Goal: Task Accomplishment & Management: Manage account settings

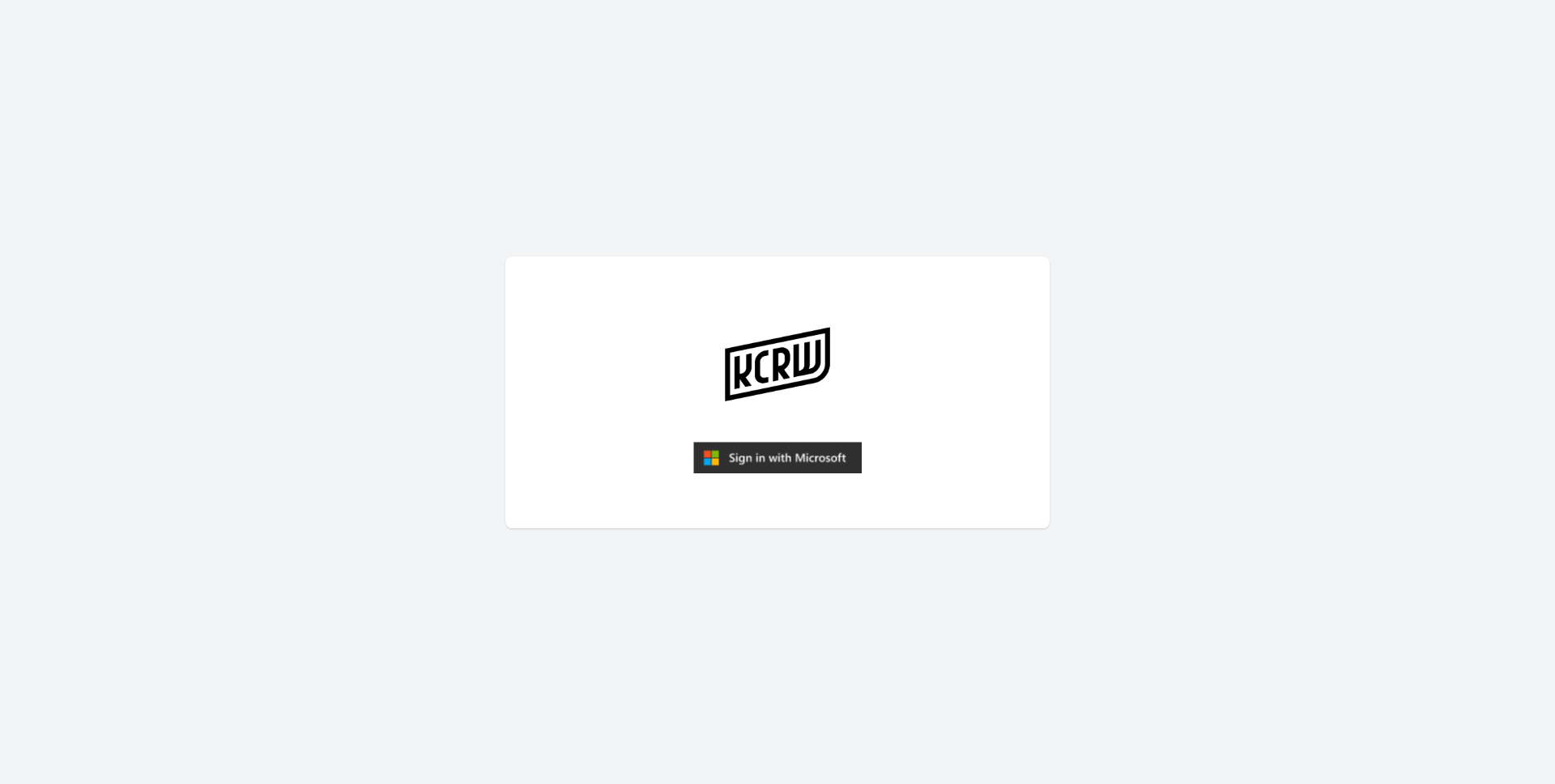
click at [751, 462] on img "submit" at bounding box center [777, 458] width 168 height 33
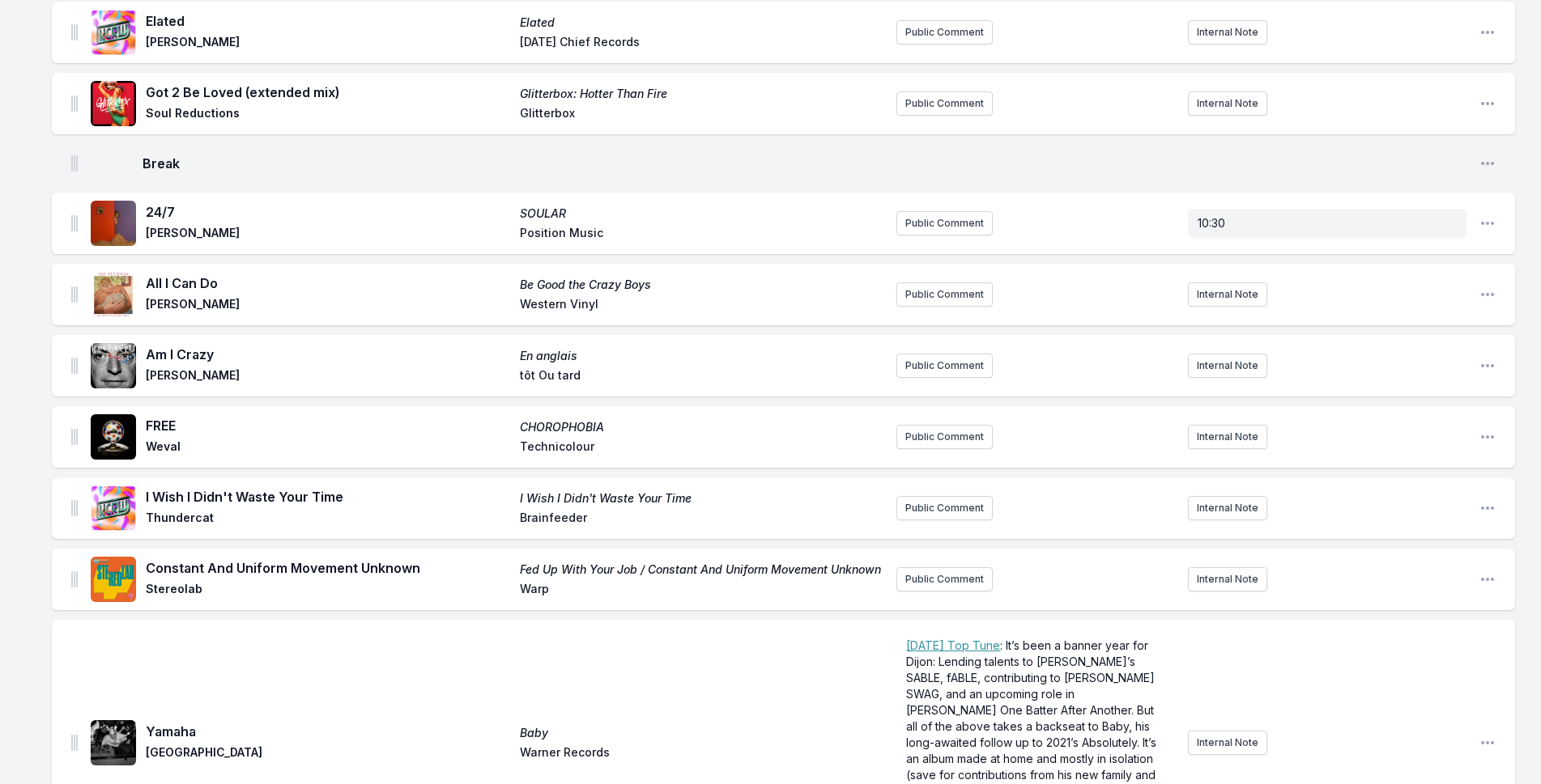
scroll to position [3714, 0]
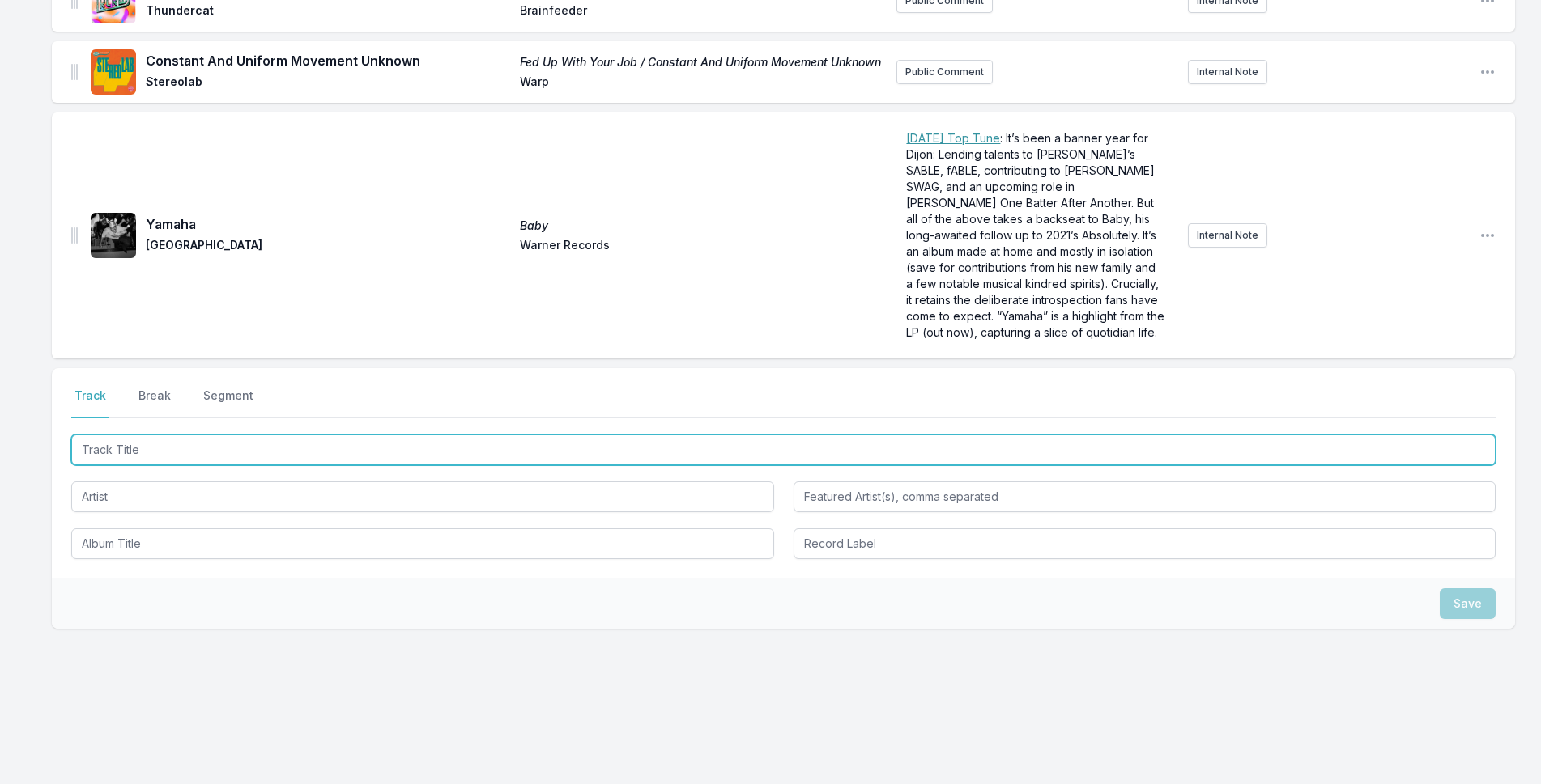
click at [259, 453] on input "Track Title" at bounding box center [783, 450] width 1425 height 31
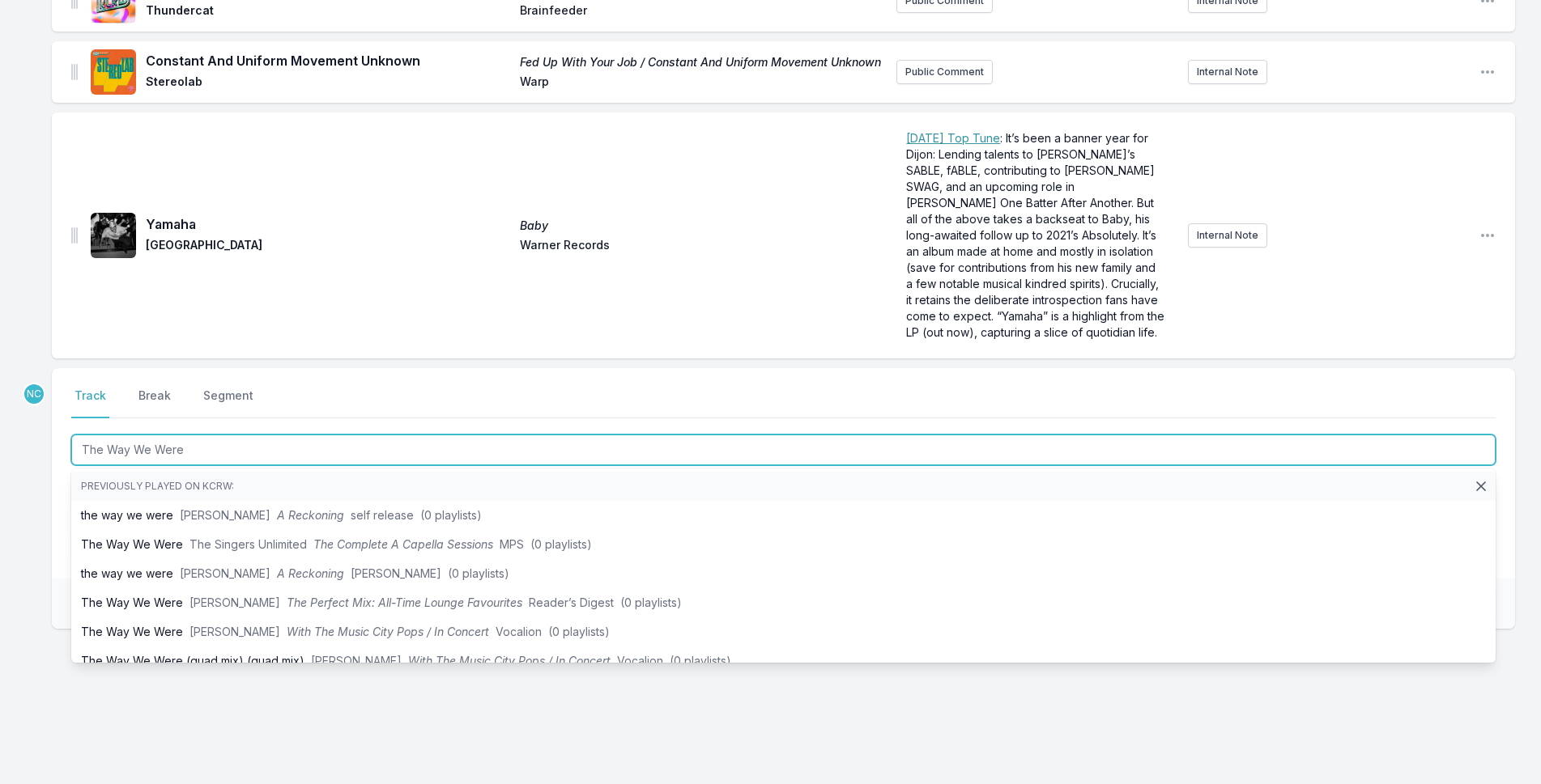
type input "The Way We Were"
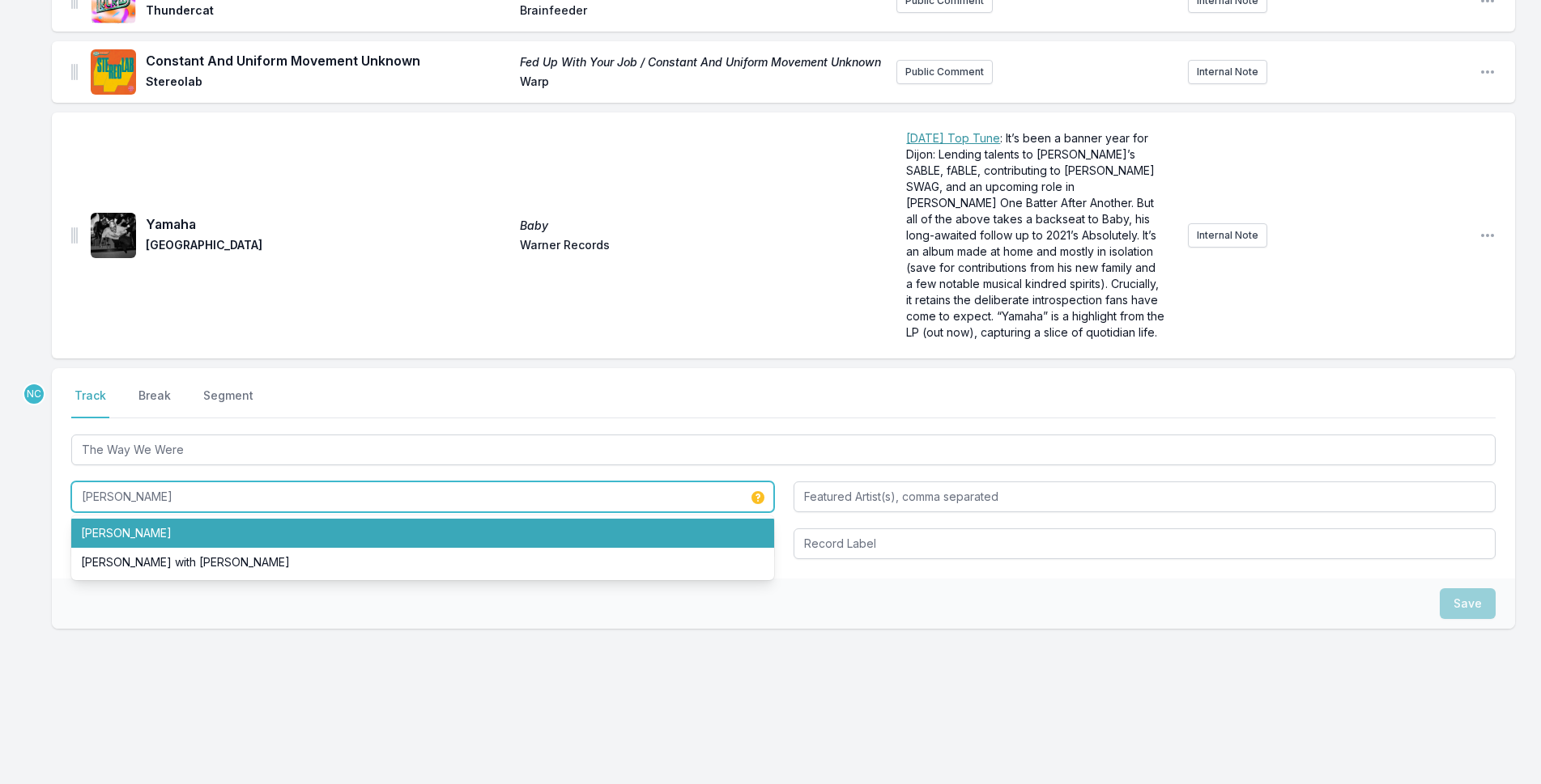
click at [116, 533] on li "Barbra Streisand" at bounding box center [422, 533] width 703 height 29
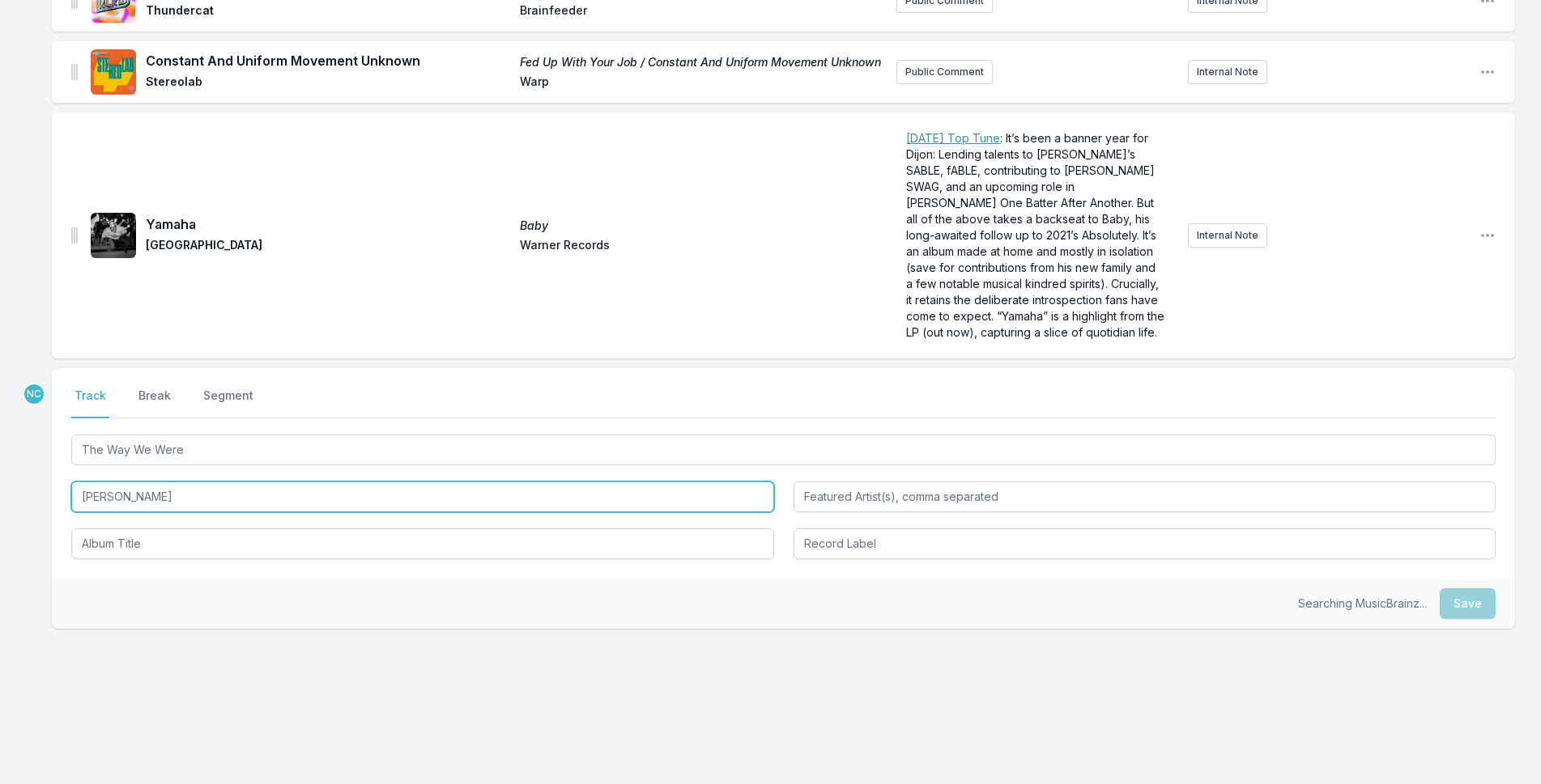
type input "Barbra Streisand"
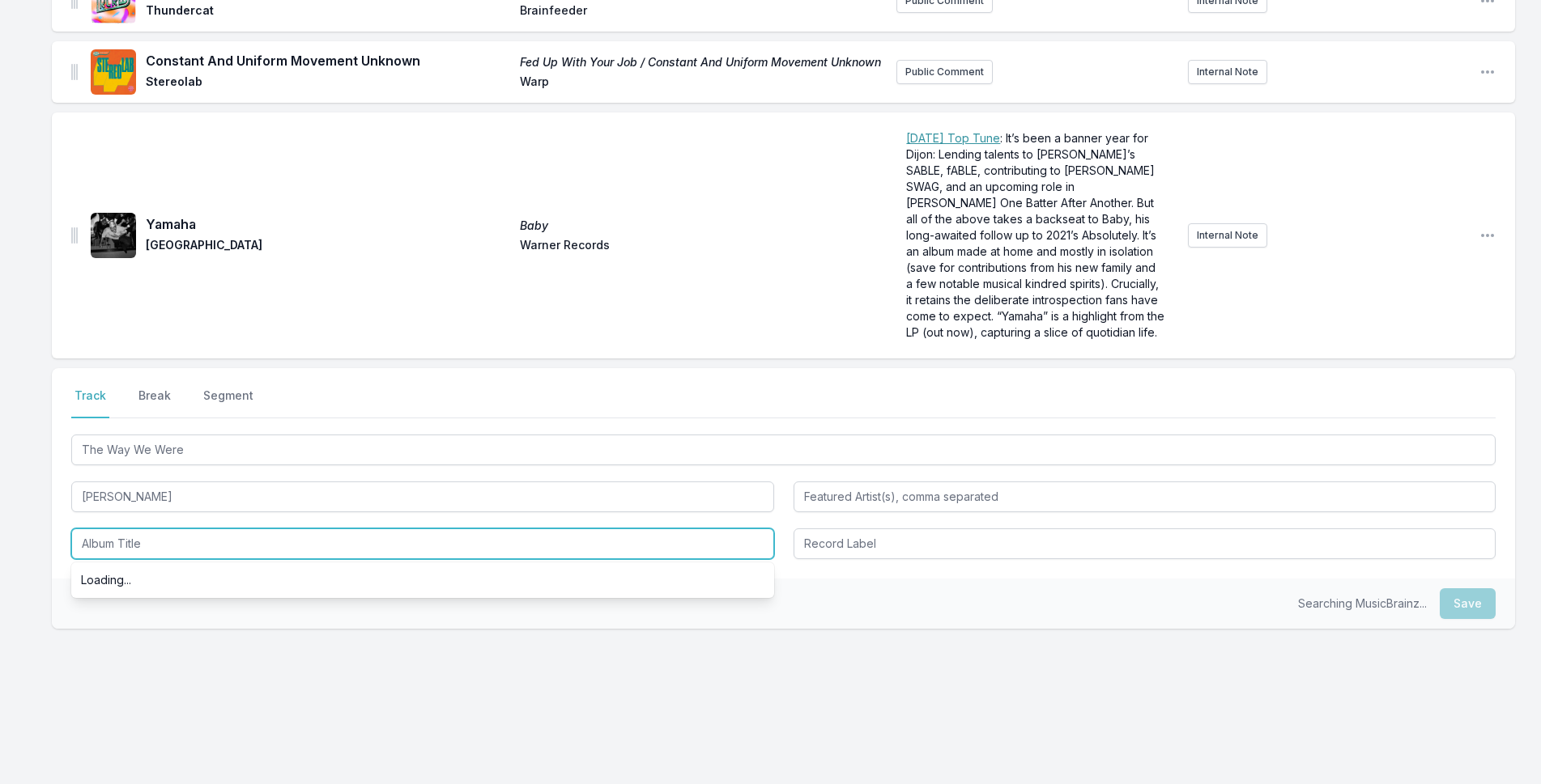
click at [119, 535] on input "Album Title" at bounding box center [422, 544] width 703 height 31
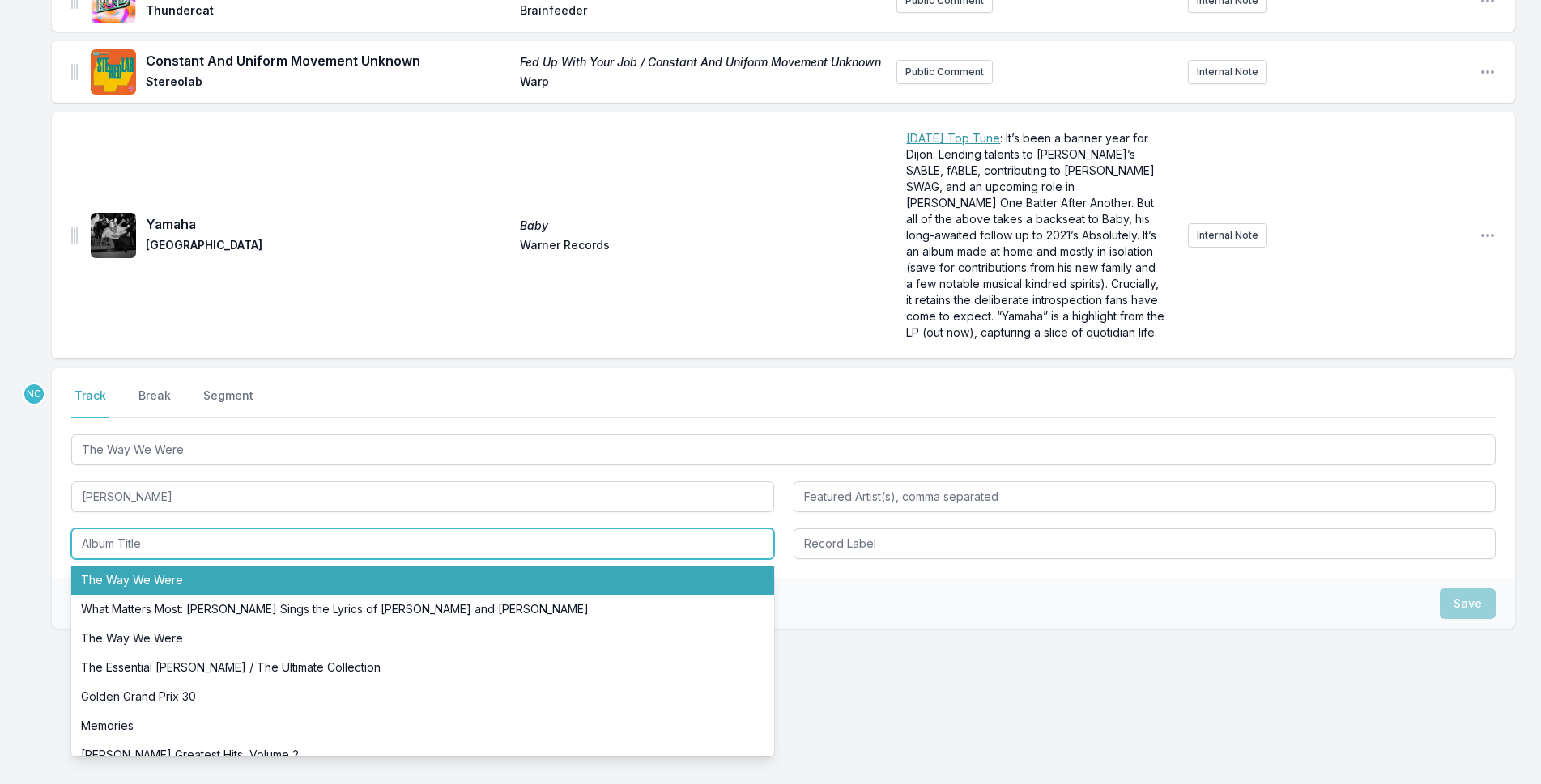
click at [121, 578] on li "The Way We Were" at bounding box center [422, 580] width 703 height 29
type input "The Way We Were"
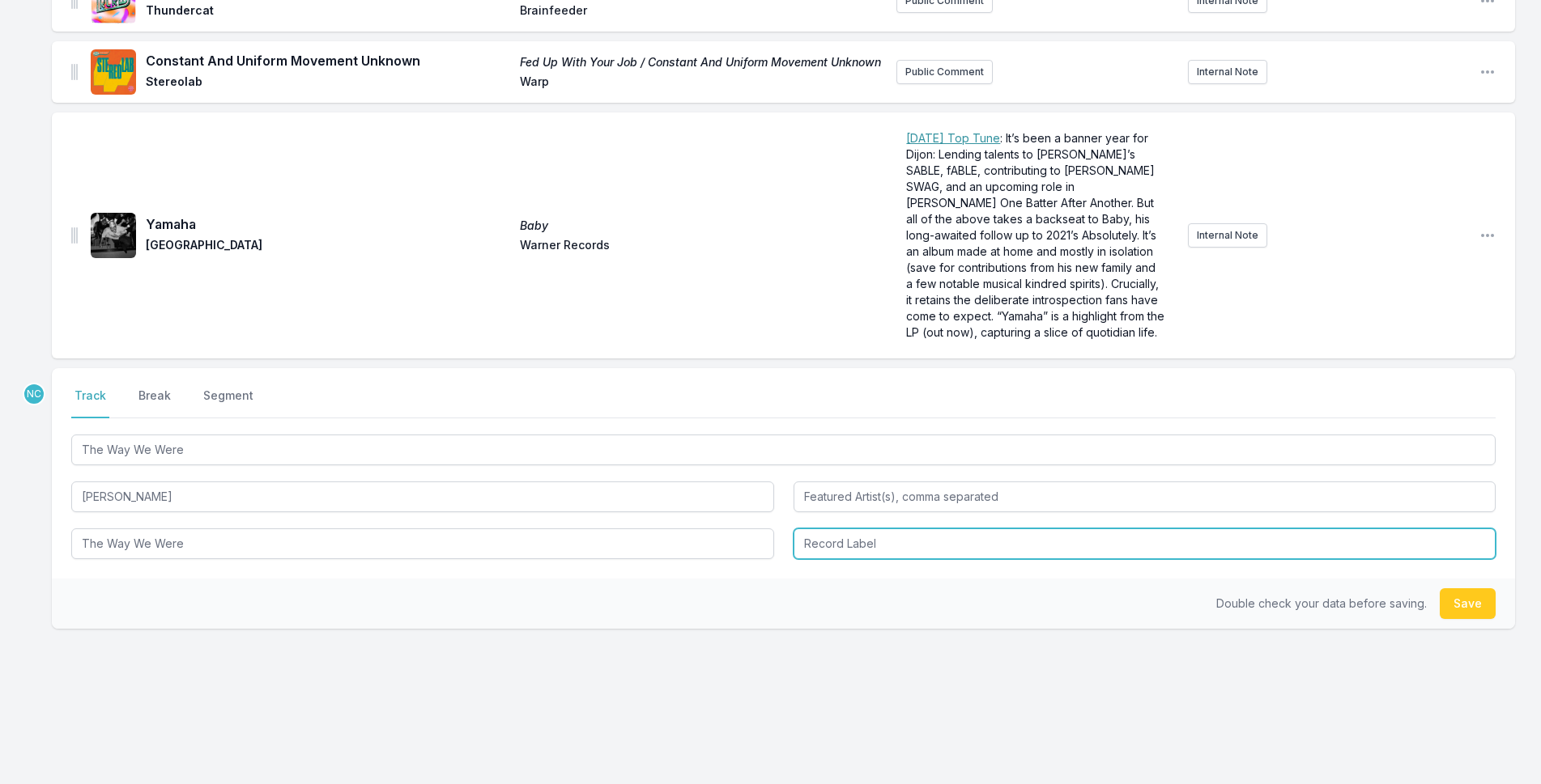
click at [880, 534] on input "Record Label" at bounding box center [1144, 544] width 703 height 31
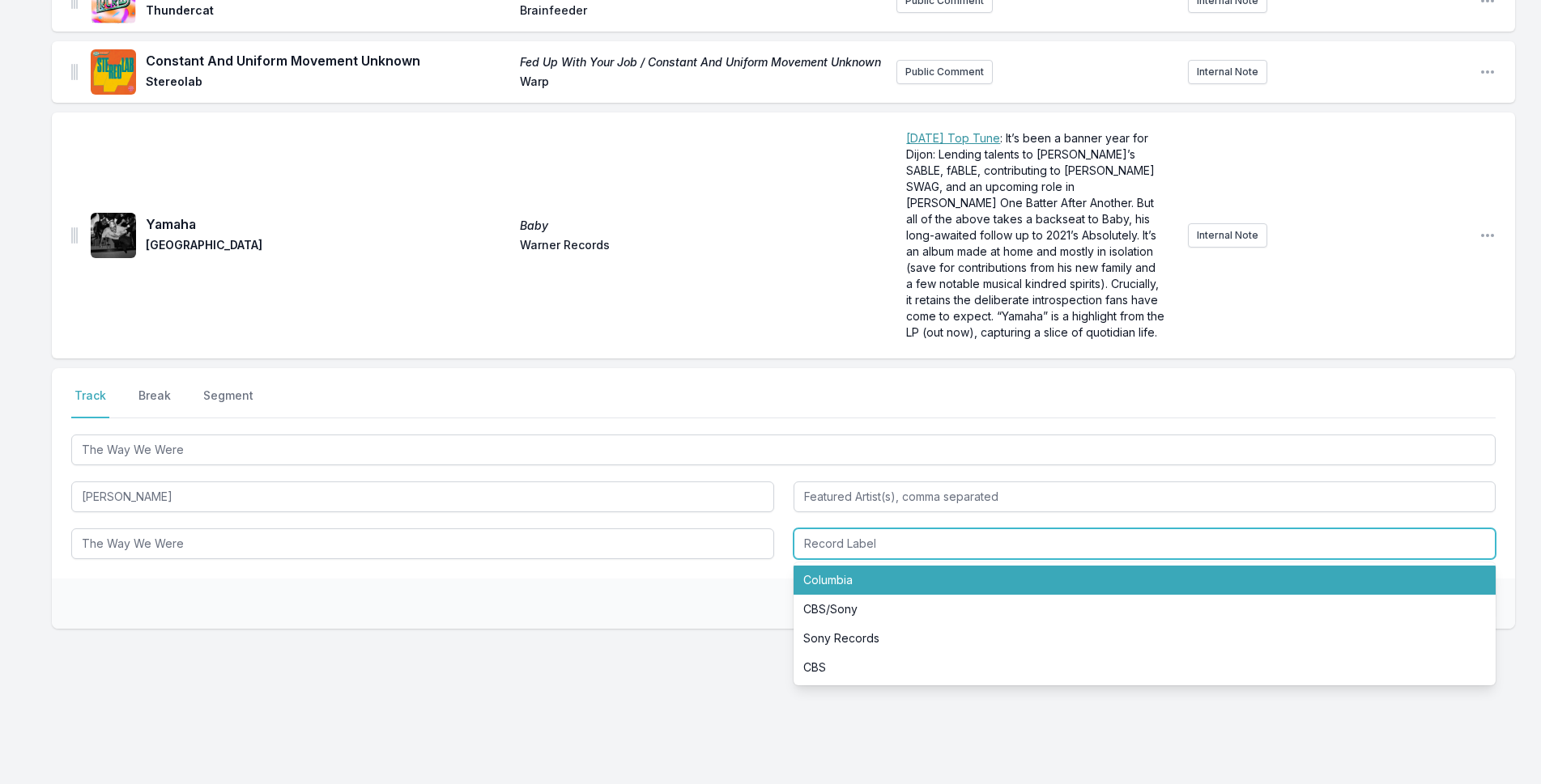
click at [953, 574] on li "Columbia" at bounding box center [1144, 580] width 703 height 29
type input "Columbia"
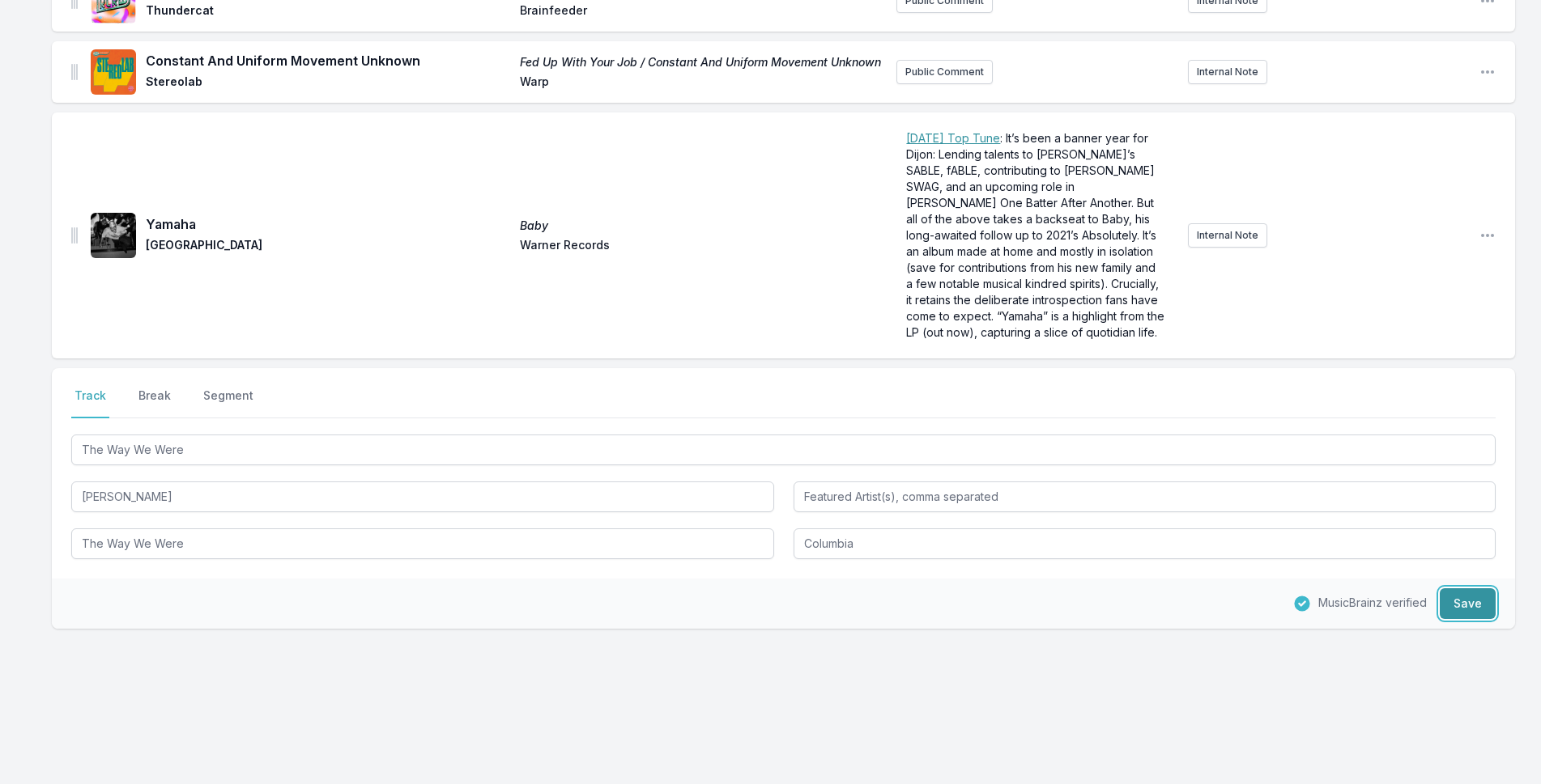
click at [1486, 605] on button "Save" at bounding box center [1466, 604] width 55 height 31
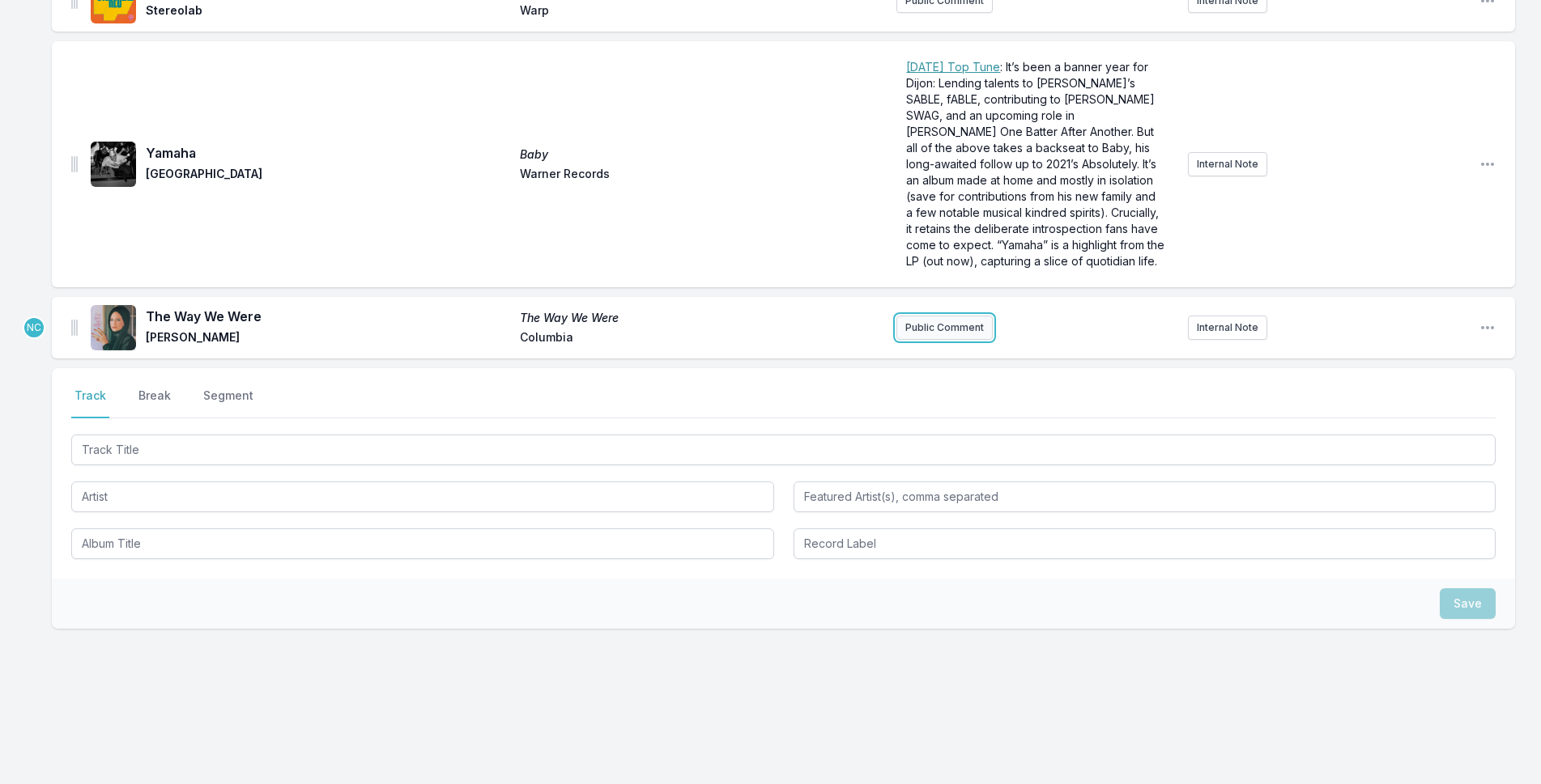
click at [940, 327] on button "Public Comment" at bounding box center [944, 327] width 96 height 25
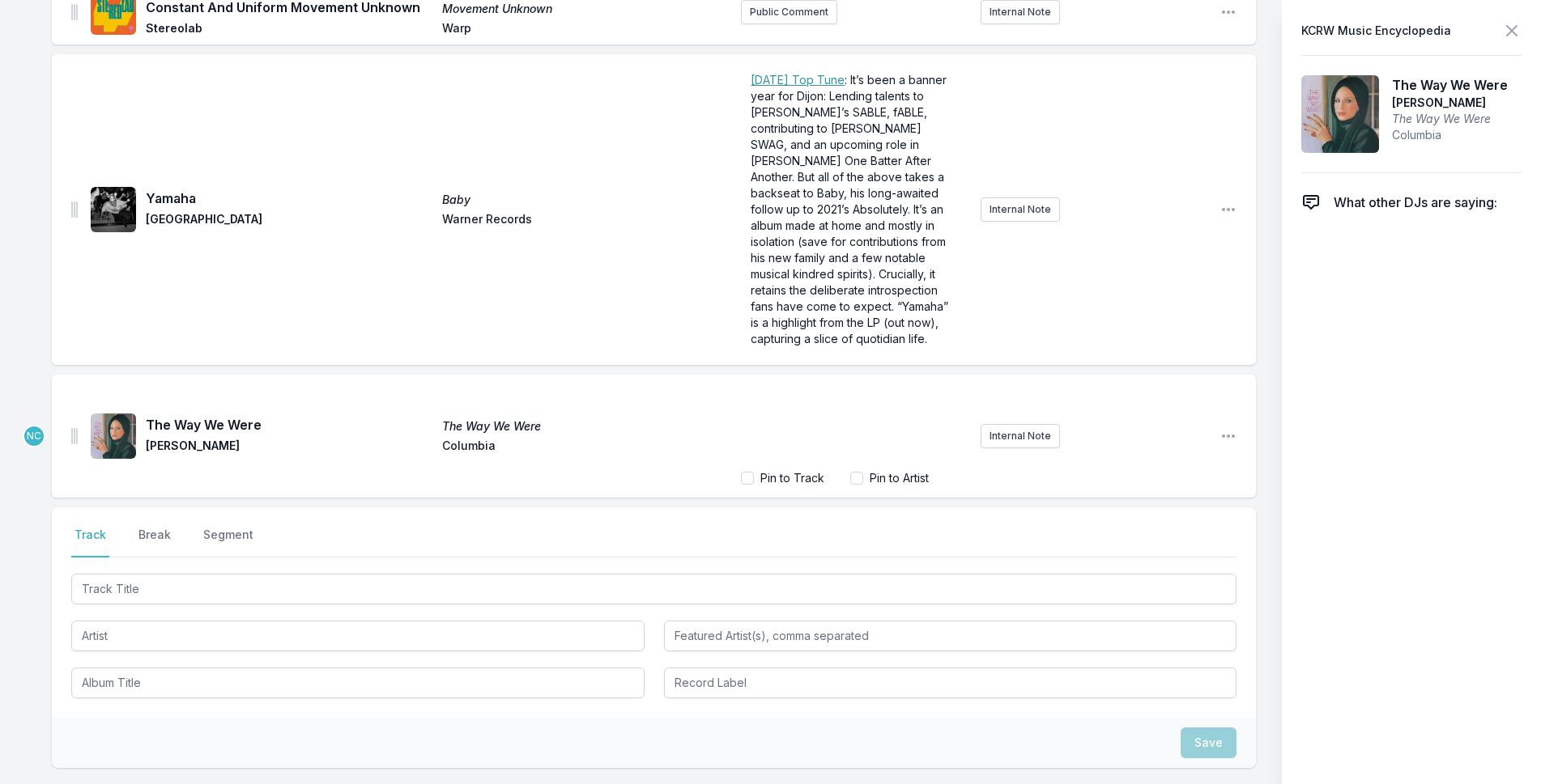
scroll to position [3847, 0]
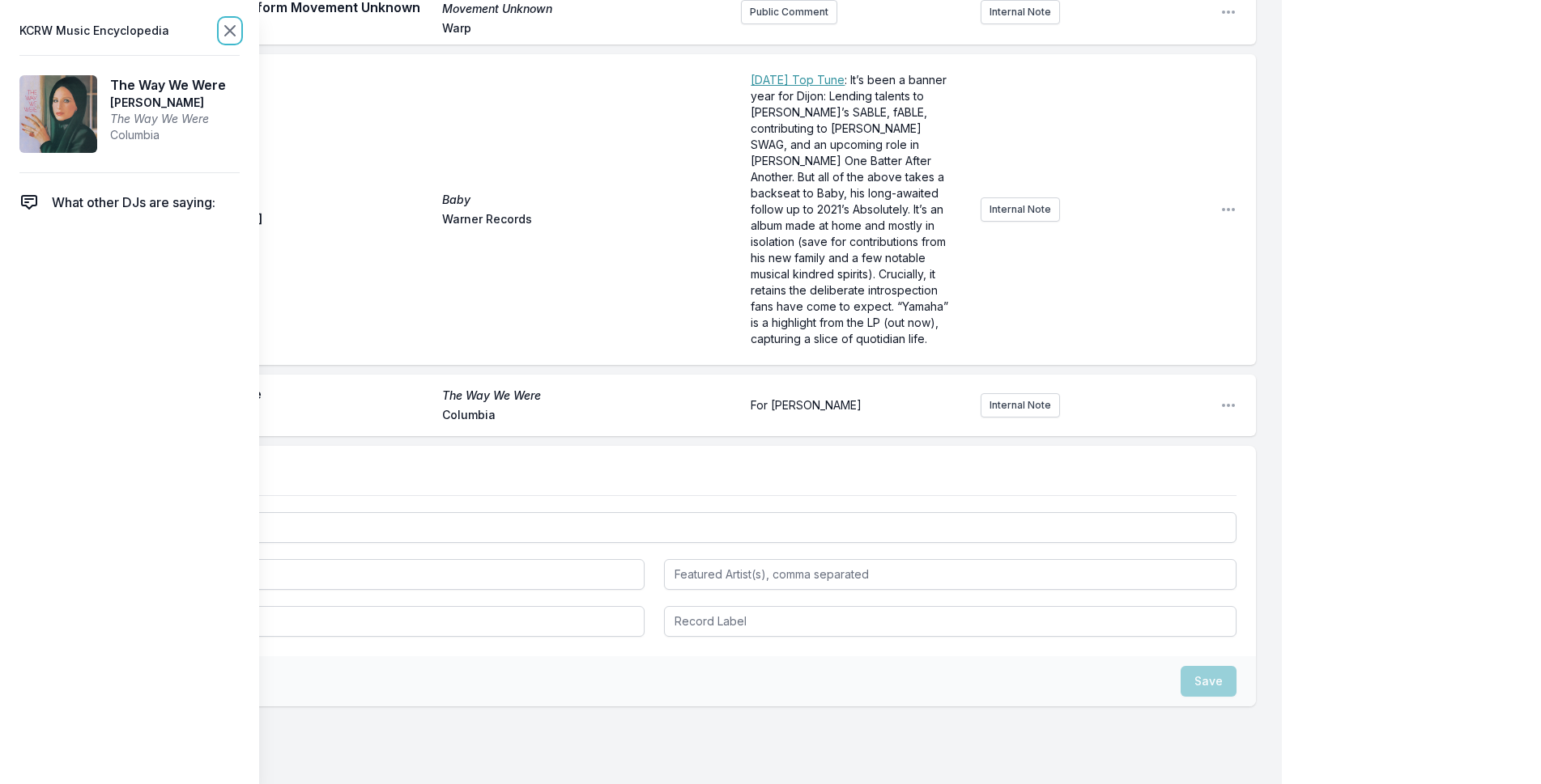
click at [237, 36] on icon at bounding box center [229, 30] width 19 height 19
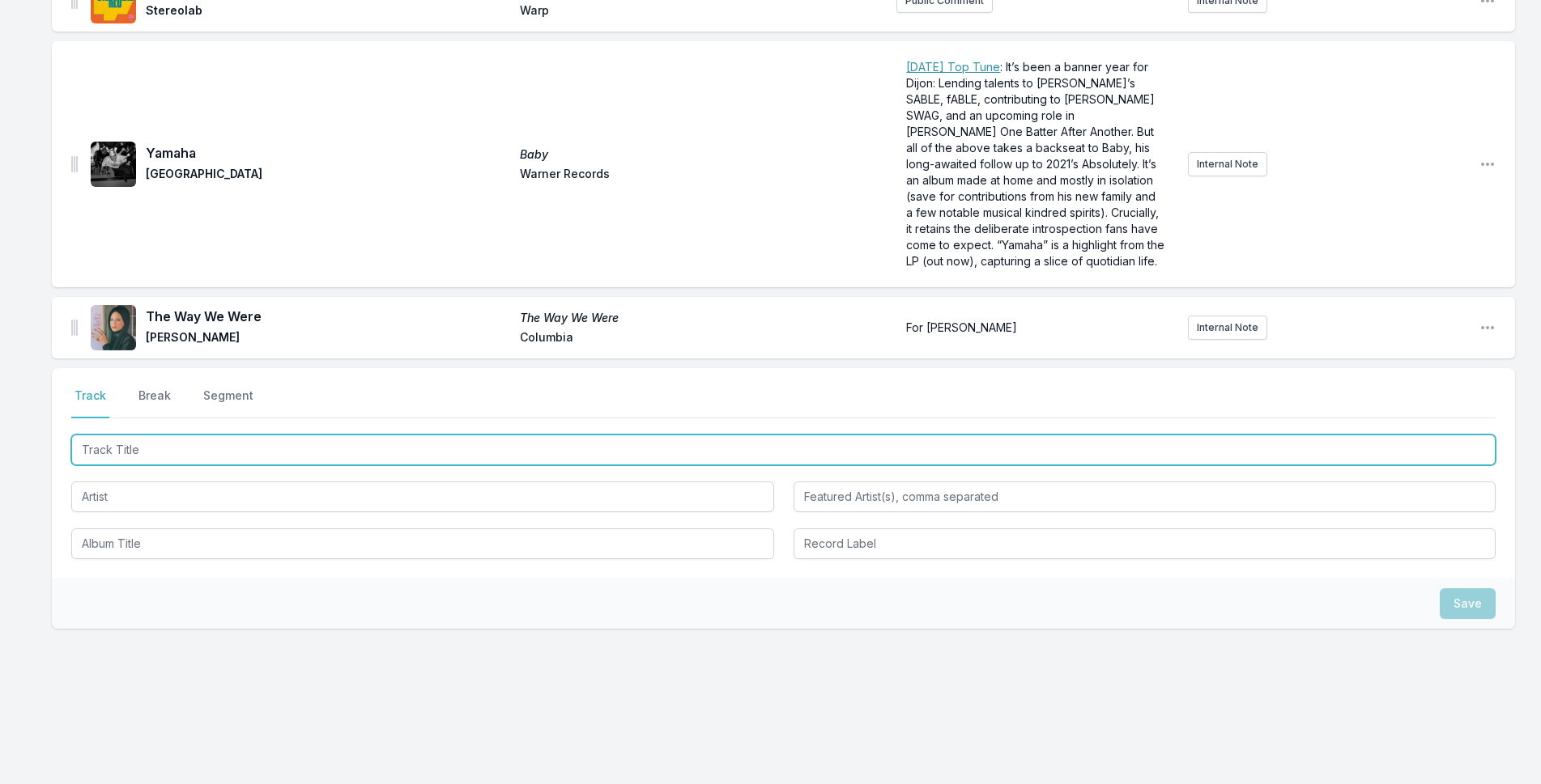
click at [299, 456] on input "Track Title" at bounding box center [783, 450] width 1425 height 31
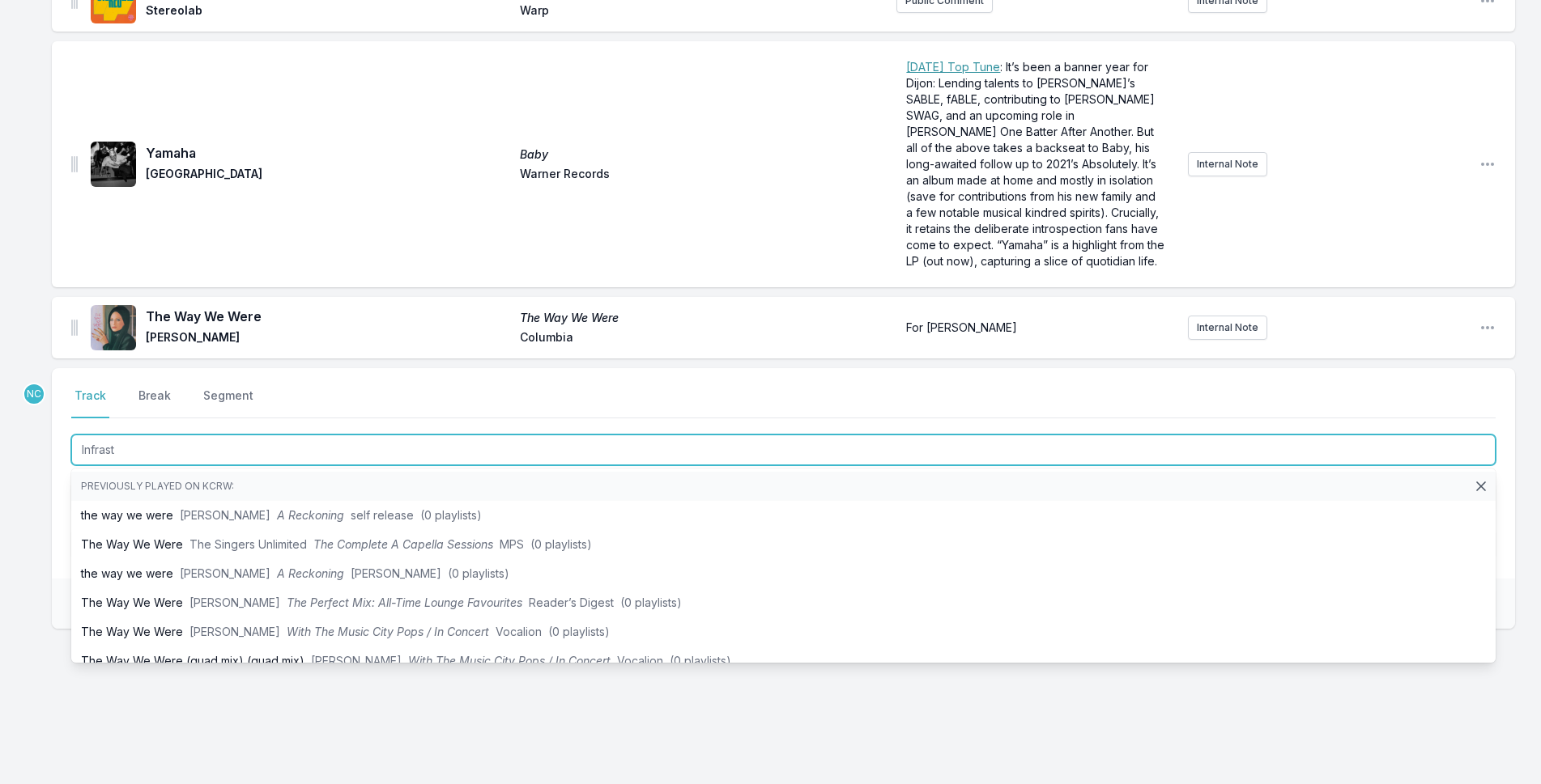
type input "Infras"
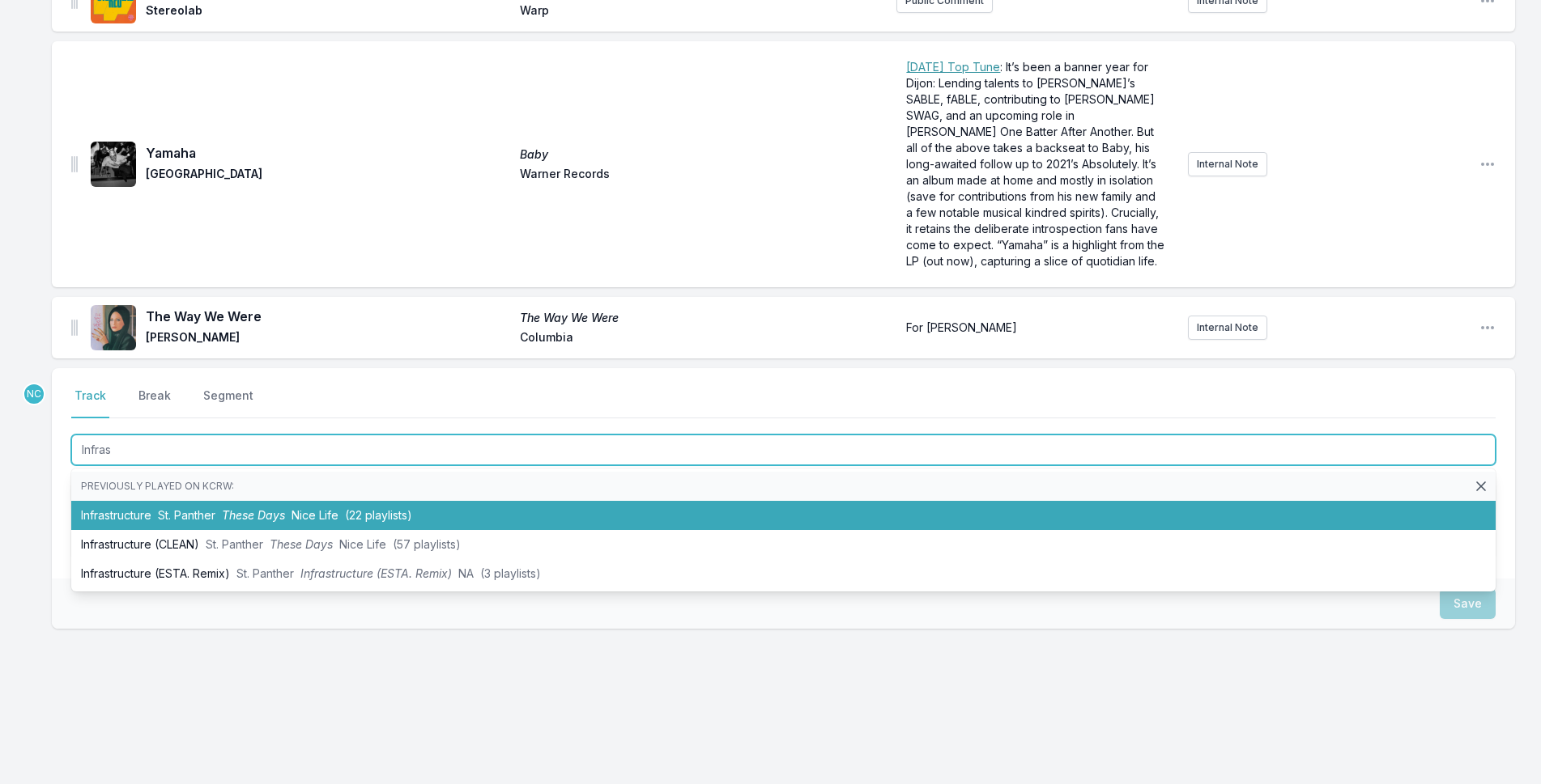
click at [329, 518] on span "Nice Life" at bounding box center [315, 515] width 47 height 14
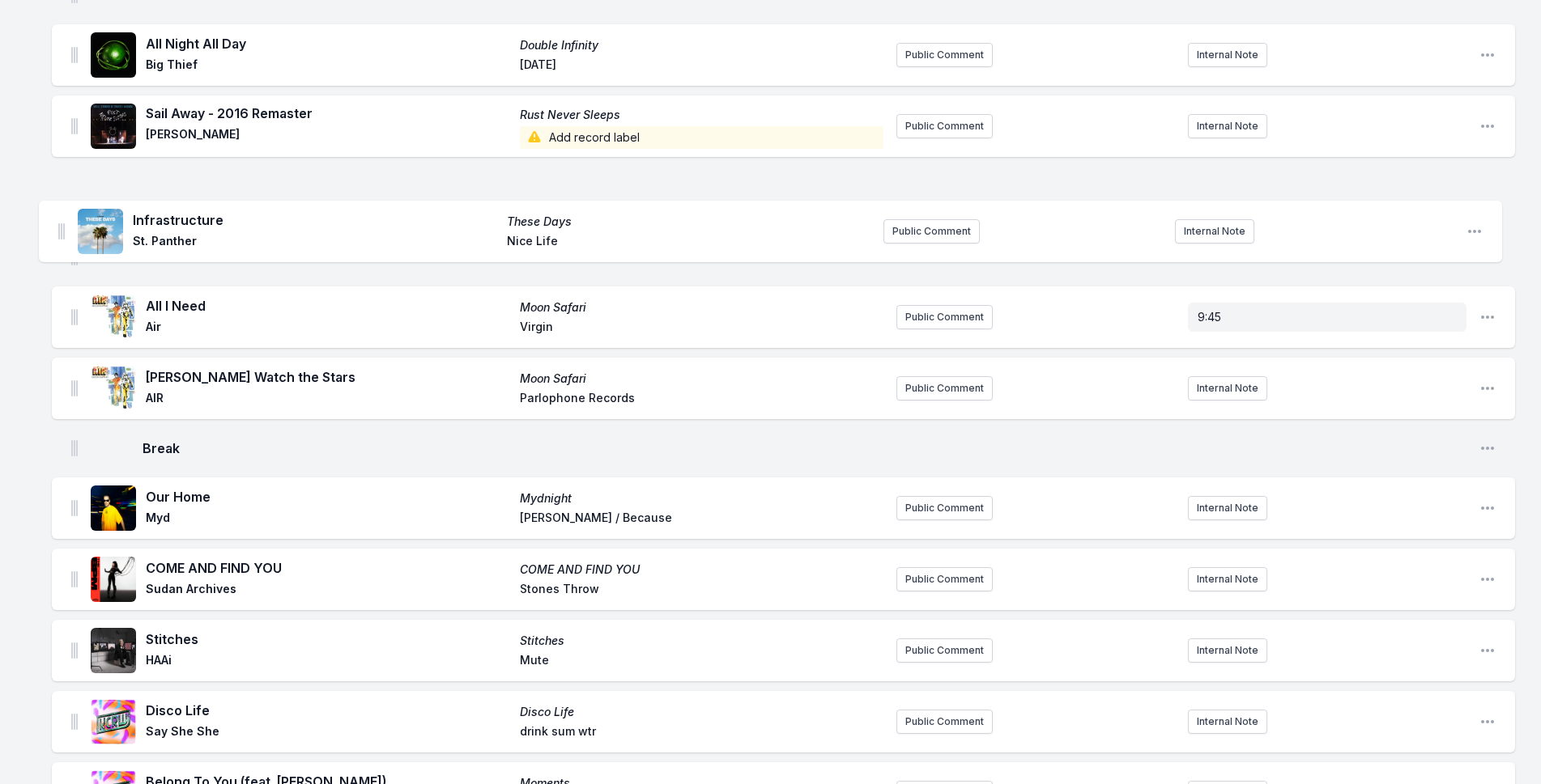
scroll to position [657, 0]
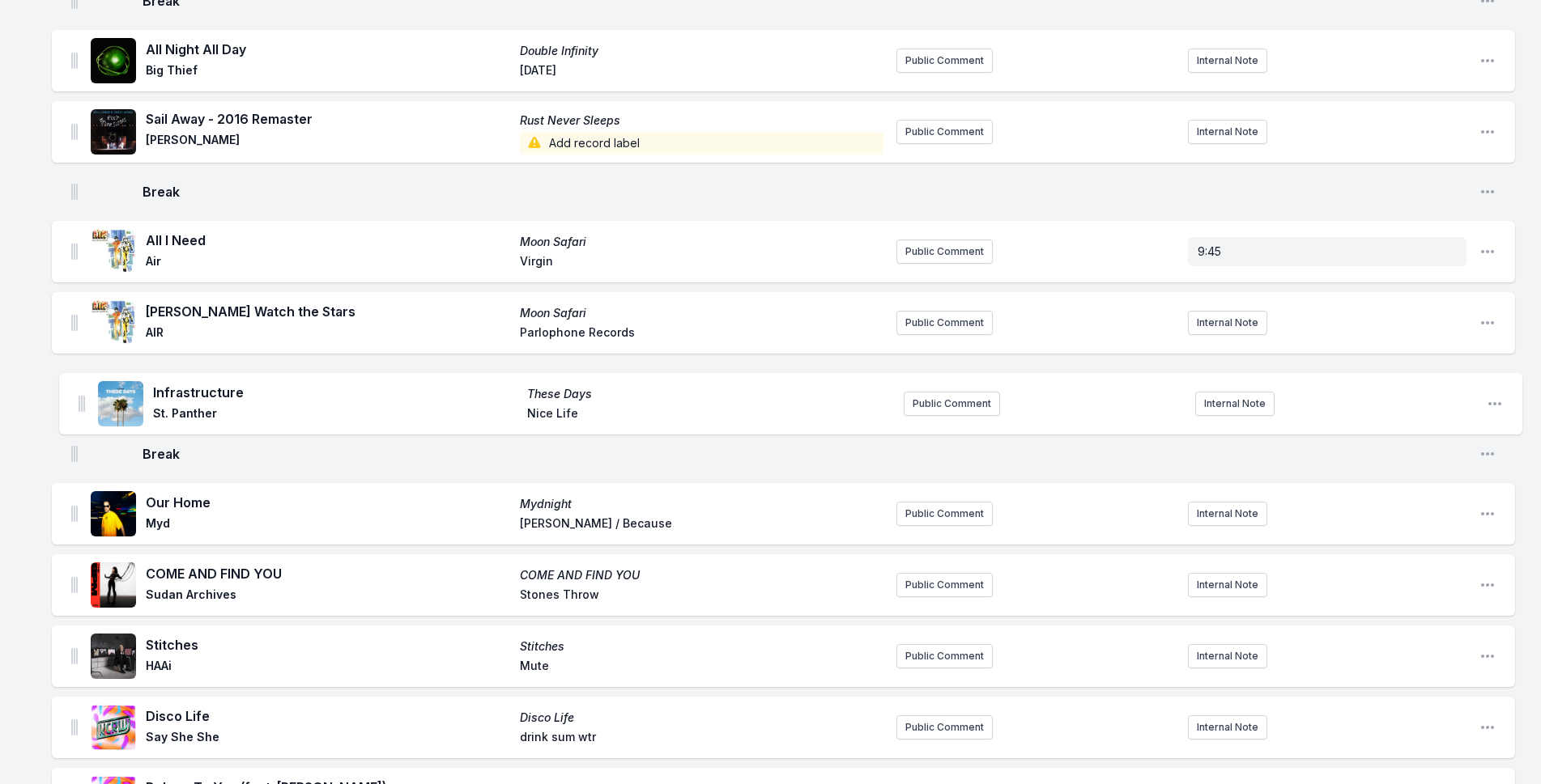
drag, startPoint x: 76, startPoint y: 327, endPoint x: 80, endPoint y: 397, distance: 70.1
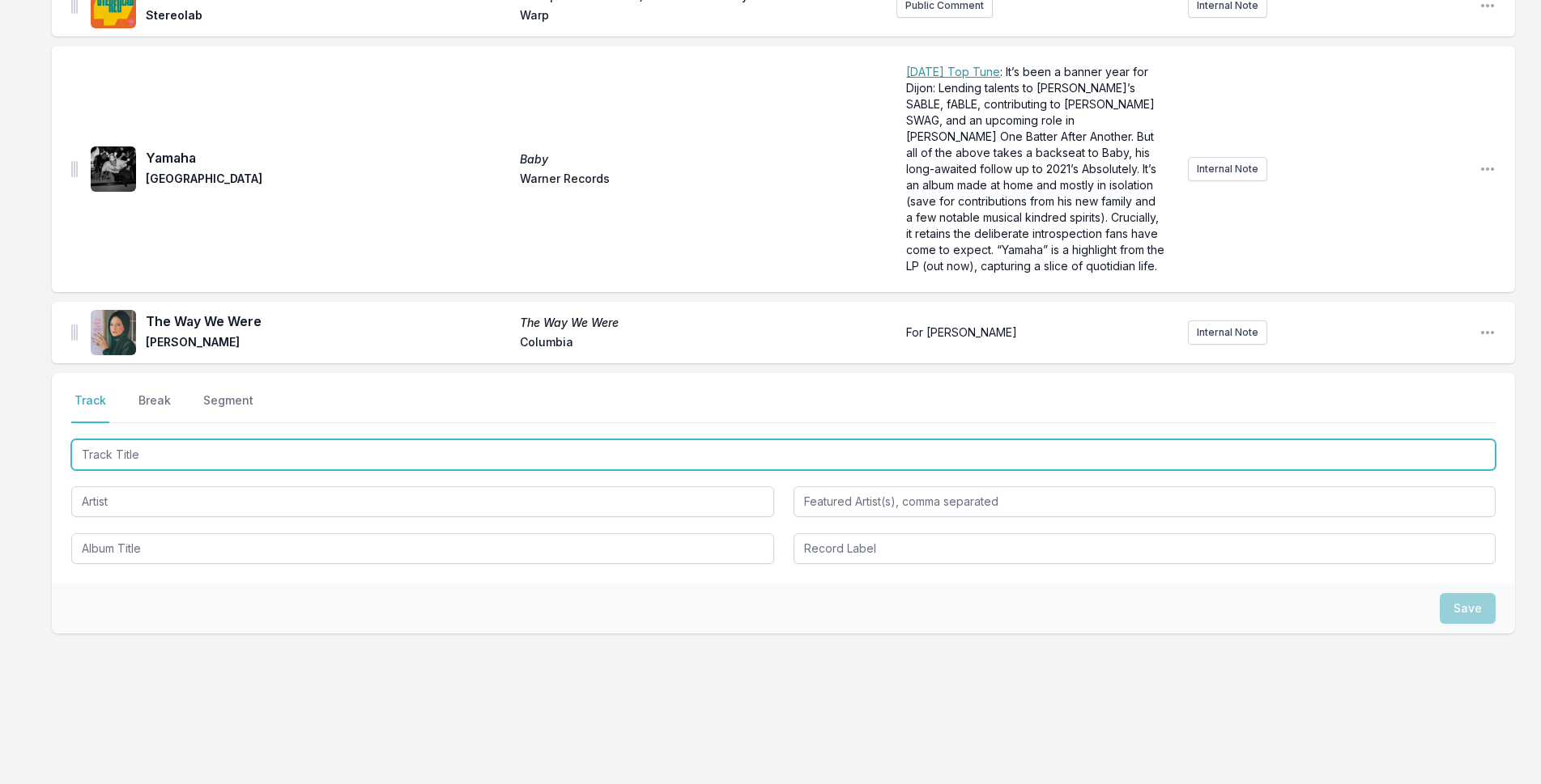
scroll to position [3857, 0]
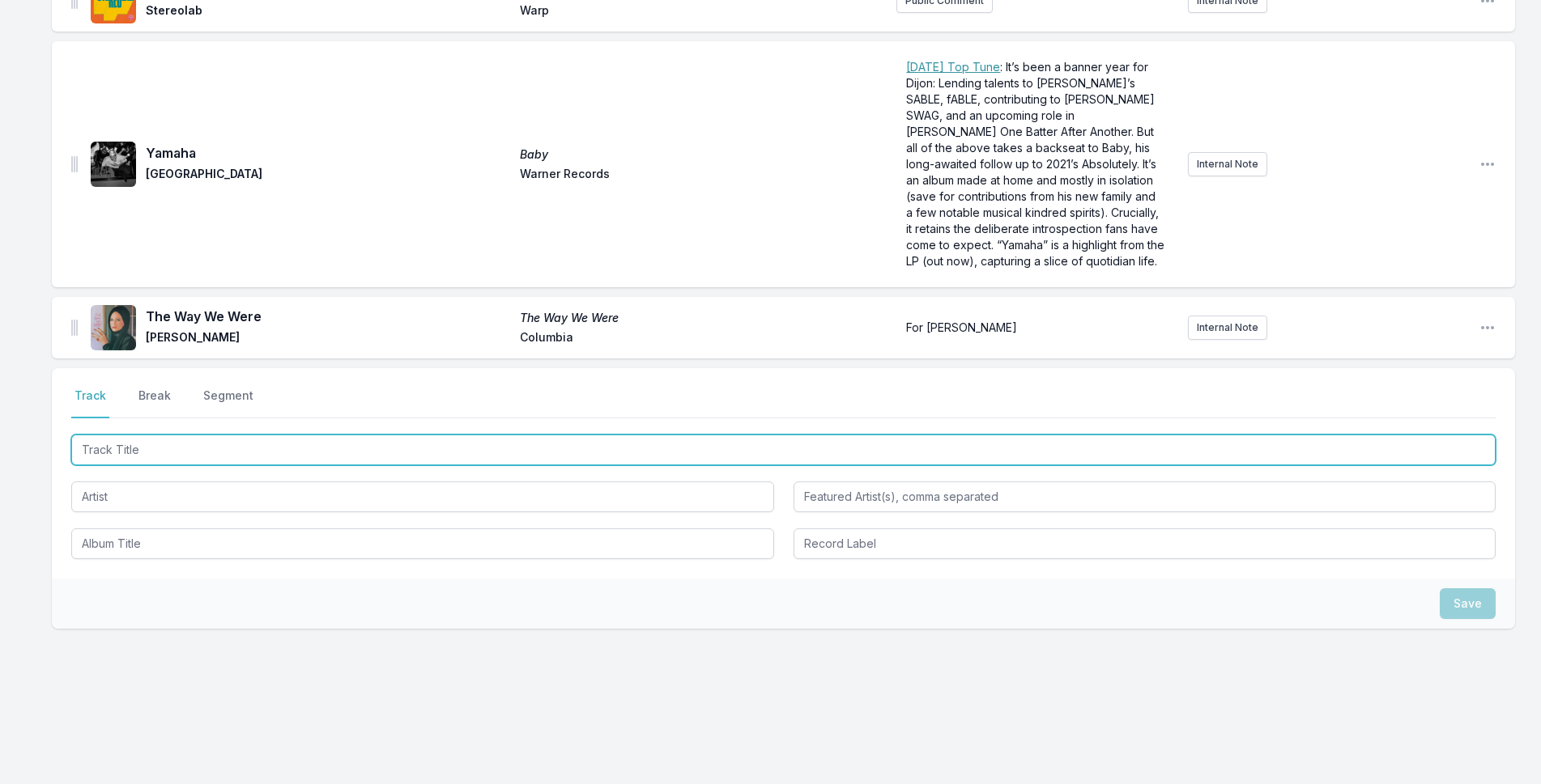
click at [189, 456] on input "Track Title" at bounding box center [783, 450] width 1425 height 31
type input "Sand Into Stone"
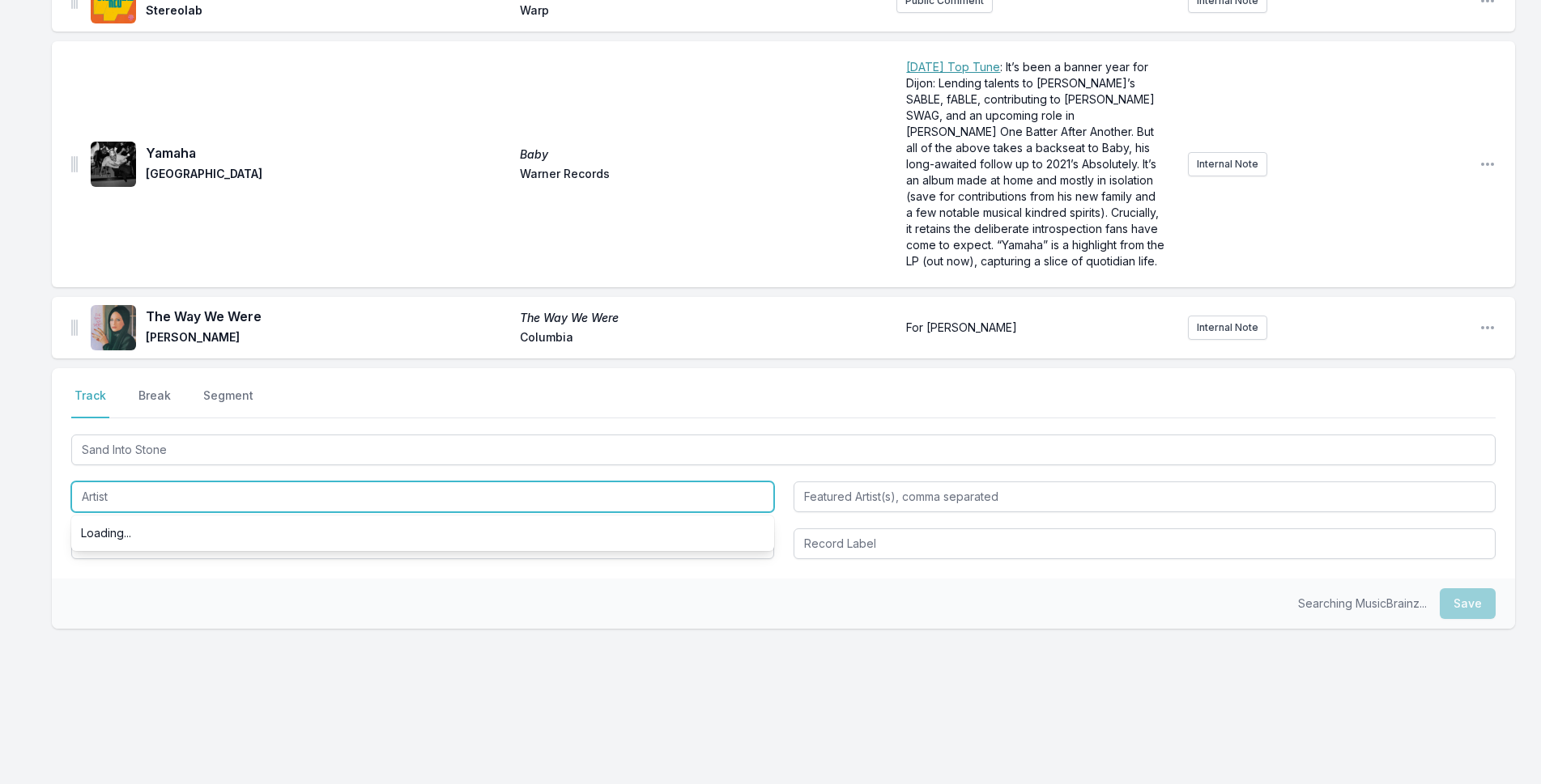
click at [198, 498] on input "Artist" at bounding box center [422, 498] width 703 height 31
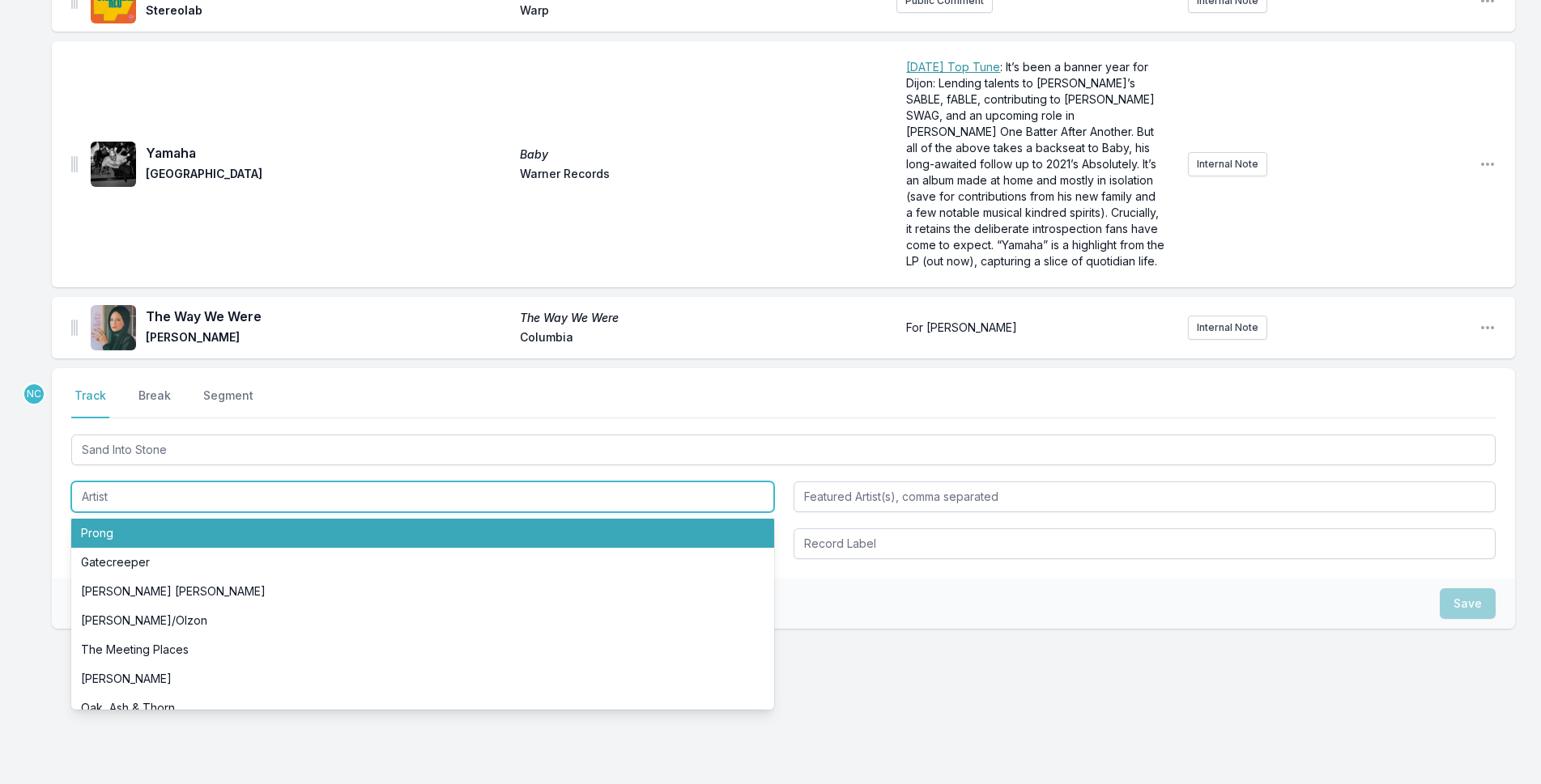
click at [198, 498] on input "Artist" at bounding box center [422, 498] width 703 height 31
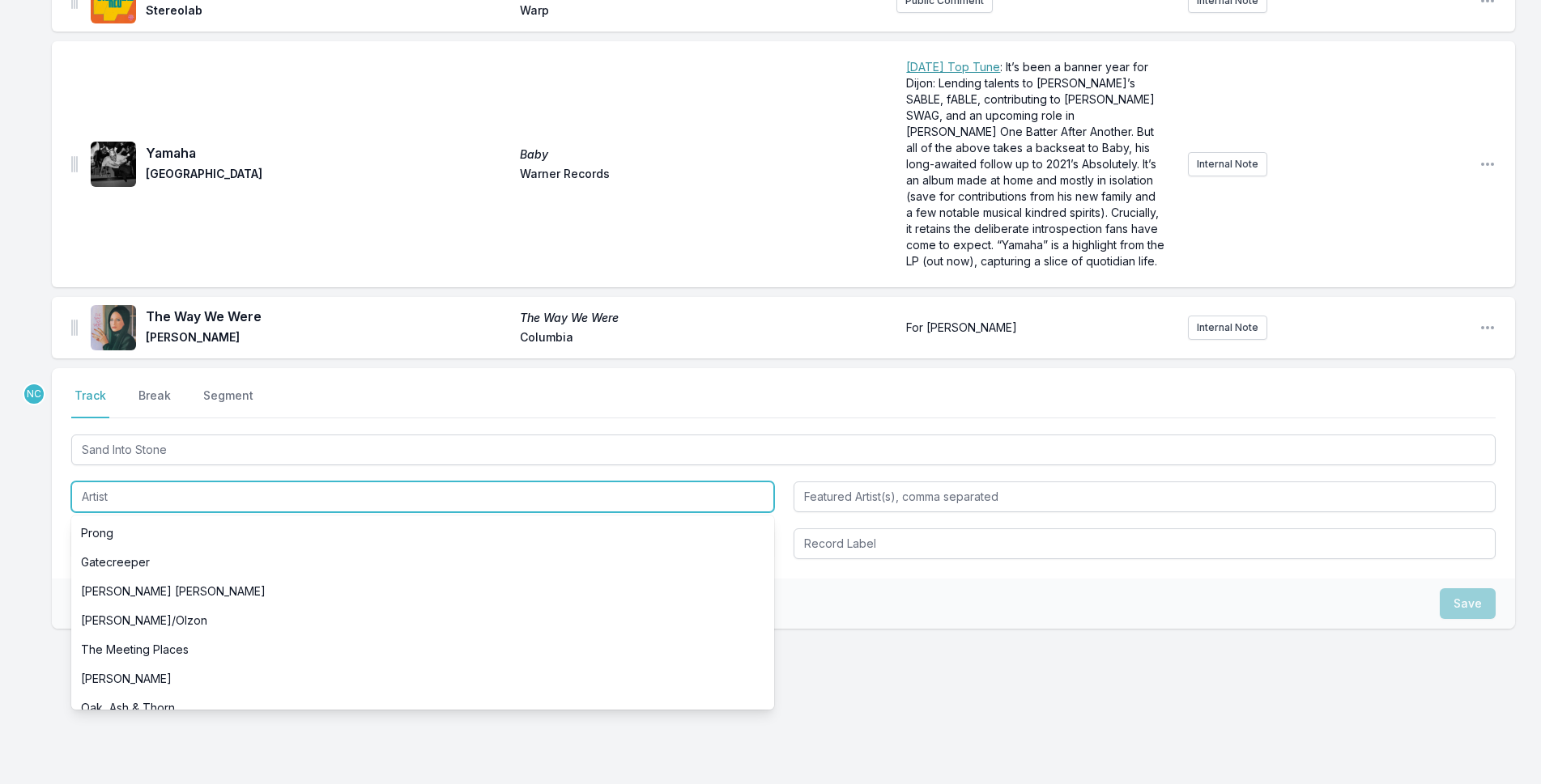
click at [198, 498] on input "Artist" at bounding box center [422, 498] width 703 height 31
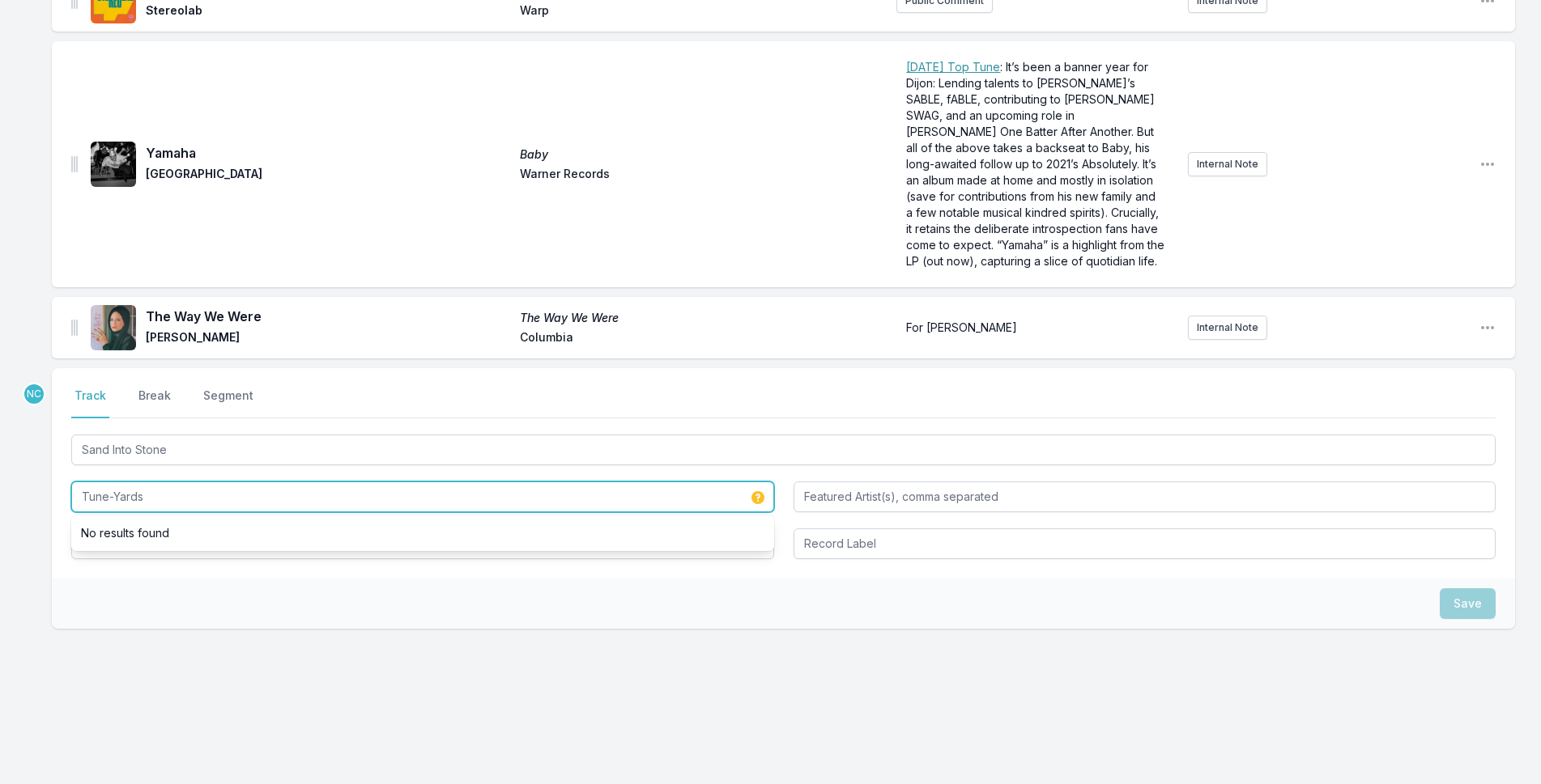
type input "Tune-Yards"
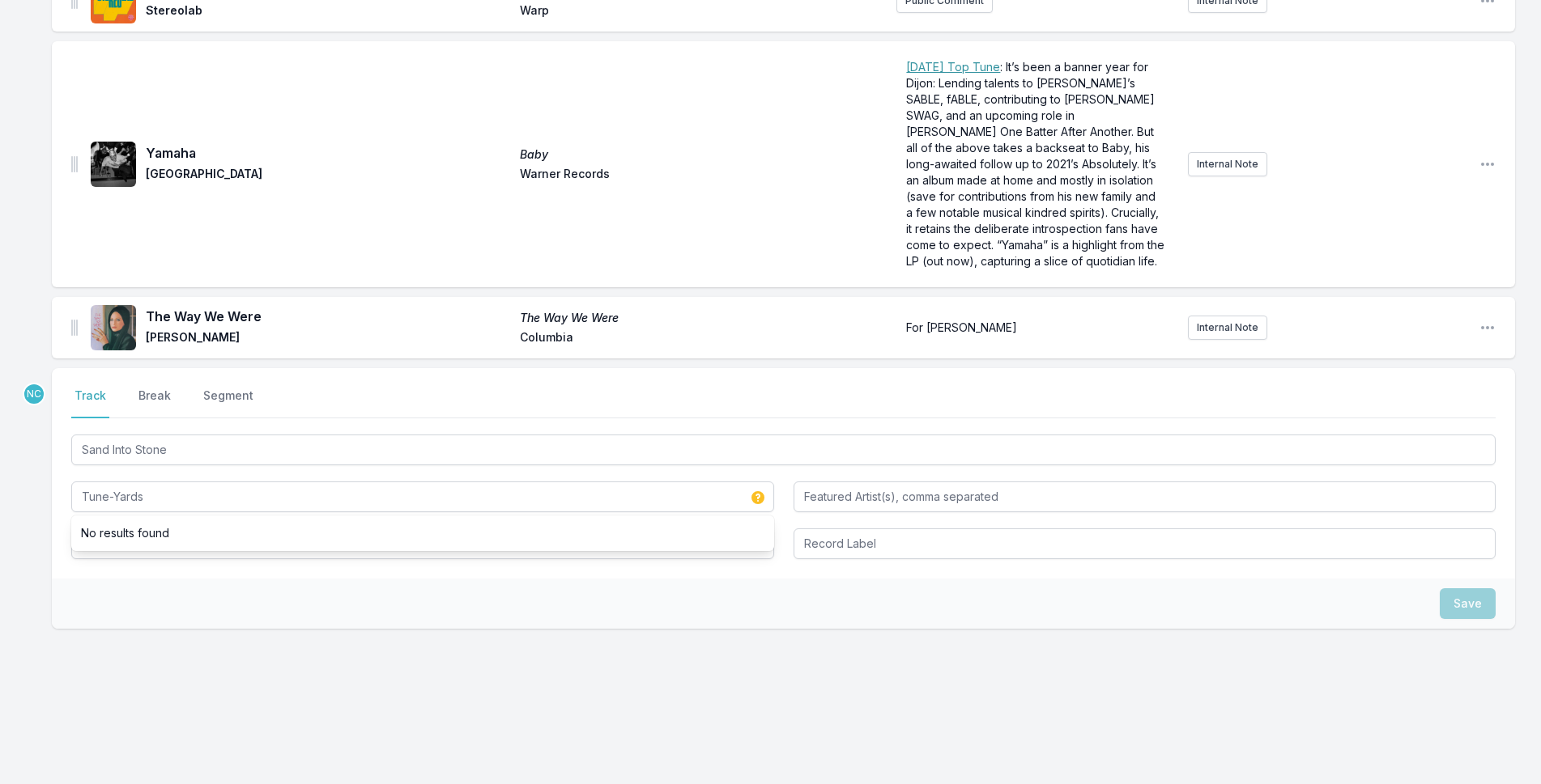
click at [296, 618] on div "Save" at bounding box center [783, 603] width 1463 height 50
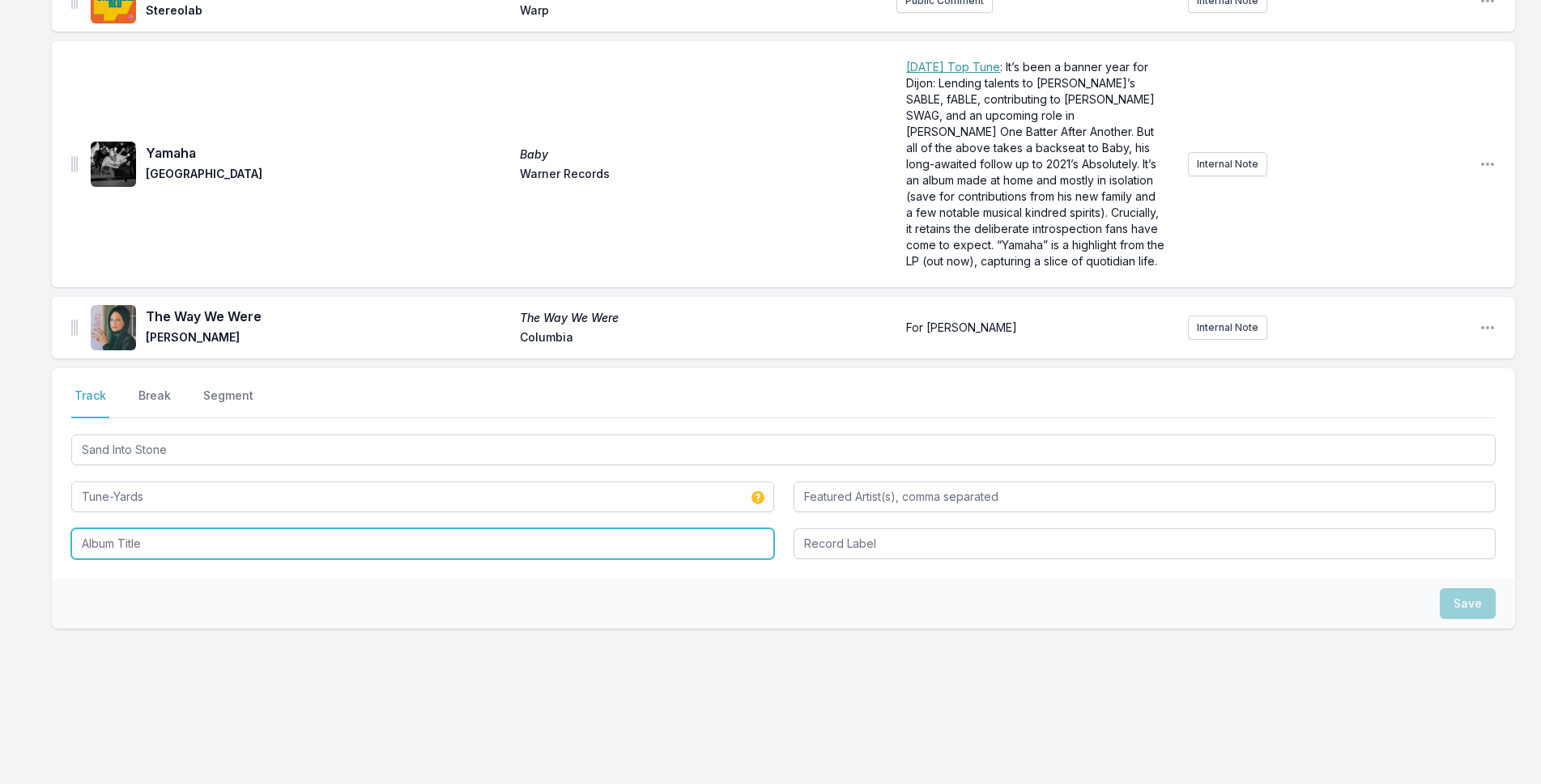
click at [334, 540] on input "Album Title" at bounding box center [422, 544] width 703 height 31
type input "Tell The Future With Your Body"
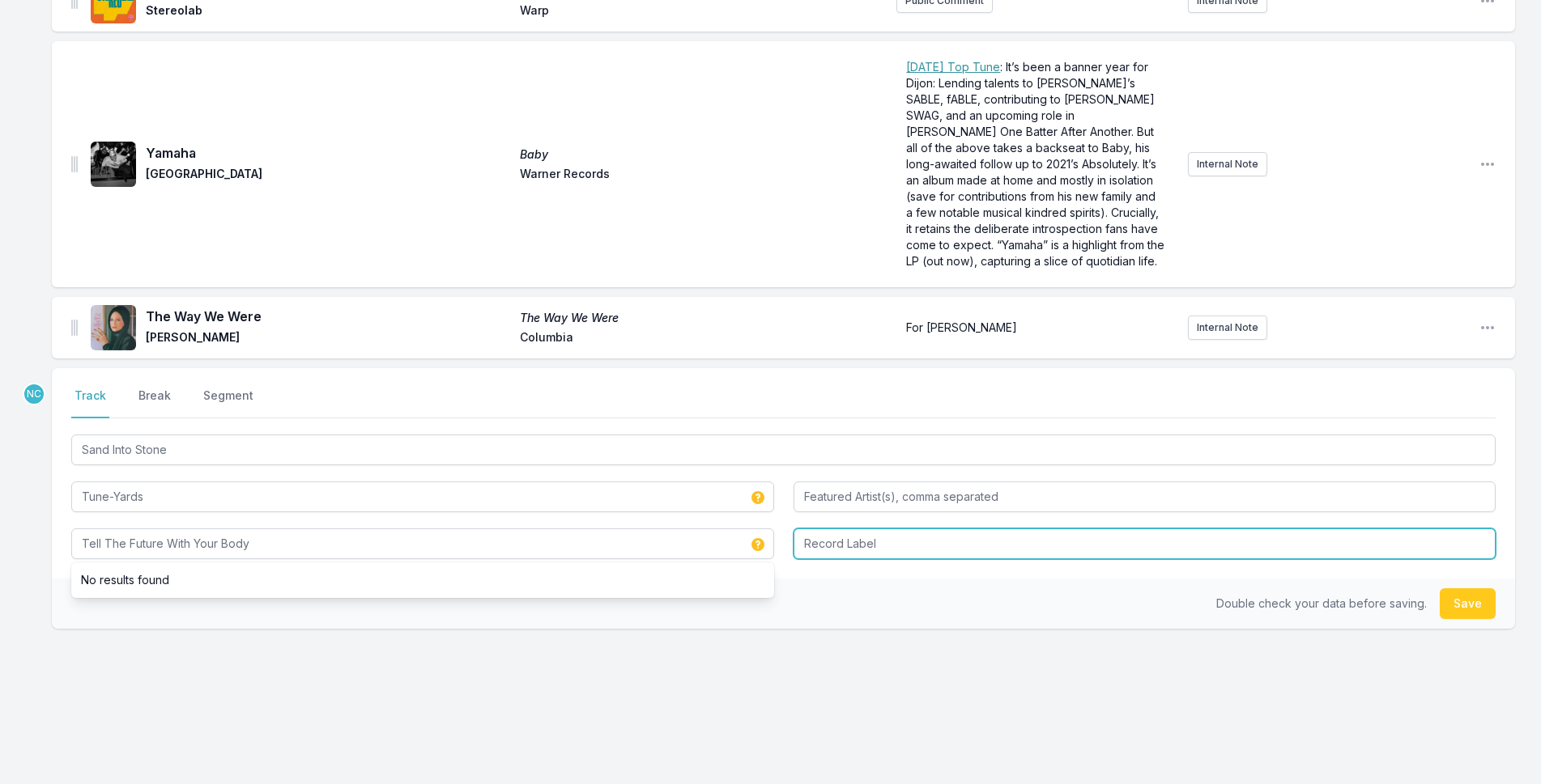
click at [1068, 541] on input "Record Label" at bounding box center [1144, 544] width 703 height 31
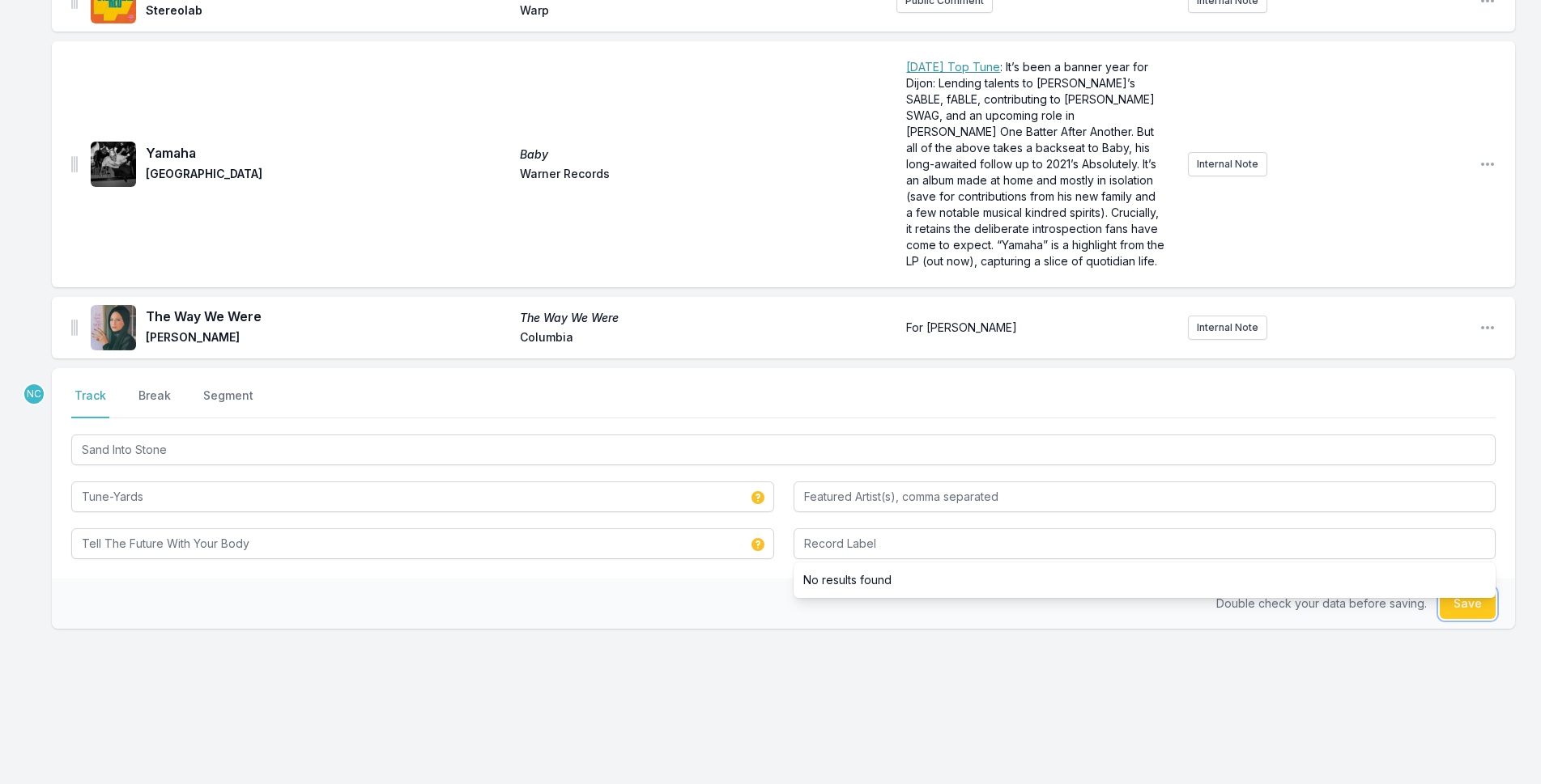
click at [1462, 612] on button "Save" at bounding box center [1466, 604] width 55 height 31
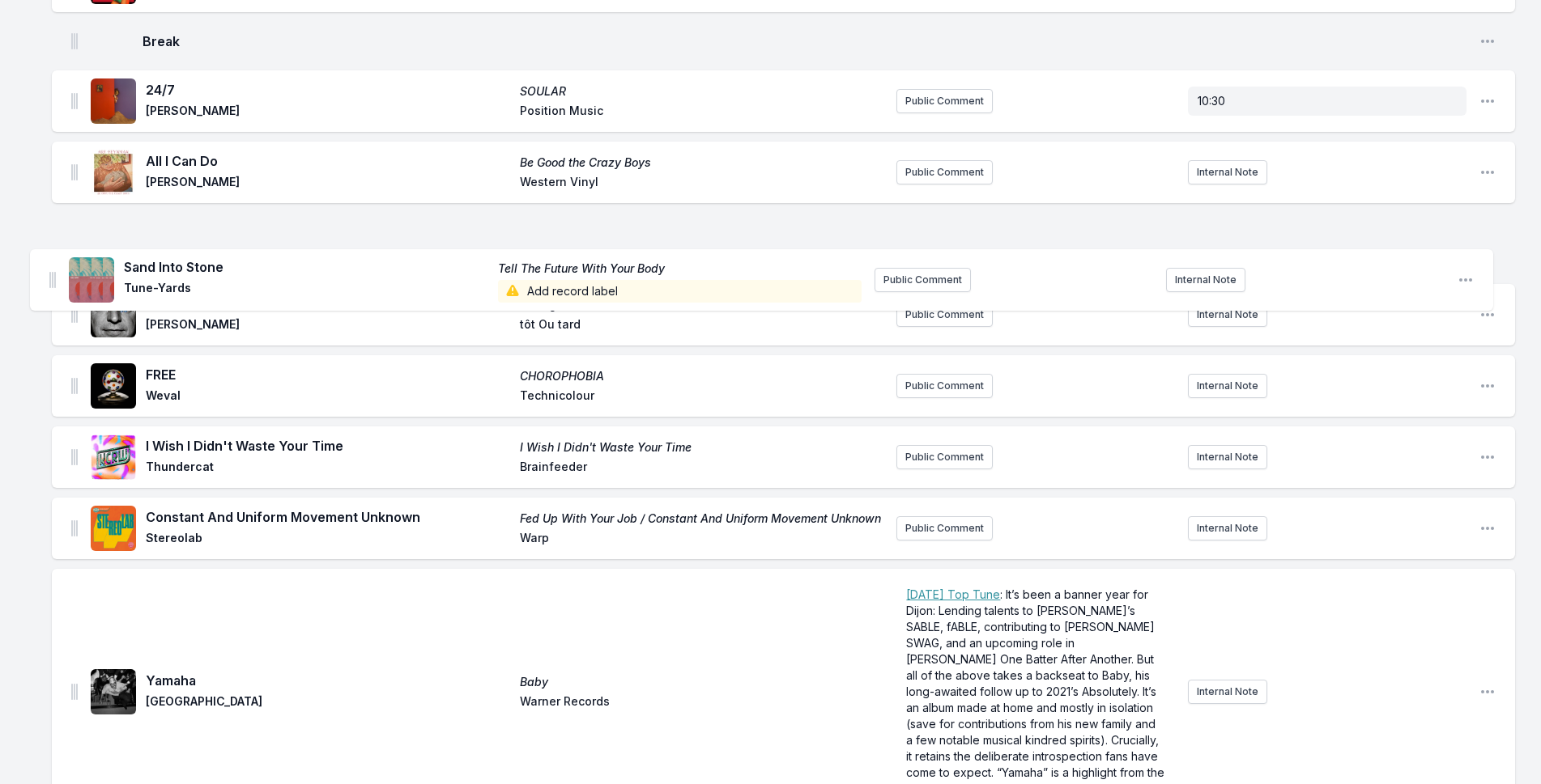
scroll to position [3320, 0]
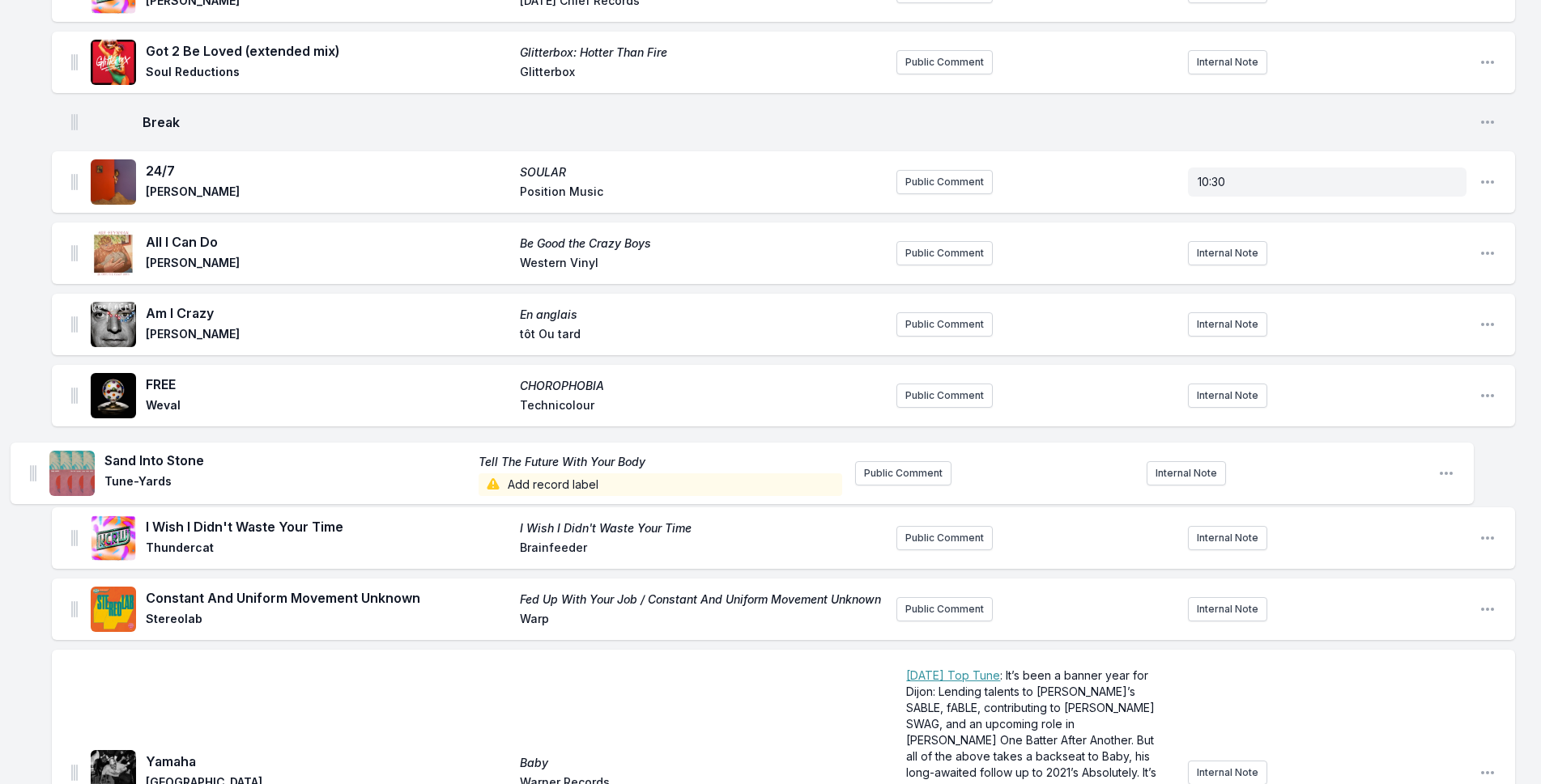
drag, startPoint x: 71, startPoint y: 327, endPoint x: 28, endPoint y: 451, distance: 131.2
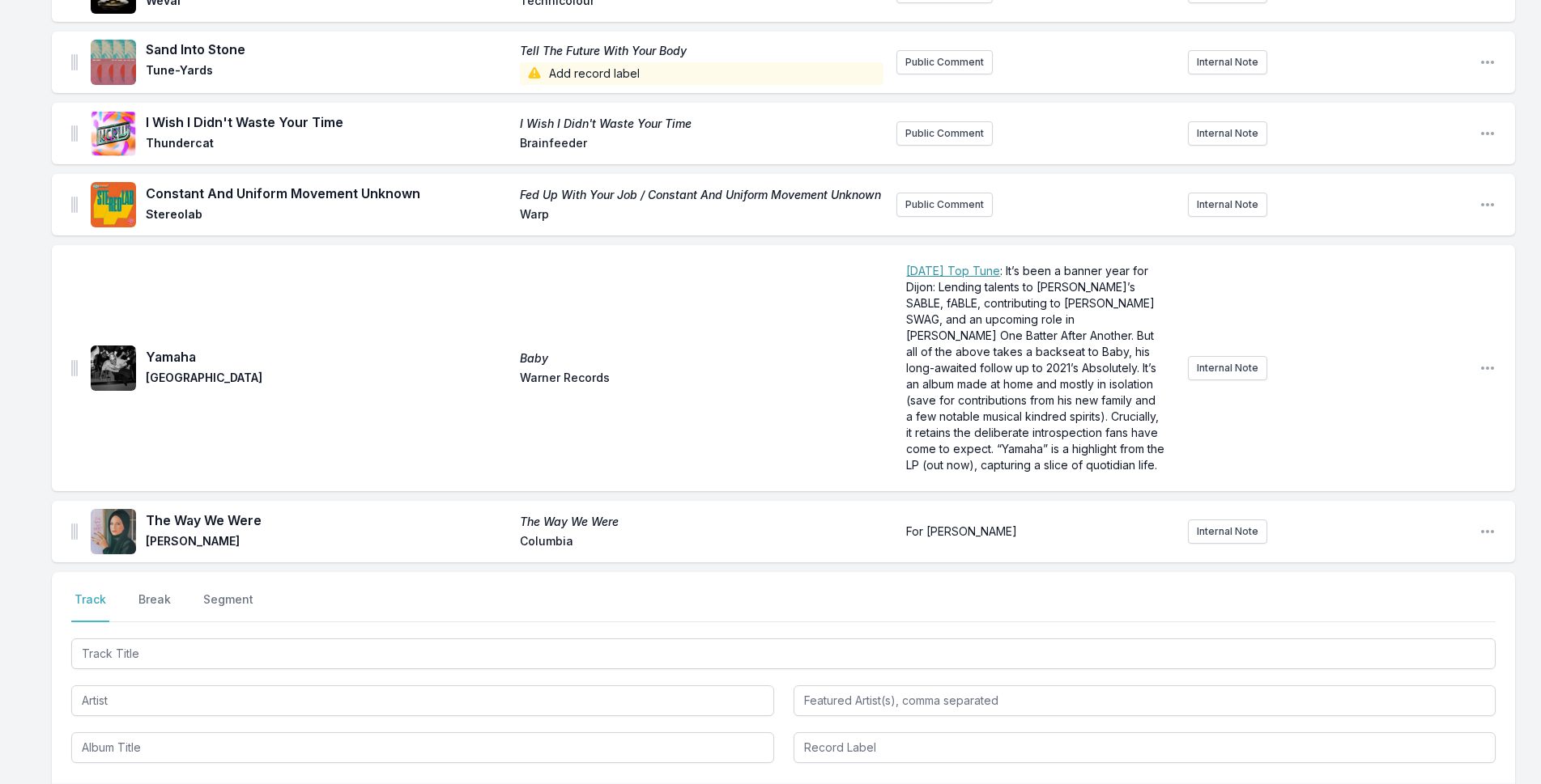
scroll to position [3928, 0]
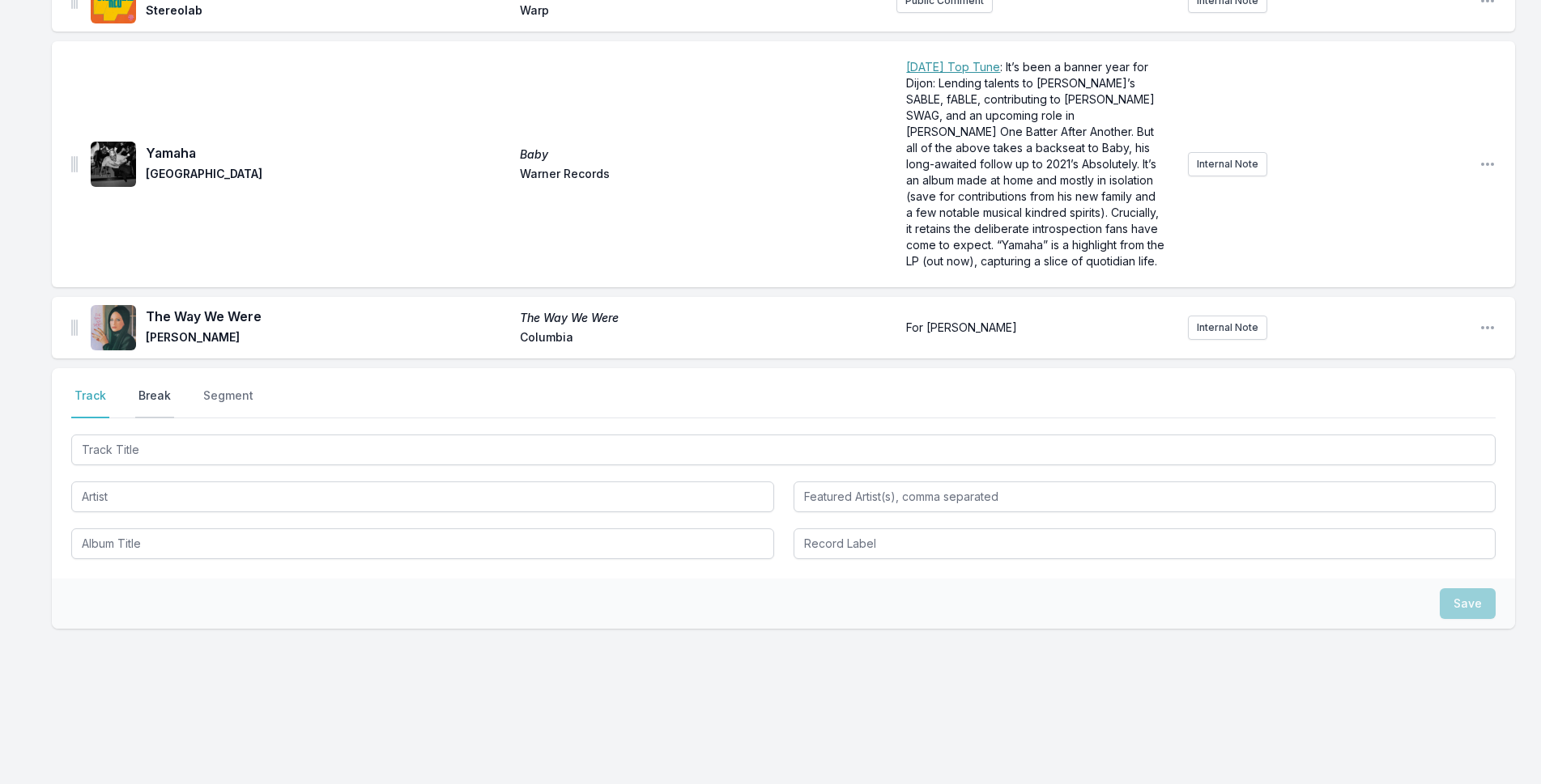
click at [142, 404] on button "Break" at bounding box center [155, 403] width 39 height 31
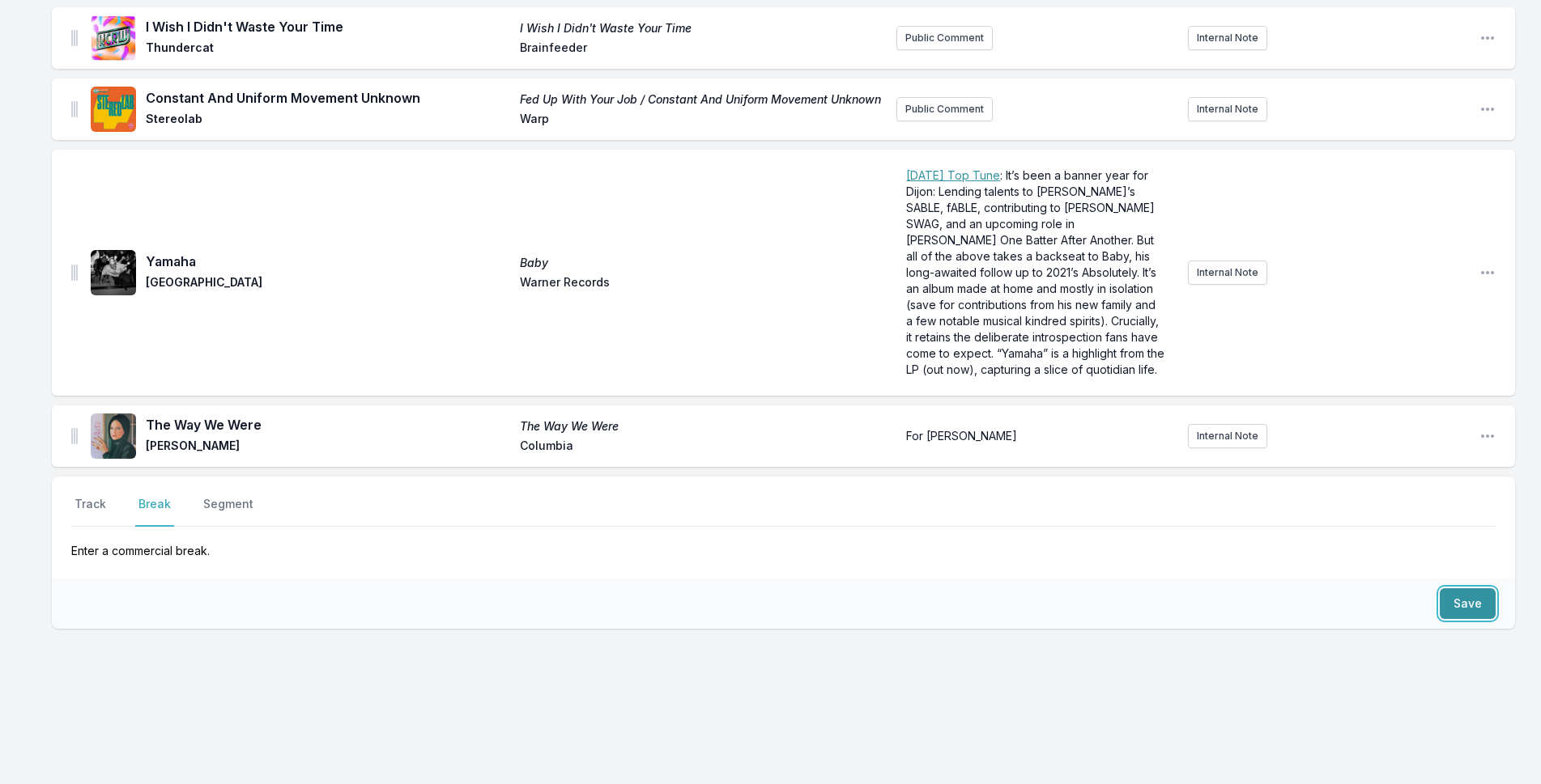
click at [1451, 594] on button "Save" at bounding box center [1466, 604] width 55 height 31
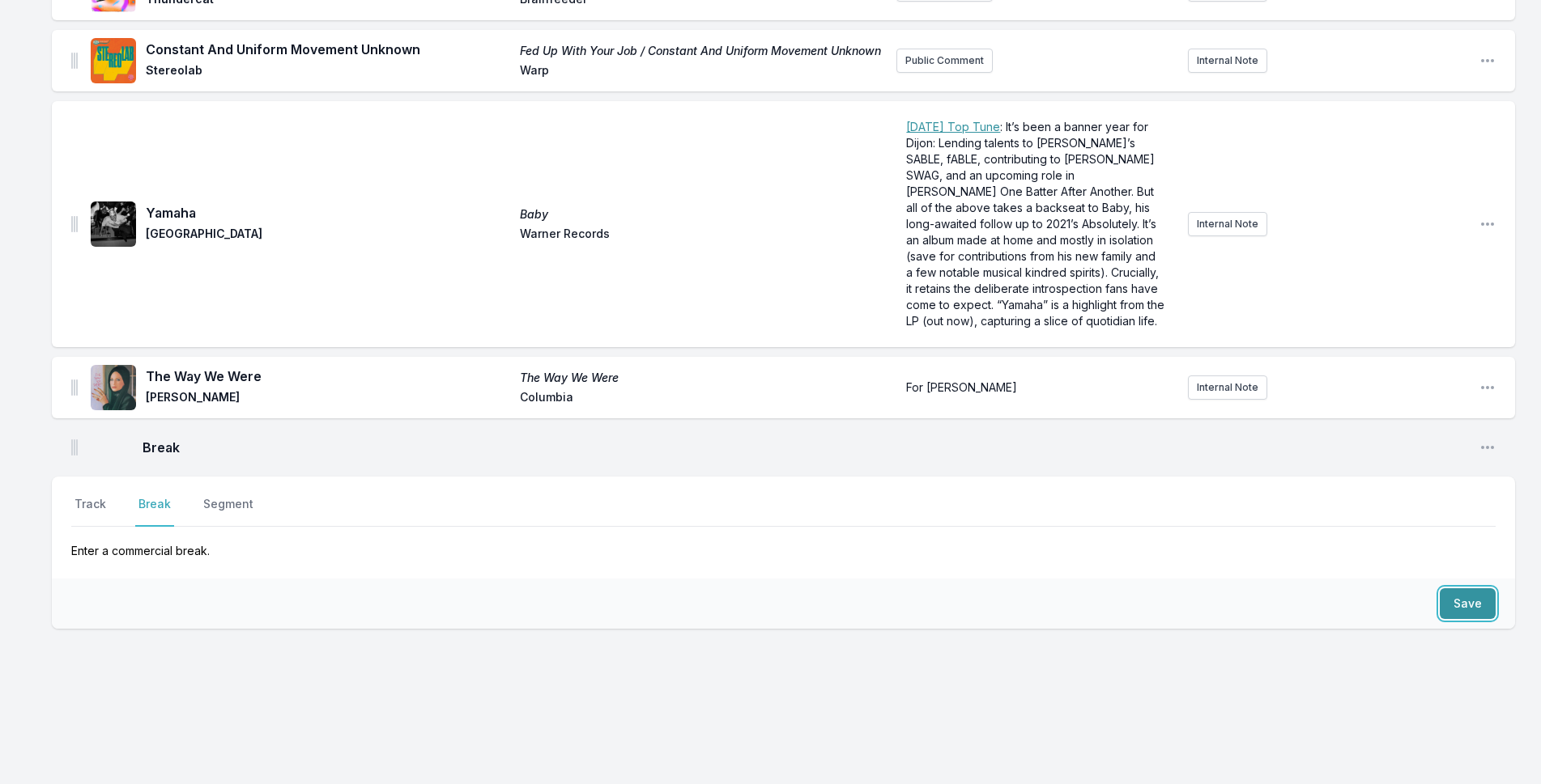
click at [1452, 596] on button "Save" at bounding box center [1466, 604] width 55 height 31
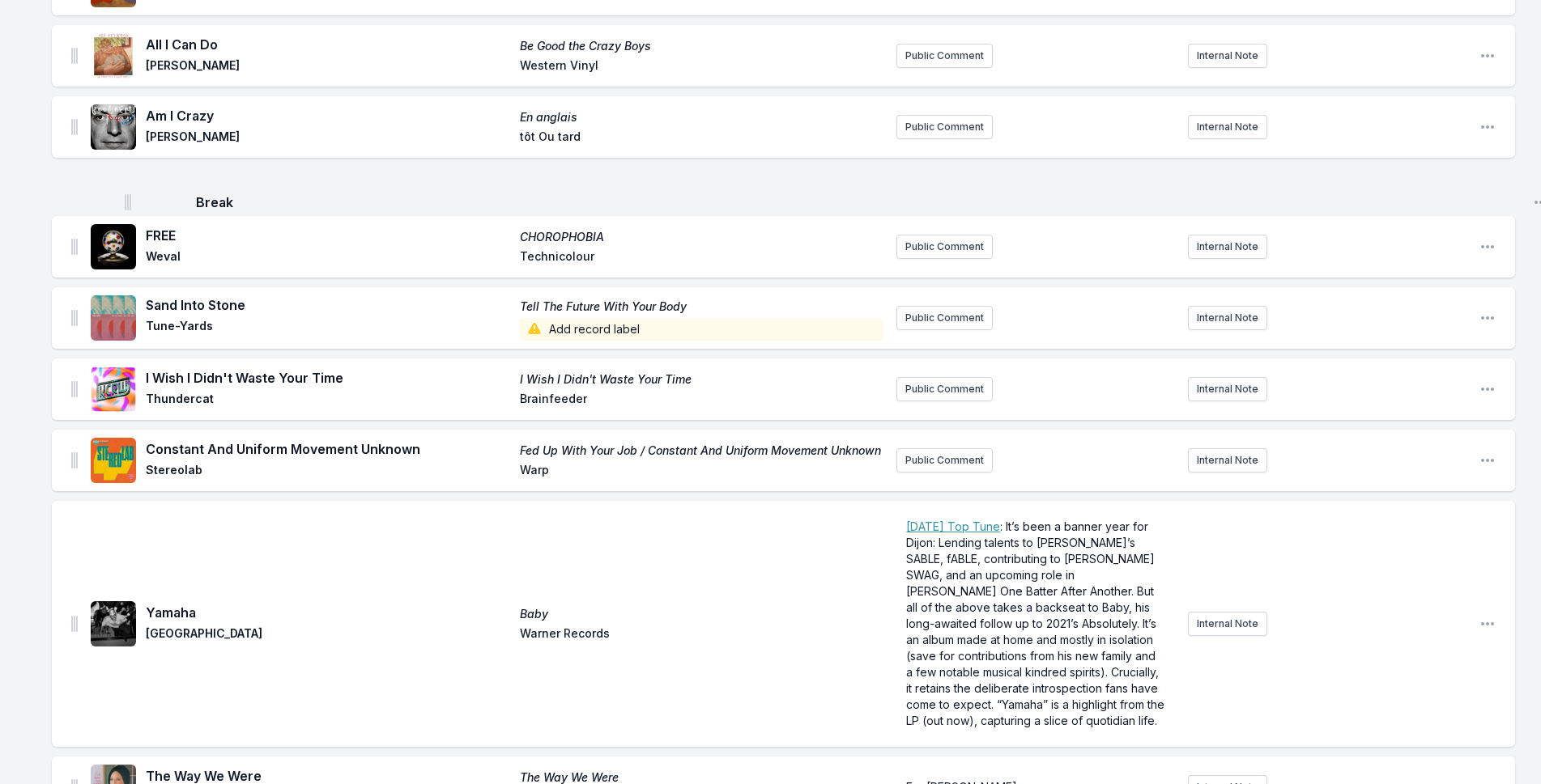
scroll to position [3512, 0]
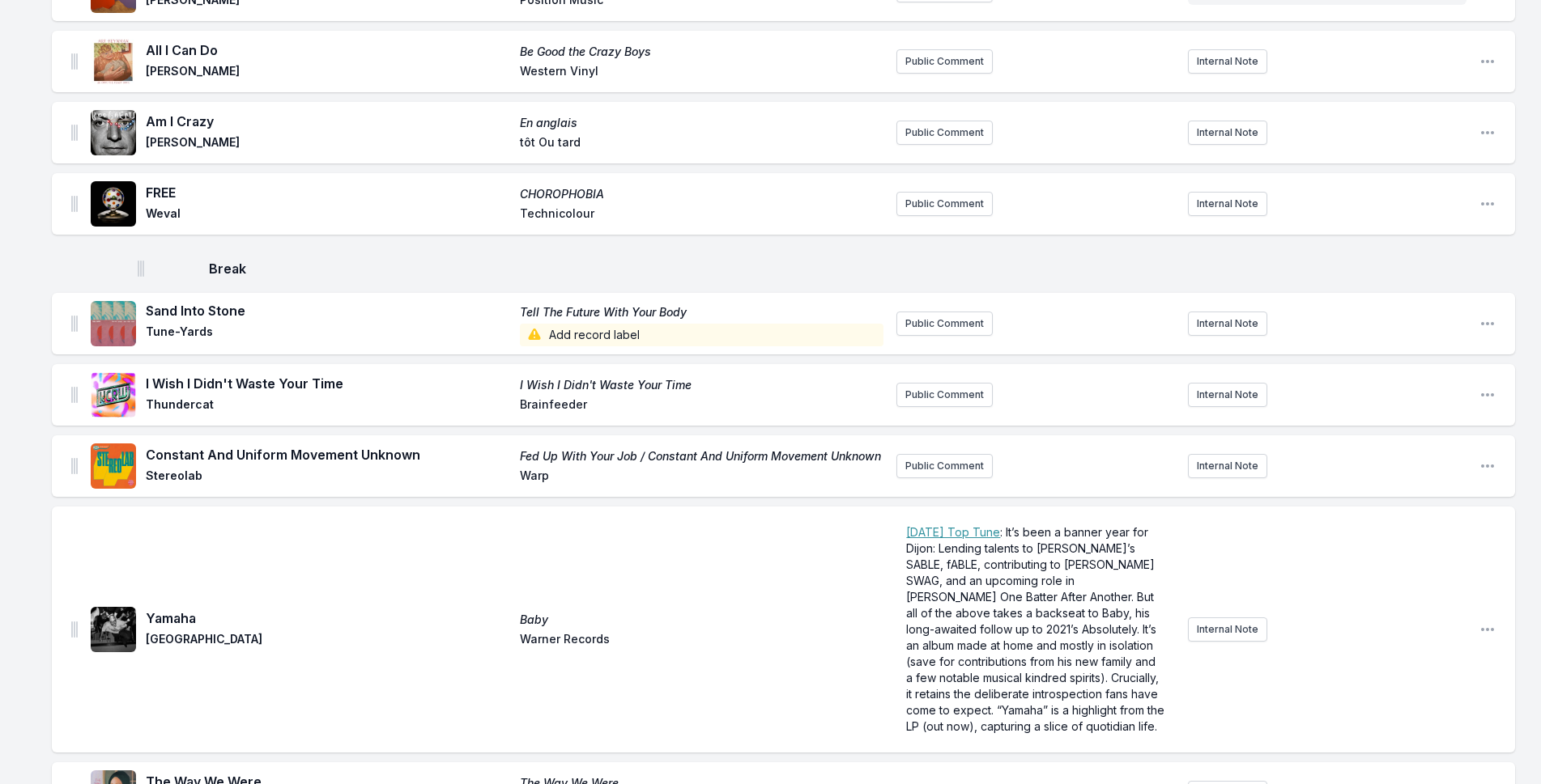
drag, startPoint x: 76, startPoint y: 397, endPoint x: 142, endPoint y: 251, distance: 160.2
click at [1225, 321] on button "Internal Note" at bounding box center [1227, 324] width 79 height 25
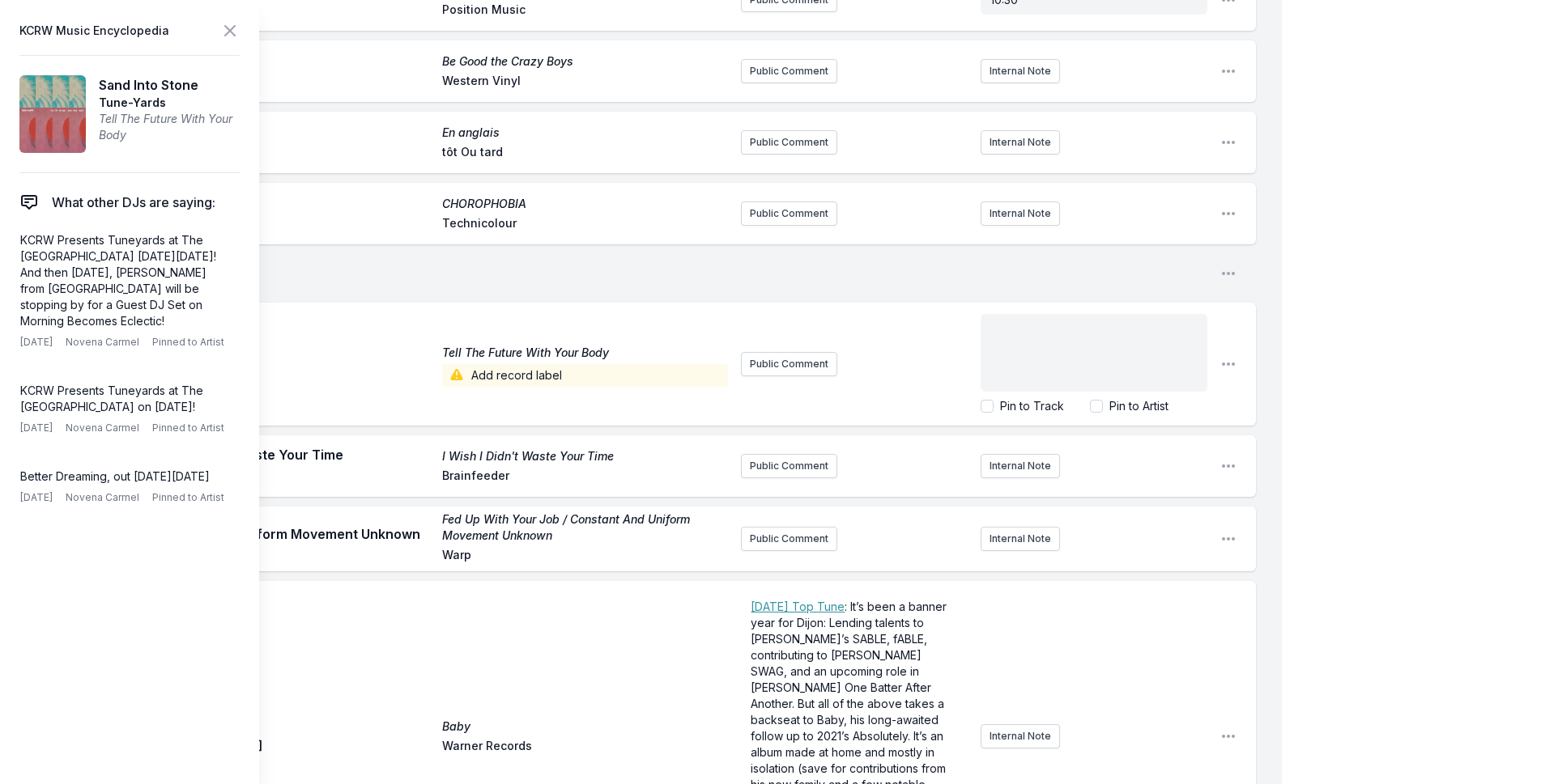
click at [1078, 335] on p "﻿" at bounding box center [1093, 328] width 207 height 16
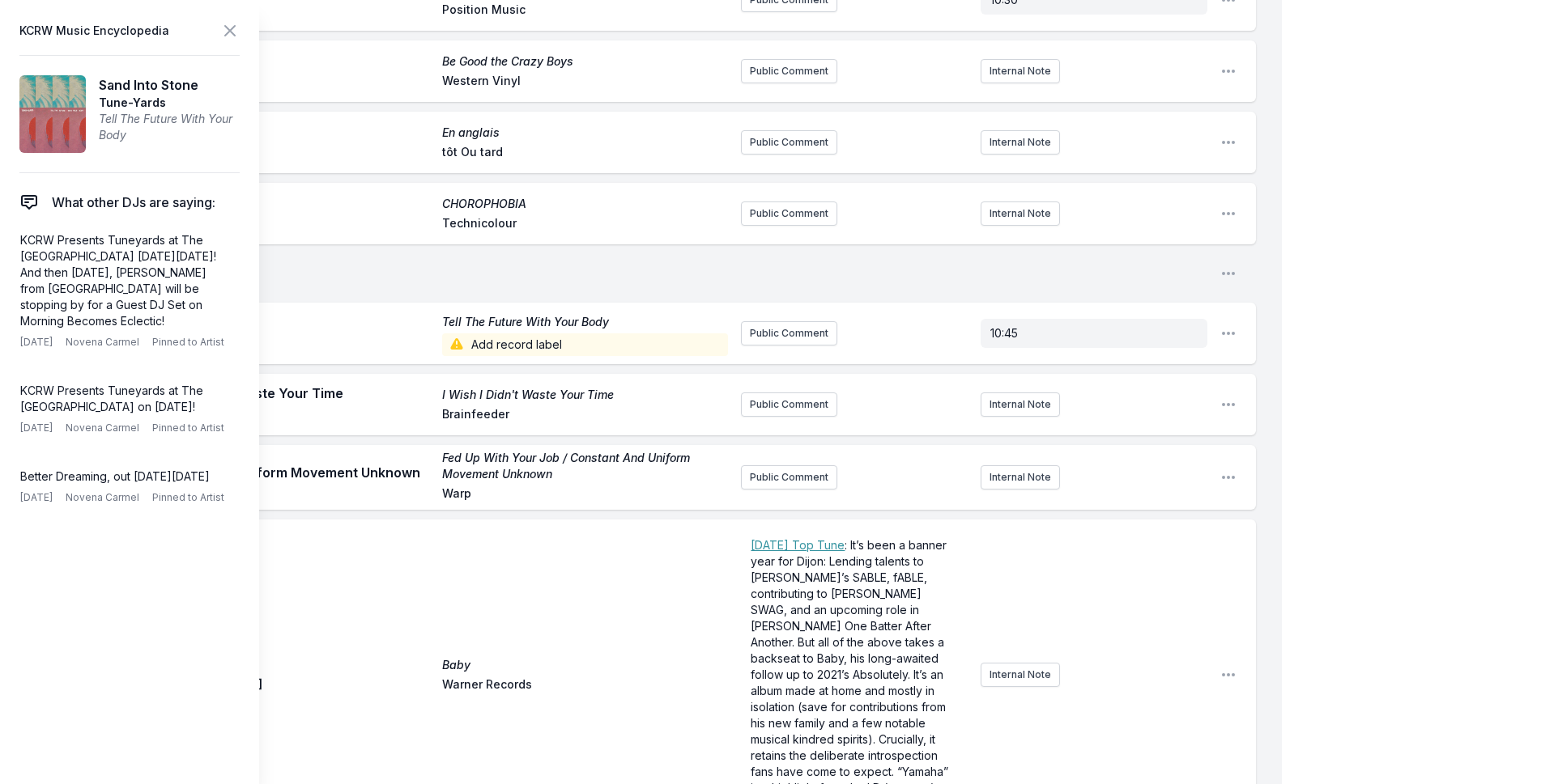
click at [232, 33] on icon at bounding box center [229, 30] width 10 height 10
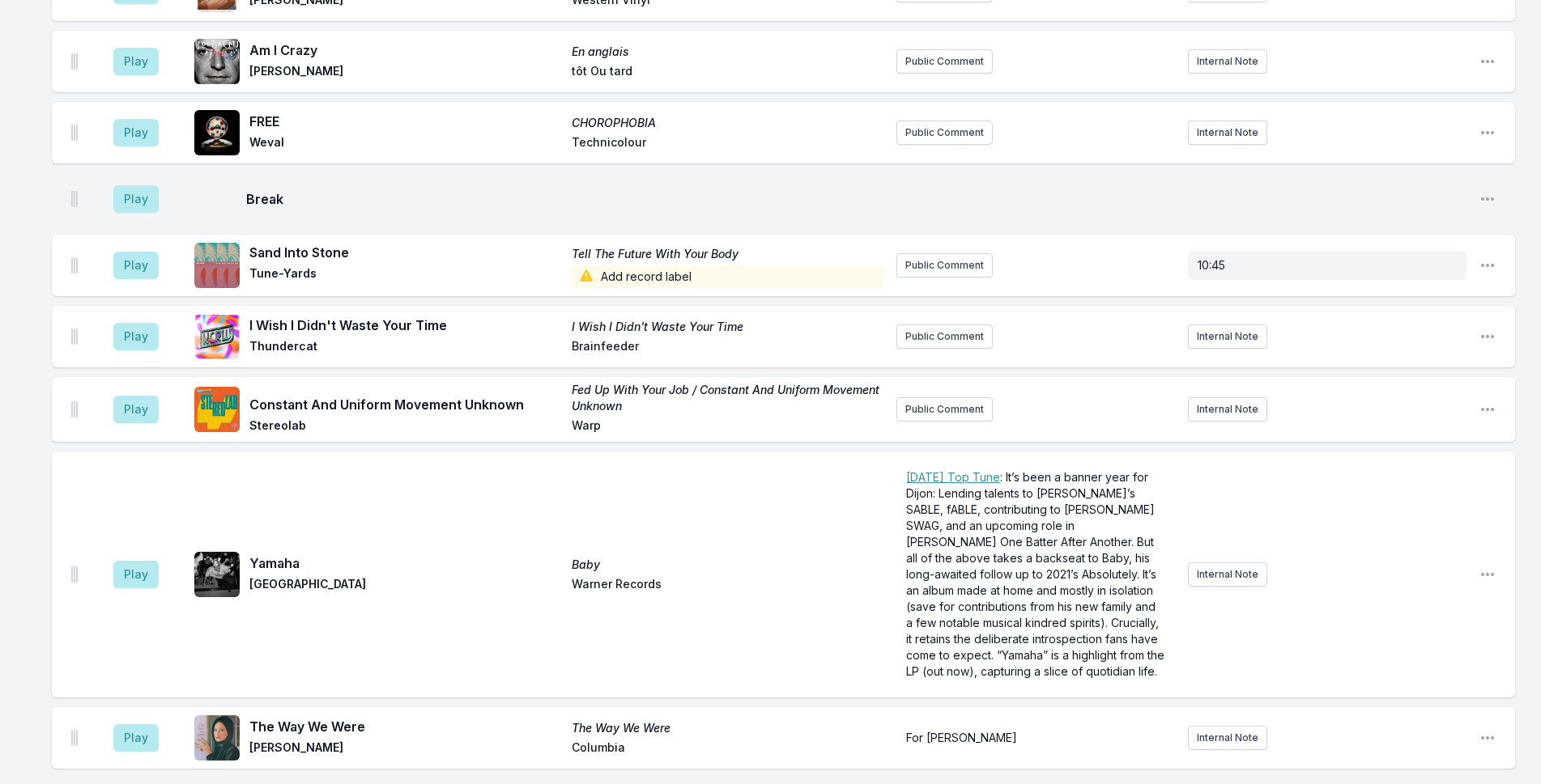
scroll to position [4037, 0]
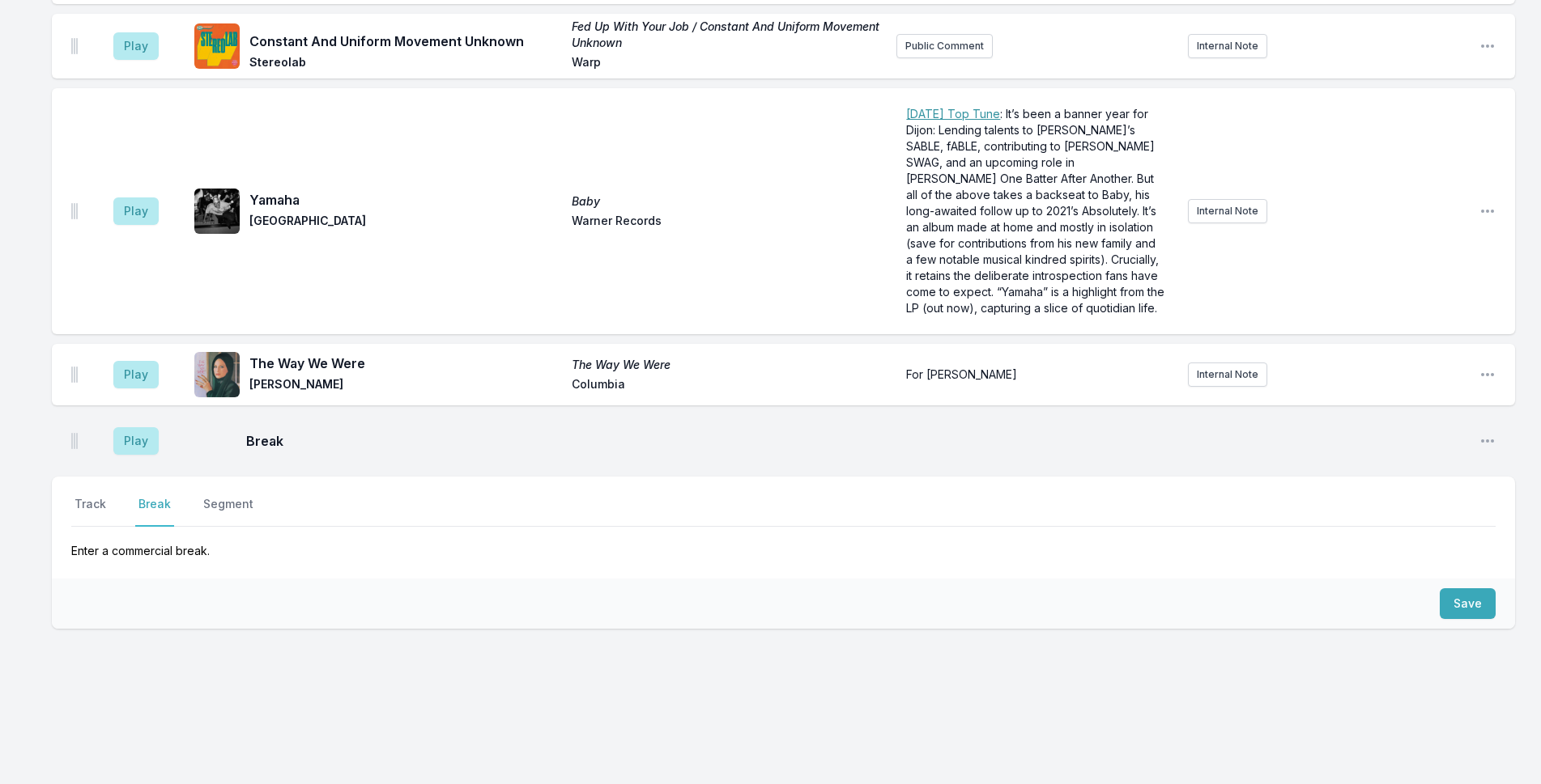
click at [89, 493] on div "Select a tab Track Break Segment Track Break Segment Enter a commercial break." at bounding box center [783, 528] width 1463 height 102
click at [90, 498] on button "Track" at bounding box center [90, 512] width 38 height 31
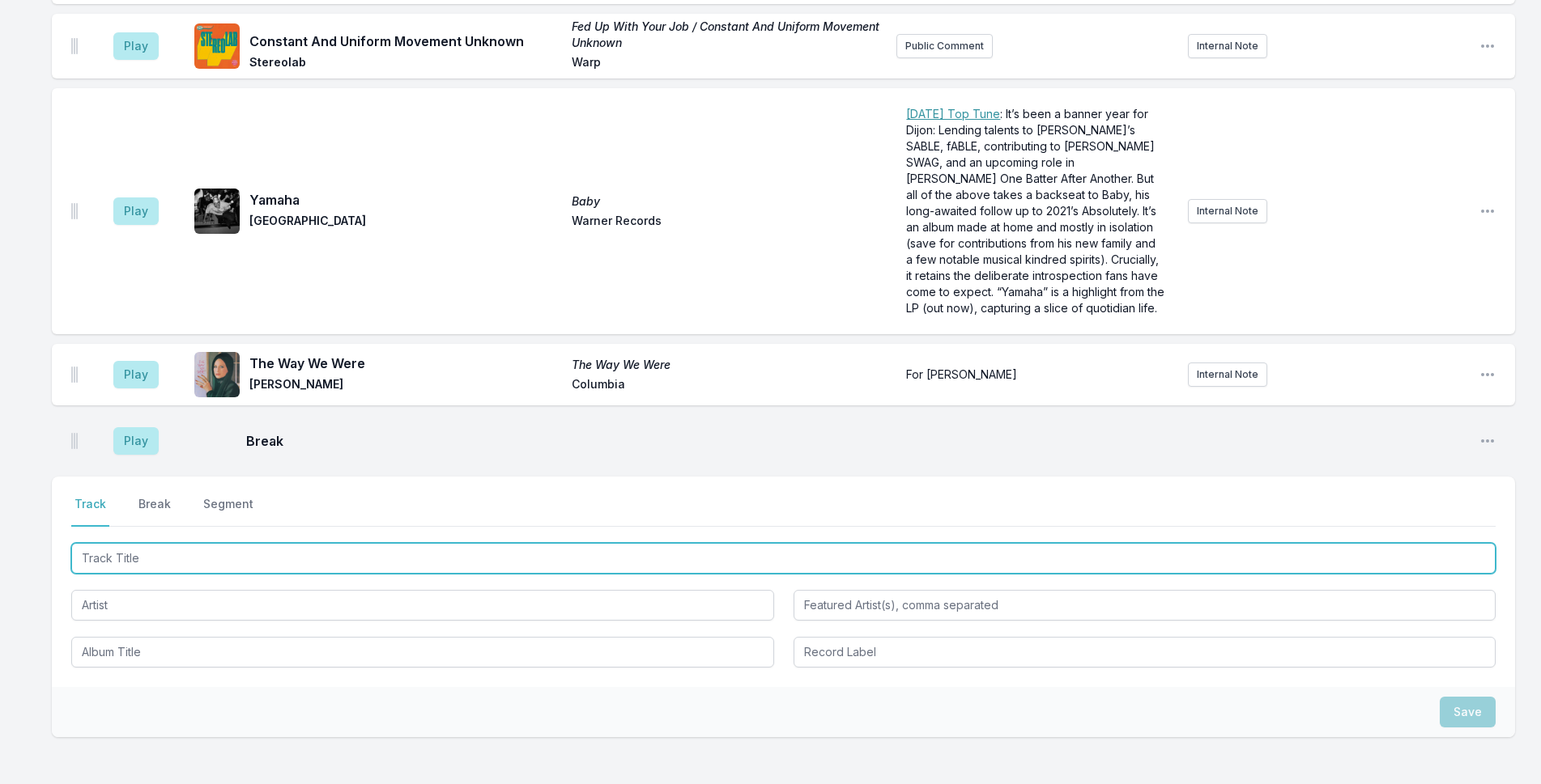
click at [161, 565] on input "Track Title" at bounding box center [783, 558] width 1425 height 31
type input "Waited All Night"
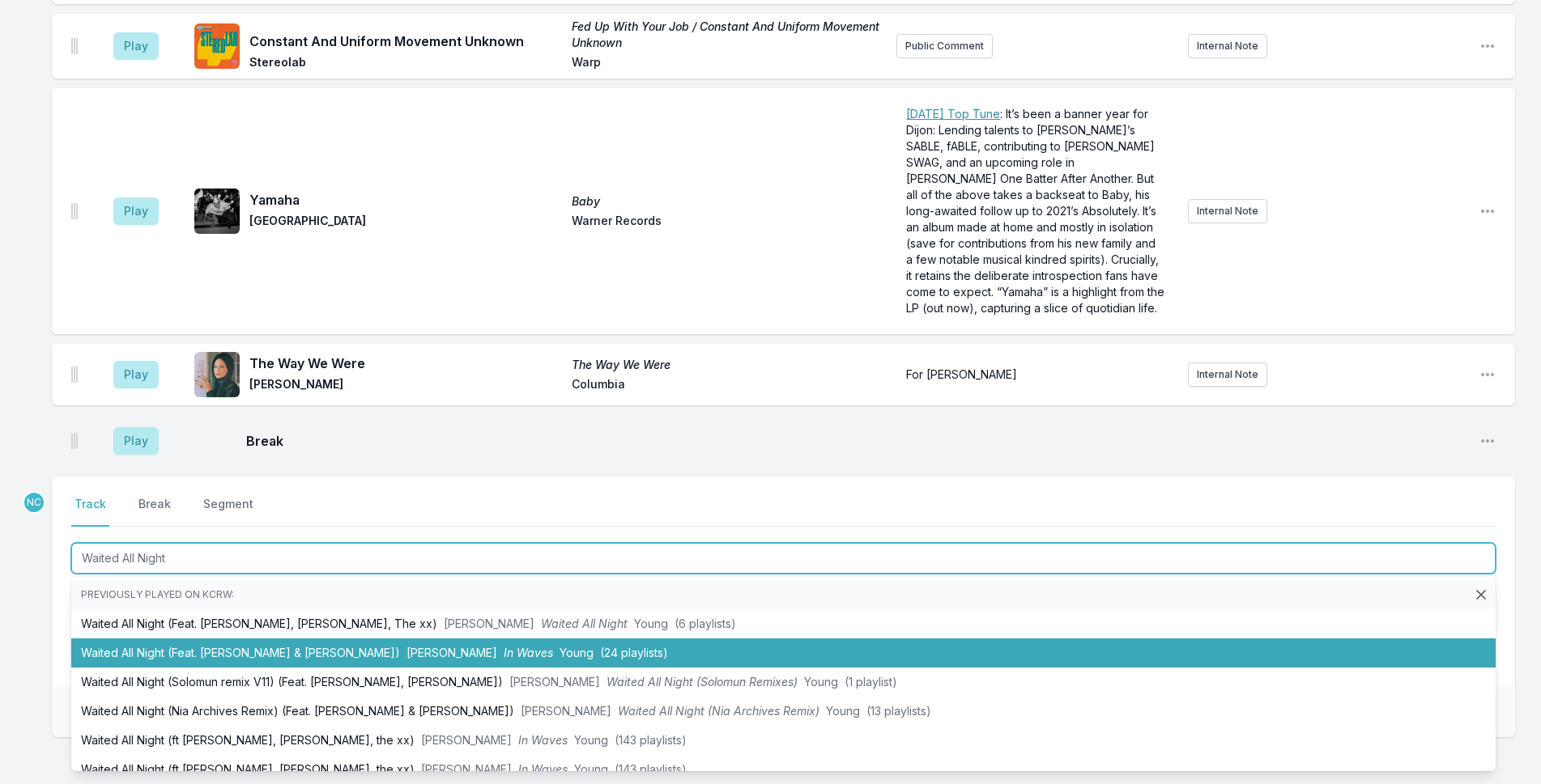
click at [592, 647] on li "Waited All Night (Feat. Romy & Oliver Sim) Jamie xx In Waves Young (24 playlist…" at bounding box center [783, 653] width 1425 height 29
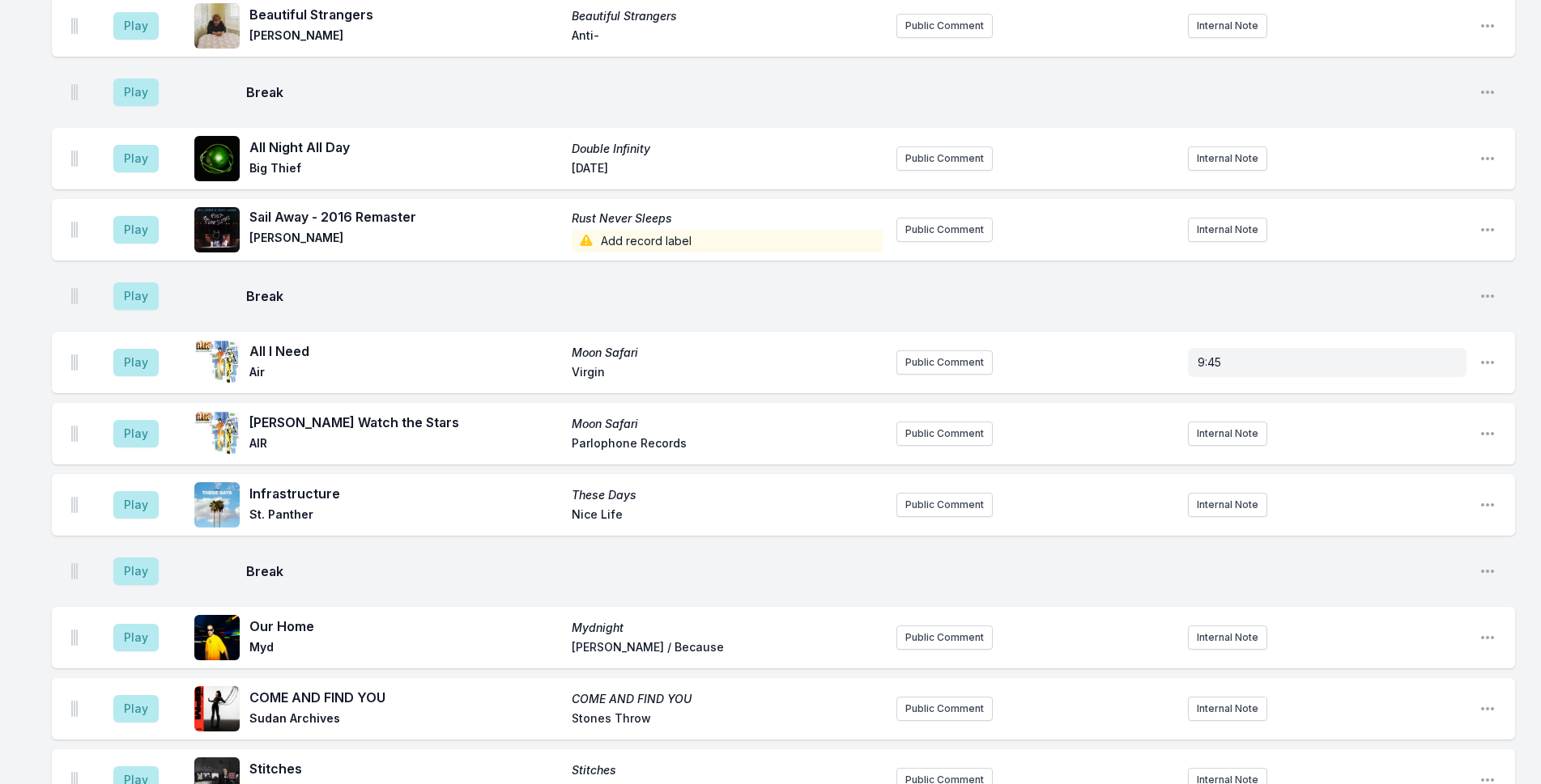
scroll to position [648, 0]
click at [970, 155] on button "Public Comment" at bounding box center [944, 156] width 96 height 25
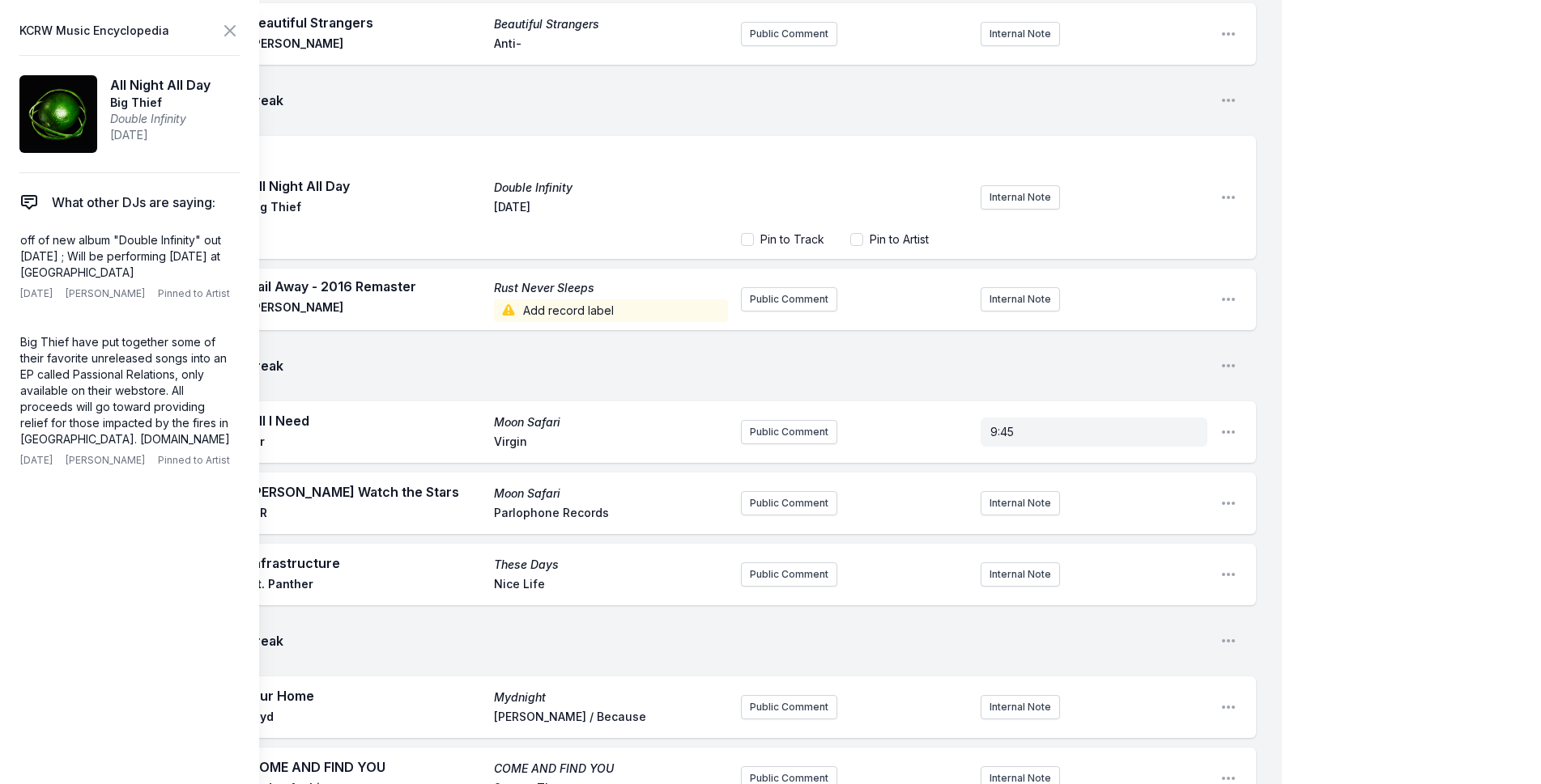
click at [913, 194] on div "﻿" at bounding box center [853, 186] width 227 height 77
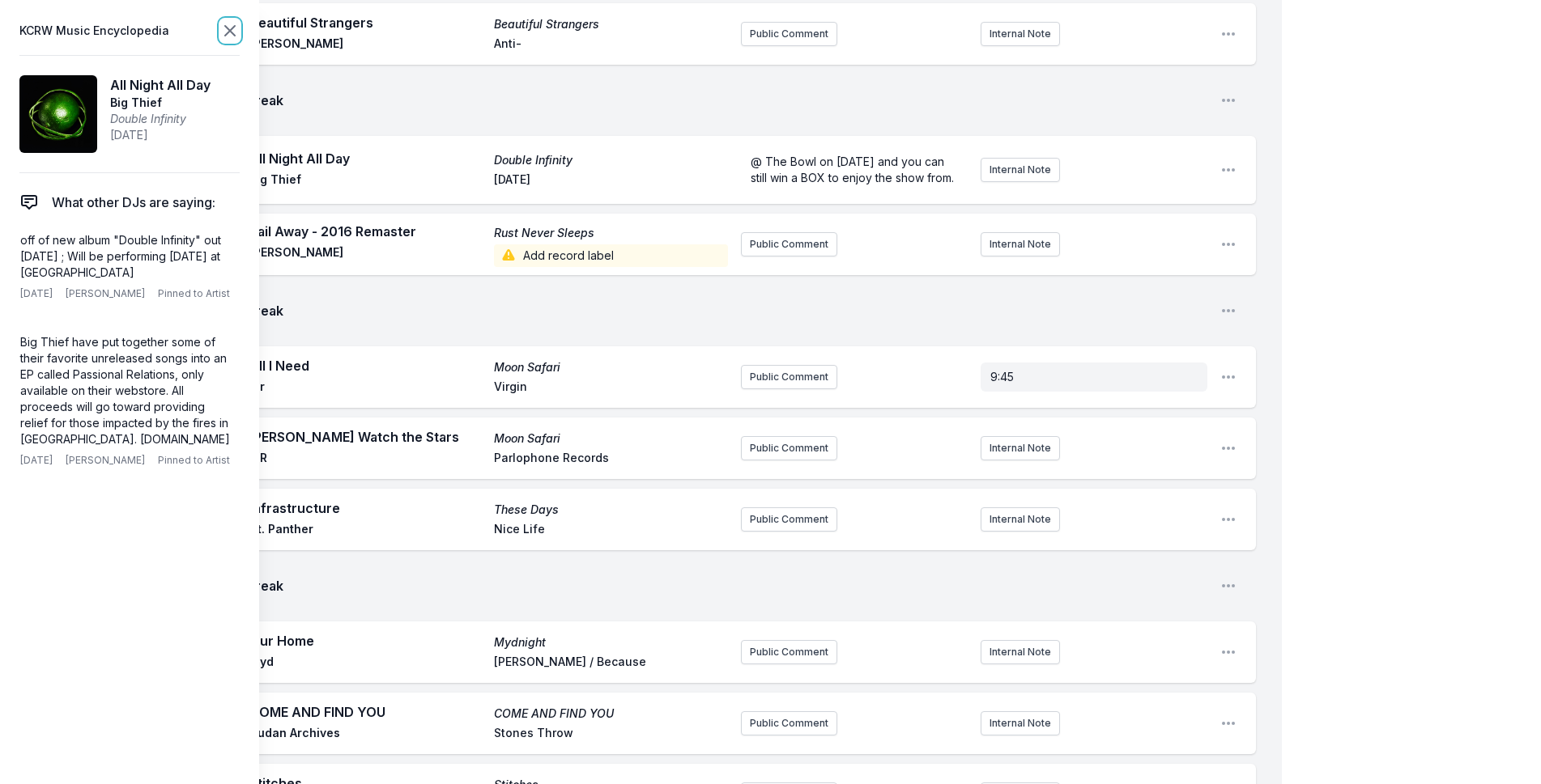
click at [225, 28] on icon at bounding box center [229, 30] width 19 height 19
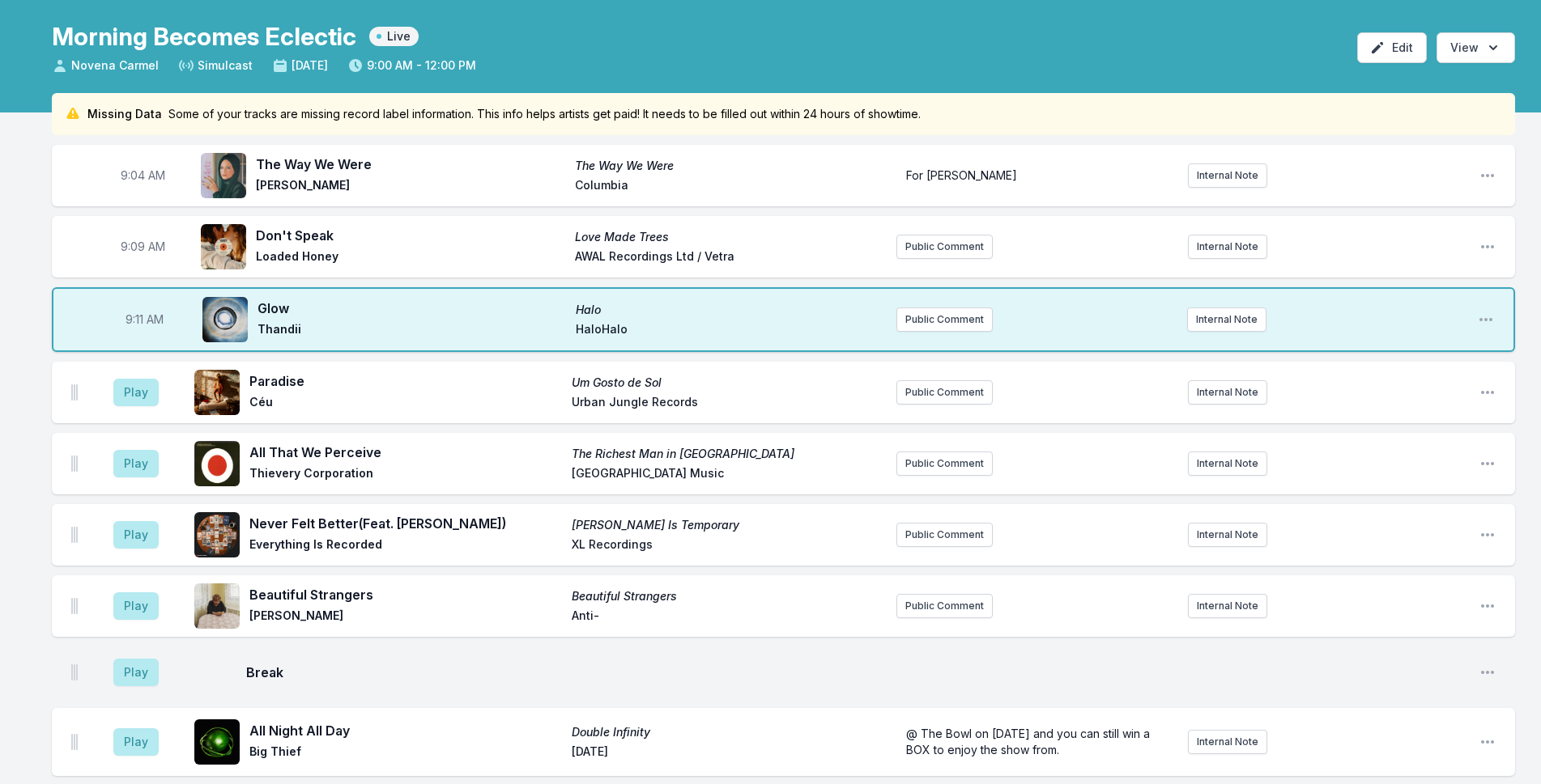
scroll to position [0, 0]
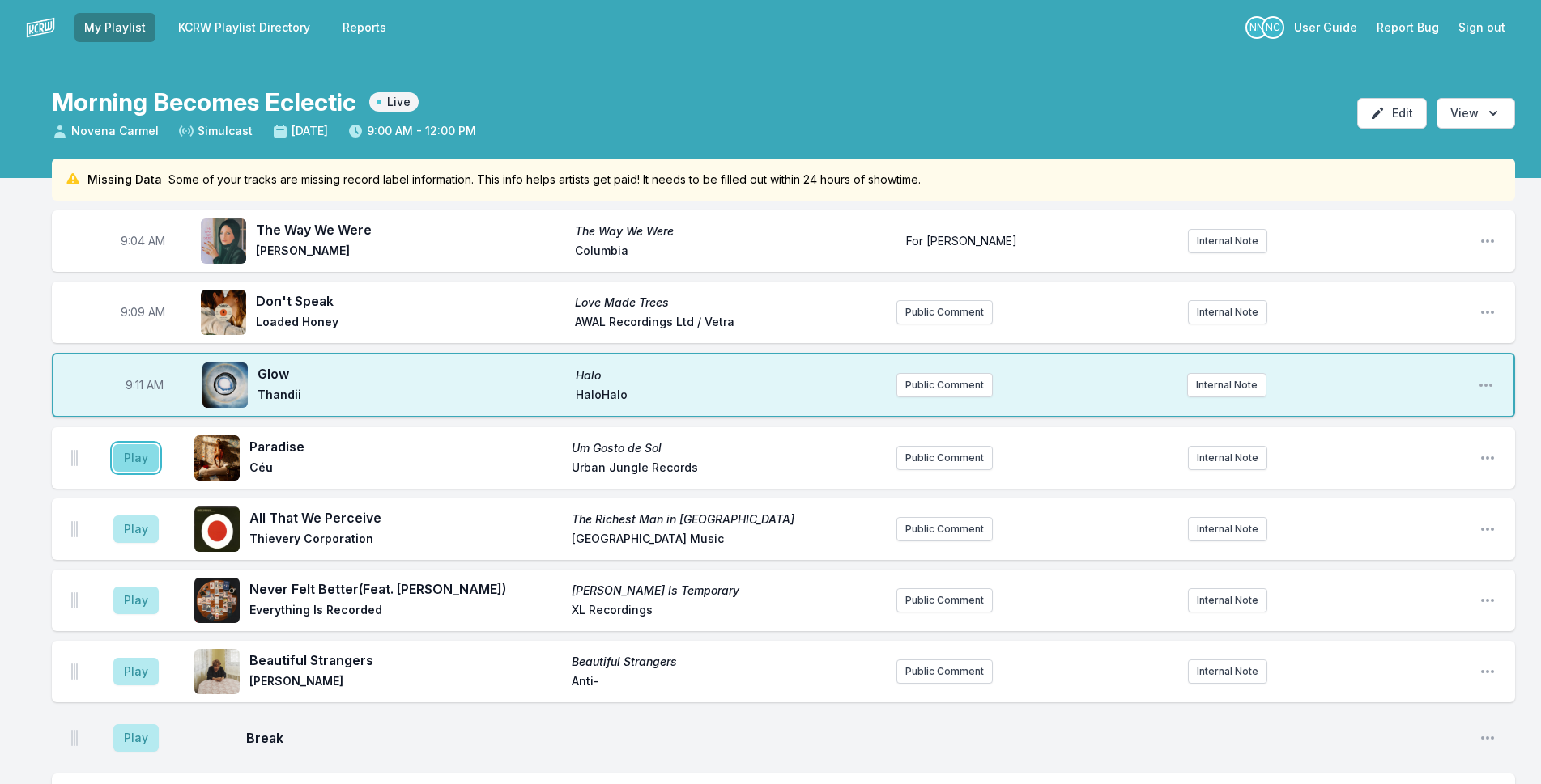
click at [134, 452] on button "Play" at bounding box center [136, 458] width 45 height 27
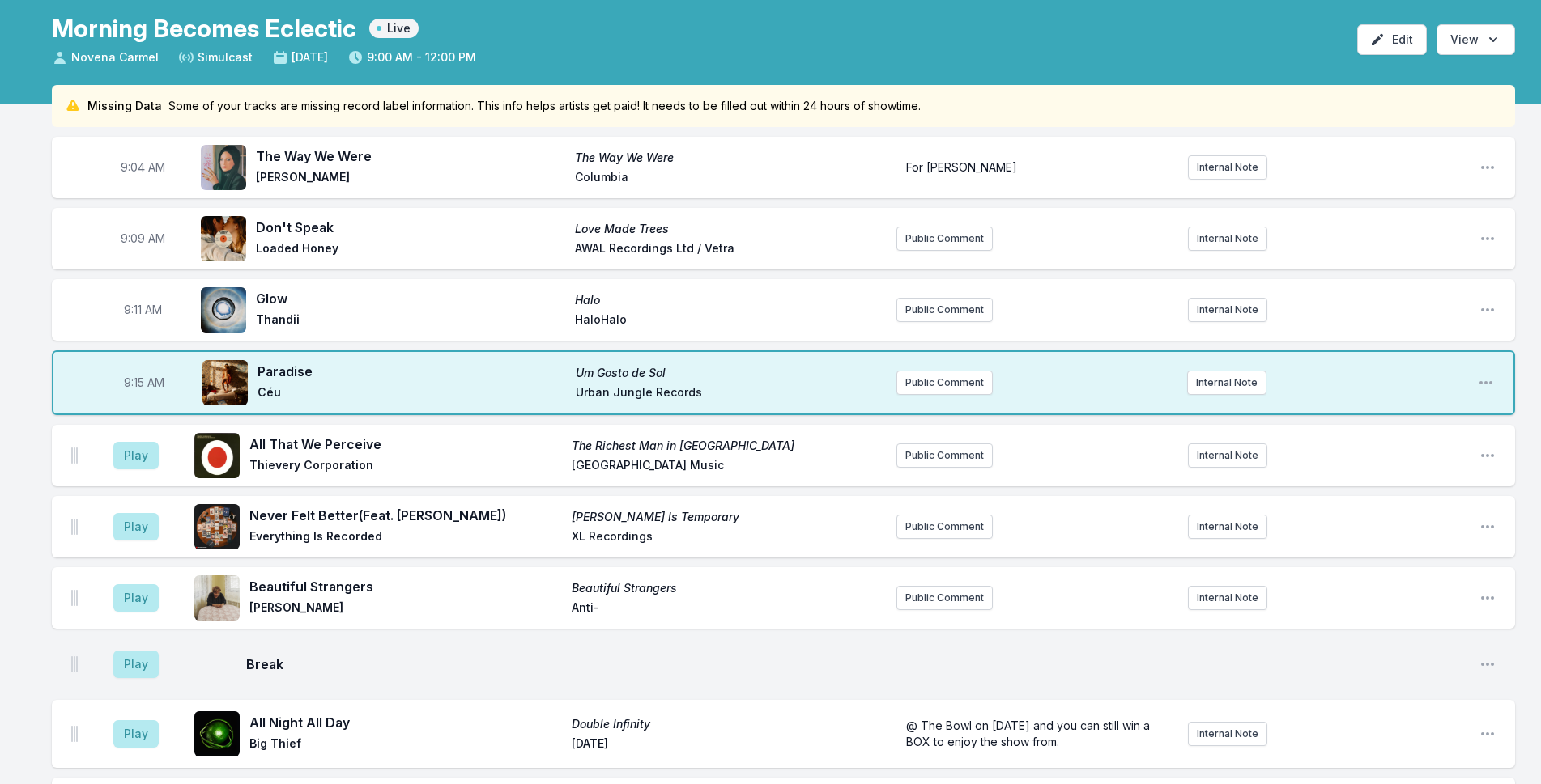
scroll to position [486, 0]
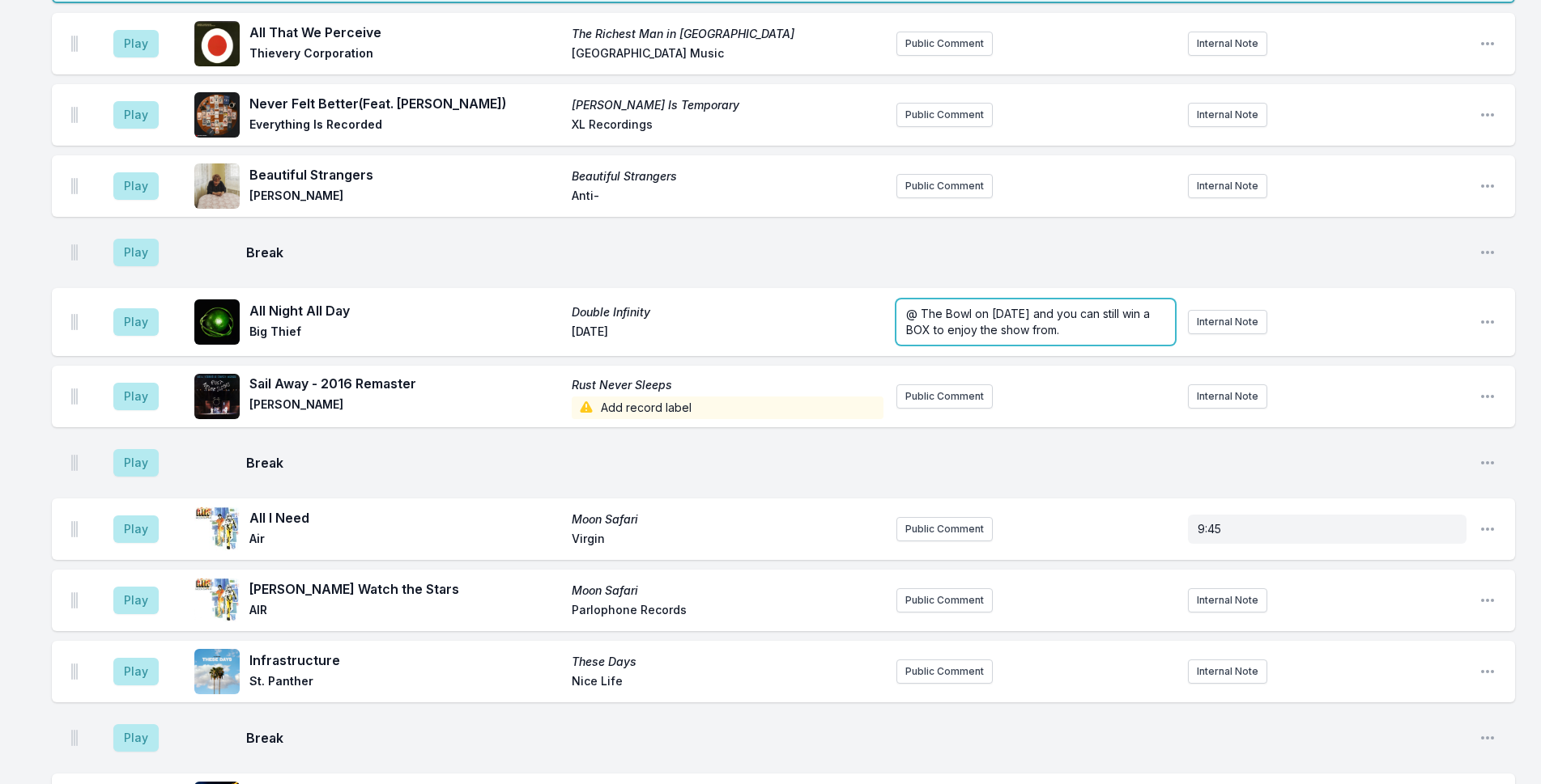
click at [993, 327] on span "@ The Bowl on September 27th and you can still win a BOX to enjoy the show from." at bounding box center [1029, 321] width 247 height 30
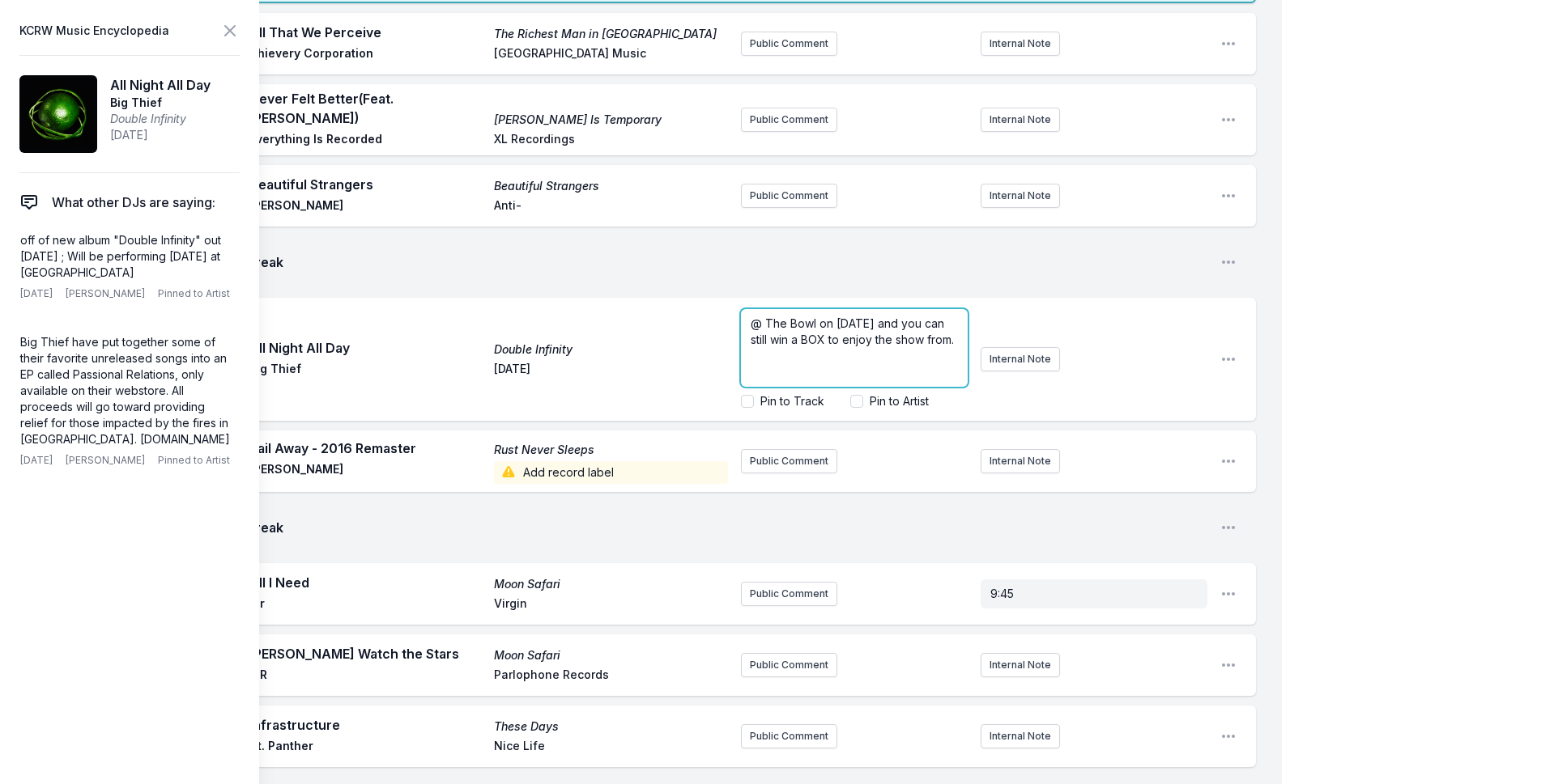
click at [834, 348] on p "@ The Bowl on September 27th and you can still win a BOX to enjoy the show from." at bounding box center [854, 332] width 207 height 33
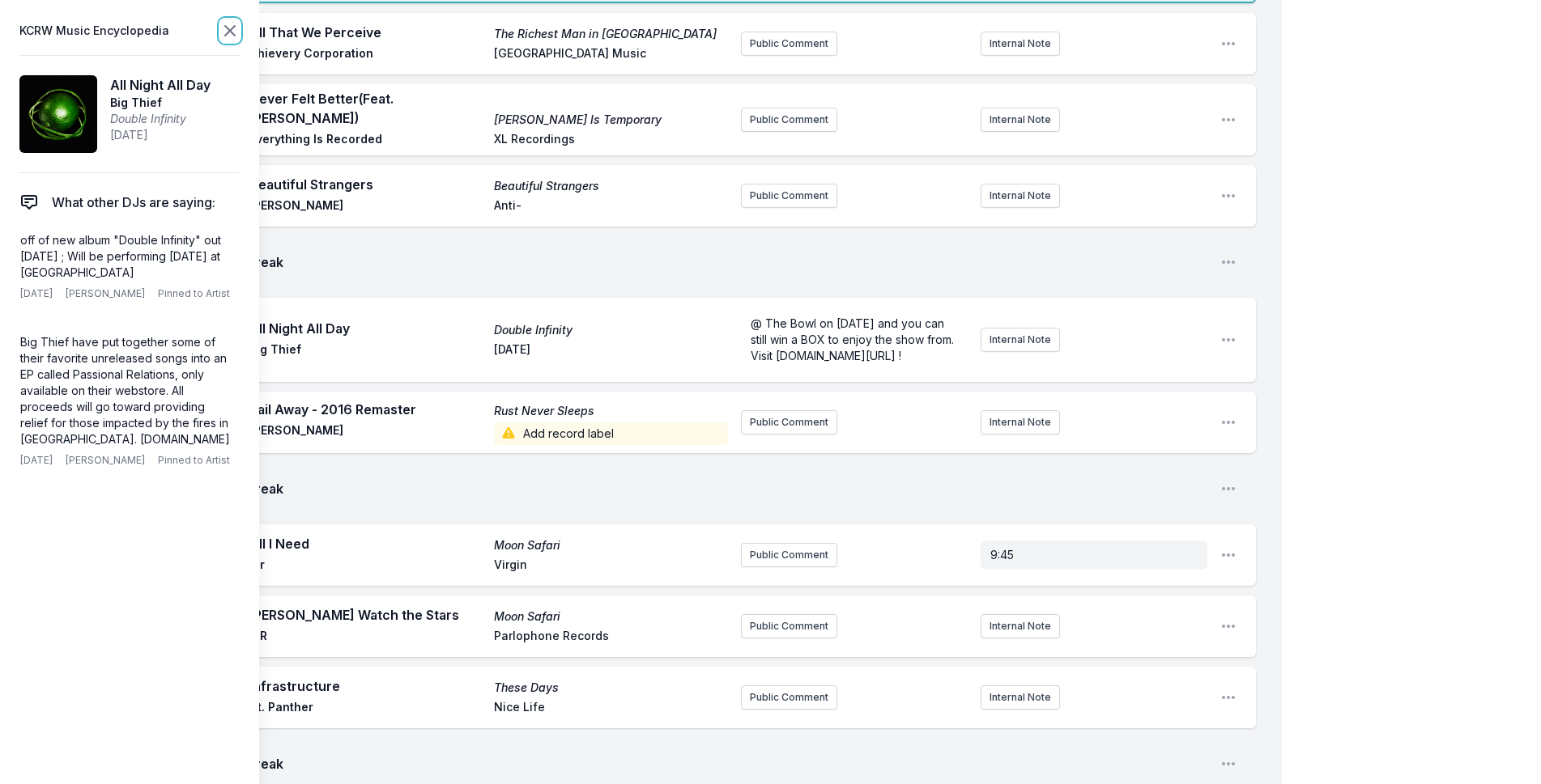
click at [230, 21] on icon at bounding box center [229, 30] width 19 height 19
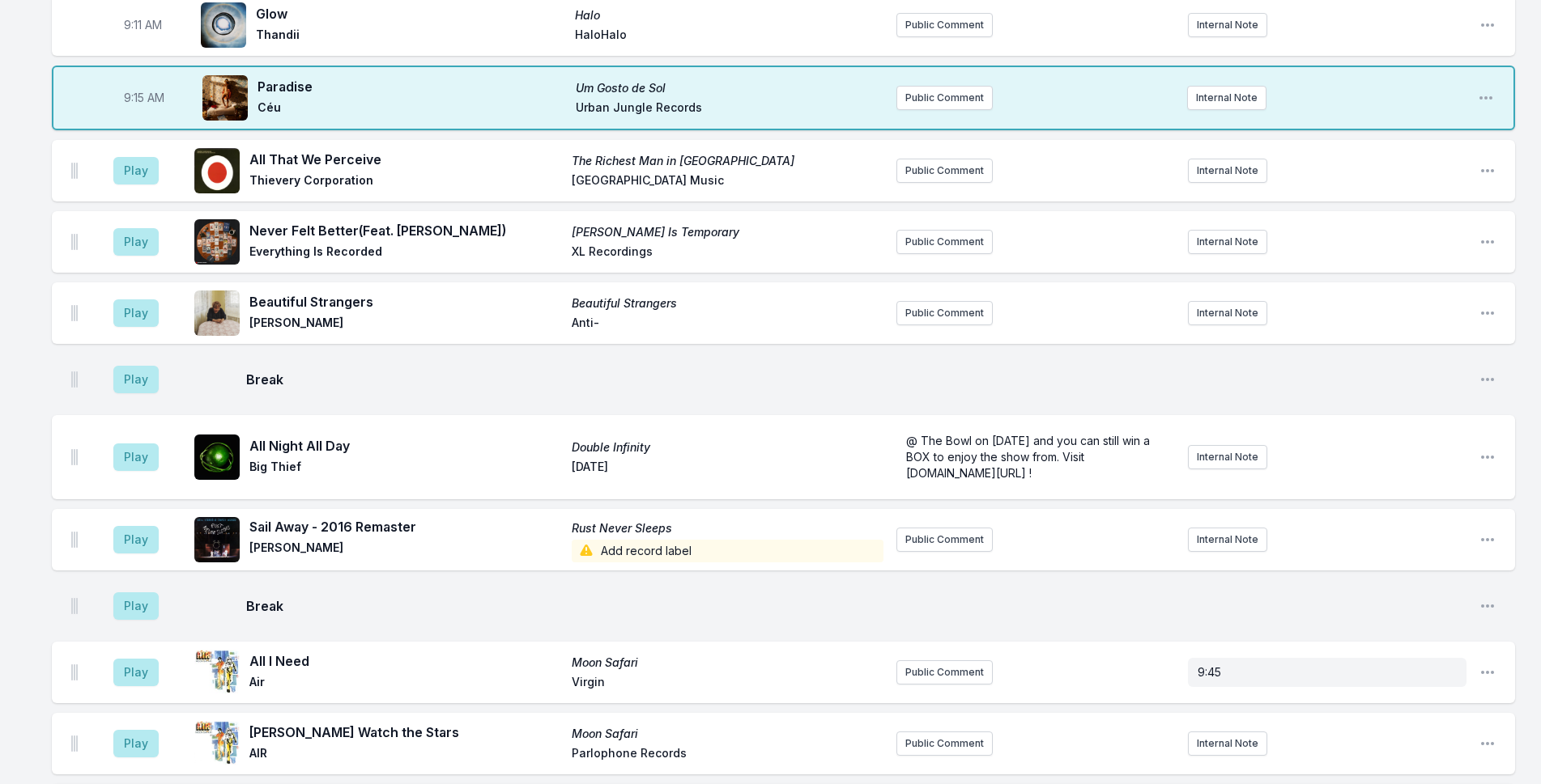
scroll to position [162, 0]
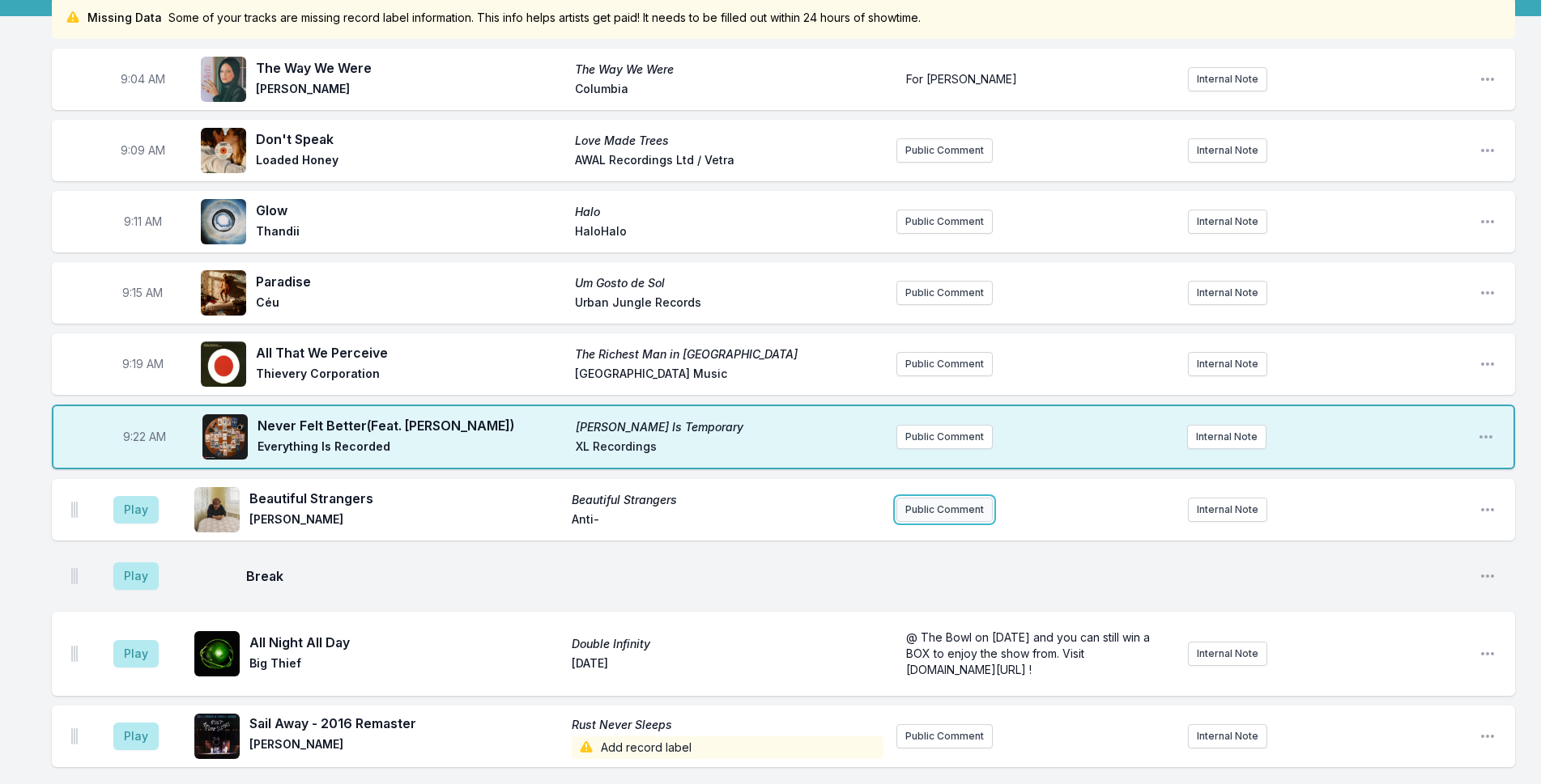
click at [961, 518] on button "Public Comment" at bounding box center [944, 509] width 96 height 25
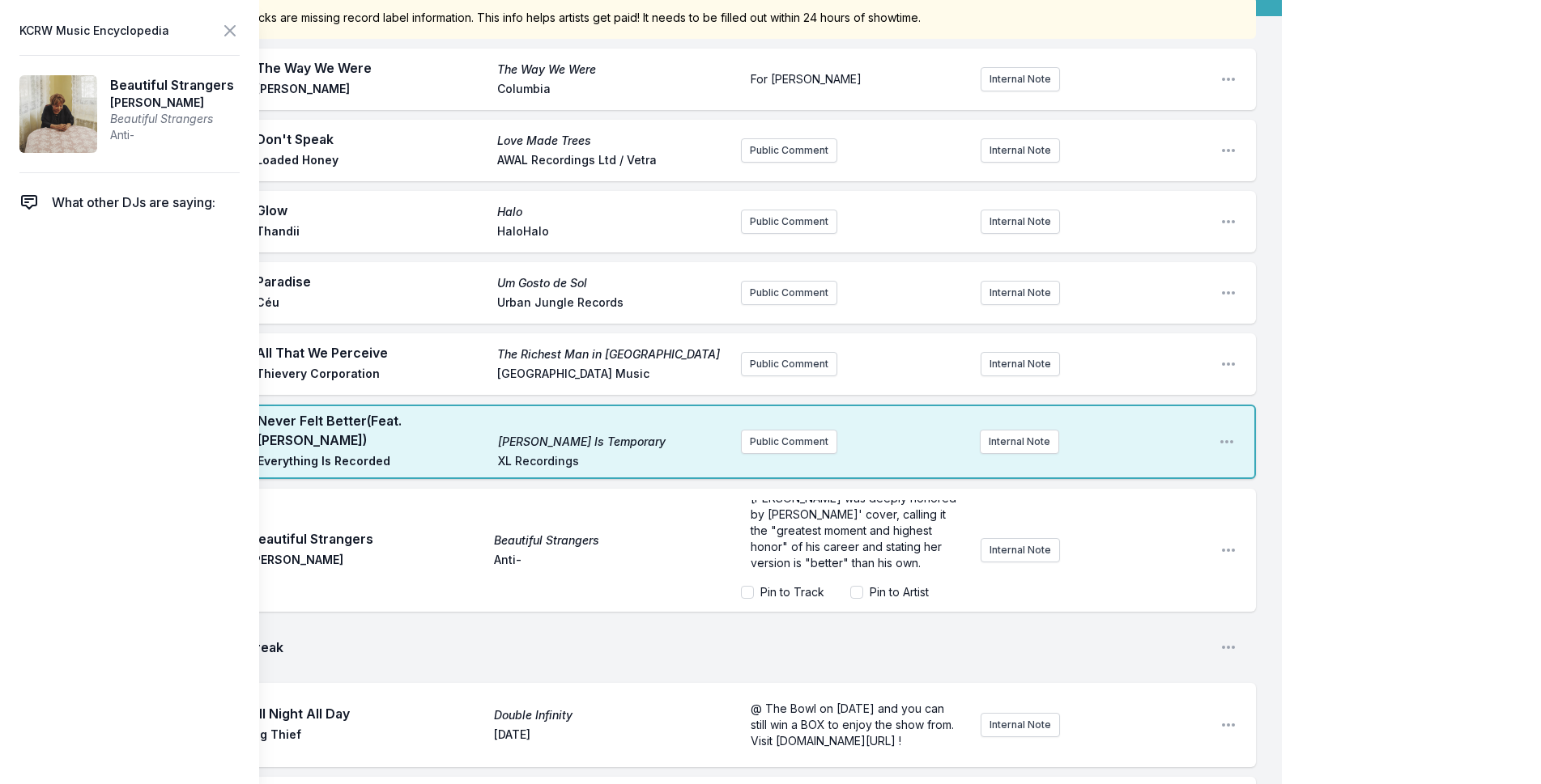
scroll to position [0, 0]
click at [750, 514] on div "Morby was deeply honored by Staples' cover, calling it the "greatest moment and…" at bounding box center [853, 538] width 227 height 77
click at [844, 528] on span "Kevin Morby was deeply honored by Staples' cover, calling it the "greatest mome…" at bounding box center [855, 547] width 209 height 78
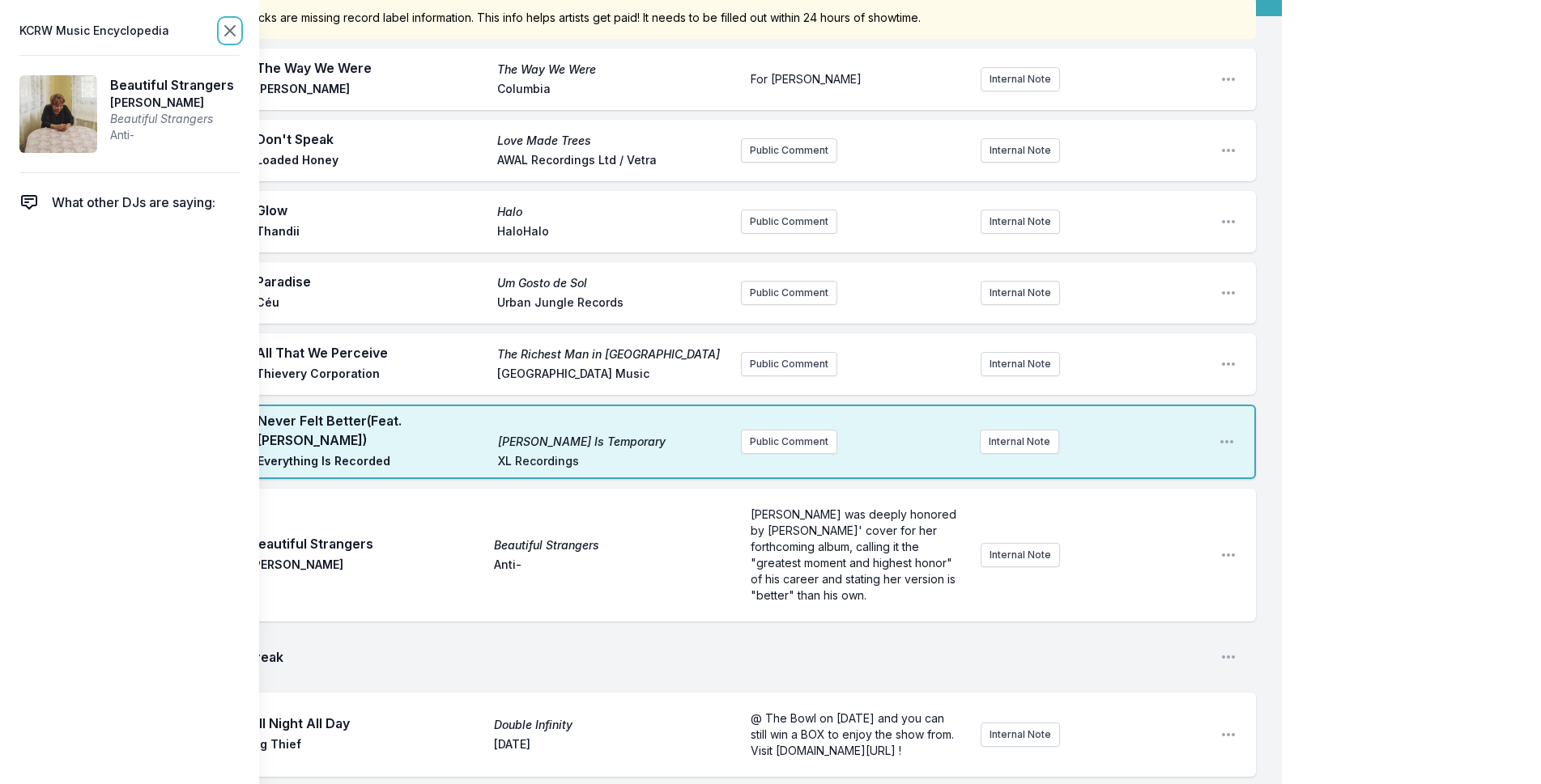
click at [227, 33] on icon at bounding box center [229, 30] width 19 height 19
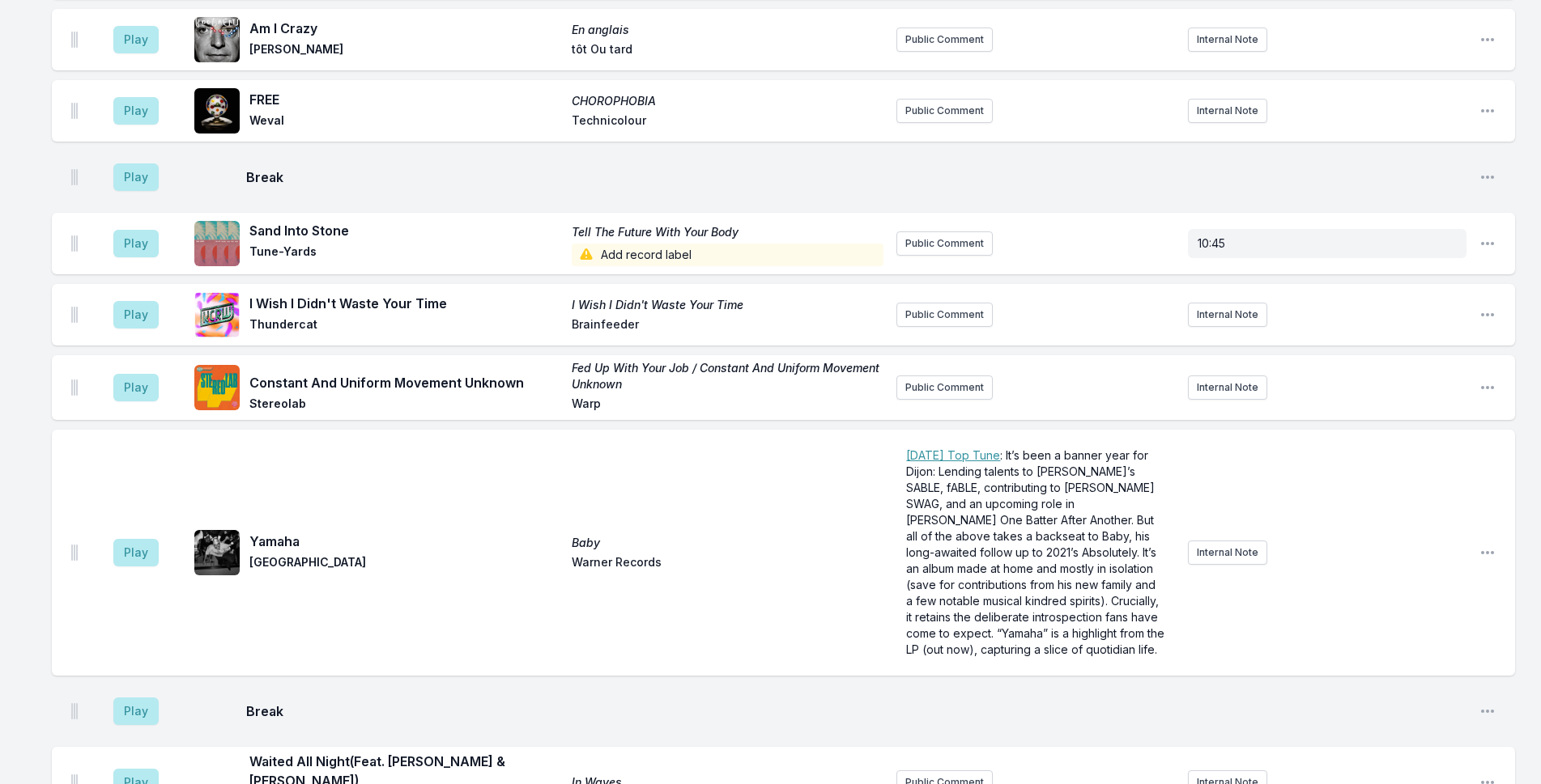
scroll to position [4290, 0]
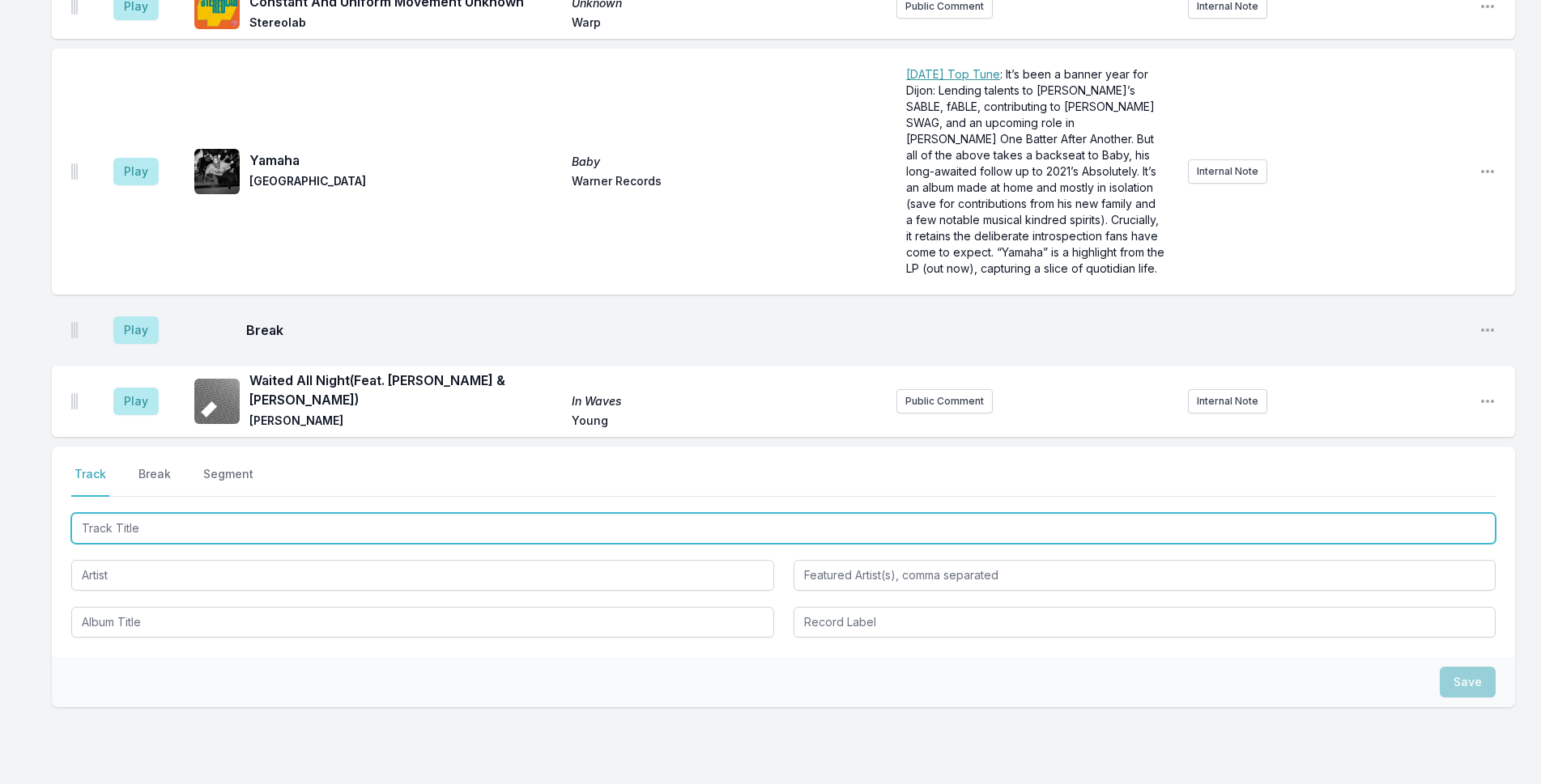
drag, startPoint x: 436, startPoint y: 532, endPoint x: 1194, endPoint y: 355, distance: 778.4
click at [517, 520] on input "Track Title" at bounding box center [783, 528] width 1425 height 31
type input "off rhythm laughter"
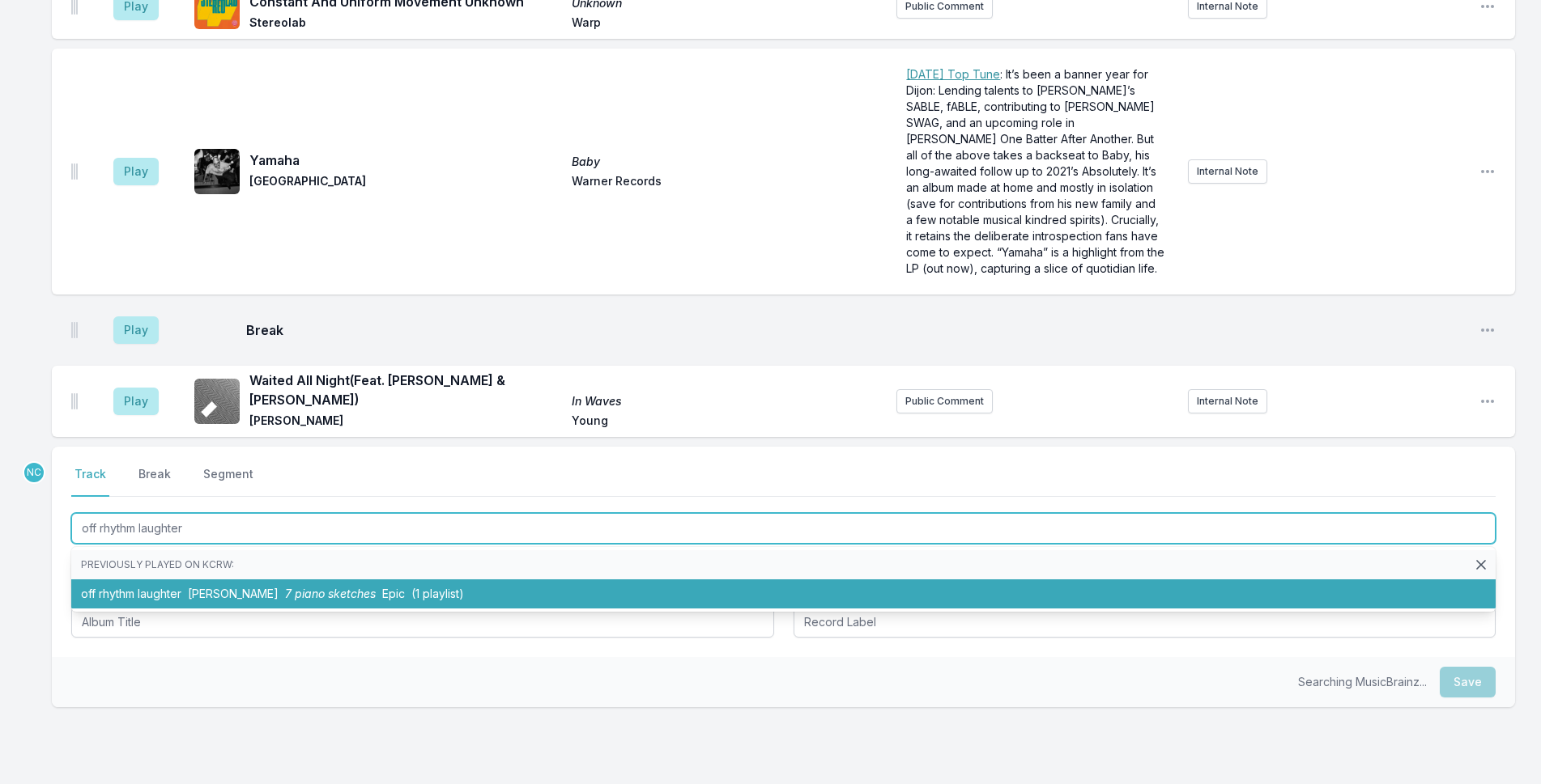
click at [392, 585] on li "off rhythm laughter André 3000 7 piano sketches Epic (1 playlist)" at bounding box center [783, 594] width 1425 height 29
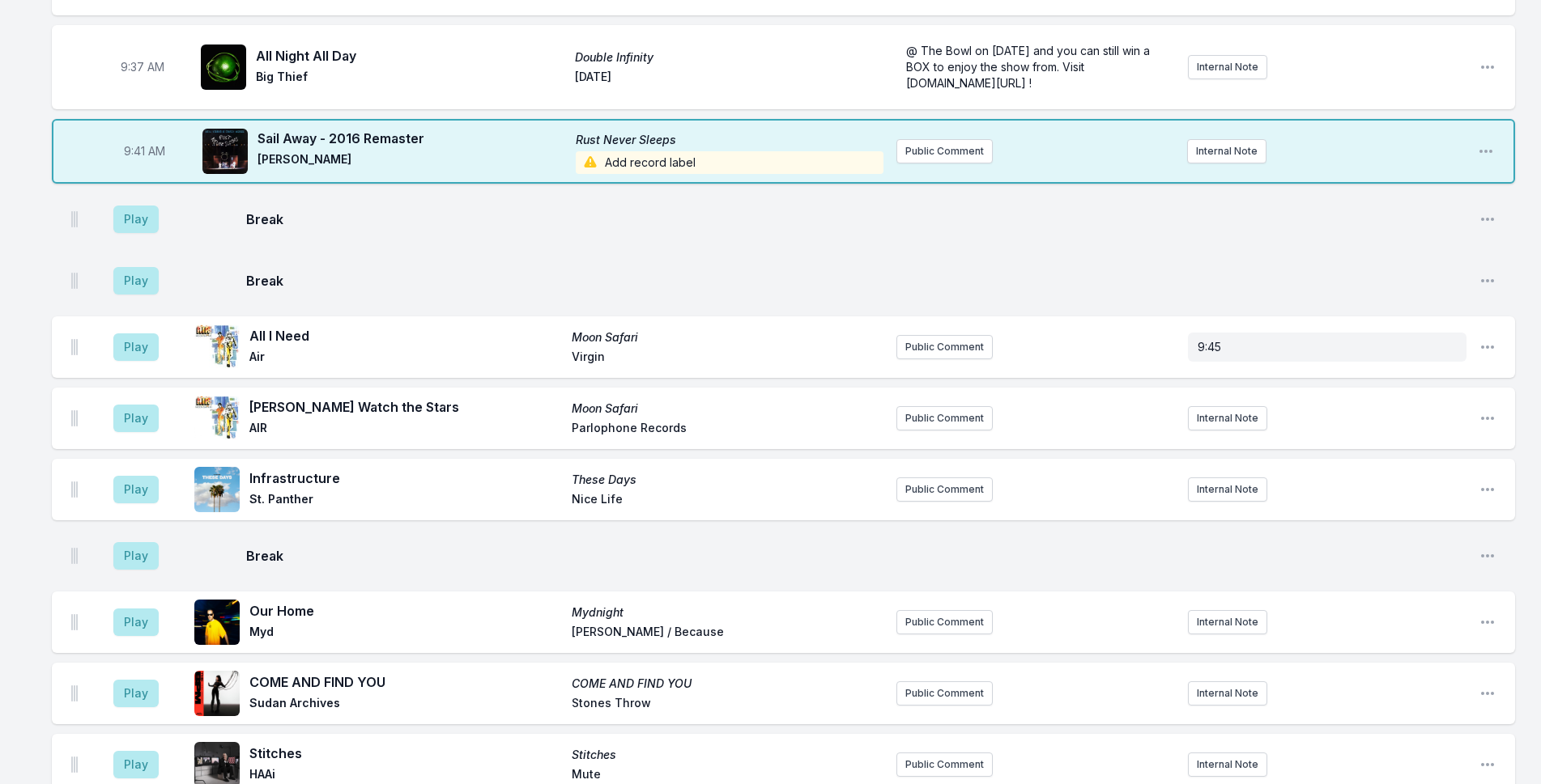
scroll to position [799, 0]
click at [975, 354] on button "Public Comment" at bounding box center [944, 347] width 96 height 25
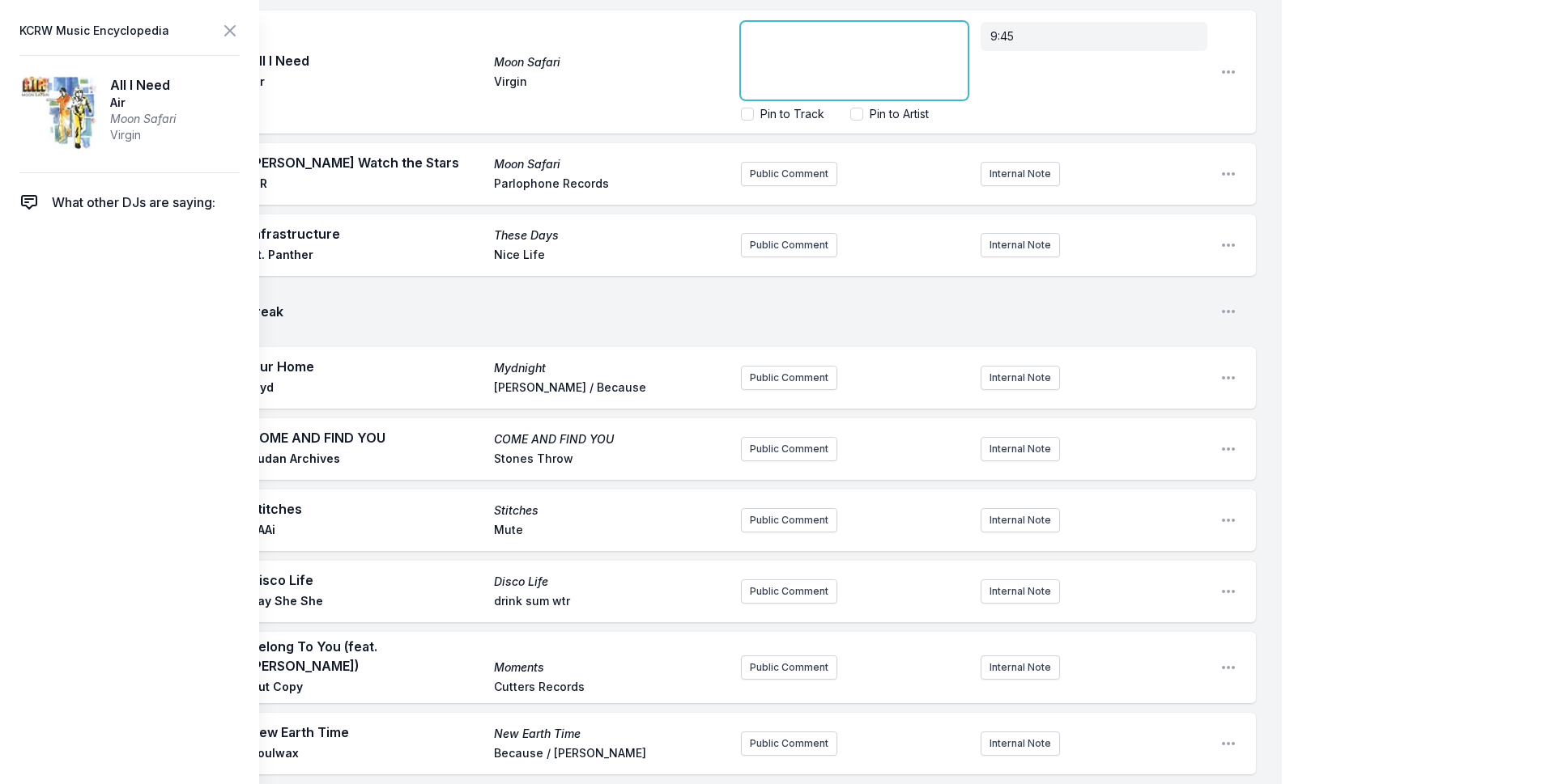
scroll to position [1285, 0]
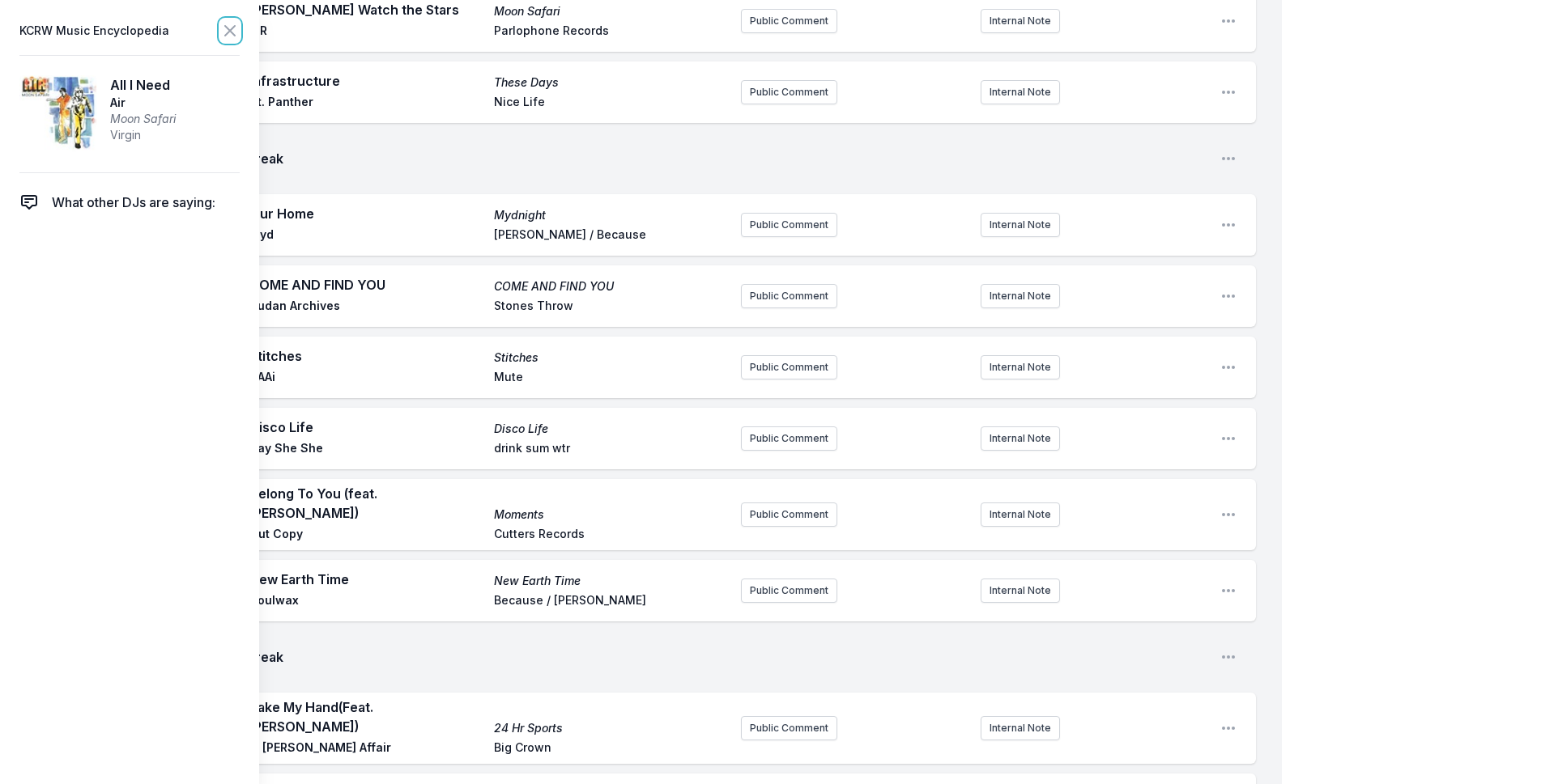
click at [226, 25] on icon at bounding box center [229, 30] width 19 height 19
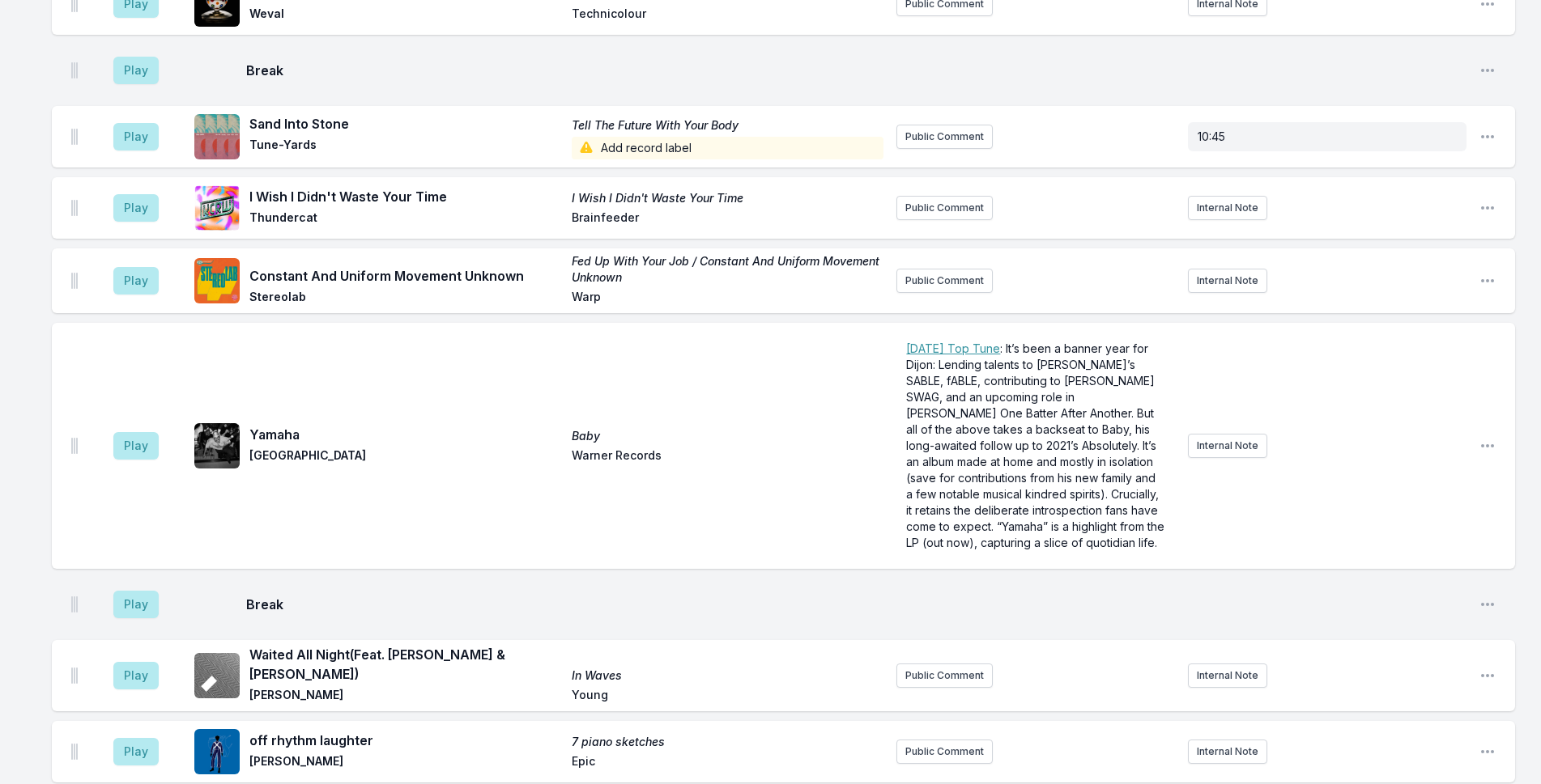
scroll to position [4199, 0]
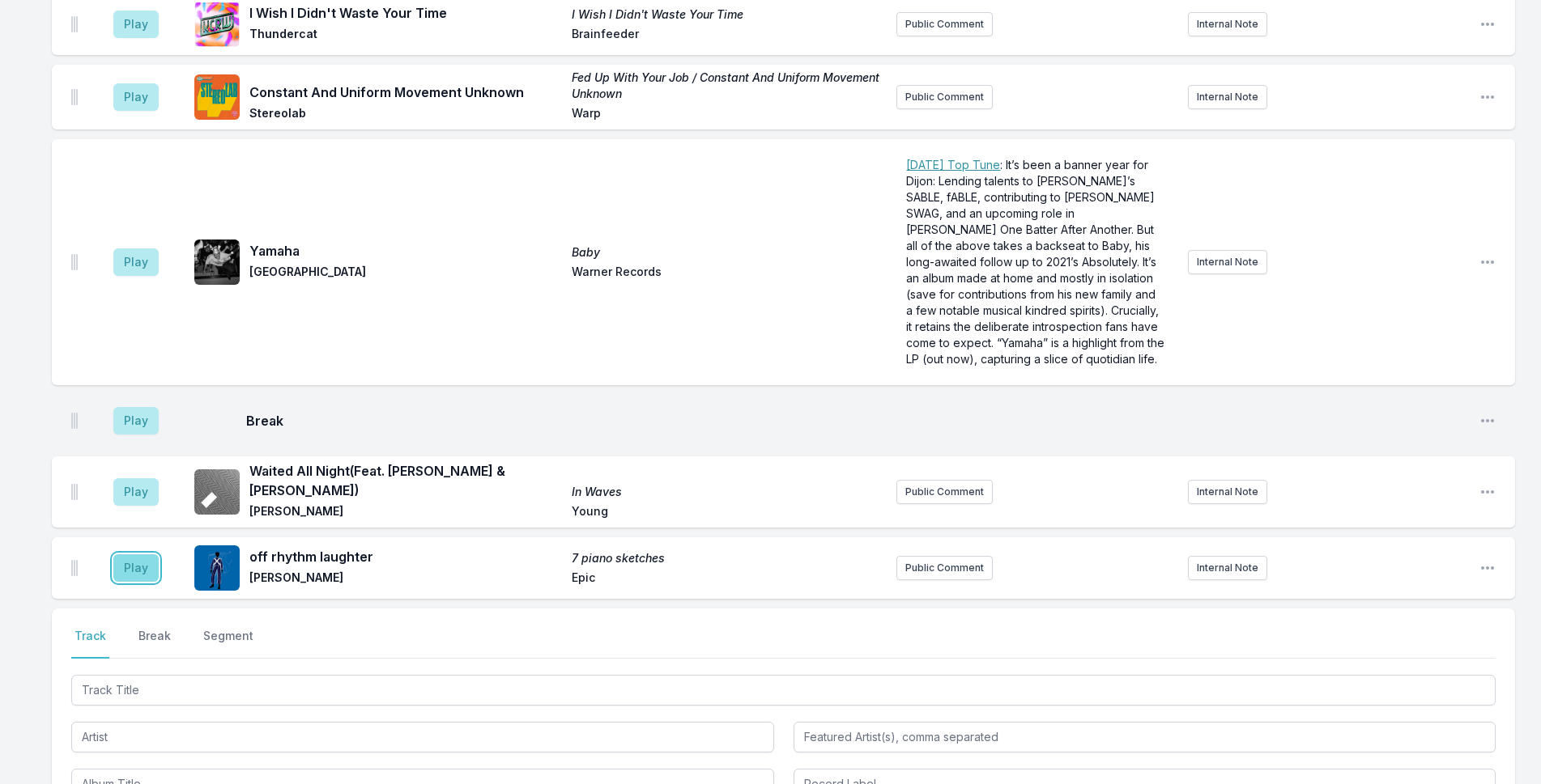
click at [128, 558] on button "Play" at bounding box center [136, 568] width 45 height 27
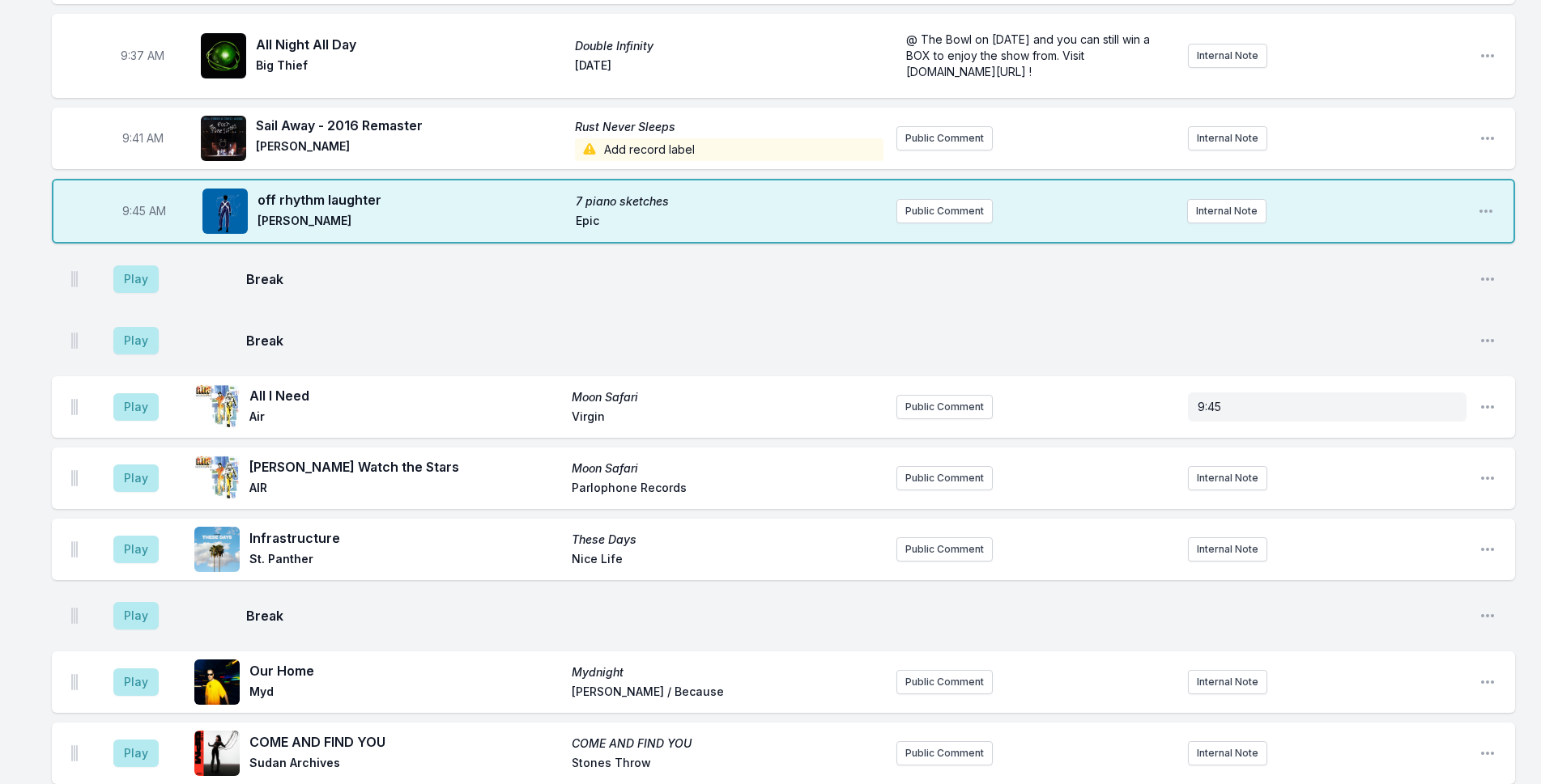
scroll to position [799, 0]
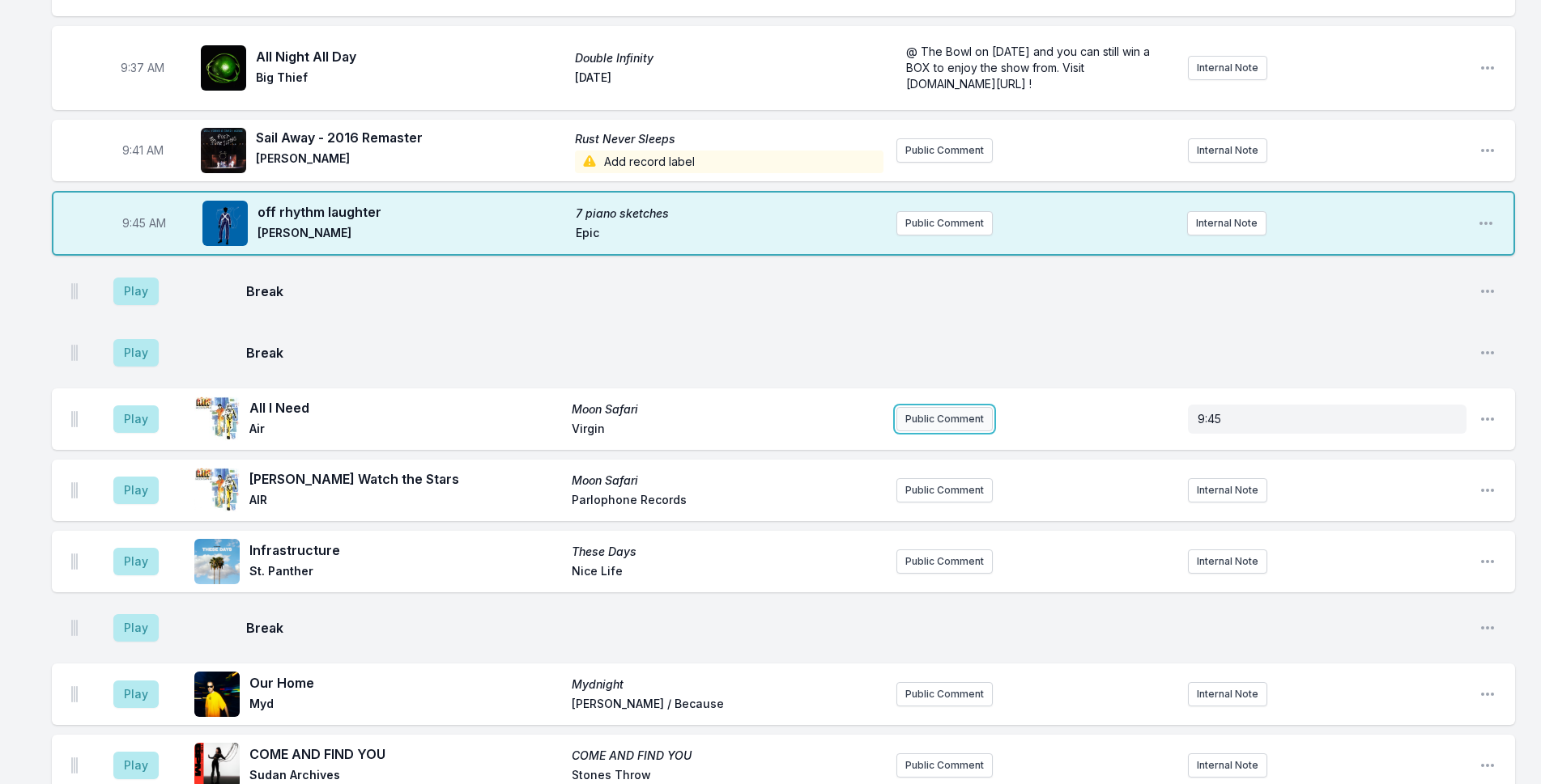
click at [946, 428] on button "Public Comment" at bounding box center [944, 419] width 96 height 25
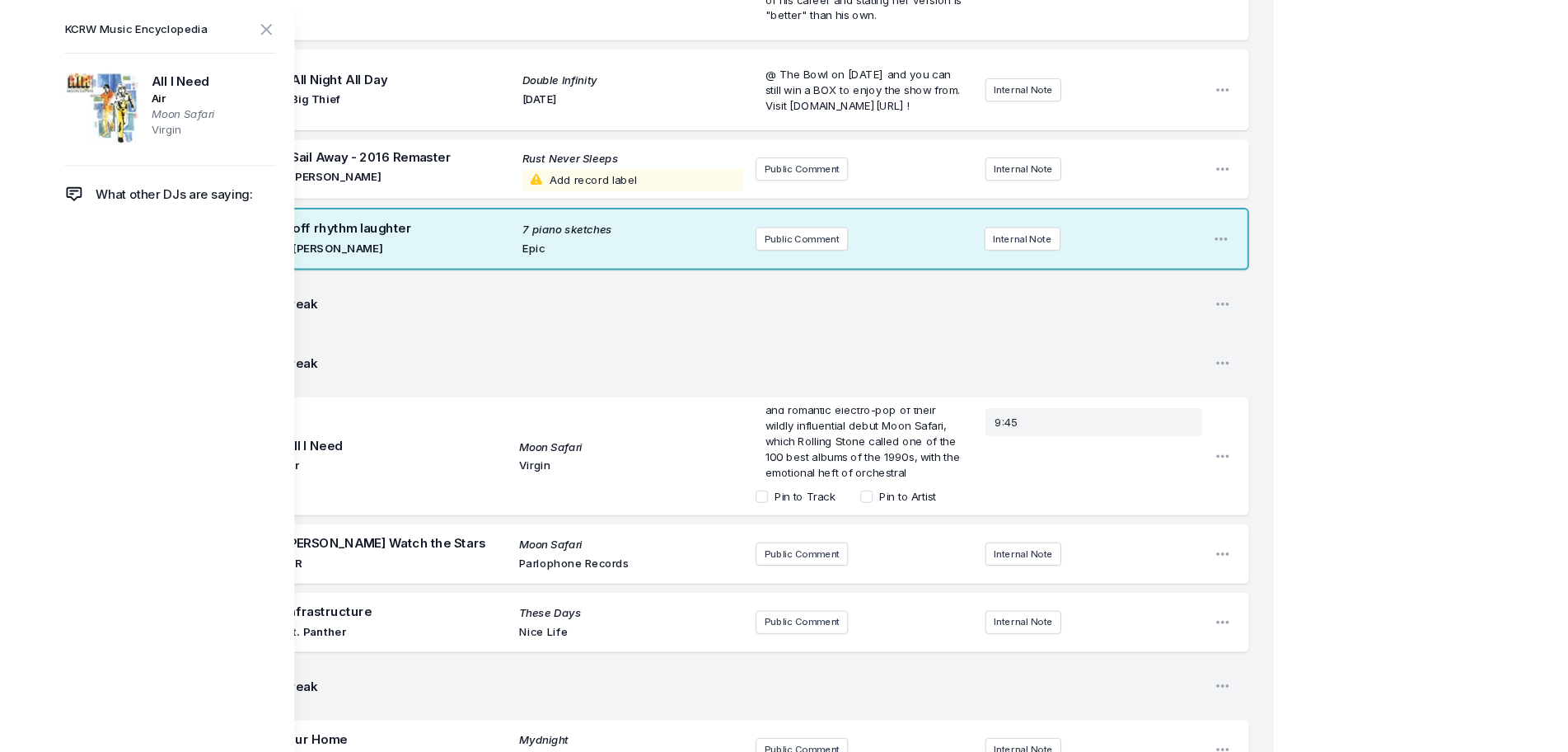
scroll to position [0, 0]
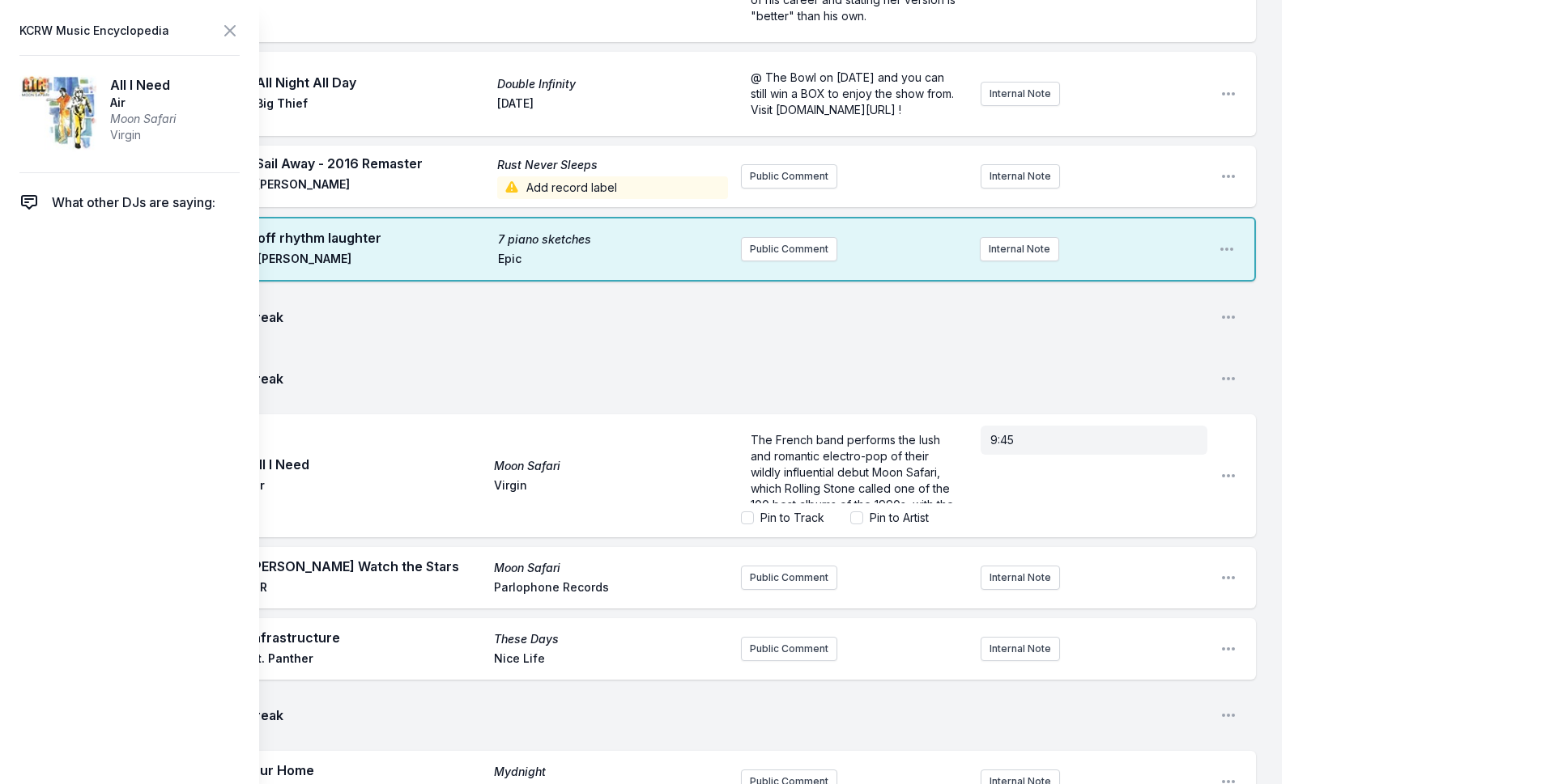
click at [748, 437] on div "The French band performs the lush and romantic electro-pop of their wildly infl…" at bounding box center [853, 464] width 227 height 77
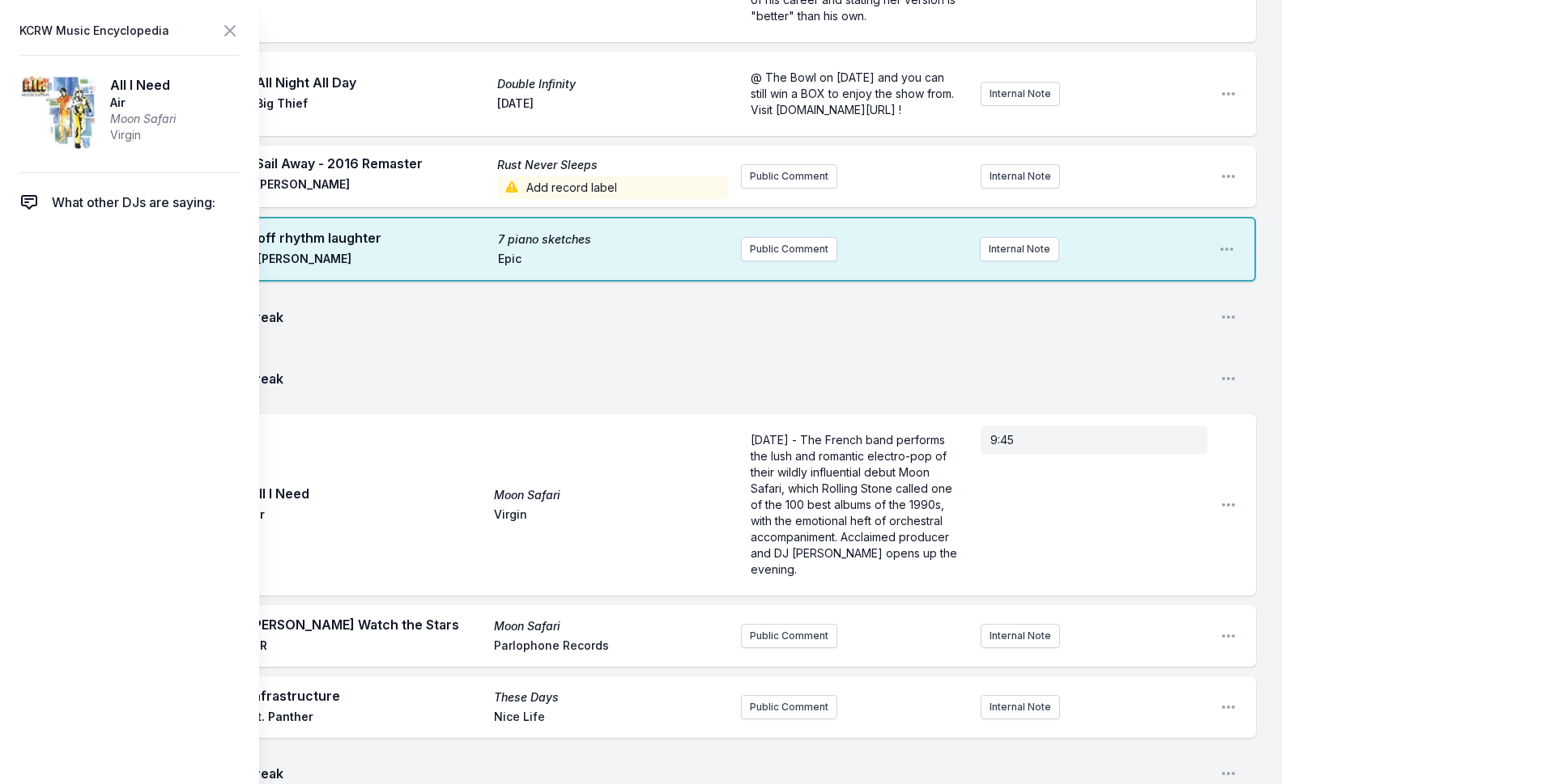
click at [219, 27] on header "KCRW Music Encyclopedia" at bounding box center [129, 30] width 220 height 23
click at [227, 31] on icon at bounding box center [229, 30] width 19 height 19
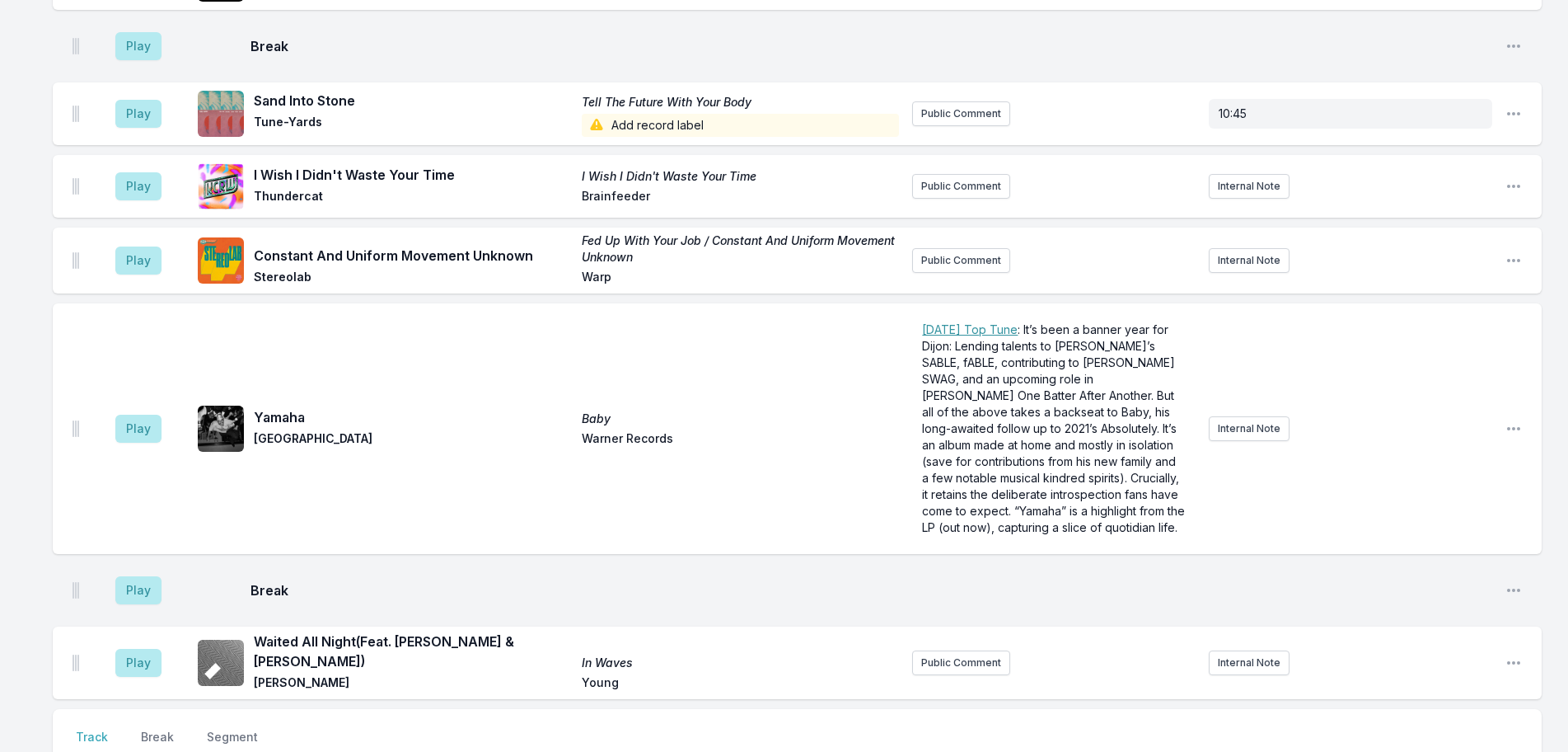
scroll to position [4657, 0]
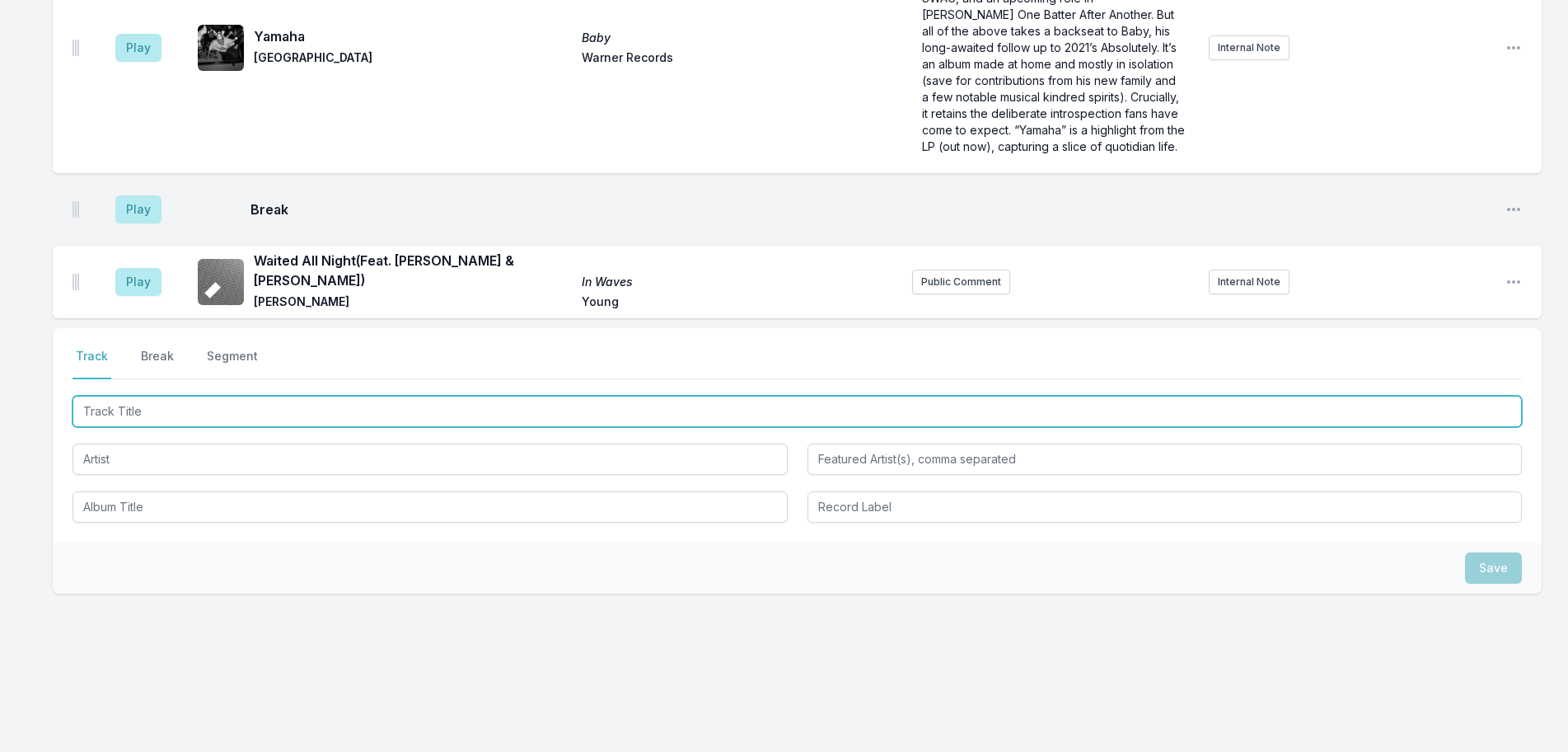
click at [254, 413] on input "Track Title" at bounding box center [797, 411] width 1450 height 31
type input "d"
type input "D"
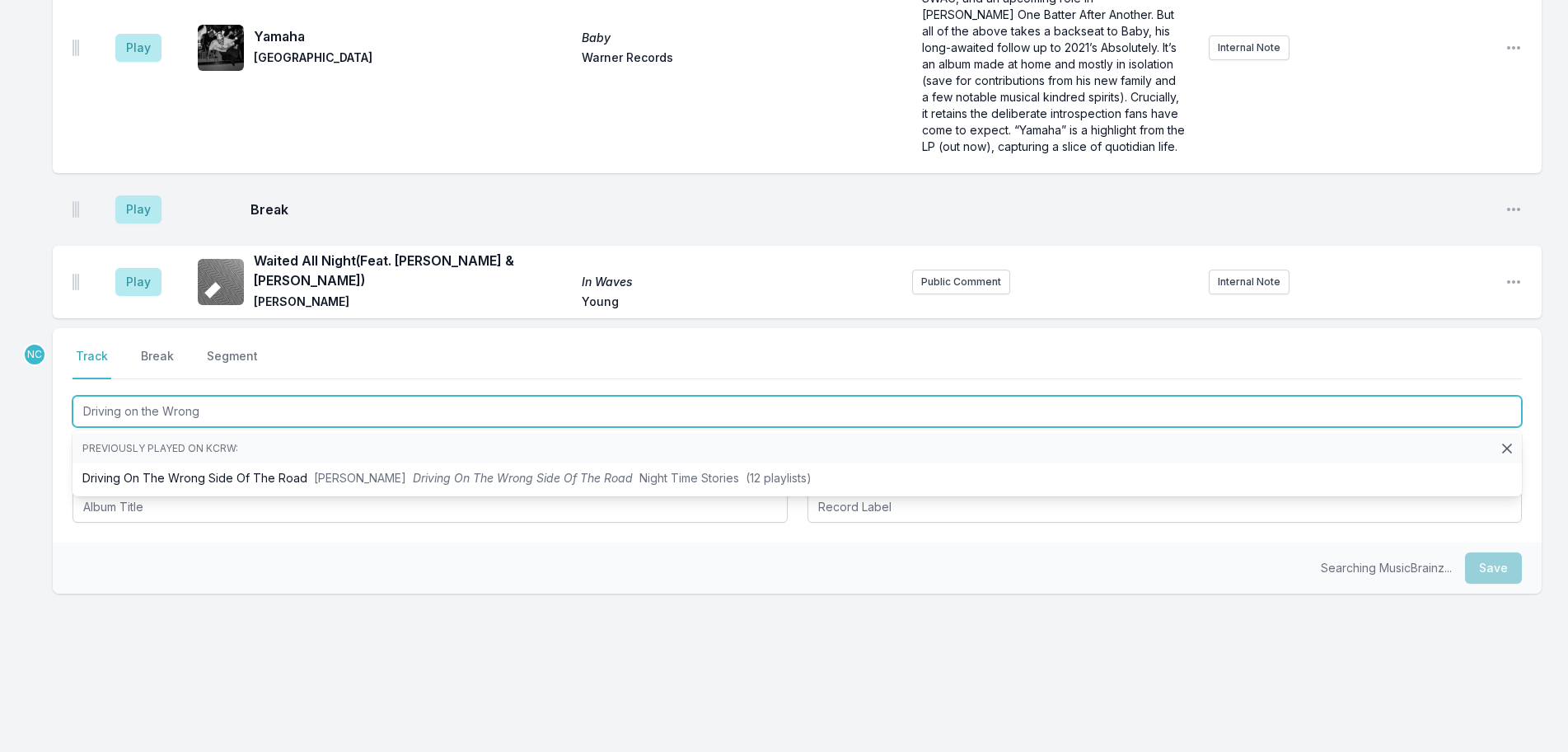
type input "Driving on the Wrong S"
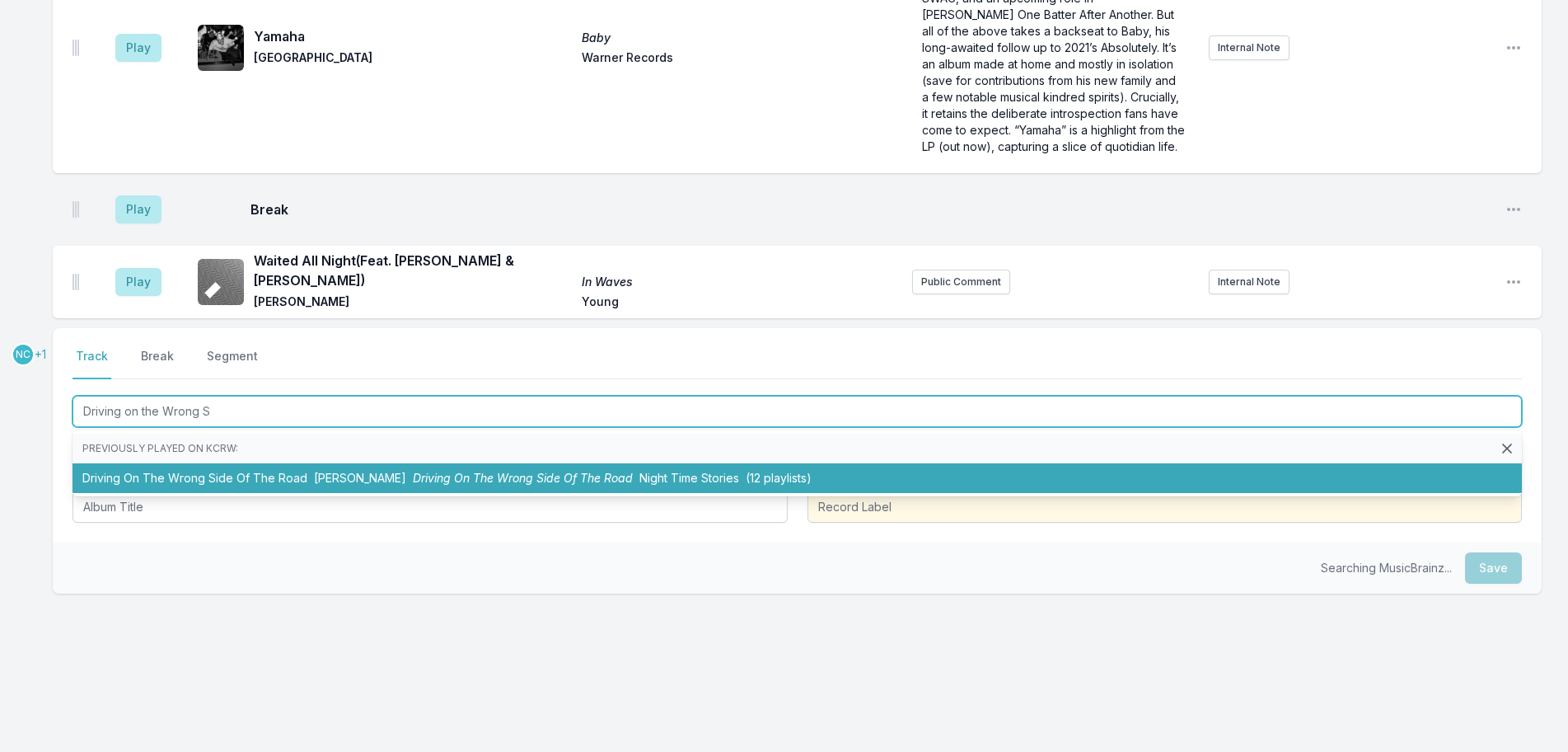
click at [755, 468] on li "Driving On The Wrong Side Of The Road Franc Moody Driving On The Wrong Side Of …" at bounding box center [797, 478] width 1450 height 30
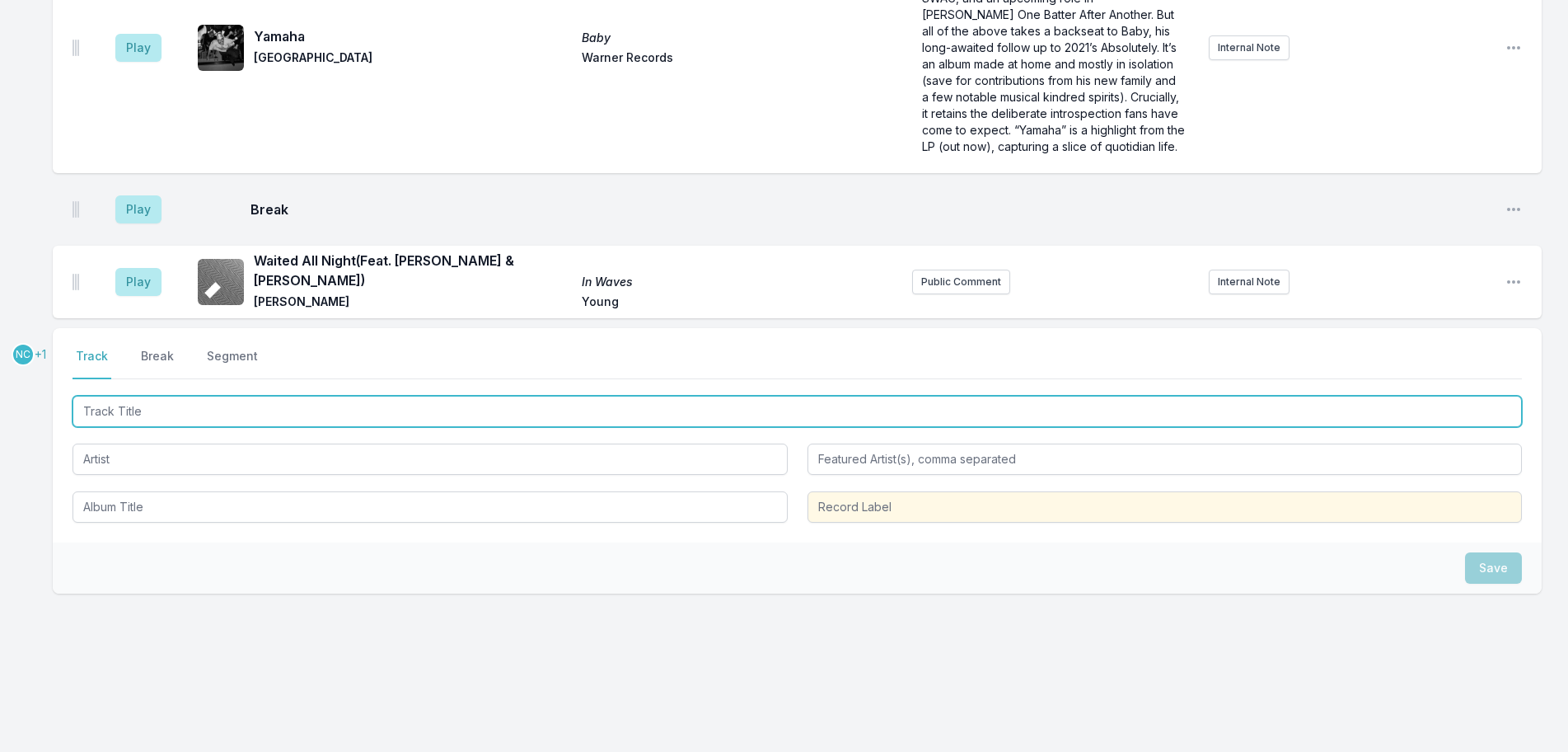
scroll to position [4730, 0]
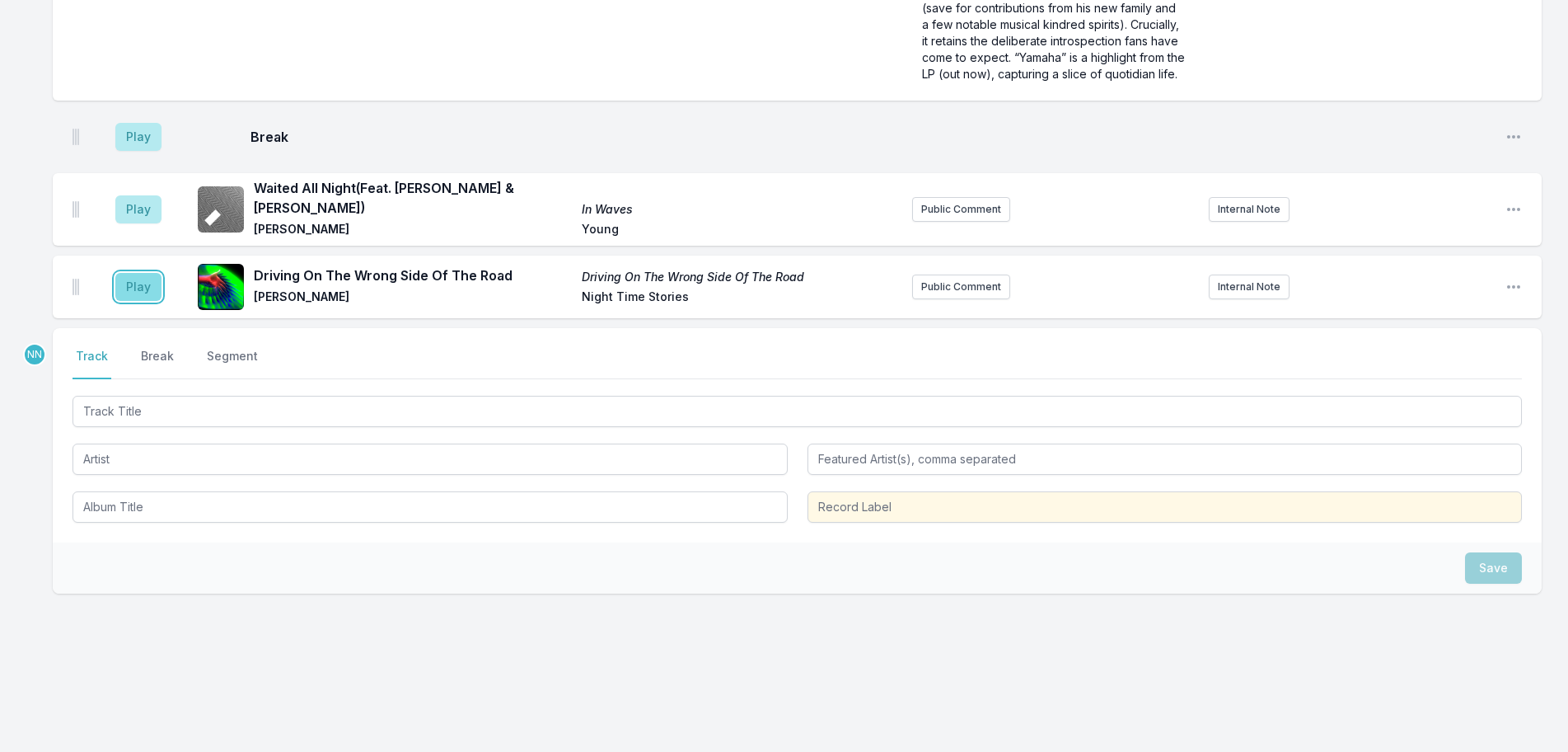
click at [151, 282] on button "Play" at bounding box center [139, 287] width 46 height 28
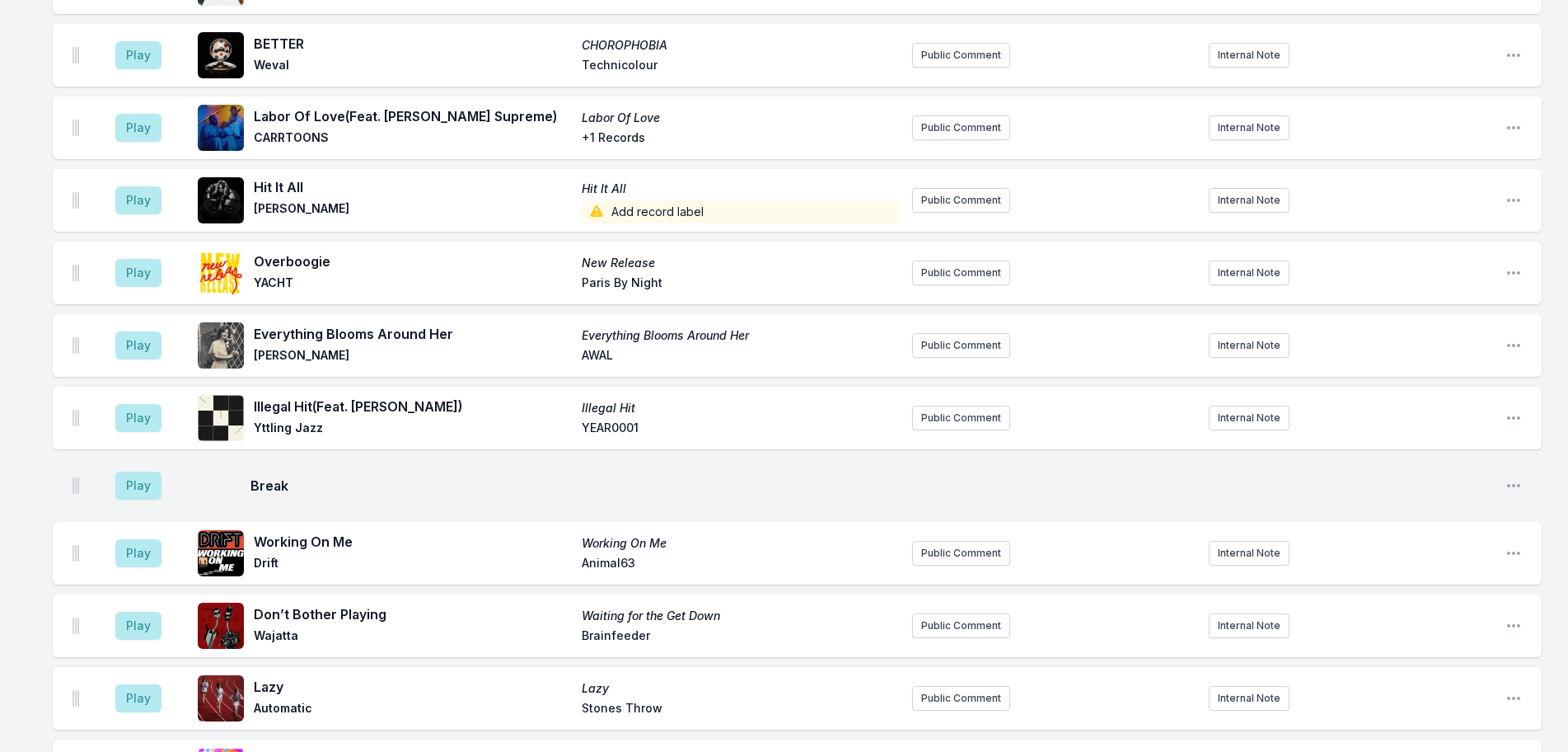
scroll to position [3328, 0]
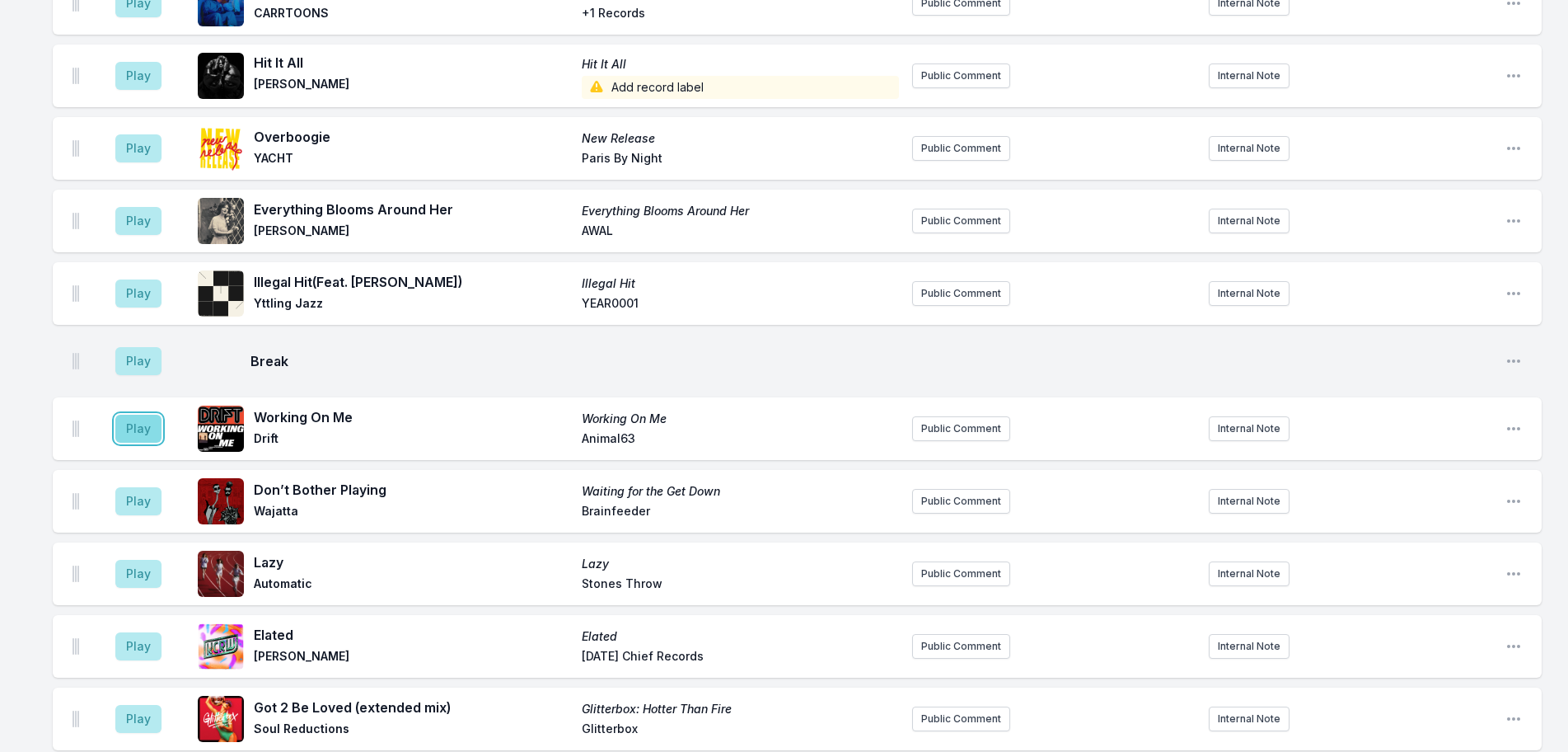
click at [143, 431] on button "Play" at bounding box center [139, 429] width 46 height 28
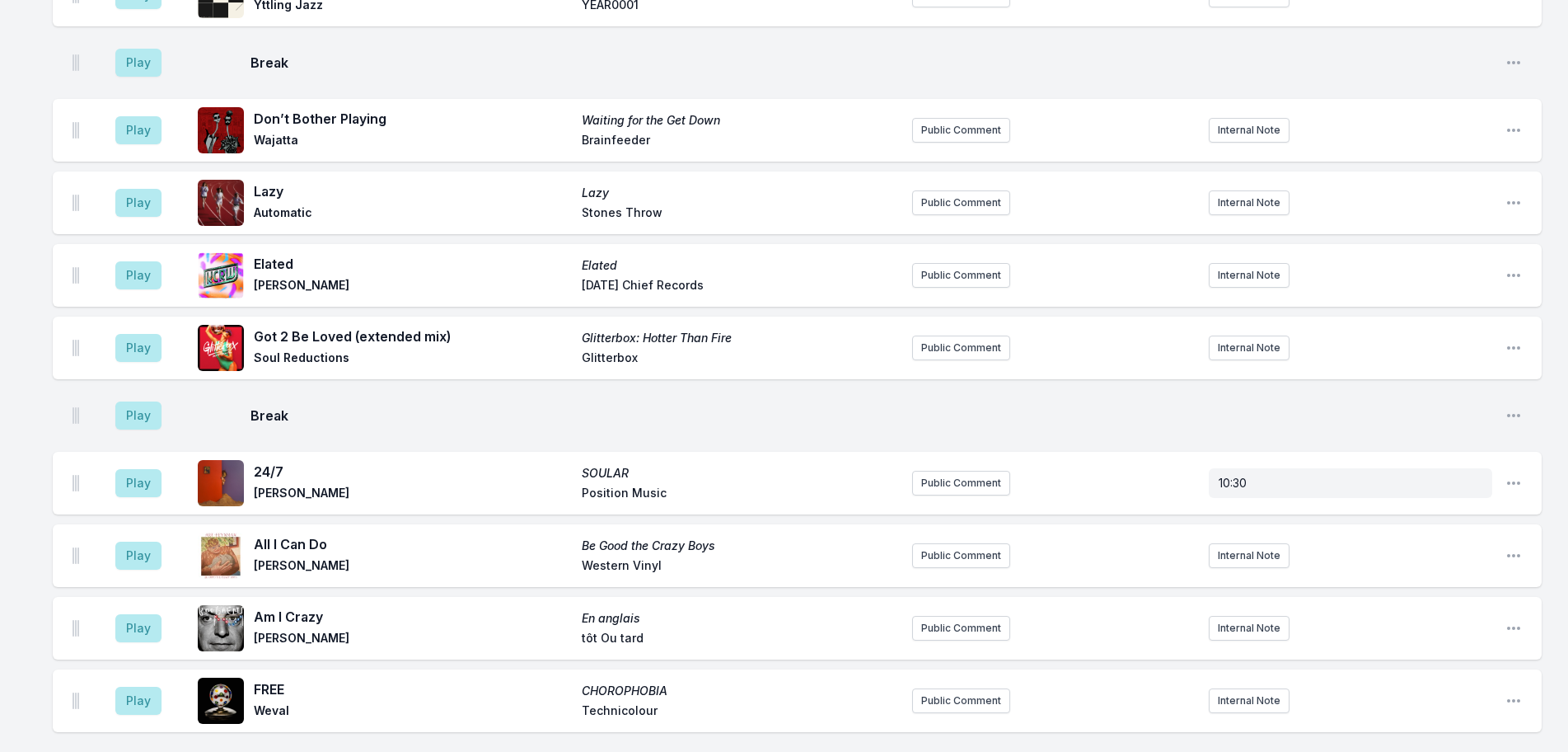
scroll to position [3411, 0]
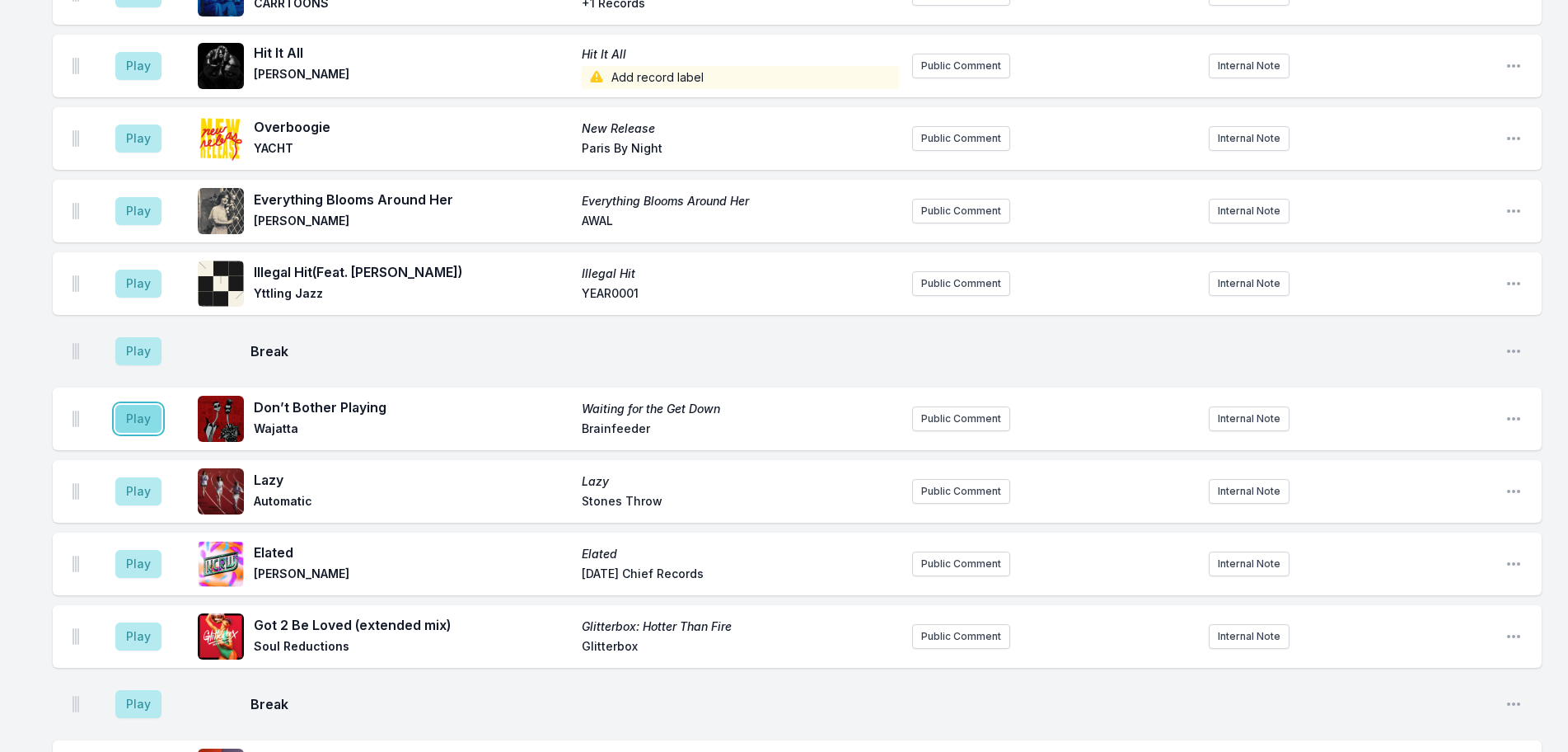
click at [148, 432] on button "Play" at bounding box center [139, 419] width 46 height 28
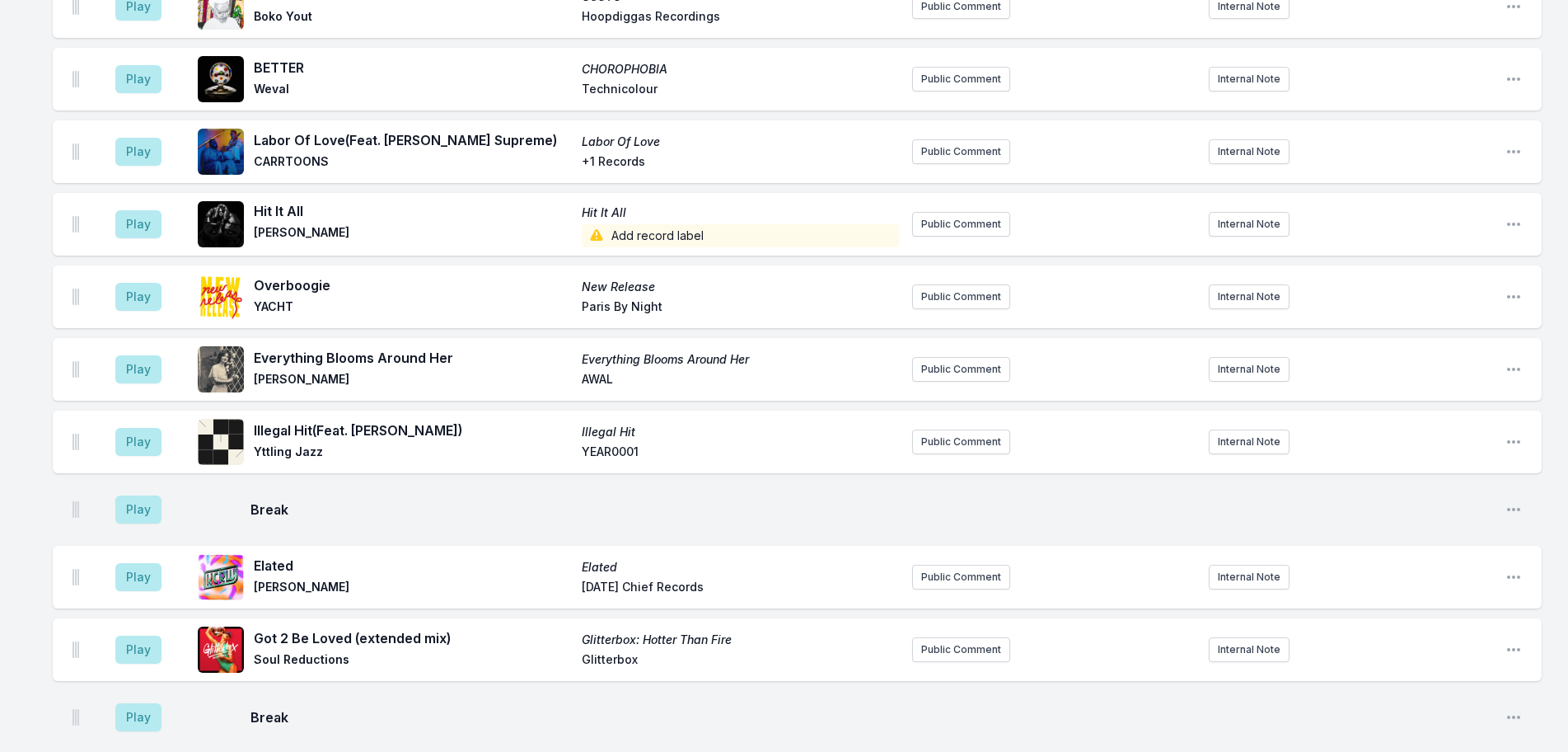
scroll to position [3658, 0]
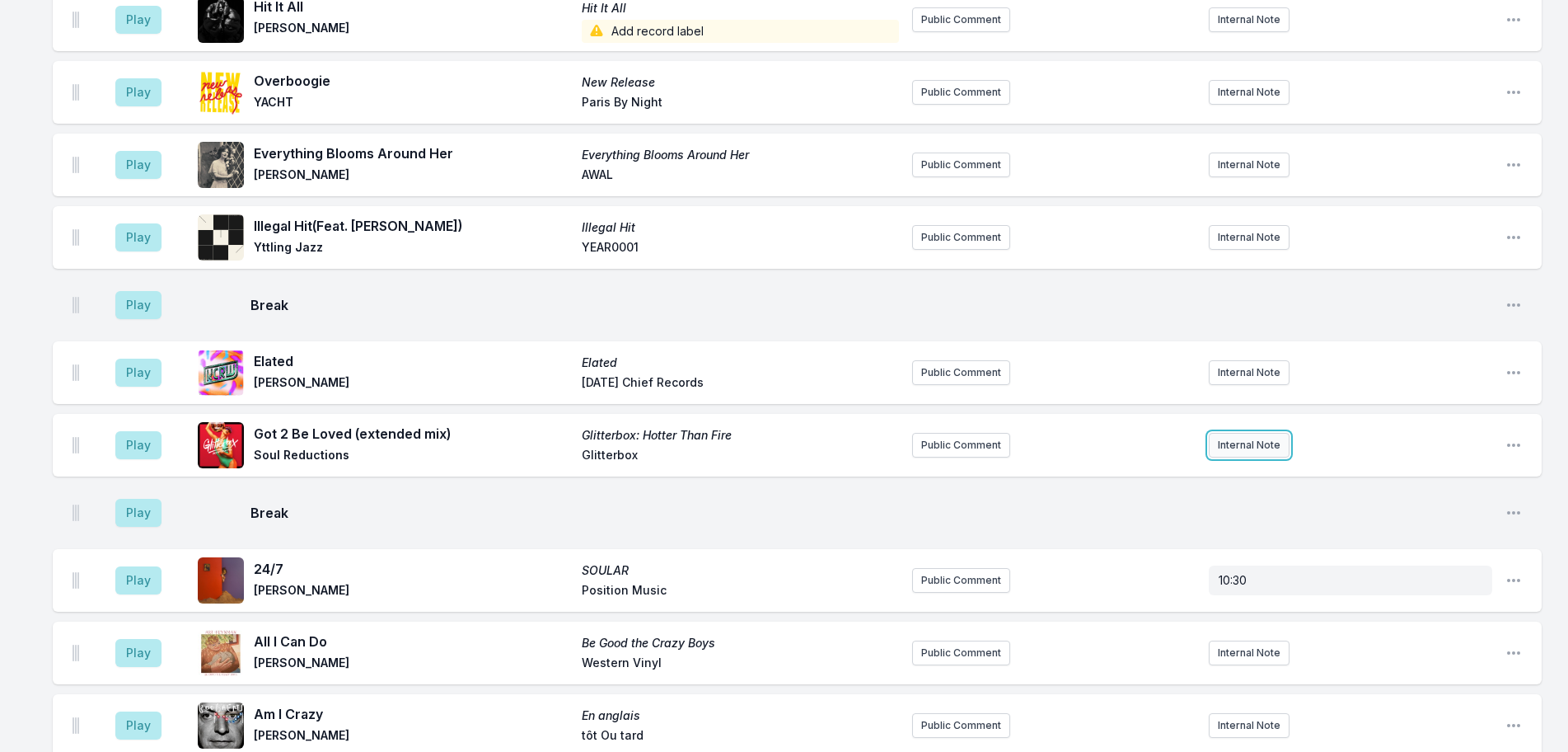
click at [1233, 448] on button "Internal Note" at bounding box center [1249, 445] width 81 height 25
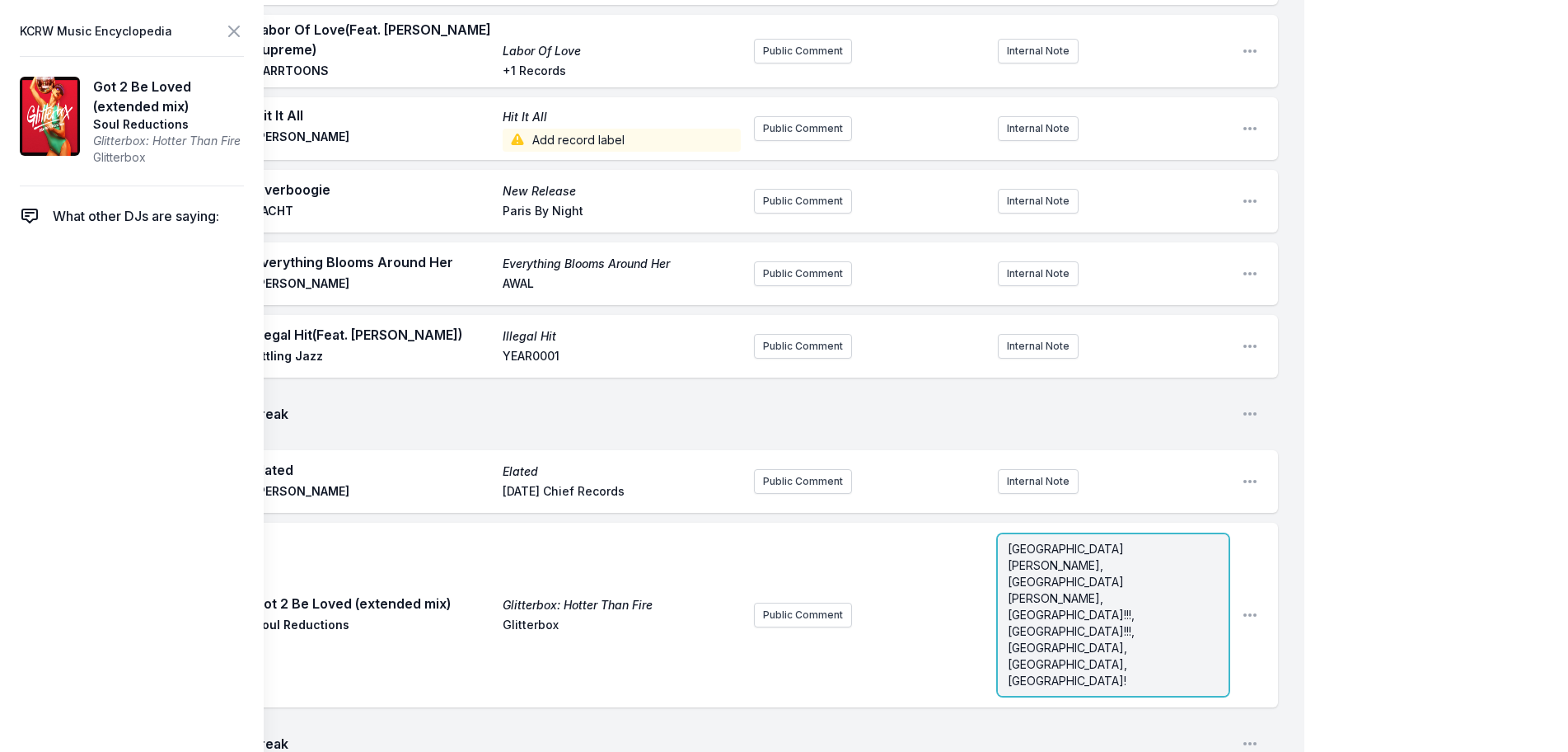
click at [1170, 591] on p "Santa Monica, West Adams, FINLAND!!!, SCOTLAND!!!, Toluca Lake, Pittsburgh, Ful…" at bounding box center [1113, 615] width 211 height 148
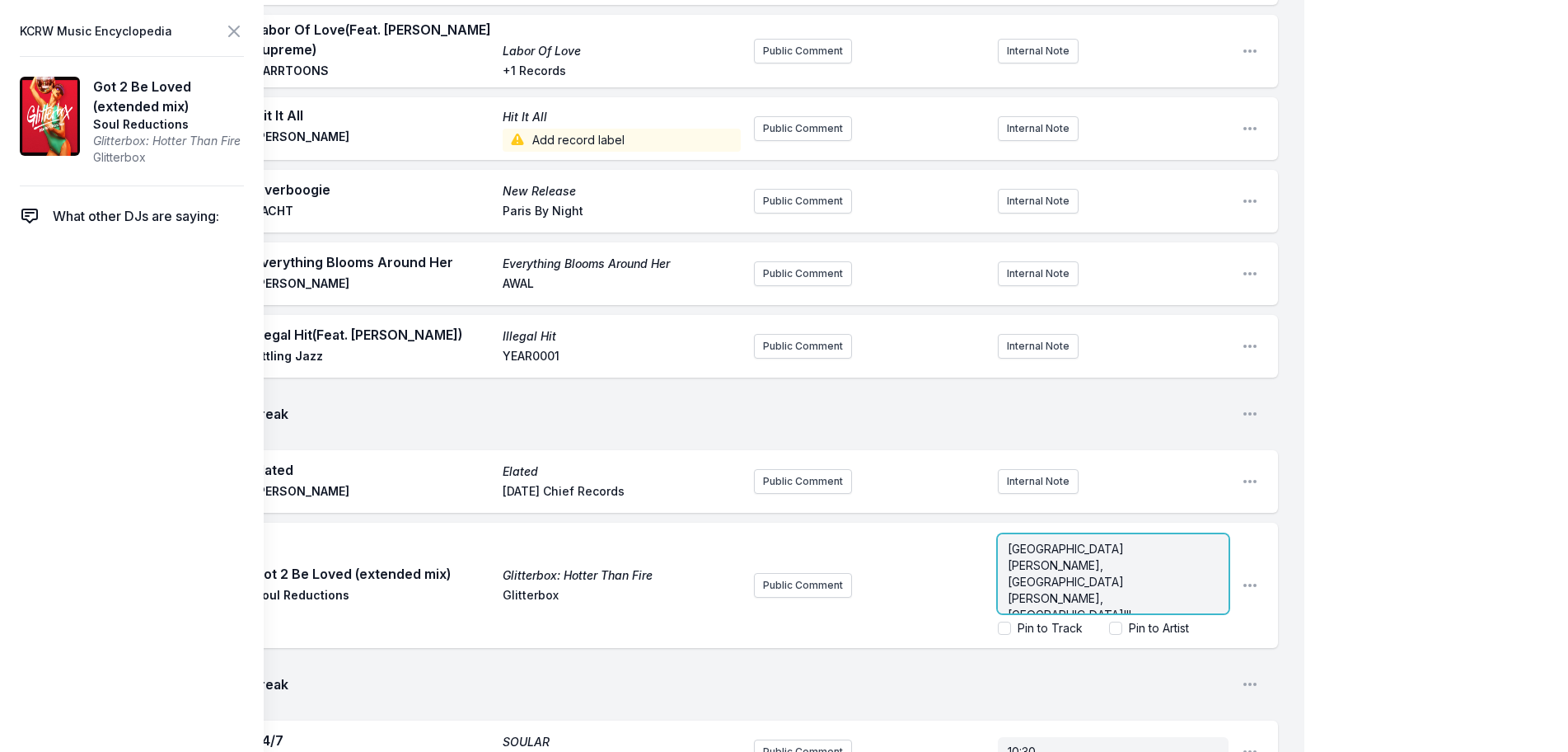
click at [1171, 591] on p "Santa Monica, West Adams, FINLAND!!!, SCOTLAND!!!, Toluca Lake, Pittsburgh, Ful…" at bounding box center [1113, 615] width 211 height 148
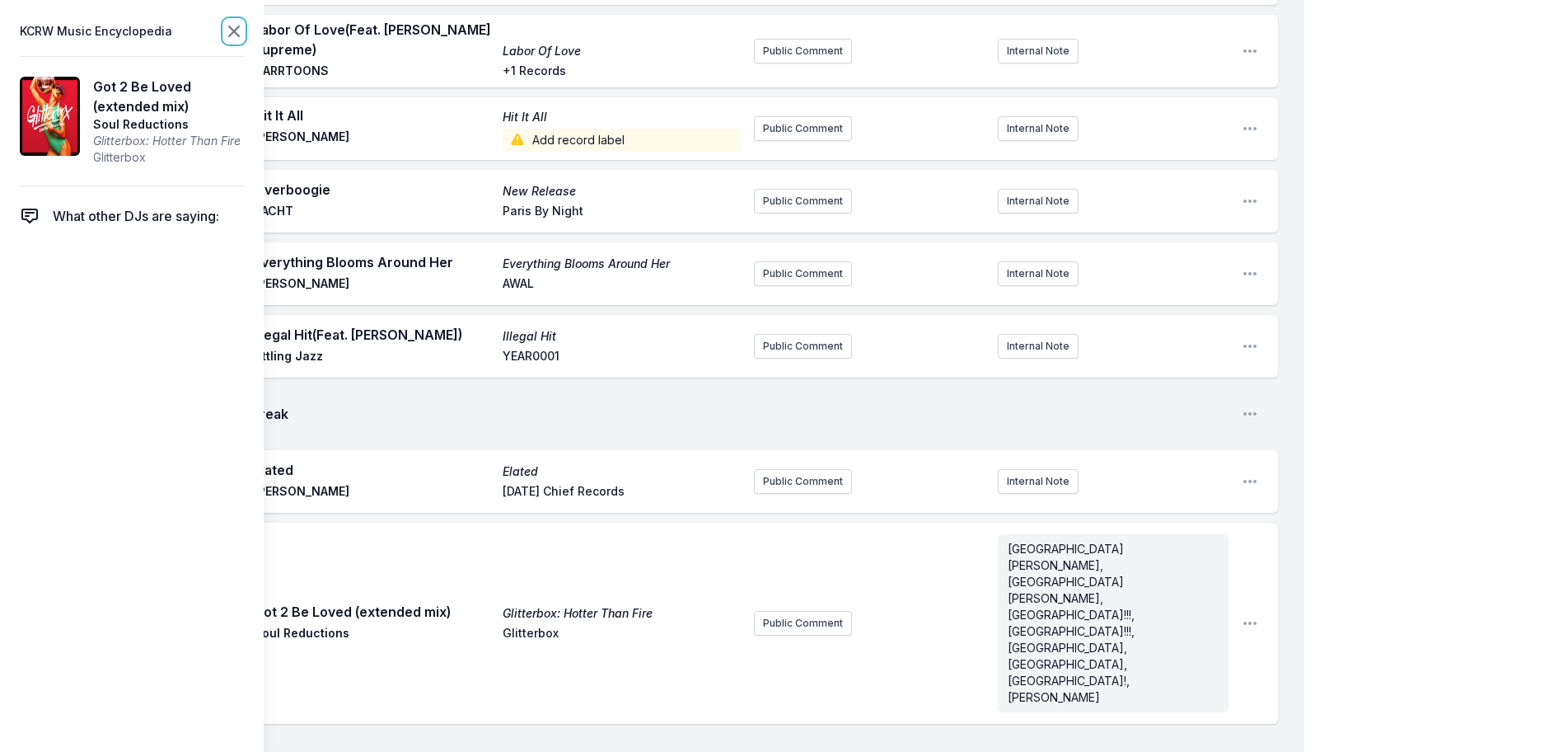
click at [231, 23] on icon at bounding box center [233, 31] width 19 height 19
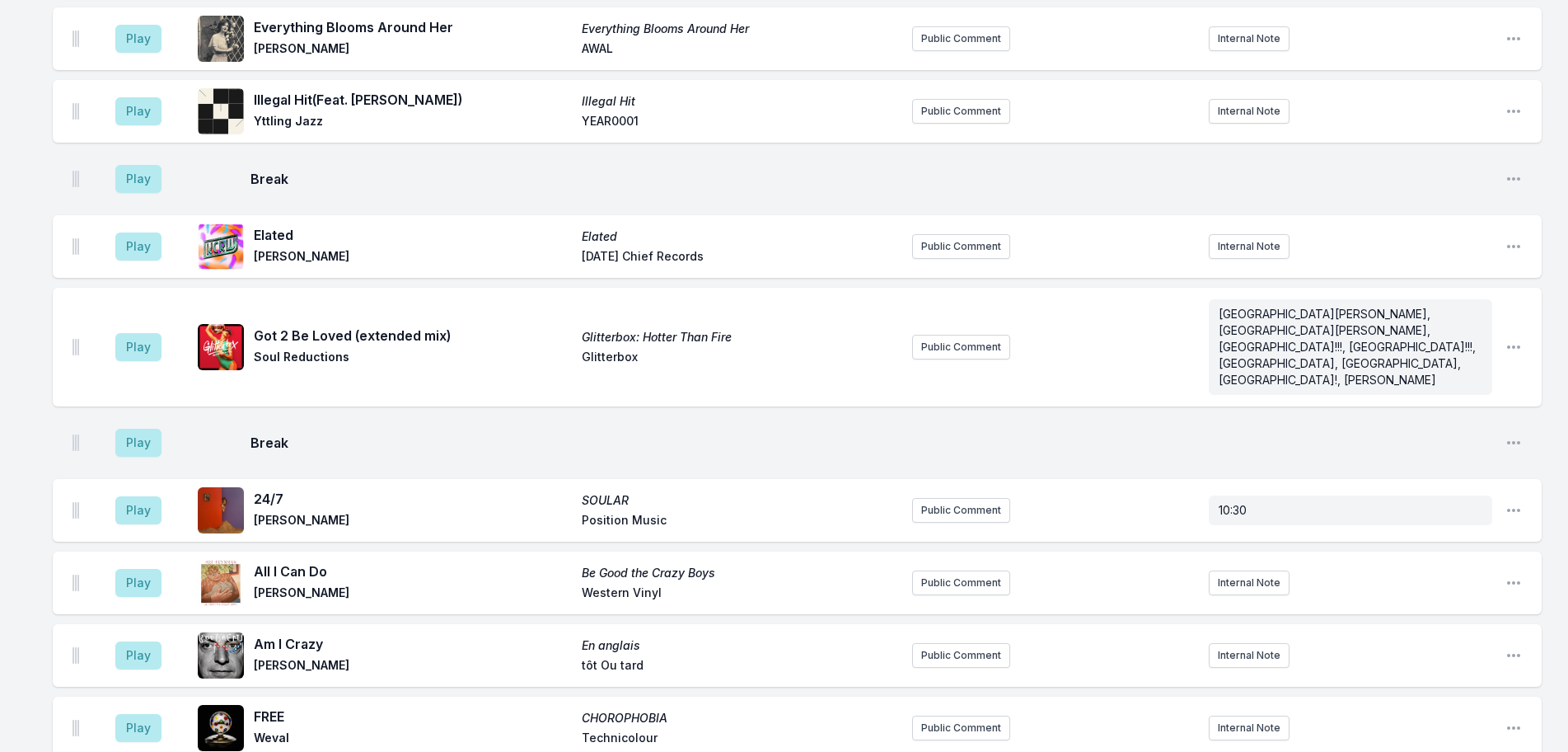
scroll to position [3823, 0]
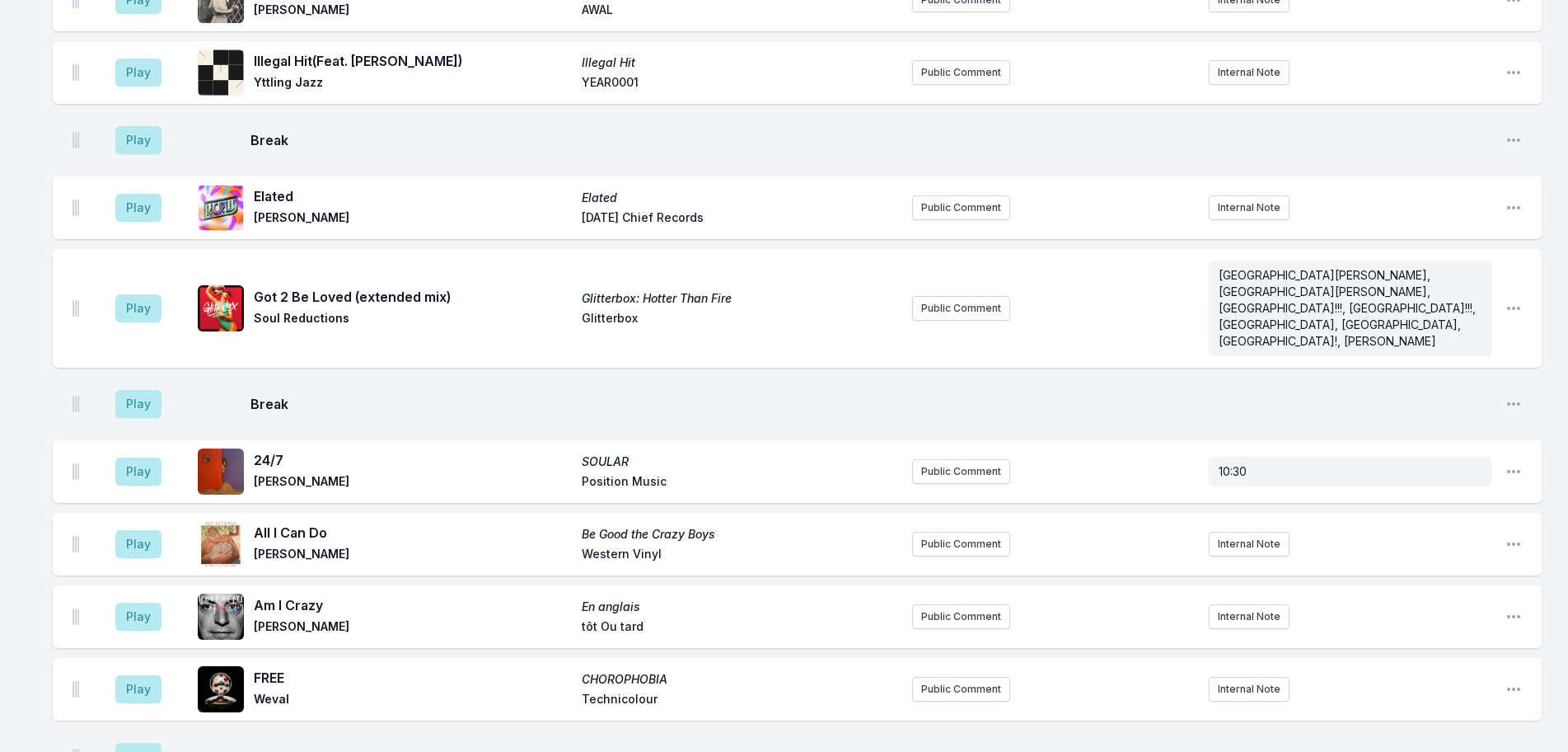
drag, startPoint x: 367, startPoint y: 603, endPoint x: 255, endPoint y: 597, distance: 112.2
click at [255, 619] on span "Mathieu Boogaerts" at bounding box center [413, 628] width 318 height 19
copy span "Mathieu Boogaerts"
click at [127, 305] on button "Play" at bounding box center [139, 308] width 46 height 28
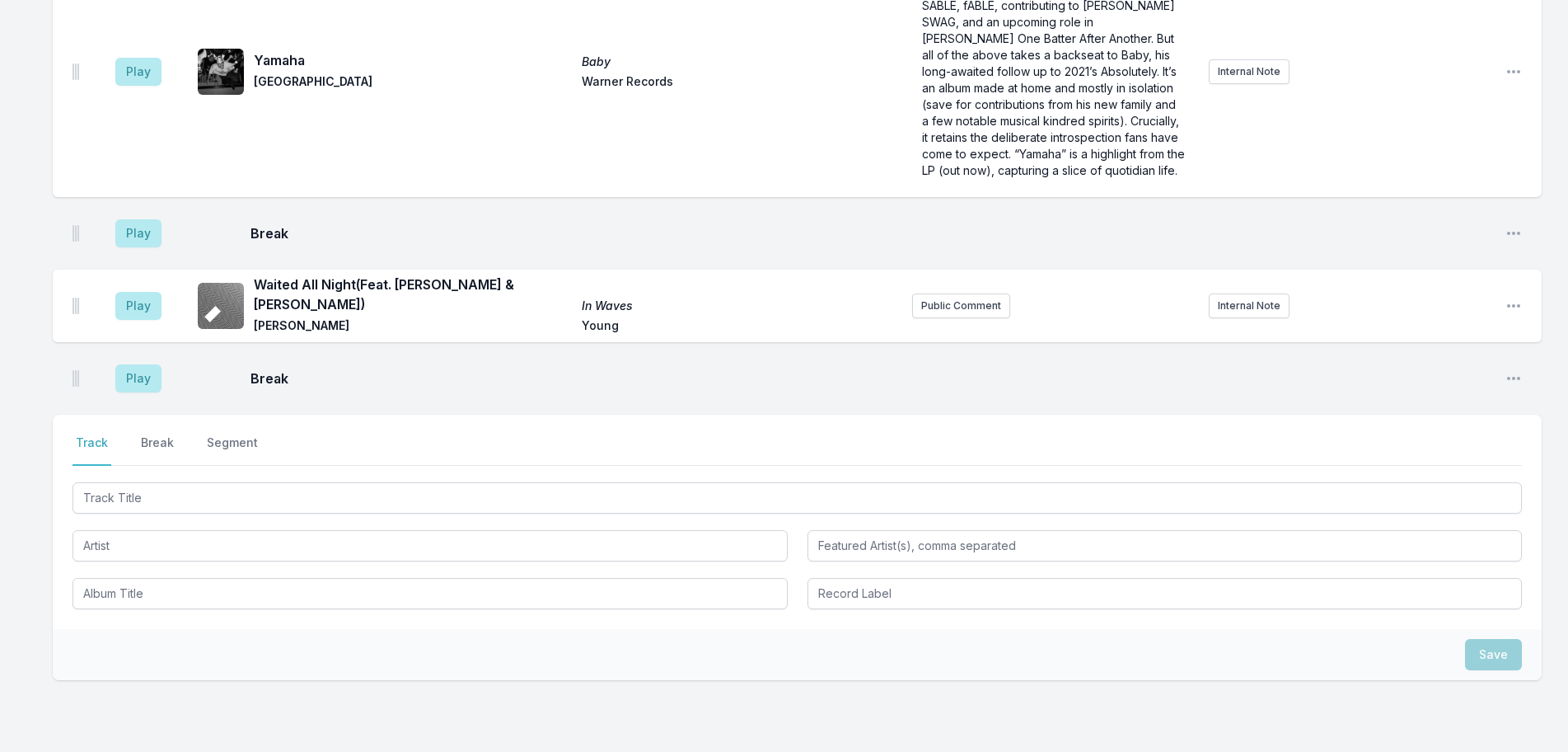
scroll to position [4894, 0]
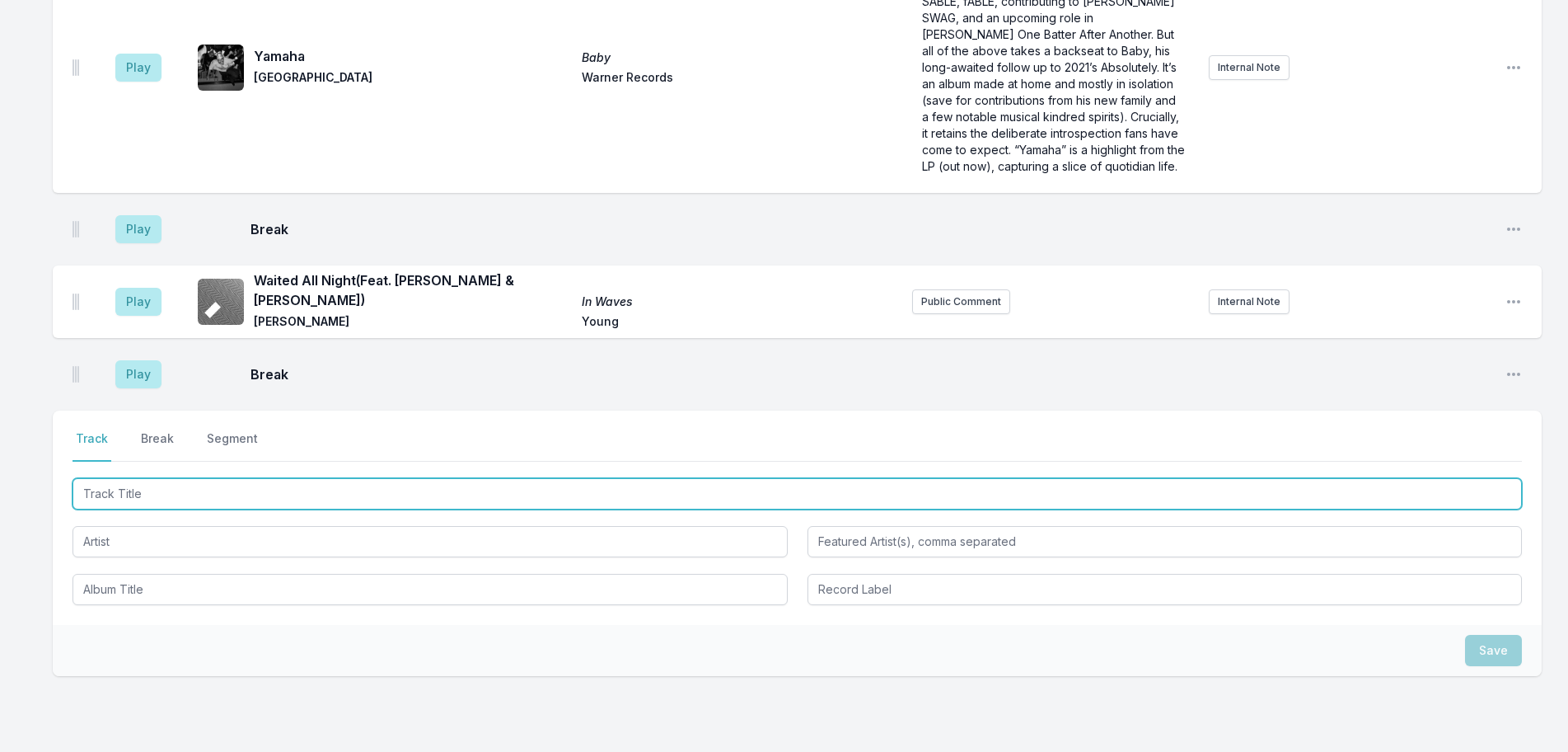
click at [411, 478] on input "Track Title" at bounding box center [797, 494] width 1450 height 31
type input "Thank You For Recording"
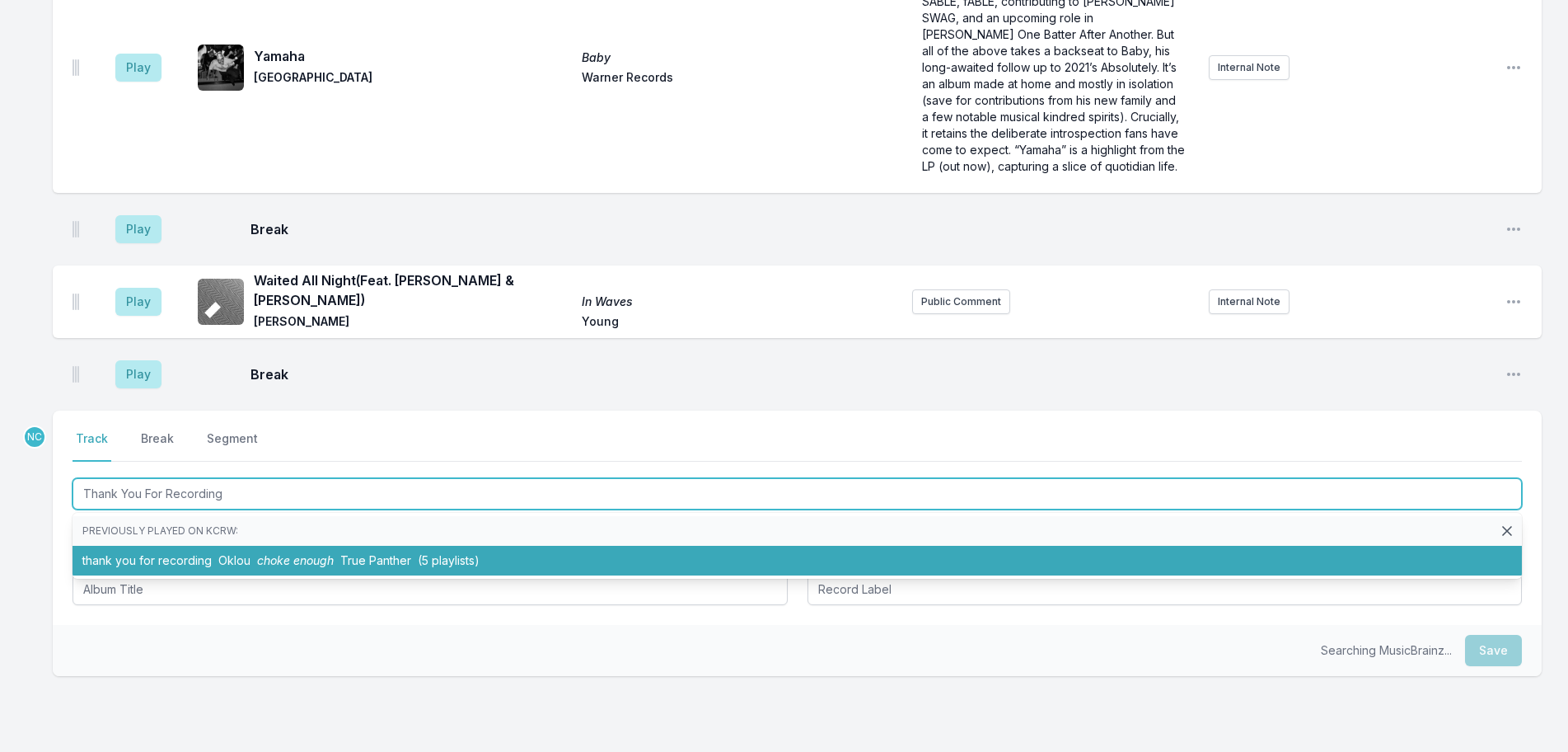
click at [786, 545] on li "thank you for recording Oklou choke enough True Panther (5 playlists)" at bounding box center [797, 560] width 1450 height 30
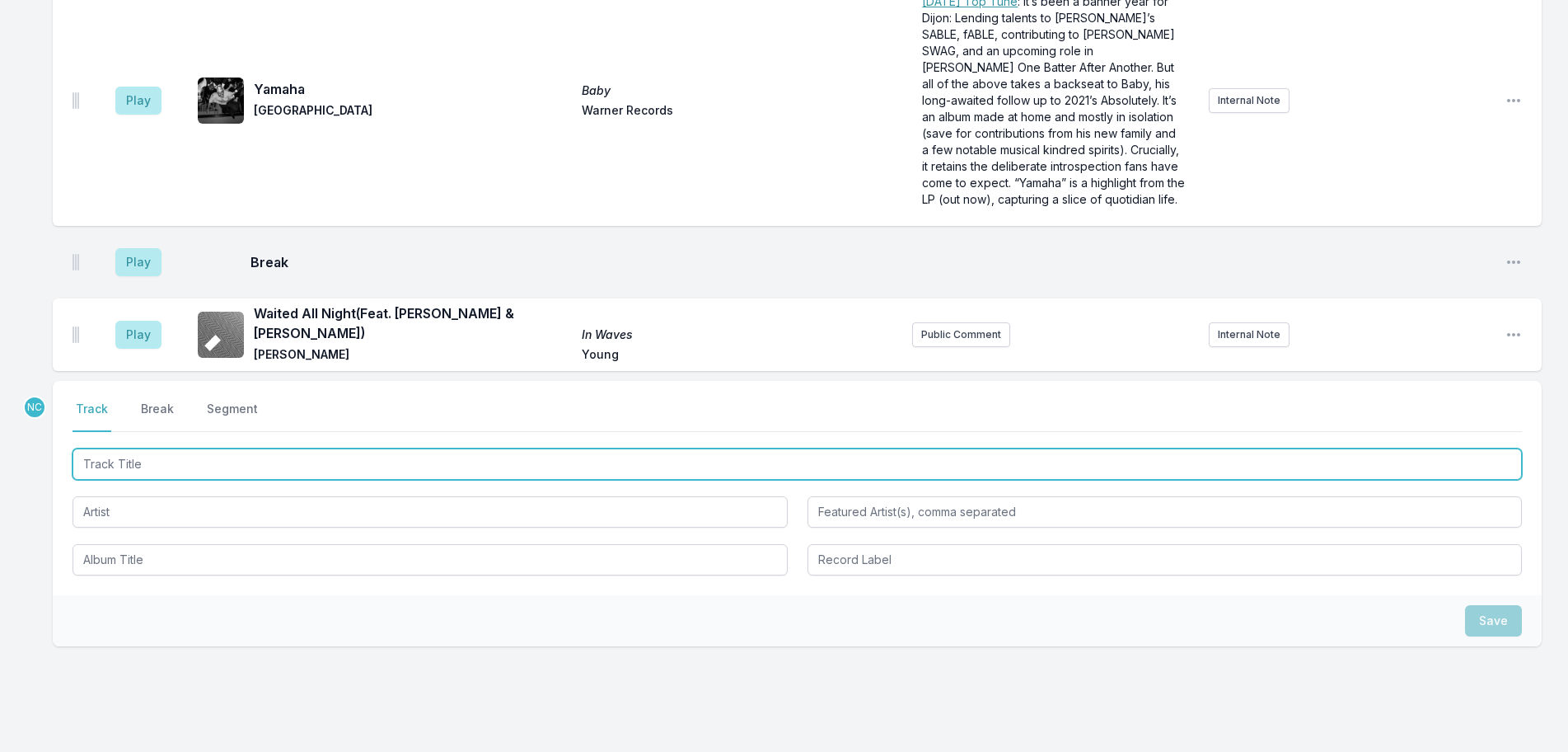
scroll to position [5152, 0]
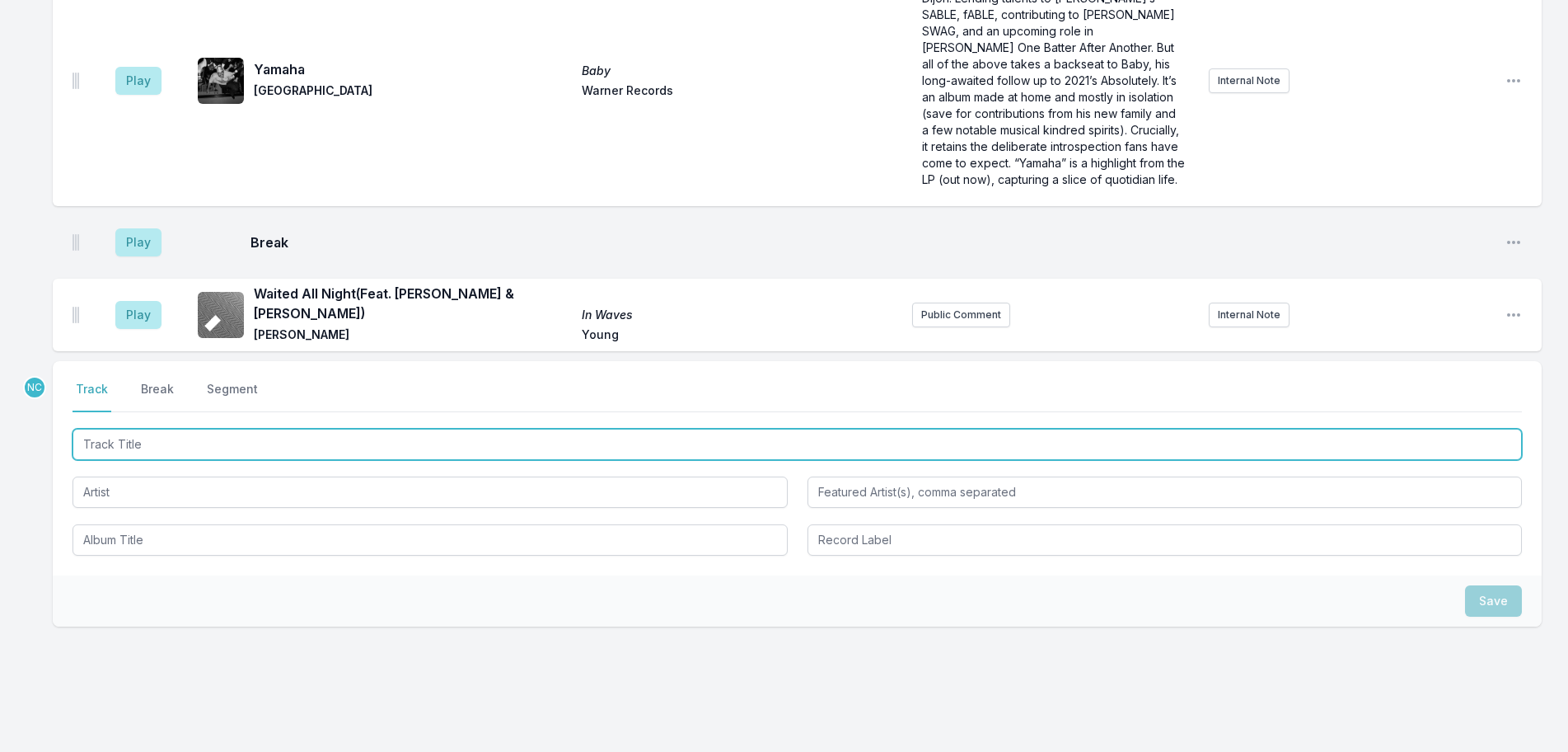
click at [626, 429] on input "Track Title" at bounding box center [797, 445] width 1450 height 31
type input "NO CAP"
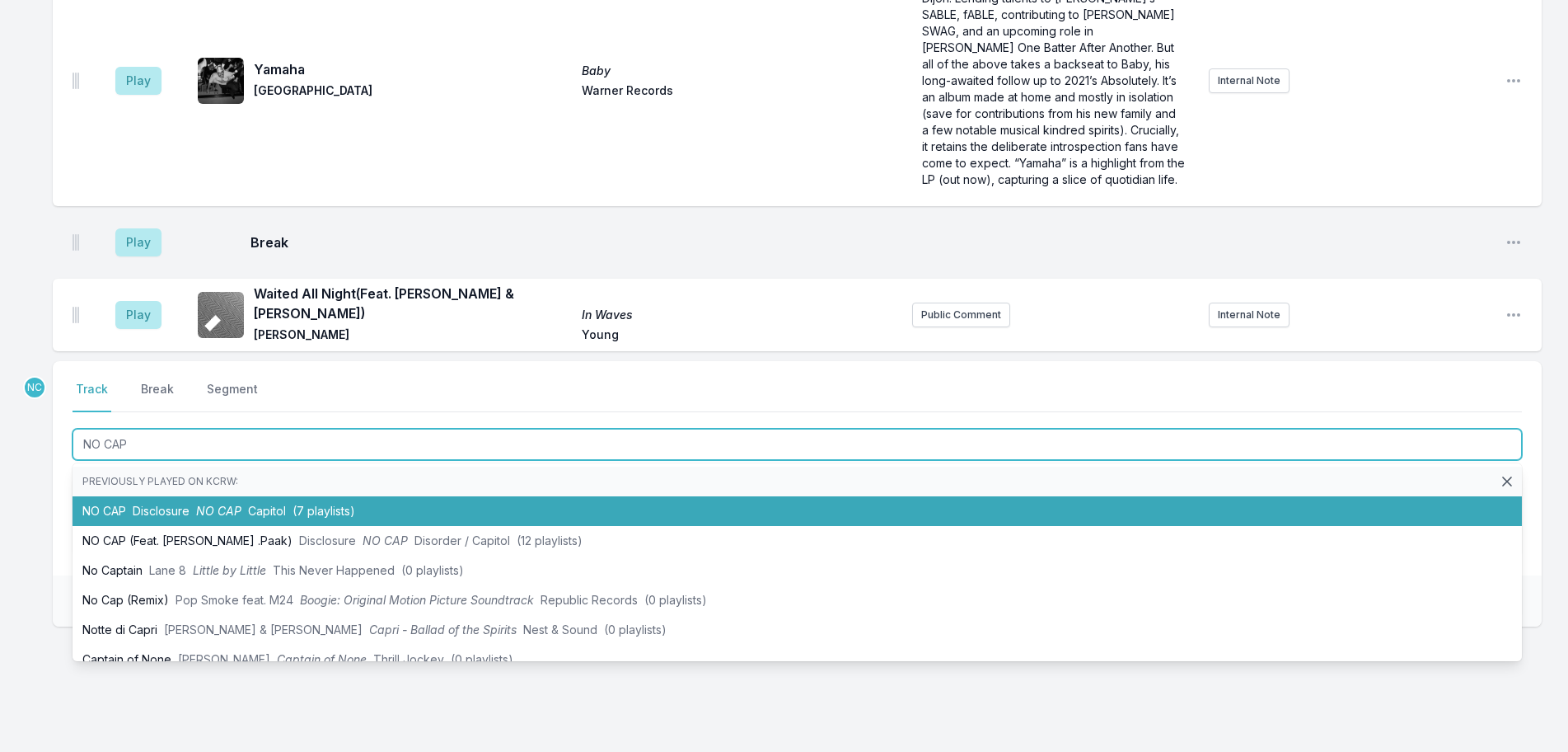
click at [430, 496] on li "NO CAP Disclosure NO CAP Capitol (7 playlists)" at bounding box center [797, 511] width 1450 height 30
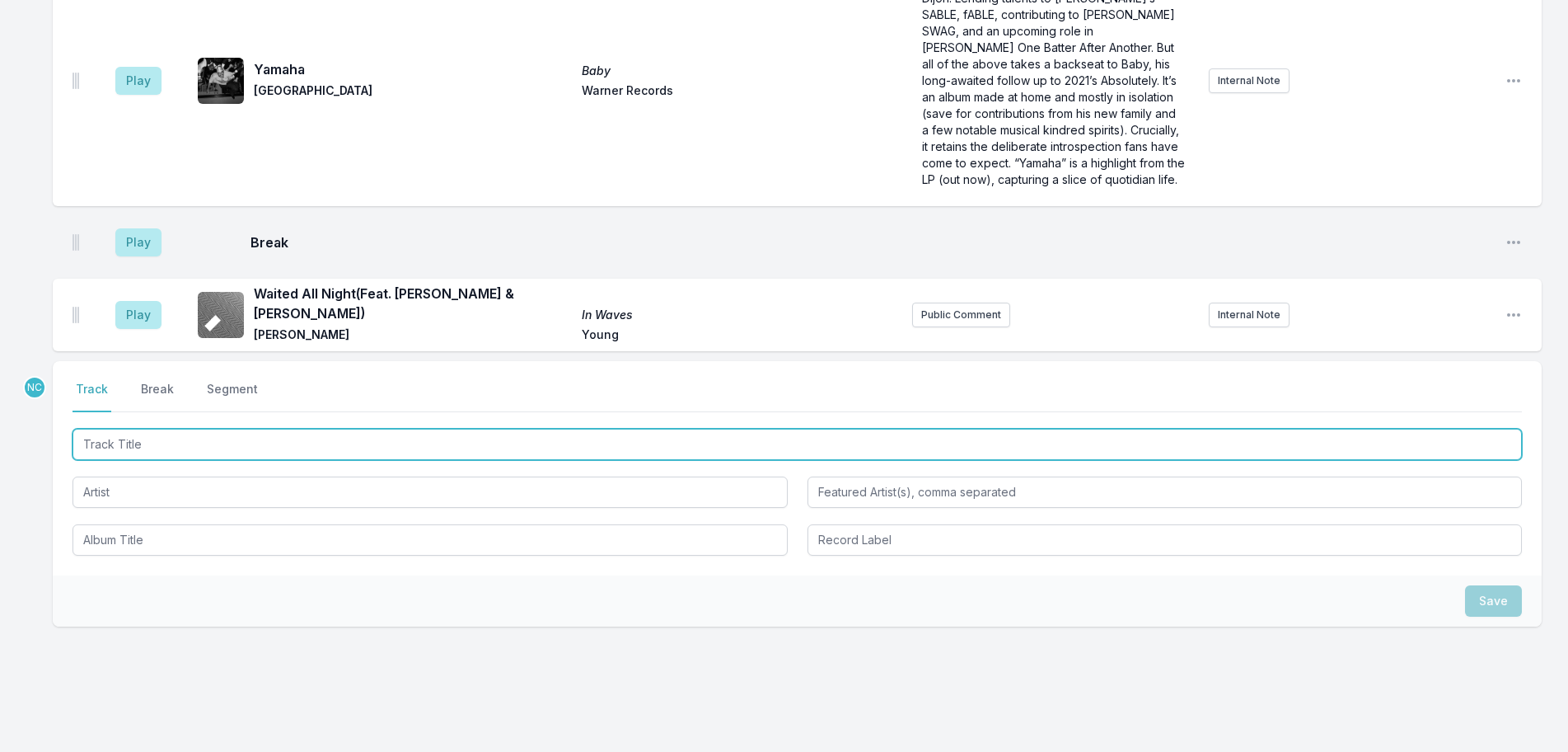
scroll to position [5224, 0]
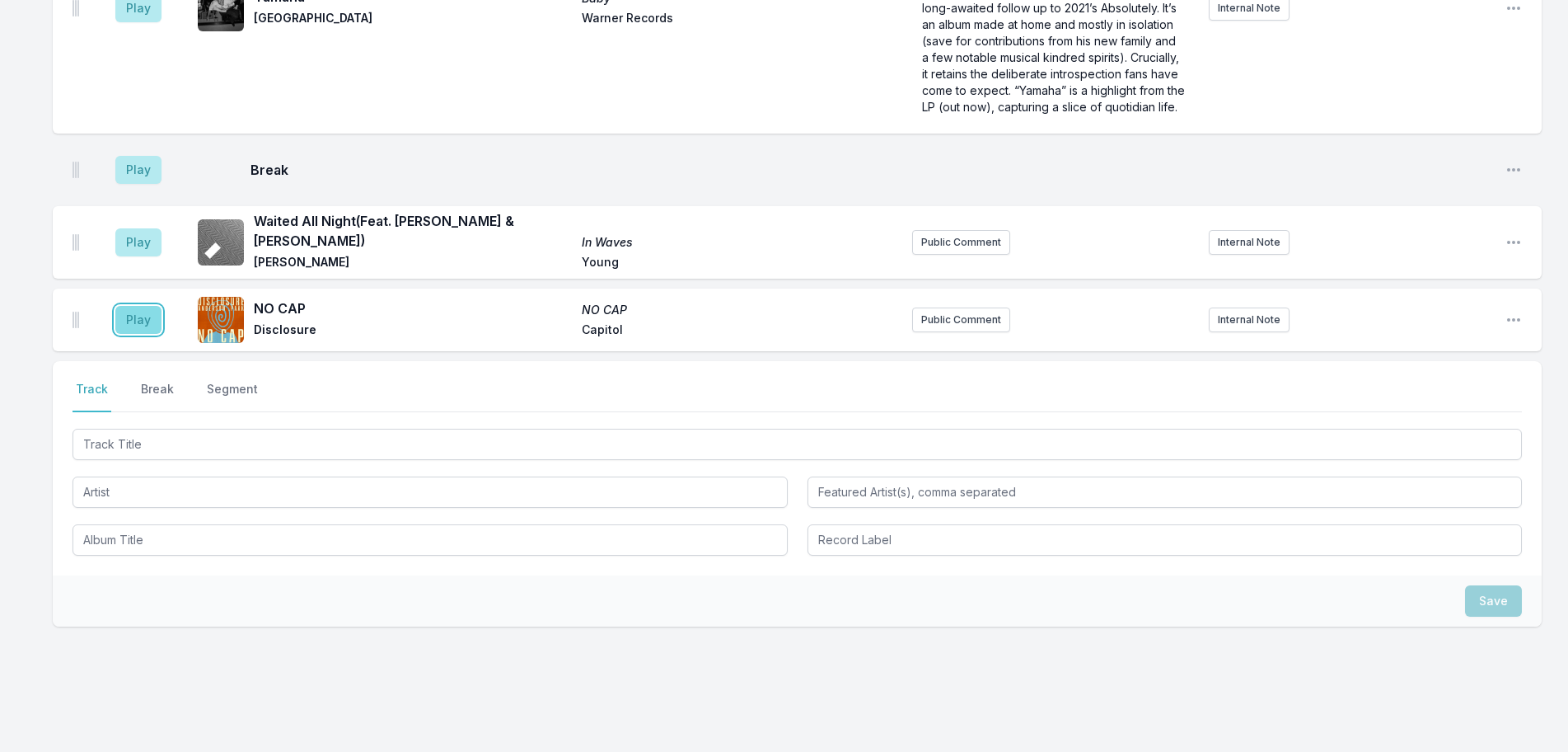
click at [143, 306] on button "Play" at bounding box center [139, 320] width 46 height 28
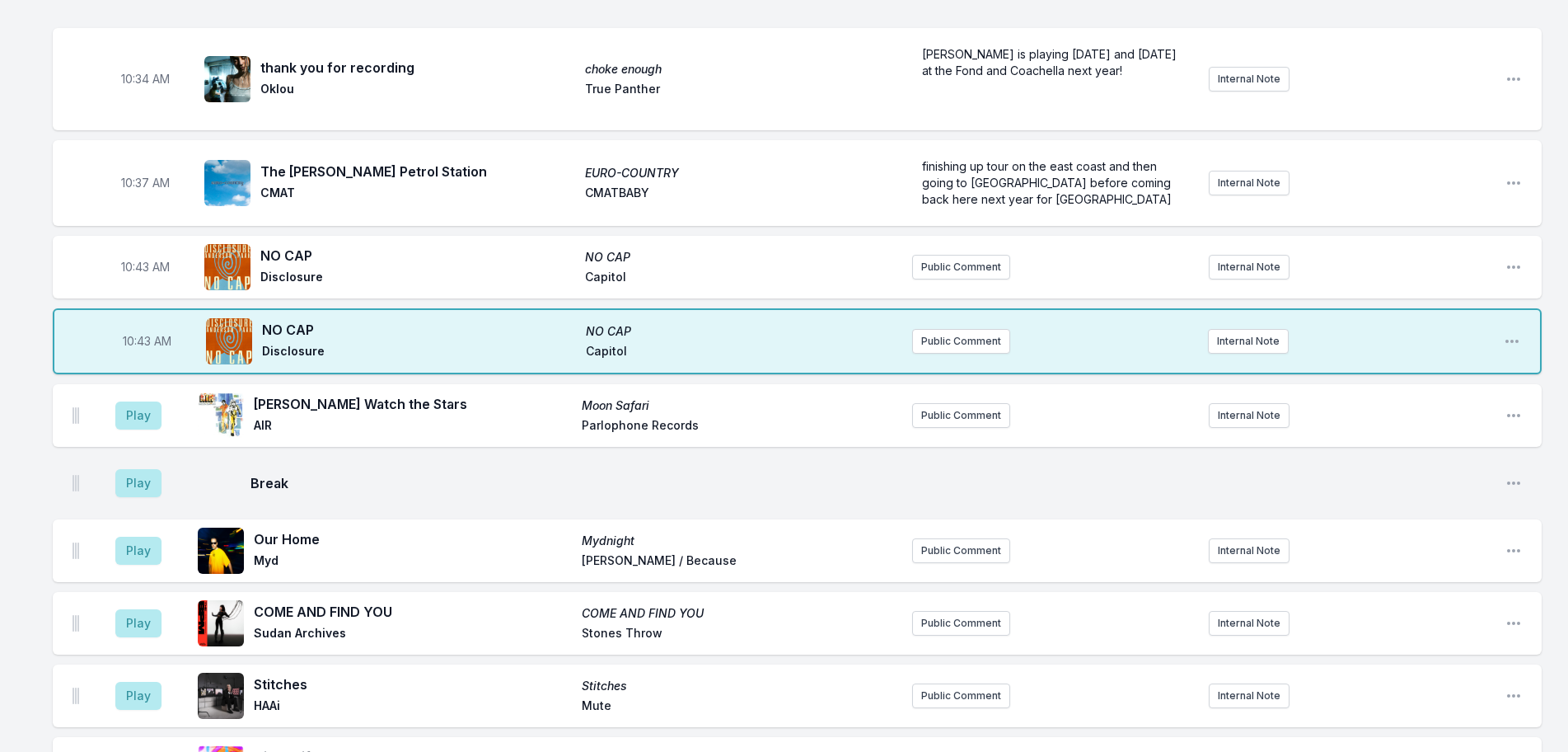
scroll to position [2010, 0]
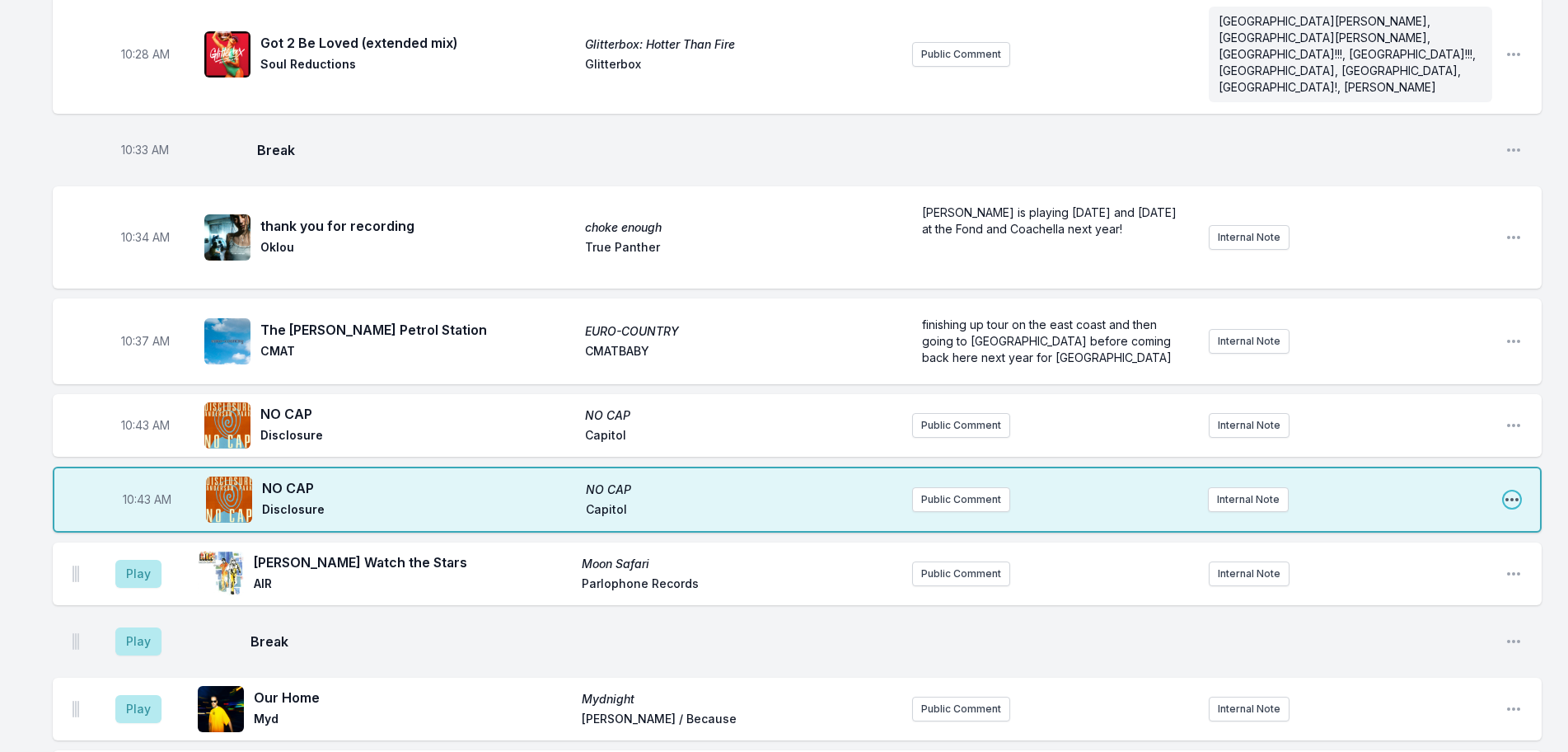
click at [1514, 491] on icon "Open playlist item options" at bounding box center [1512, 499] width 17 height 17
click at [1428, 577] on button "Delete Entry" at bounding box center [1427, 592] width 184 height 30
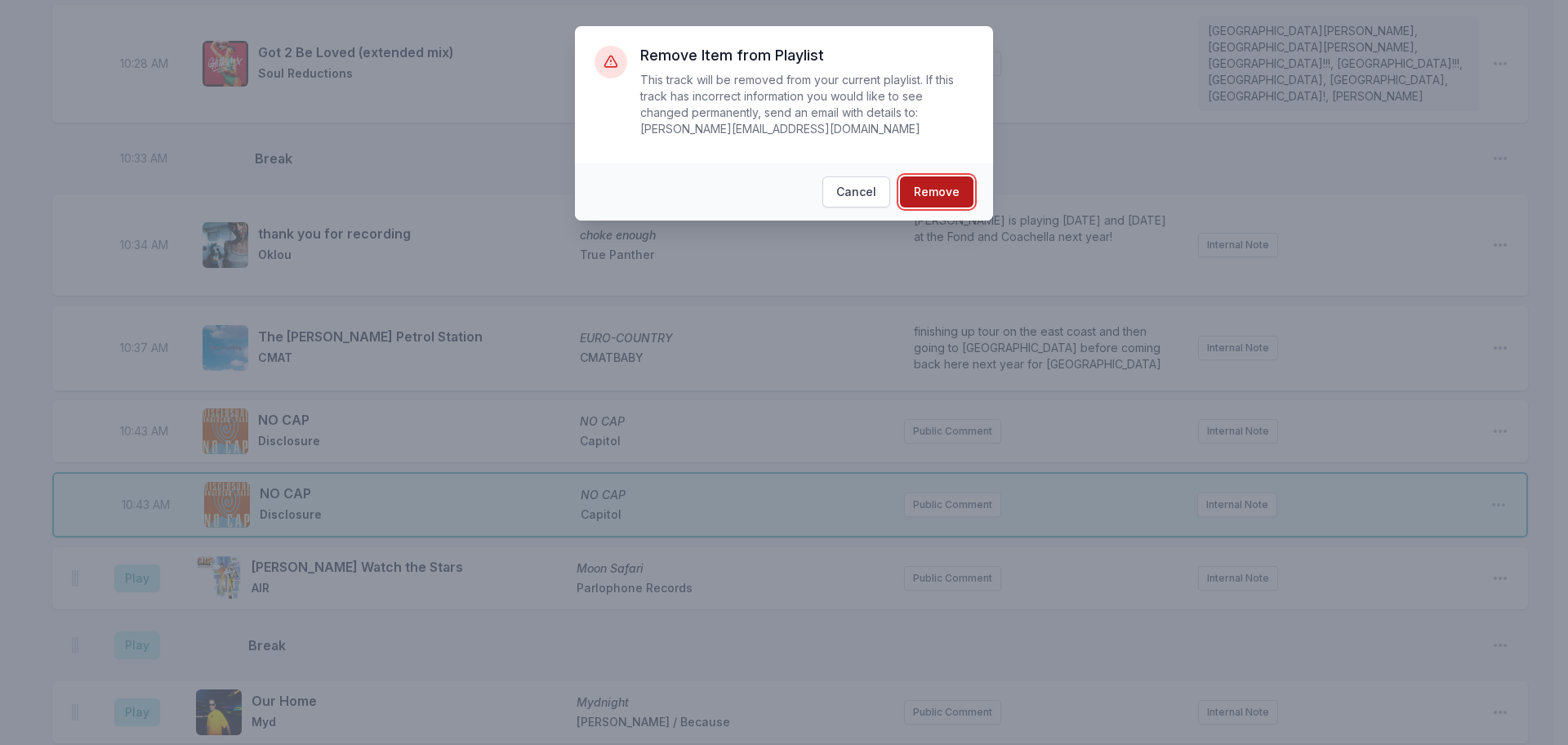
click at [935, 183] on button "Remove" at bounding box center [937, 192] width 73 height 31
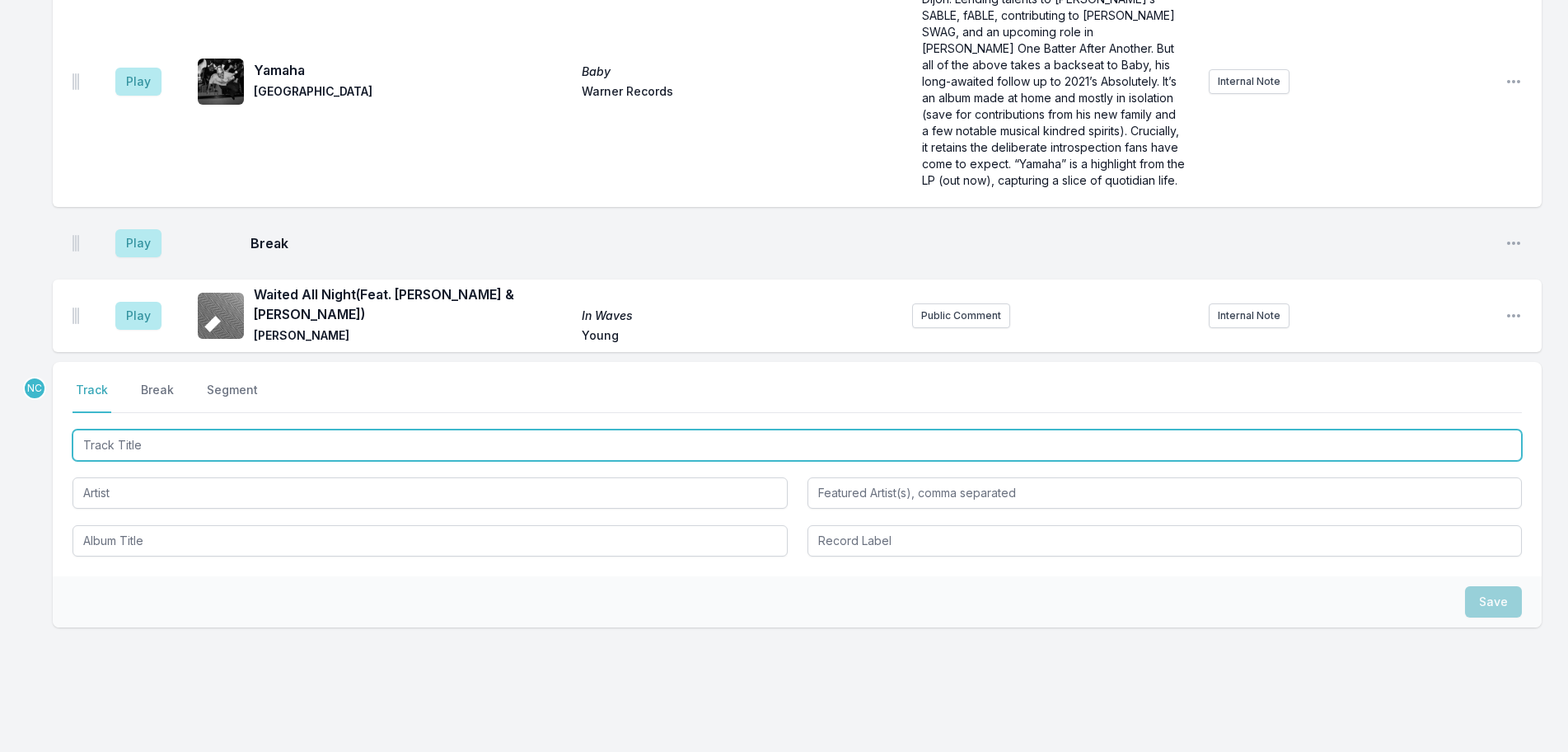
scroll to position [5152, 0]
click at [363, 429] on input "Track Title" at bounding box center [797, 445] width 1450 height 31
type input "100 hORSES"
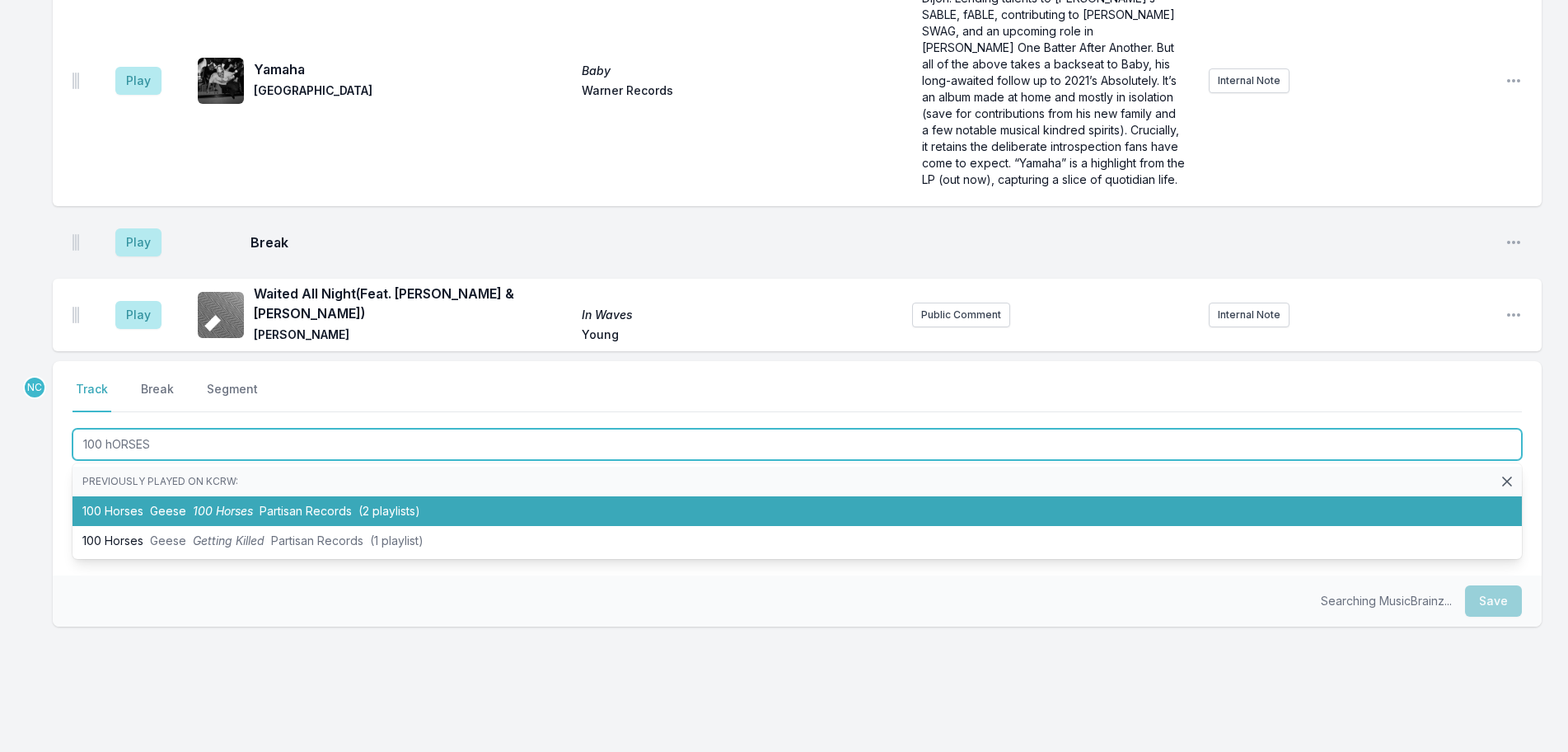
click at [392, 504] on span "(2 playlists)" at bounding box center [389, 510] width 62 height 14
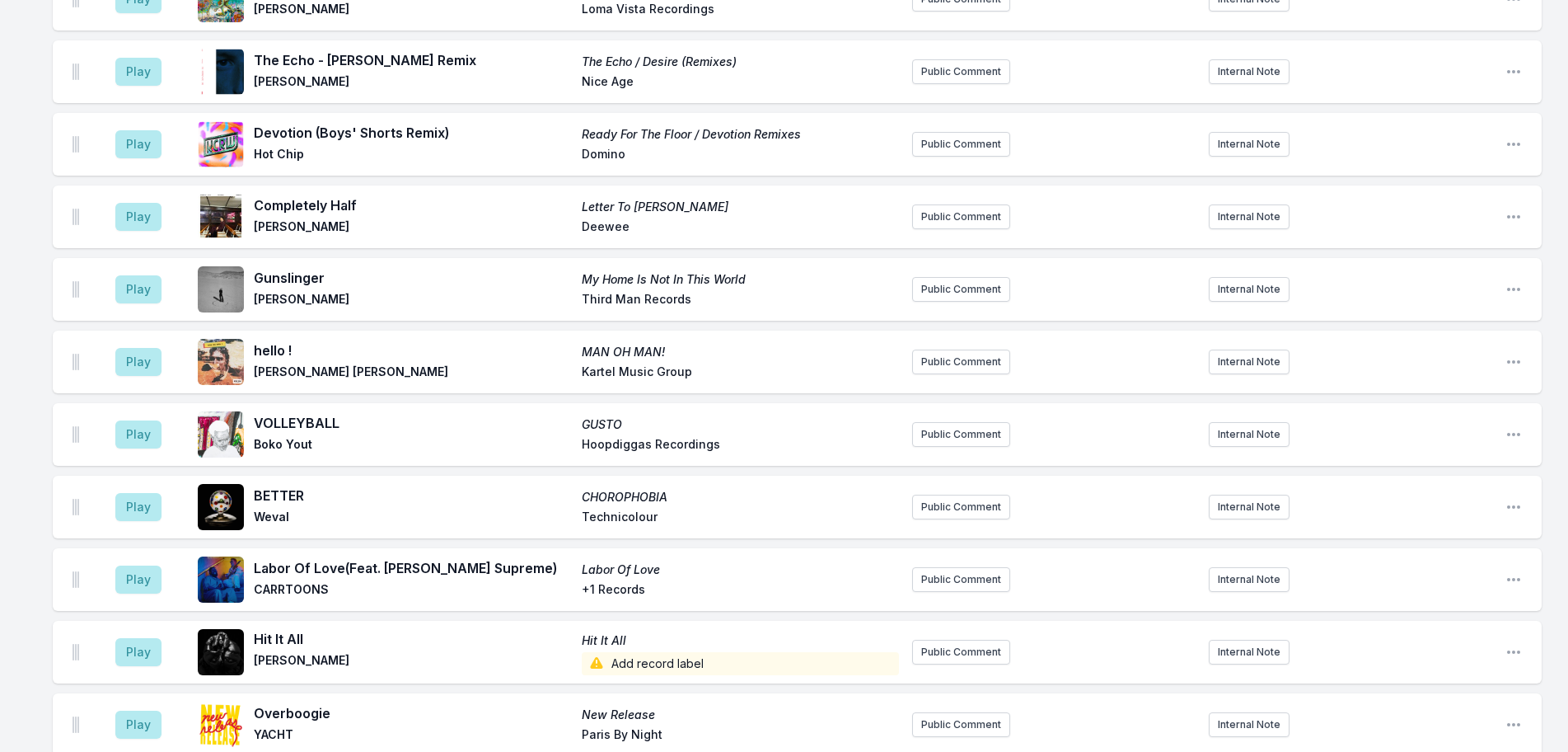
scroll to position [3741, 0]
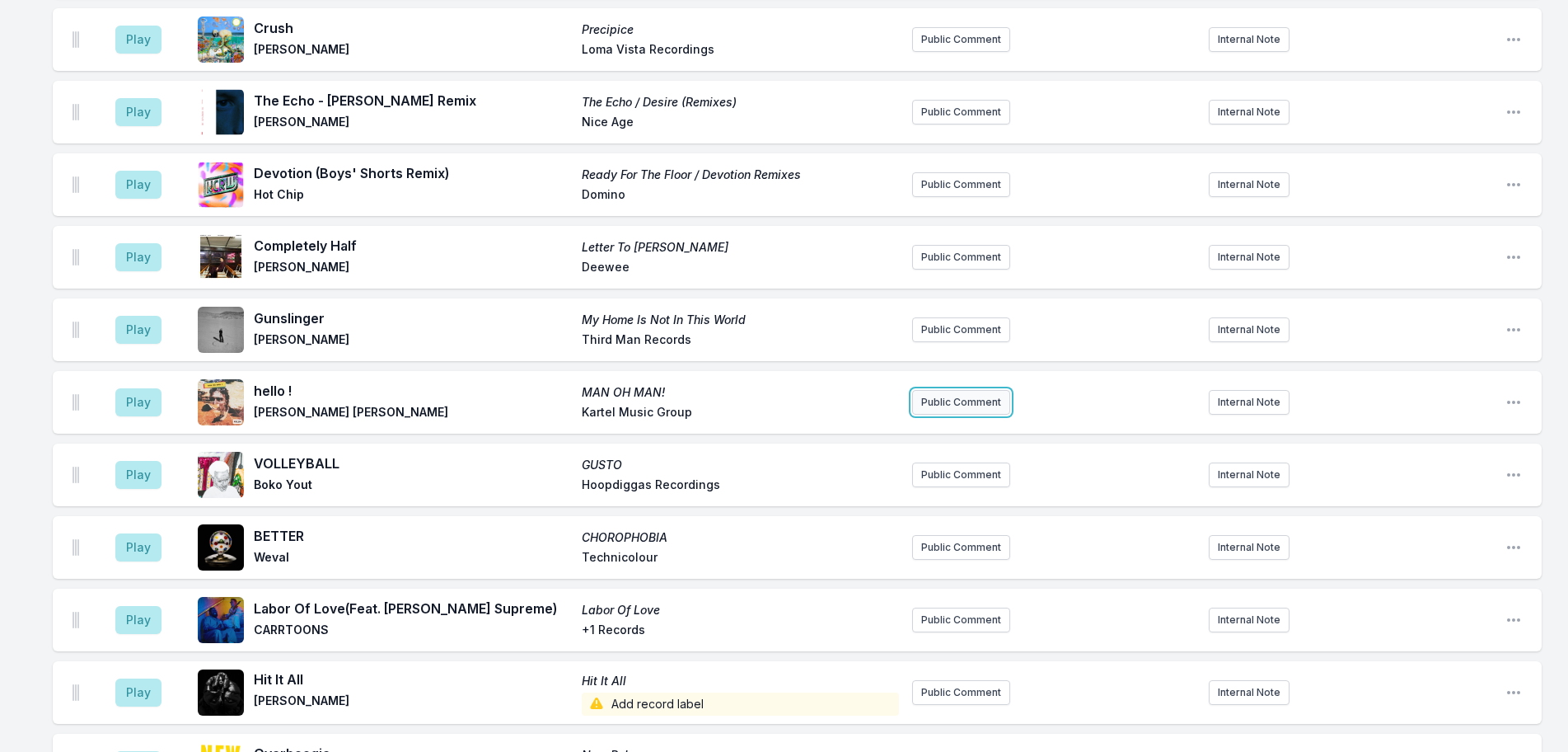
click at [922, 390] on button "Public Comment" at bounding box center [961, 402] width 98 height 25
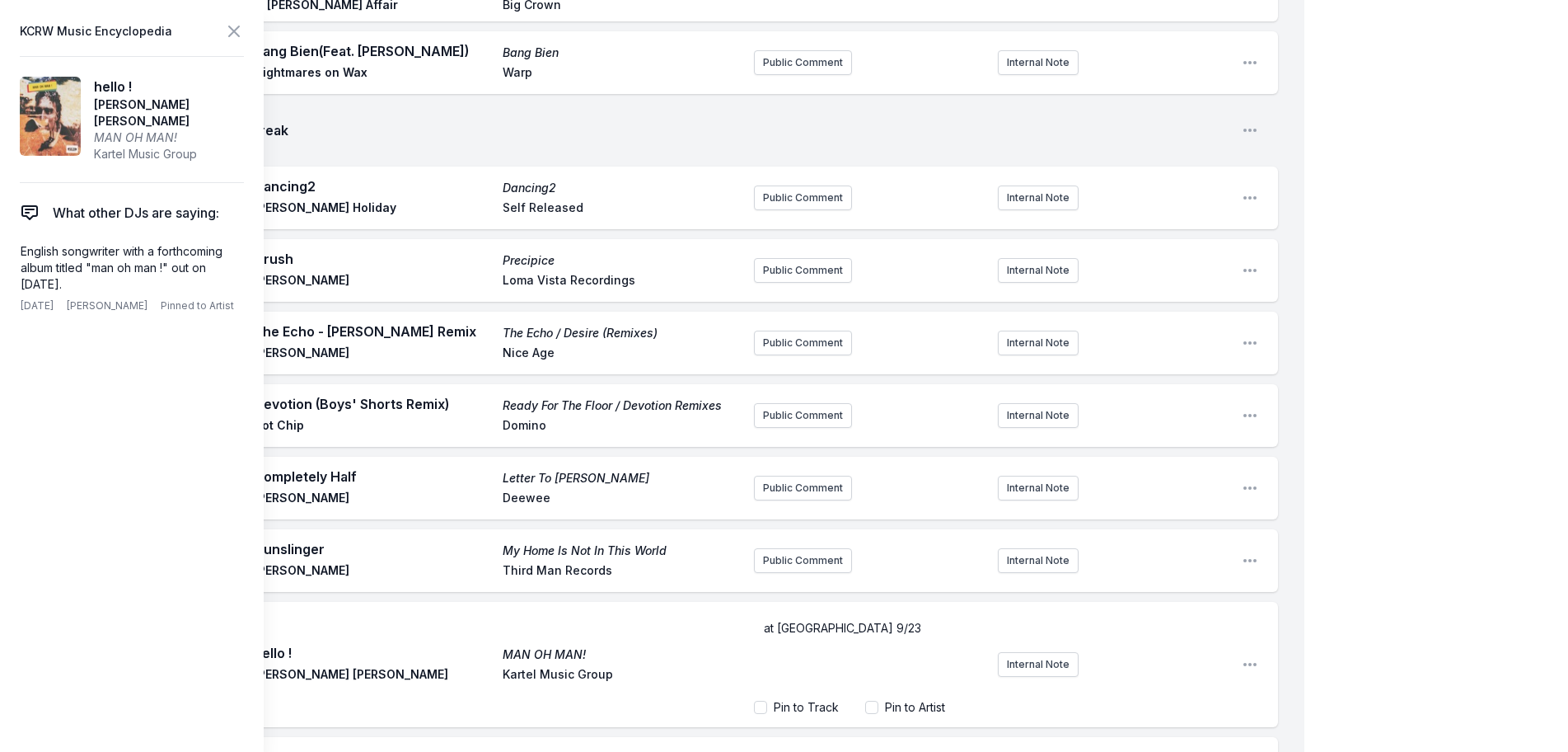
click at [760, 613] on div "at Morccan Lounge 9/23" at bounding box center [868, 652] width 230 height 79
click at [915, 613] on div "the English songwriter is live at Moroccan Lounge 9/23" at bounding box center [868, 652] width 230 height 79
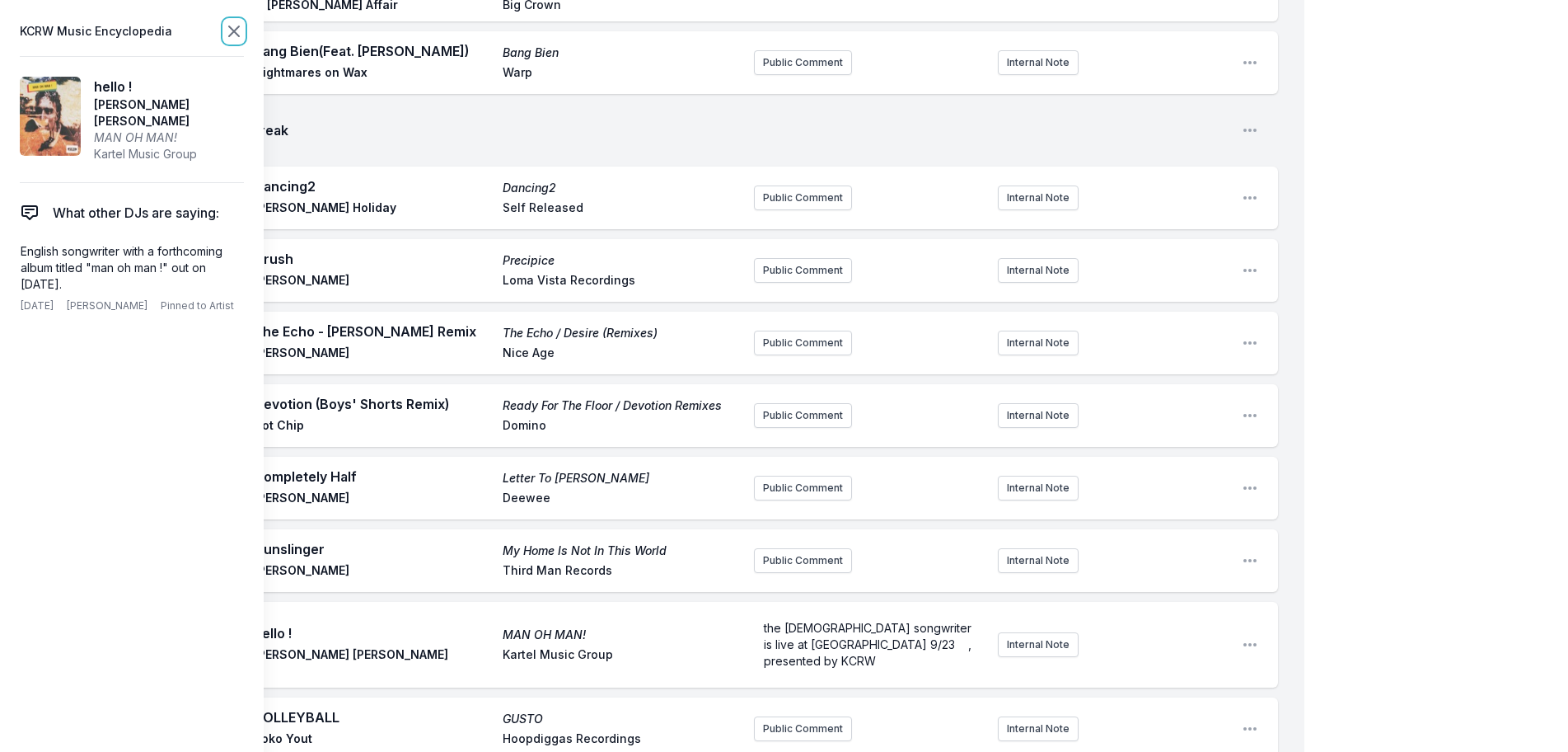
click at [243, 29] on icon at bounding box center [233, 31] width 19 height 19
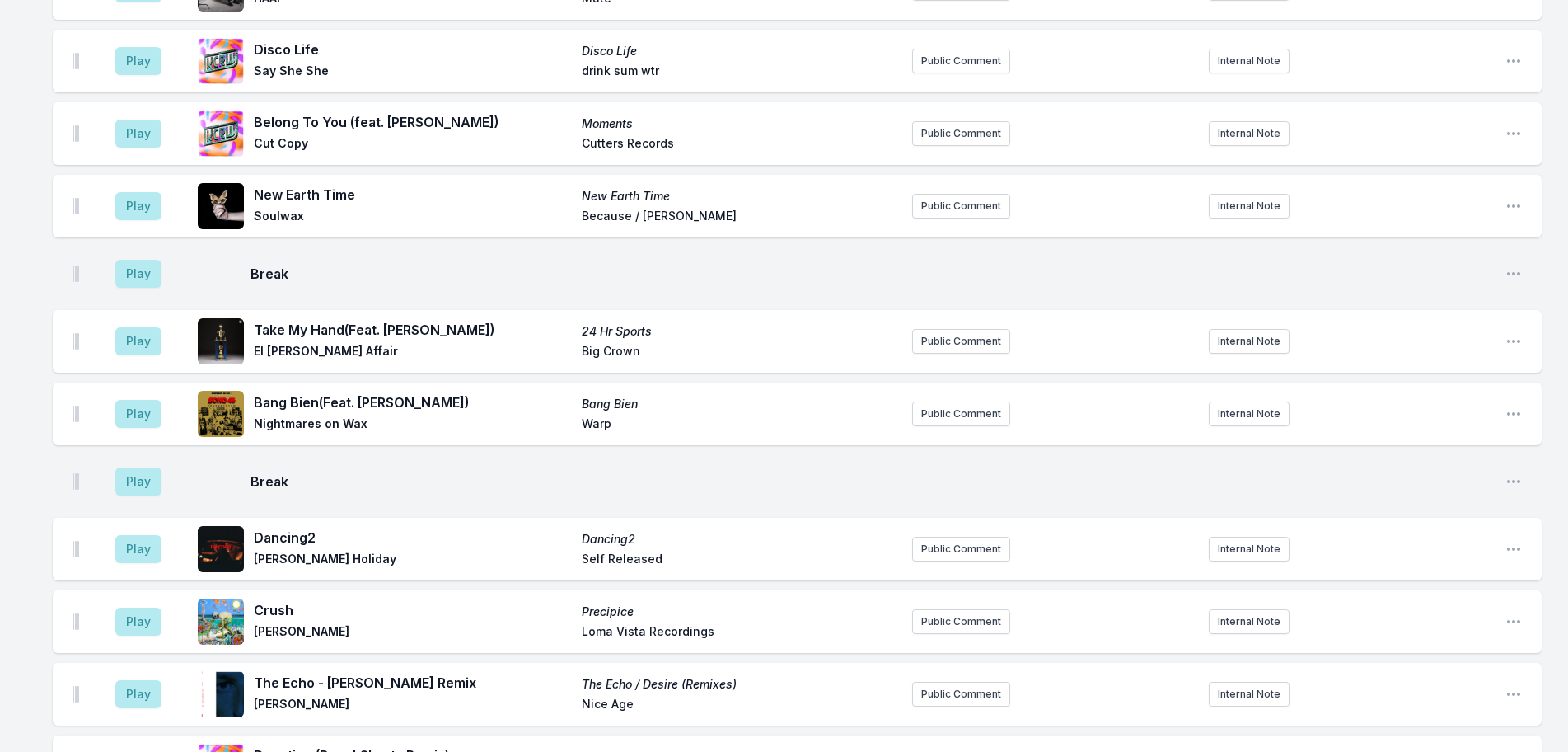
scroll to position [3164, 0]
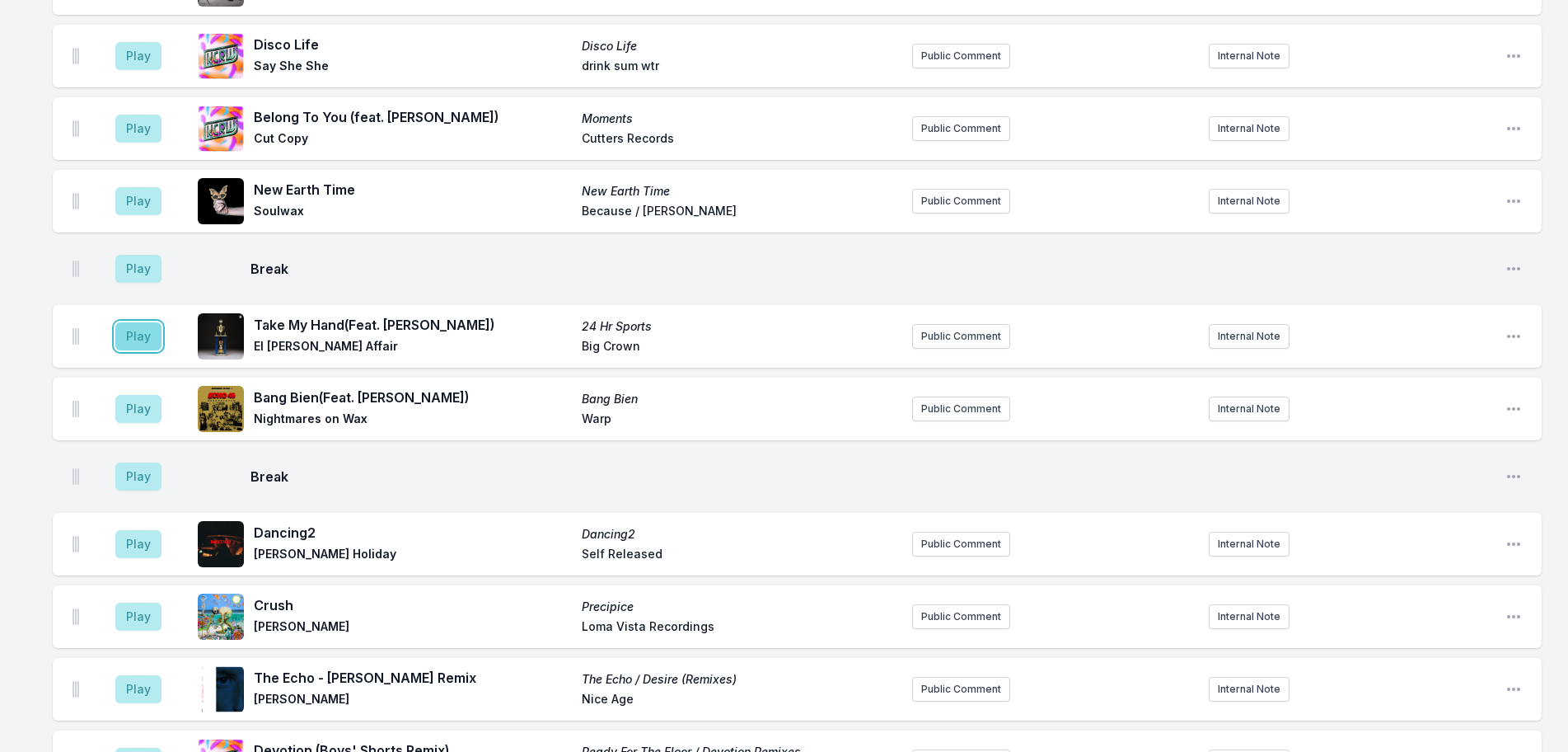
click at [130, 322] on button "Play" at bounding box center [139, 336] width 46 height 28
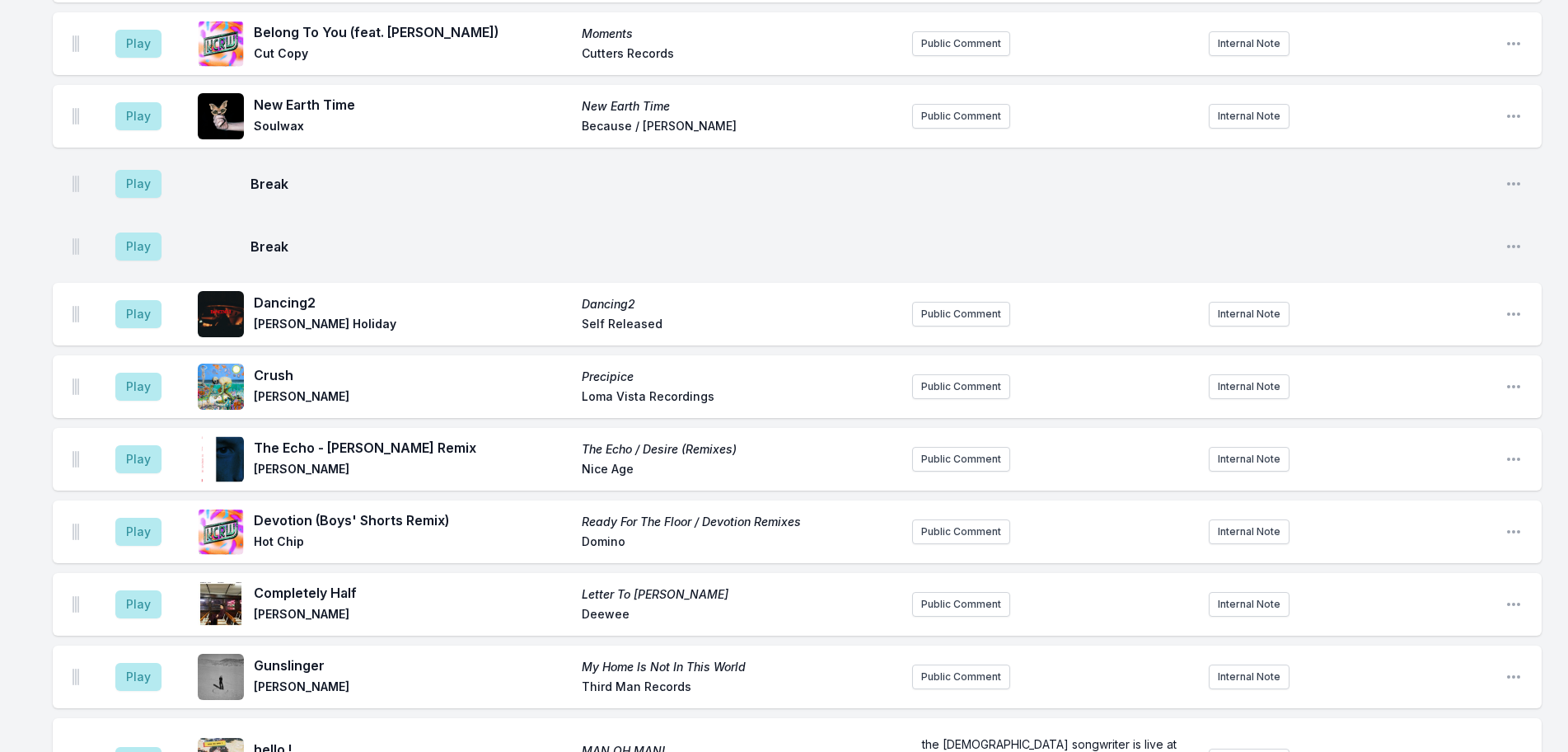
scroll to position [3658, 0]
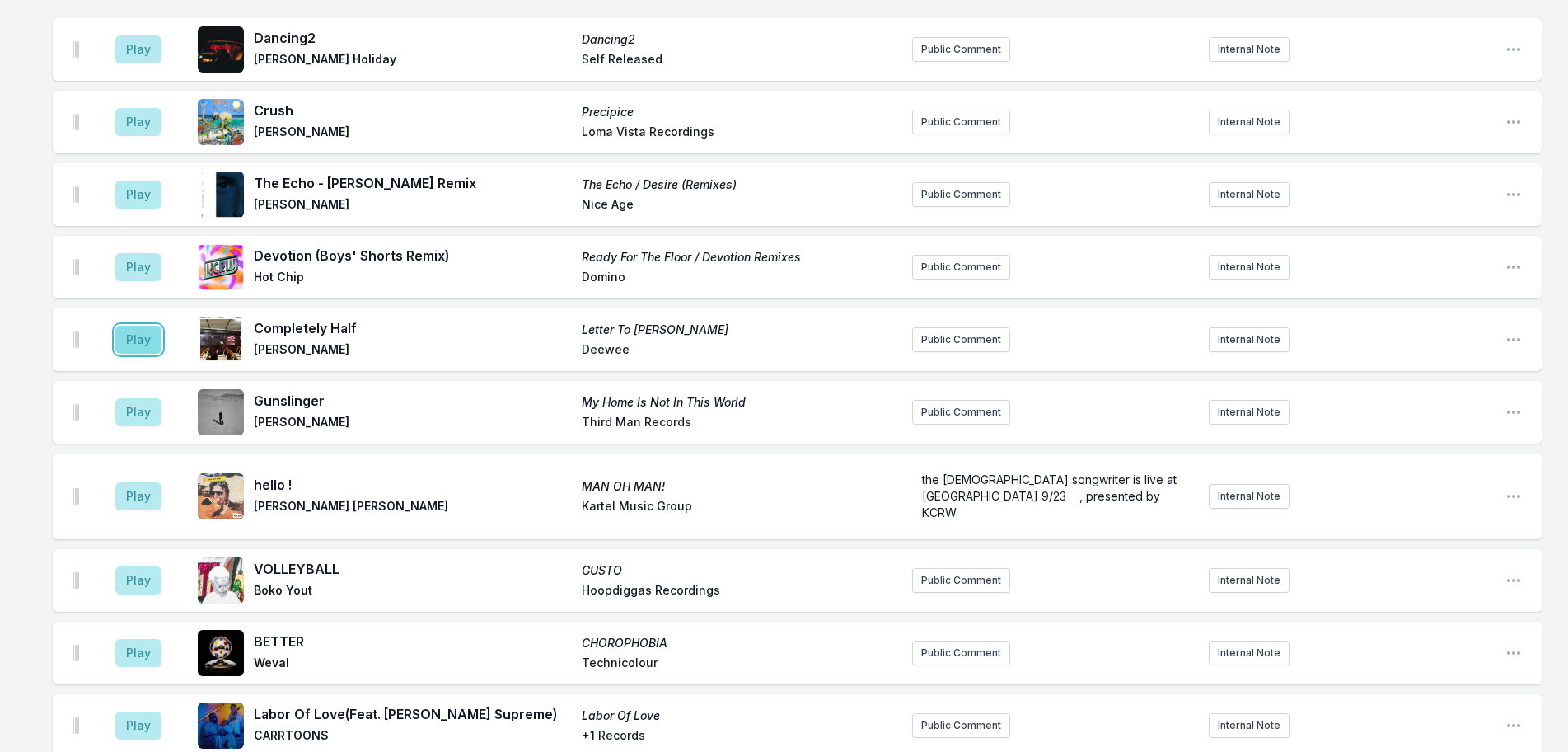
click at [142, 326] on button "Play" at bounding box center [139, 340] width 46 height 28
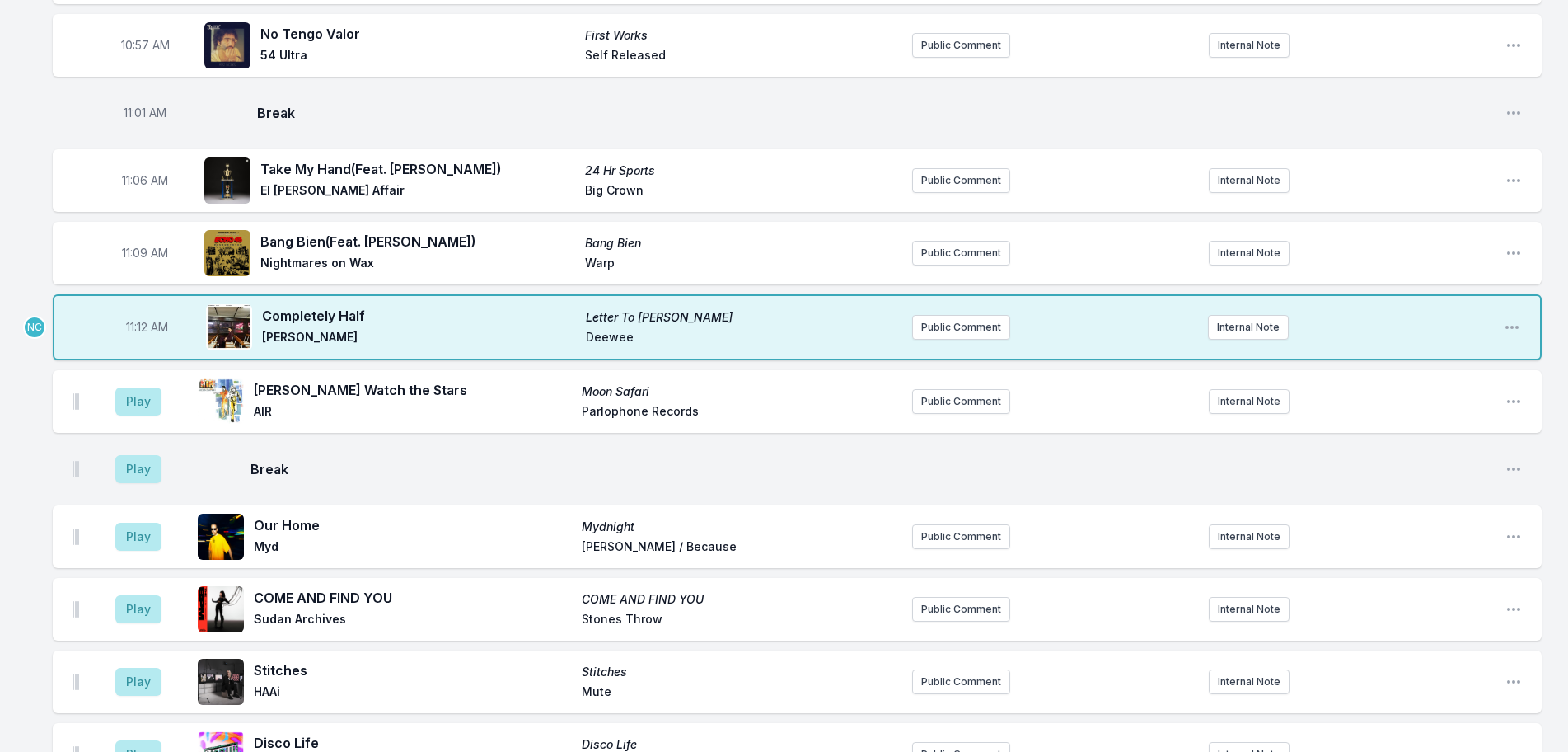
scroll to position [2669, 0]
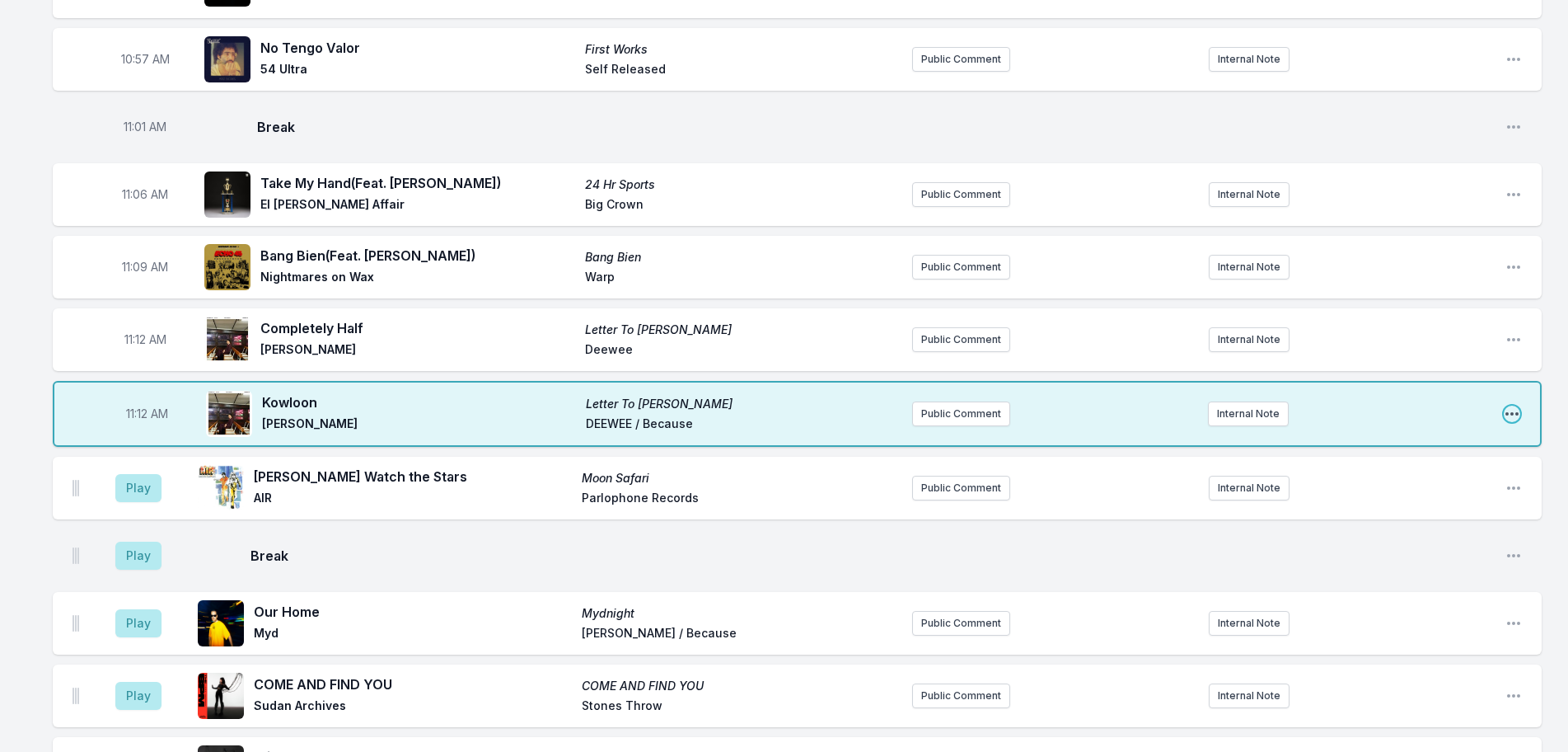
click at [1512, 406] on icon "Open playlist item options" at bounding box center [1512, 414] width 17 height 17
click at [31, 138] on div "Missing Data Some of your tracks are missing record label information. This inf…" at bounding box center [784, 642] width 1568 height 6298
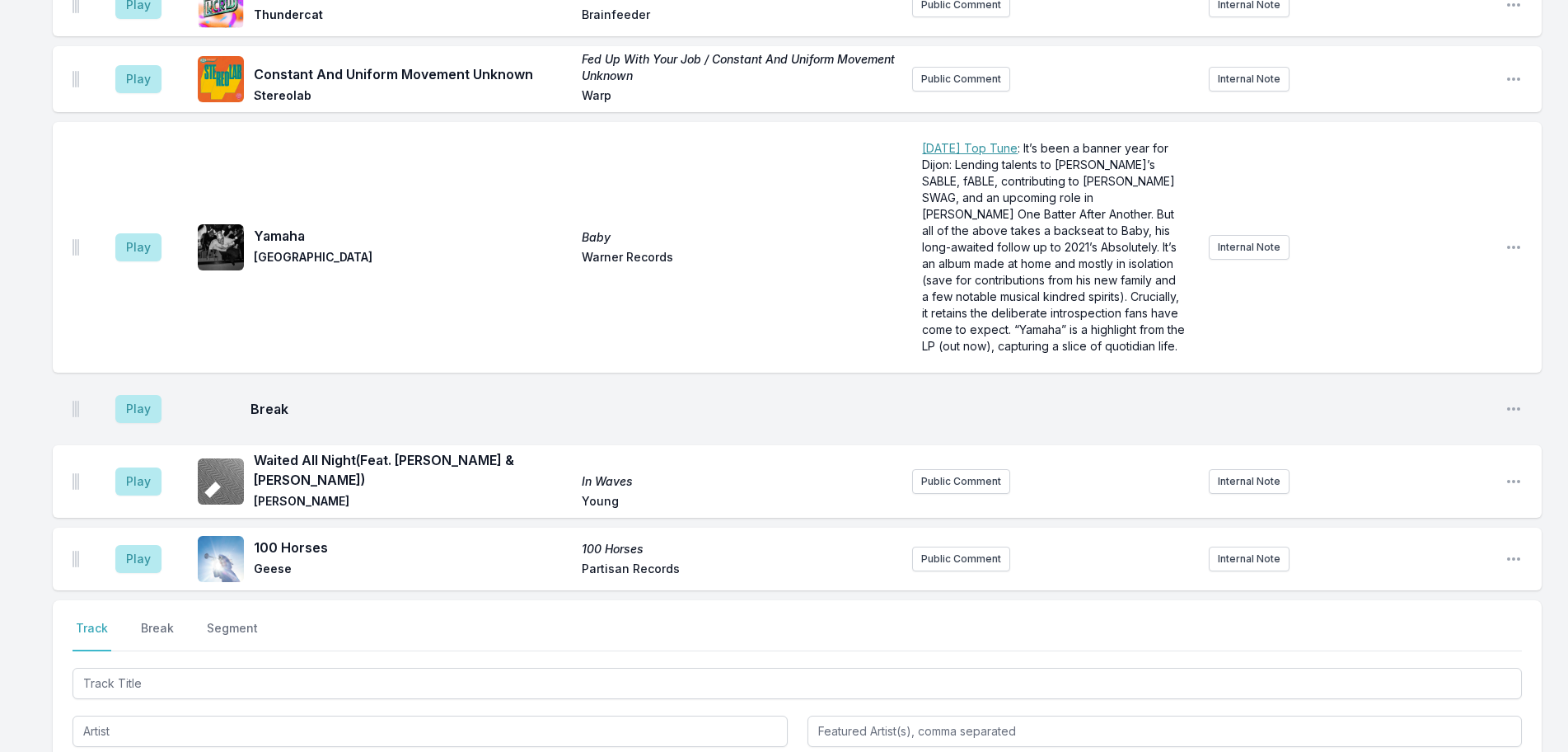
scroll to position [5389, 0]
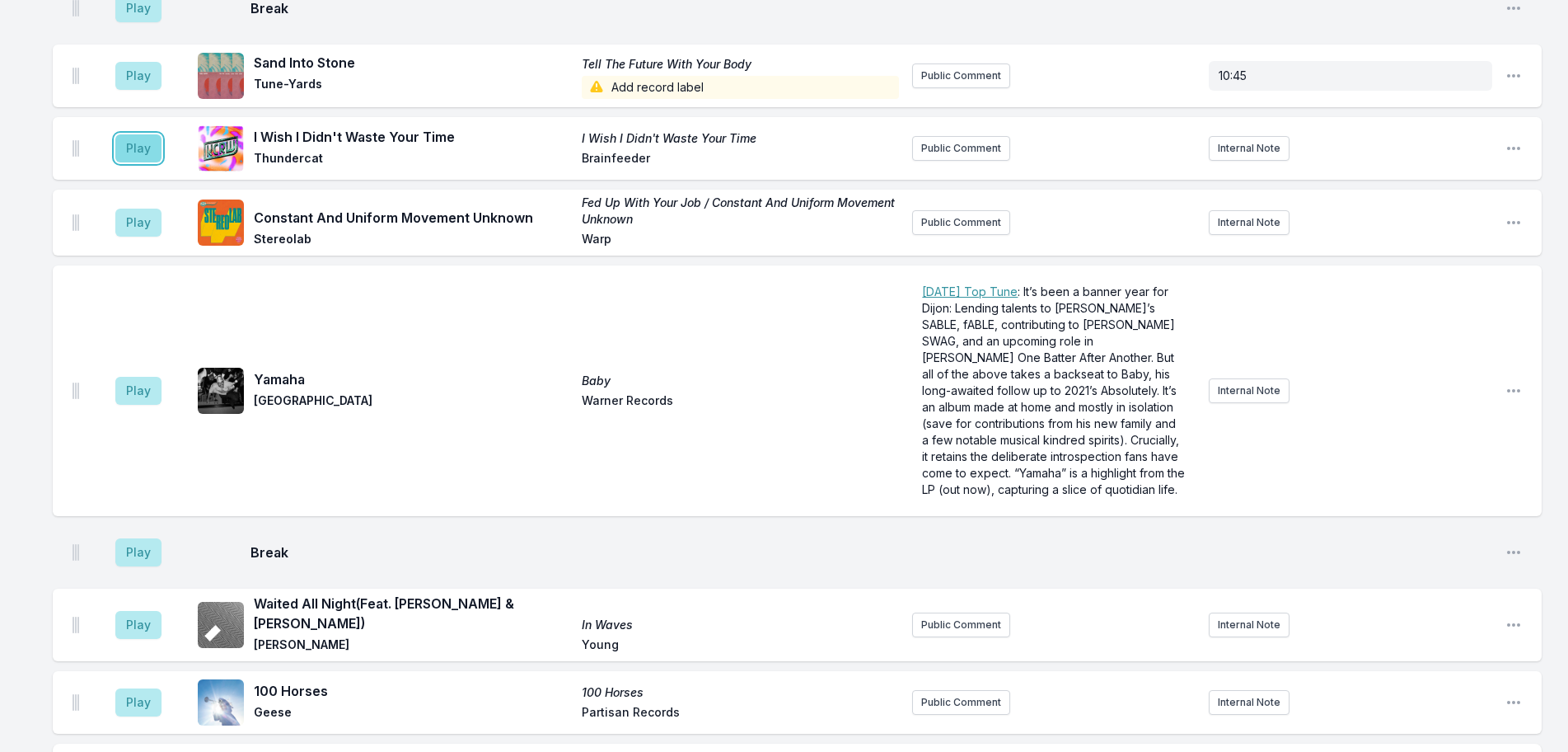
click at [131, 134] on button "Play" at bounding box center [139, 148] width 46 height 28
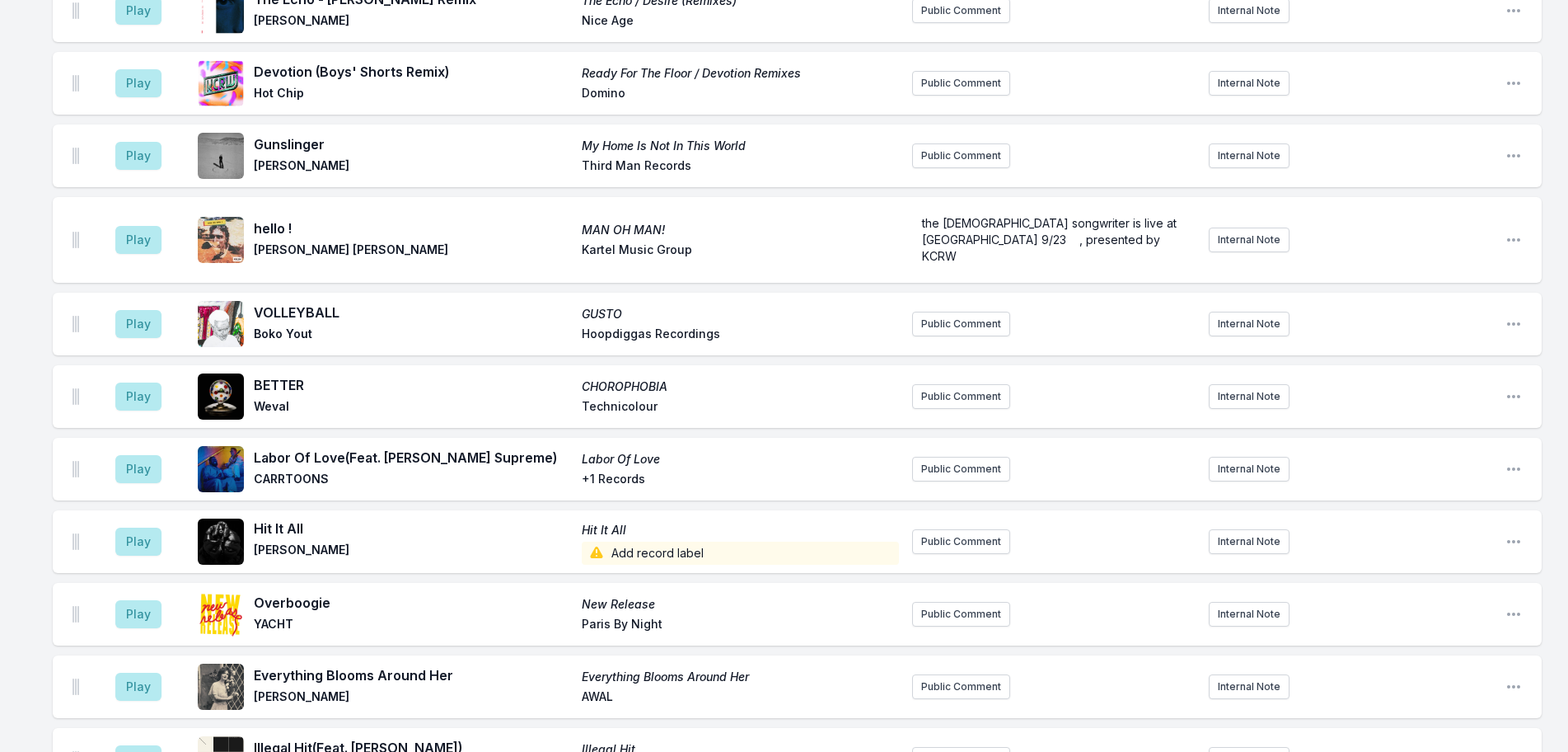
scroll to position [4153, 0]
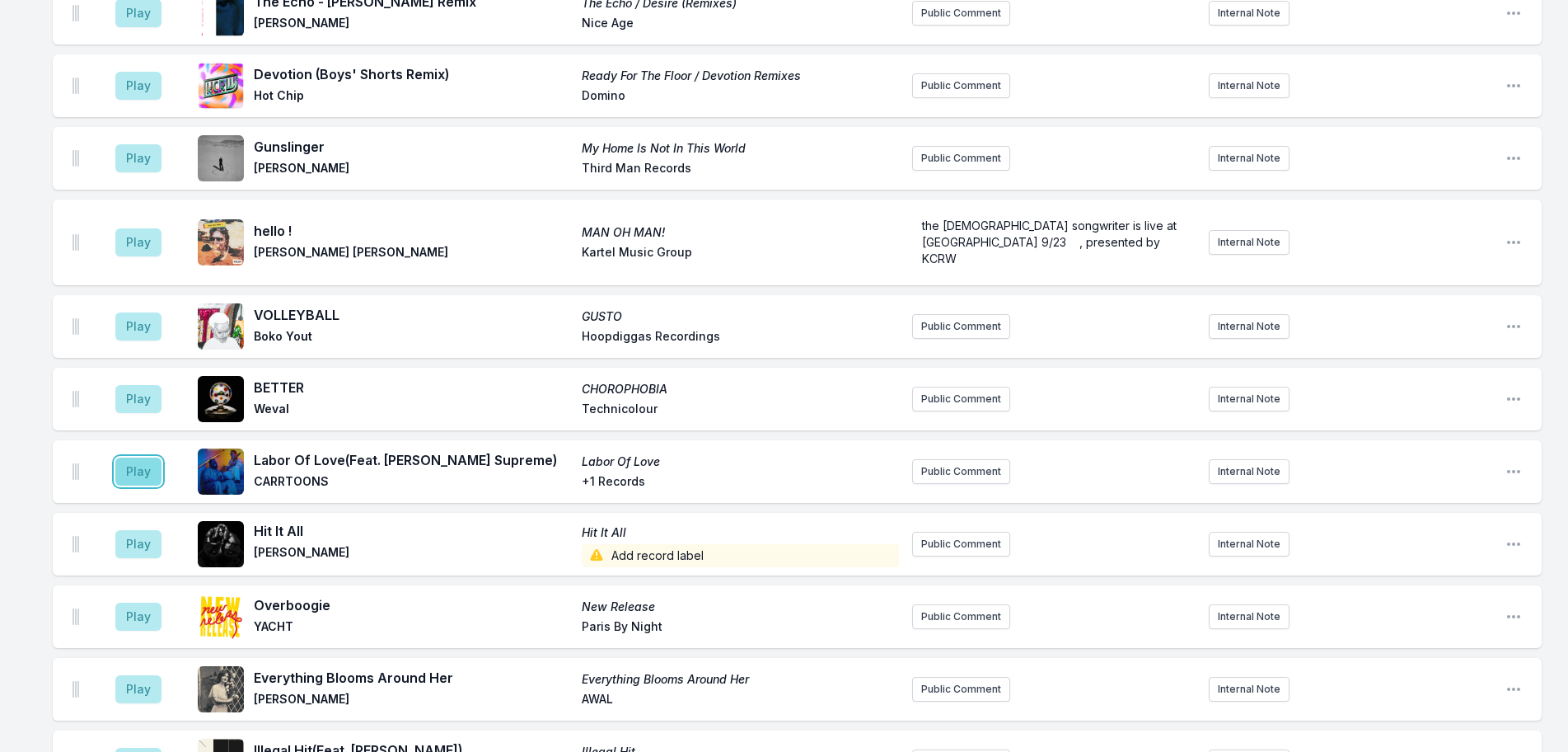
click at [144, 457] on button "Play" at bounding box center [139, 471] width 46 height 28
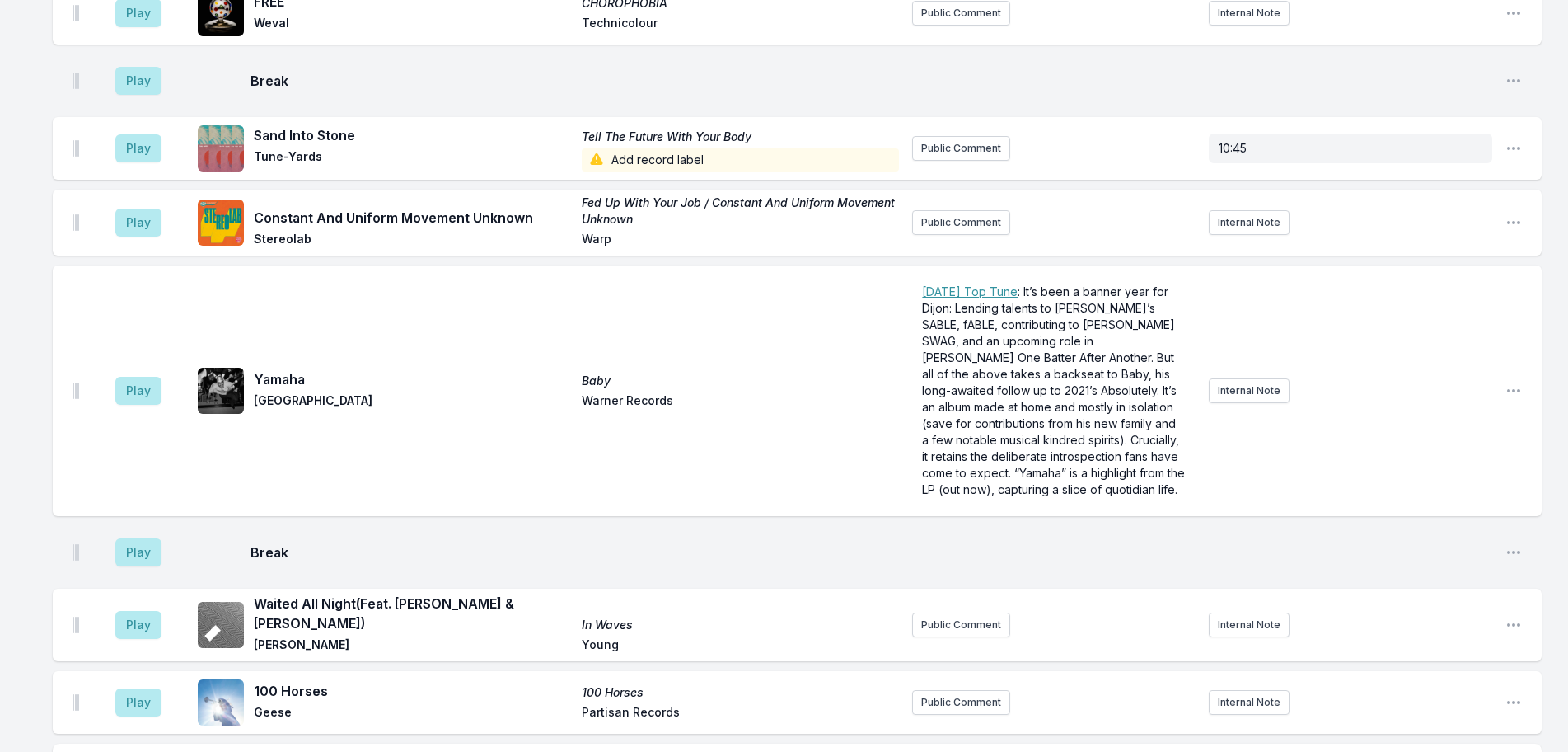
scroll to position [5755, 0]
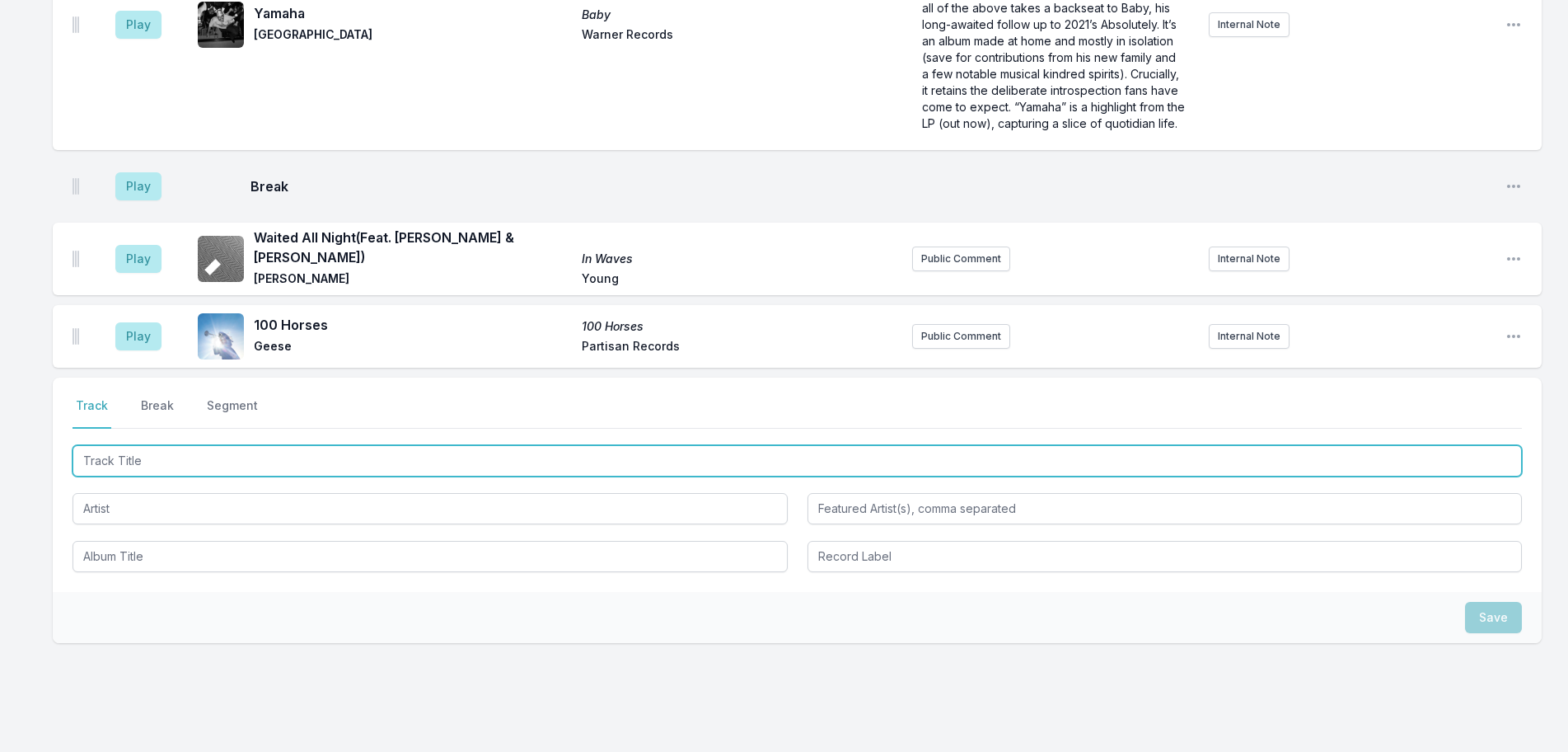
click at [411, 445] on input "Track Title" at bounding box center [797, 461] width 1450 height 31
type input "E.V.A."
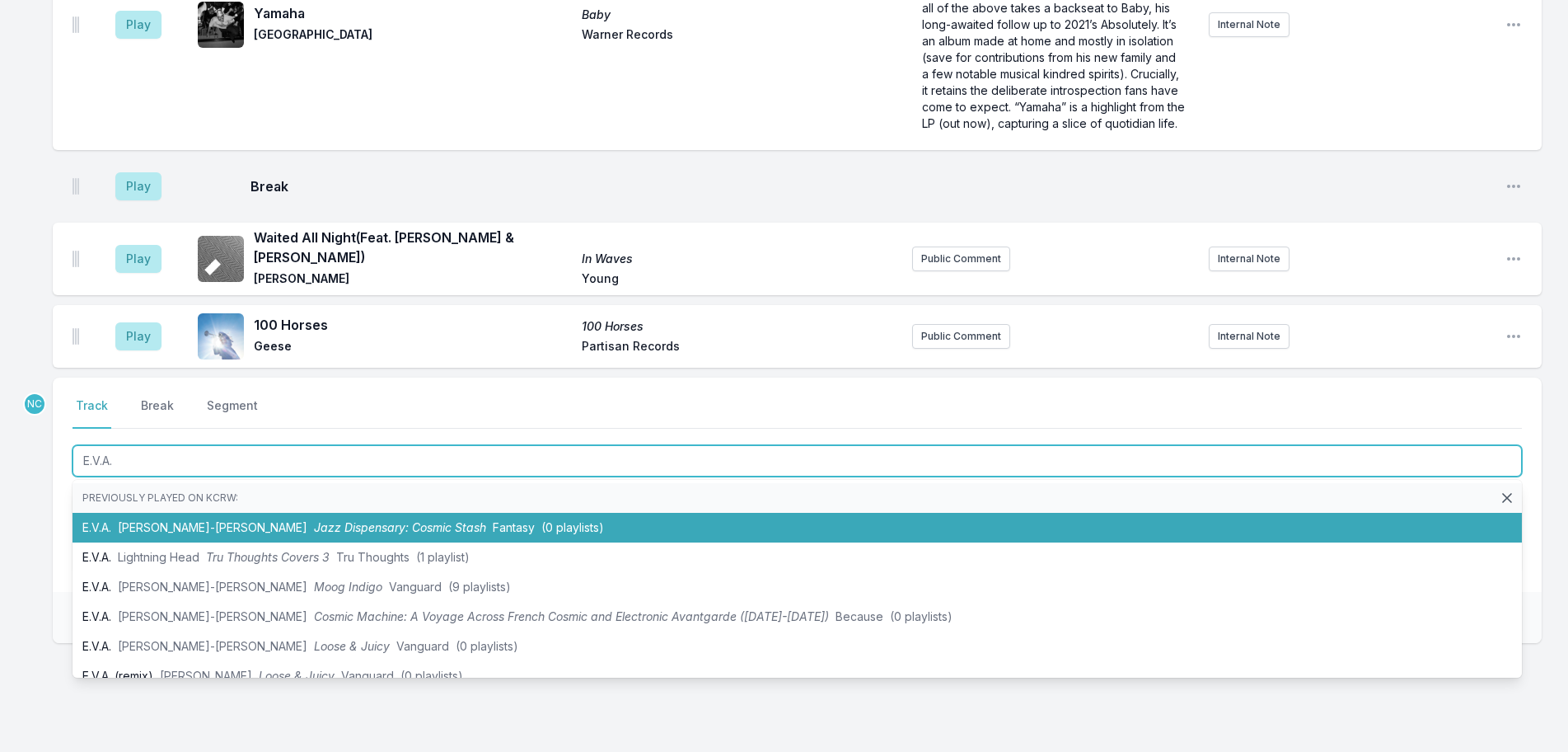
click at [380, 520] on span "Jazz Dispensary: Cosmic Stash" at bounding box center [400, 527] width 172 height 14
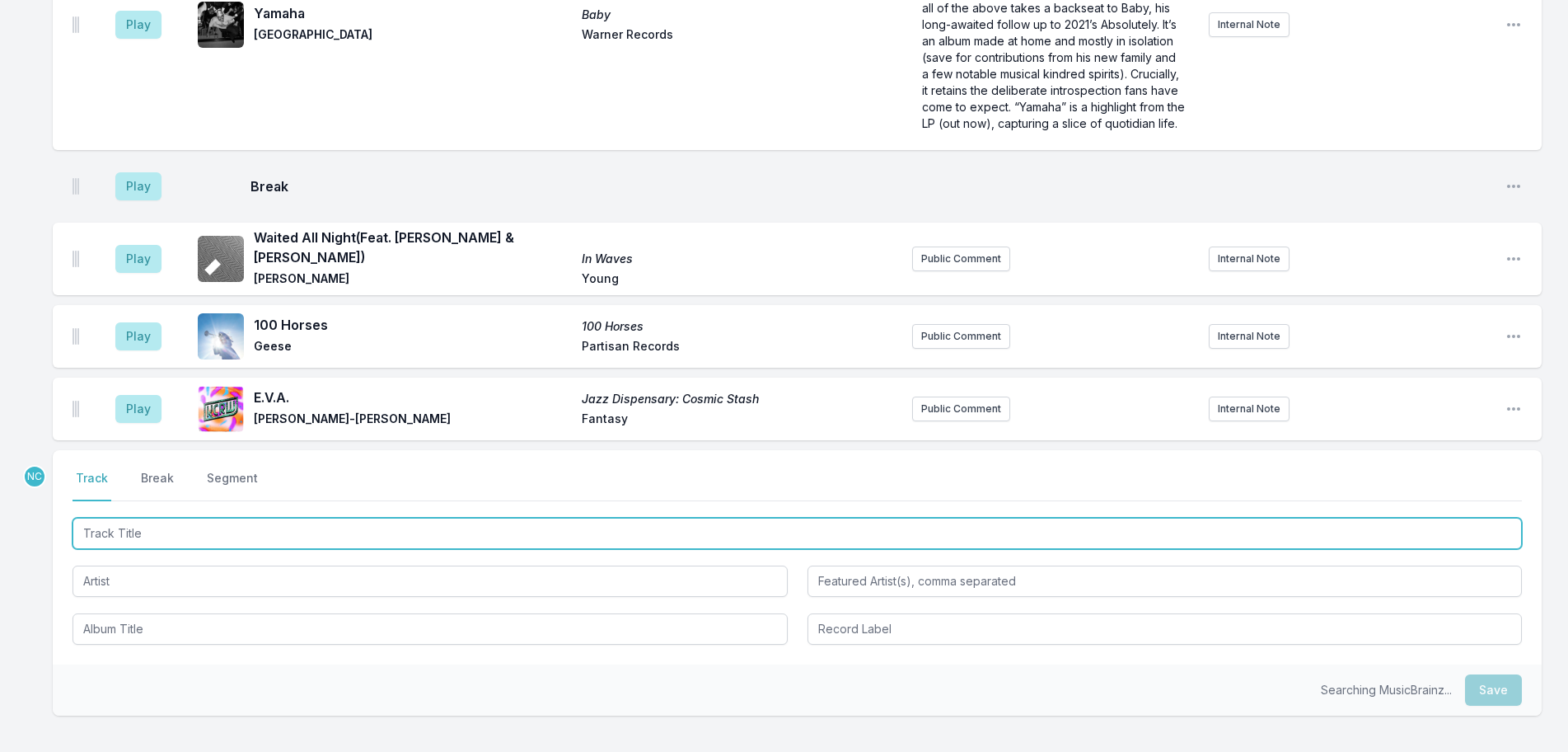
scroll to position [5827, 0]
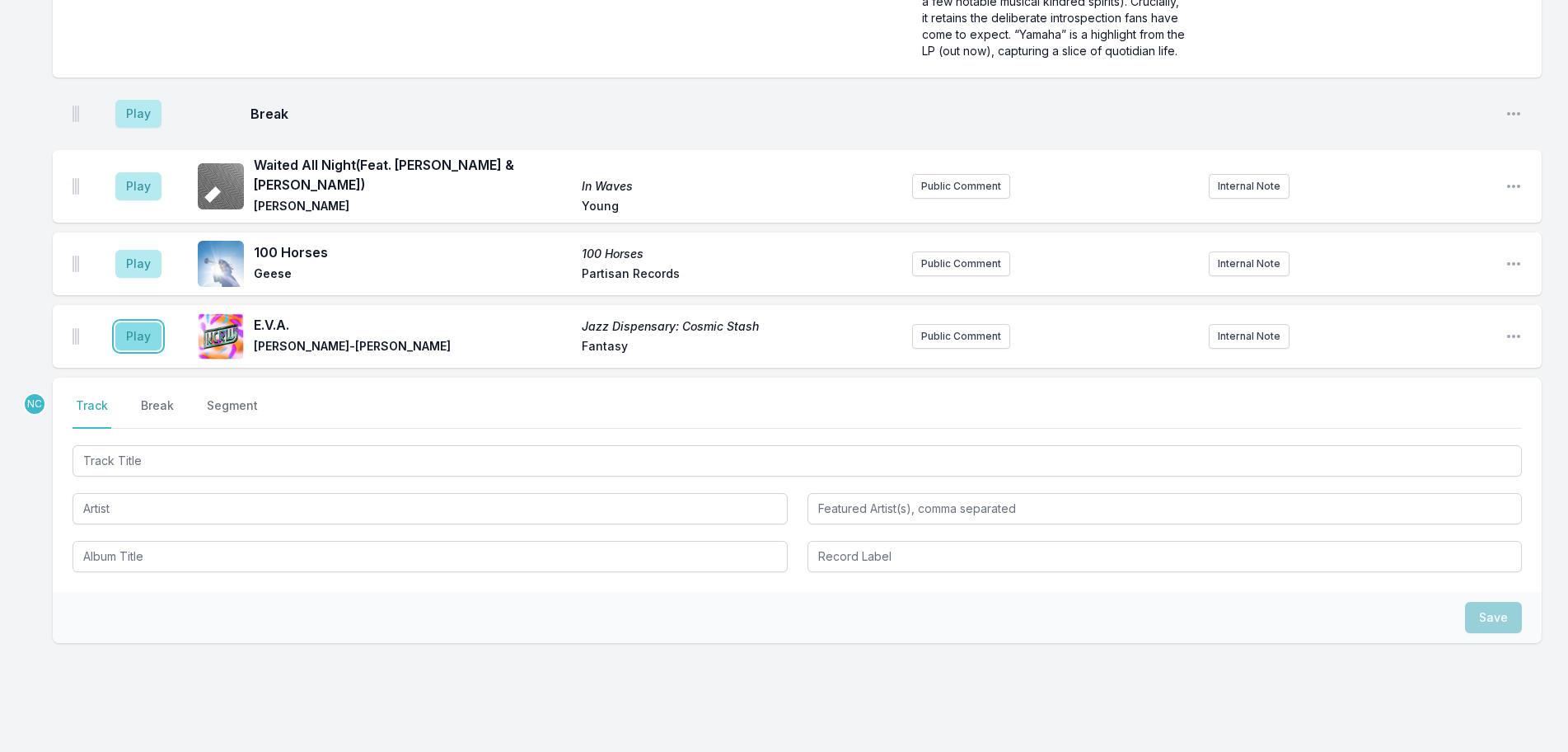
click at [126, 322] on button "Play" at bounding box center [139, 336] width 46 height 28
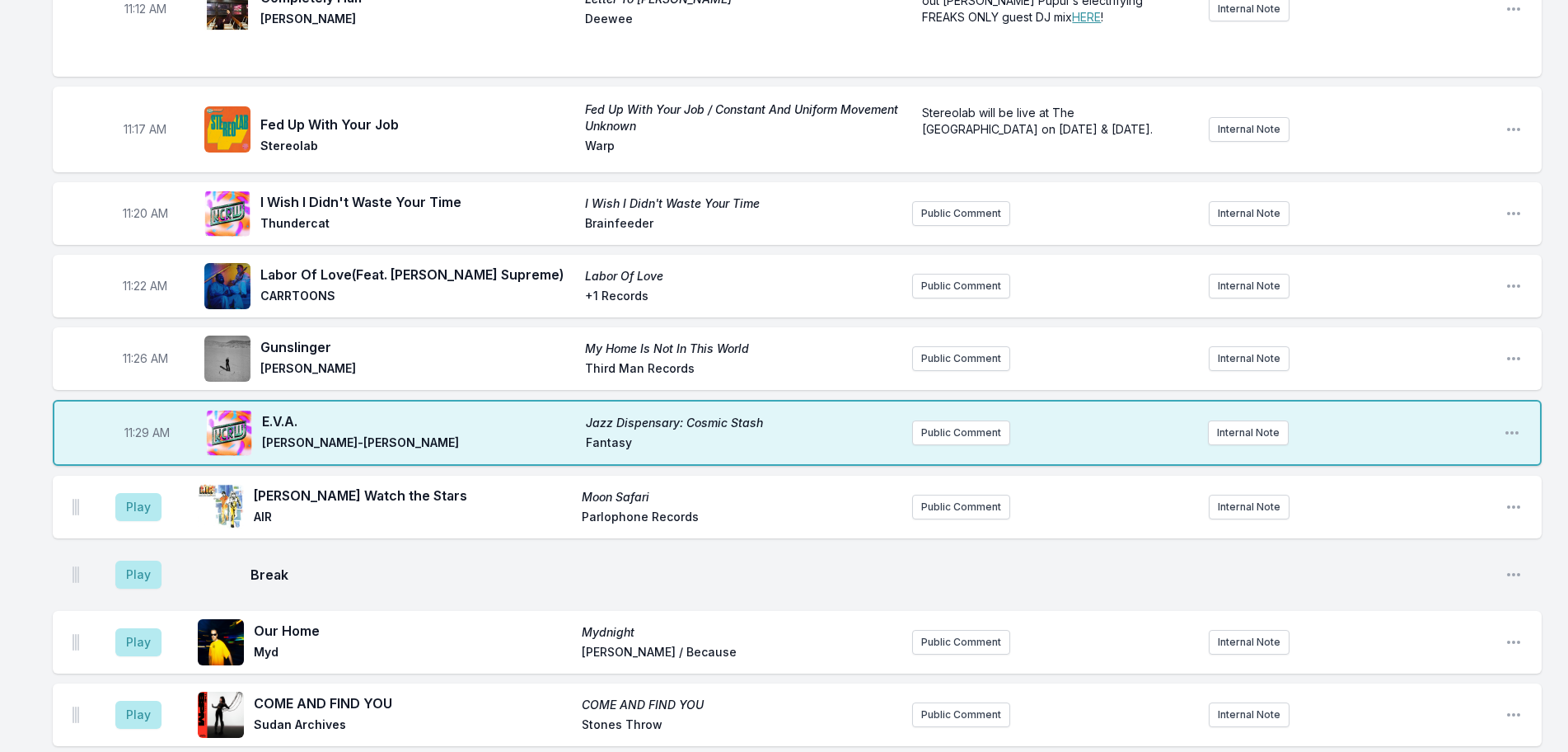
scroll to position [3025, 0]
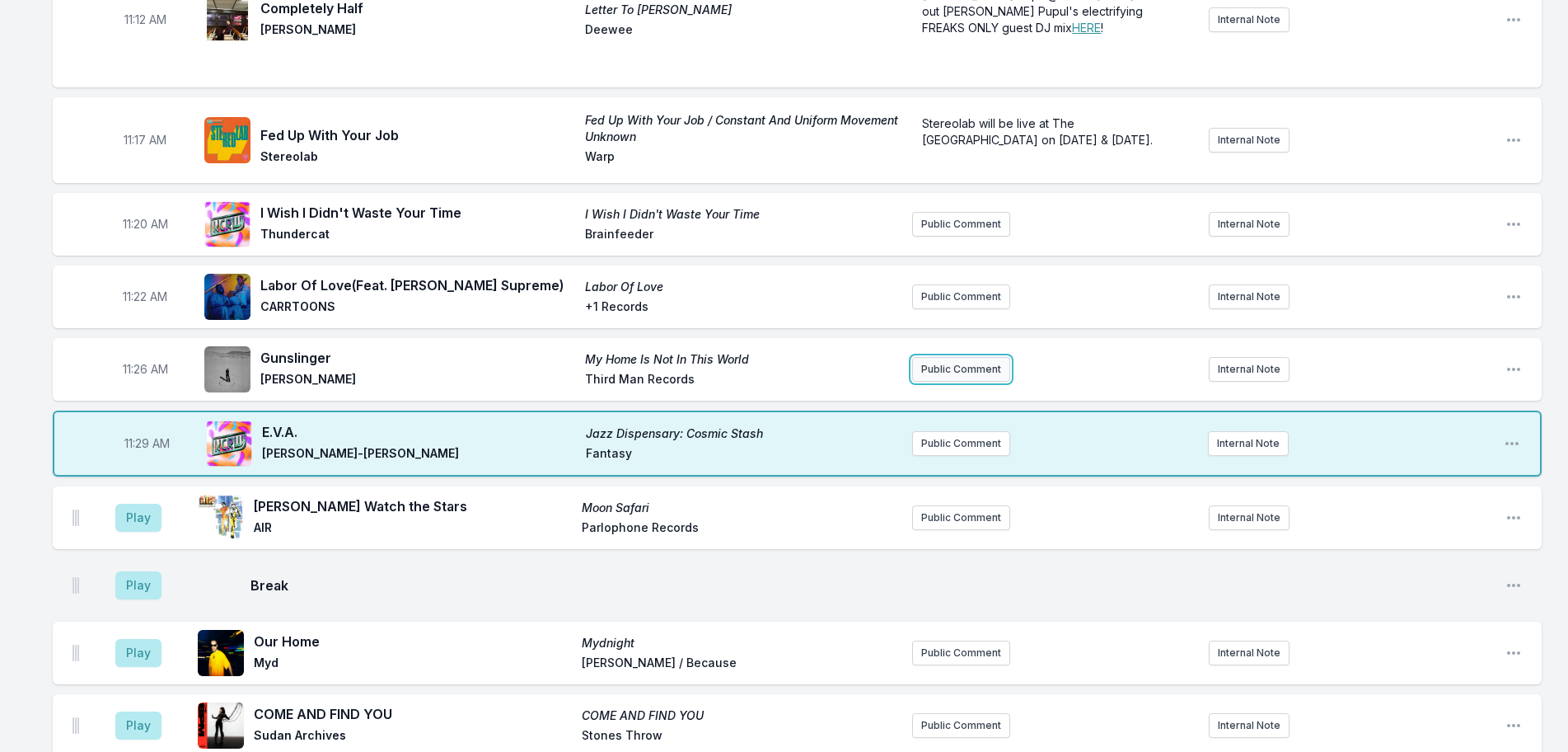
click at [991, 357] on button "Public Comment" at bounding box center [961, 369] width 98 height 25
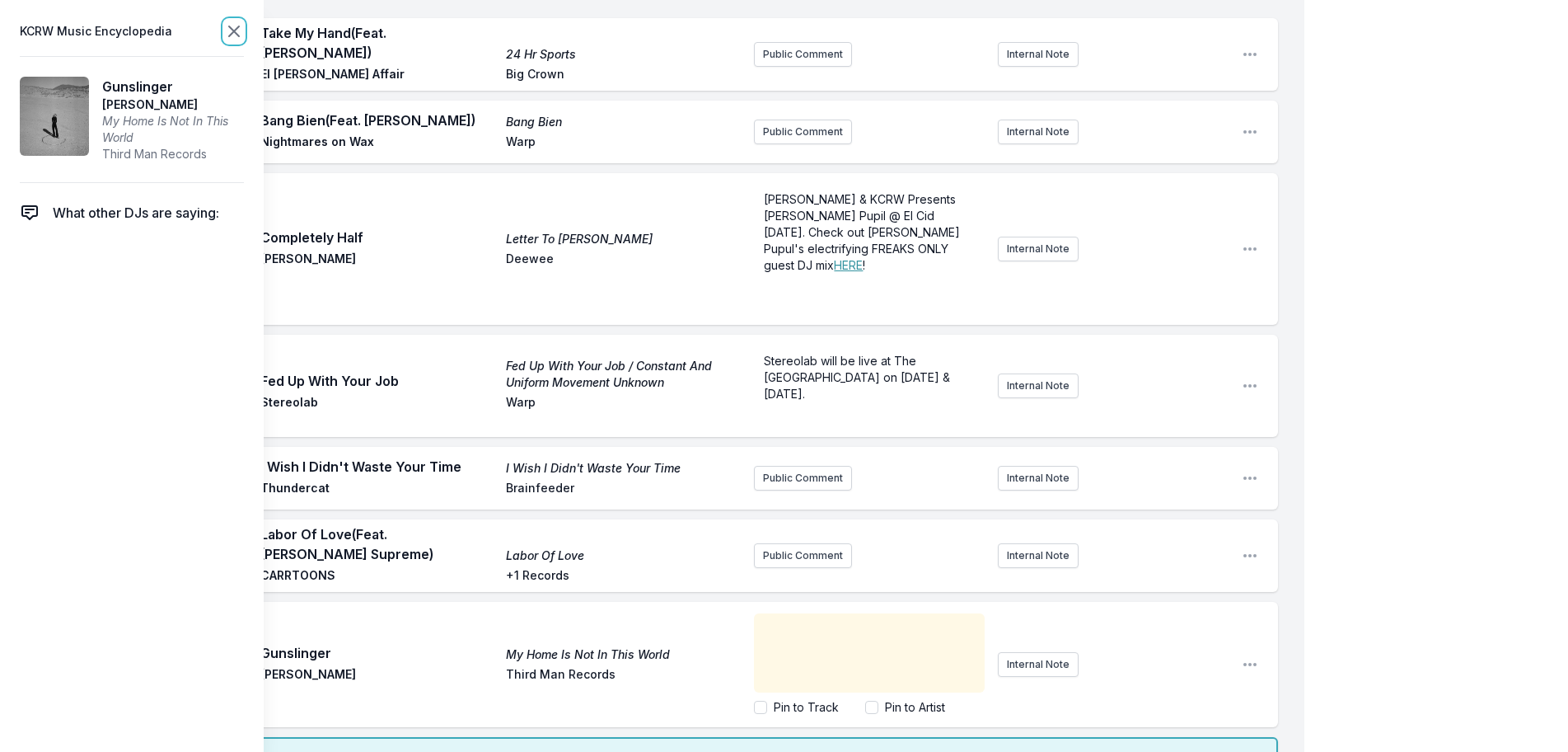
click at [231, 32] on icon at bounding box center [233, 31] width 19 height 19
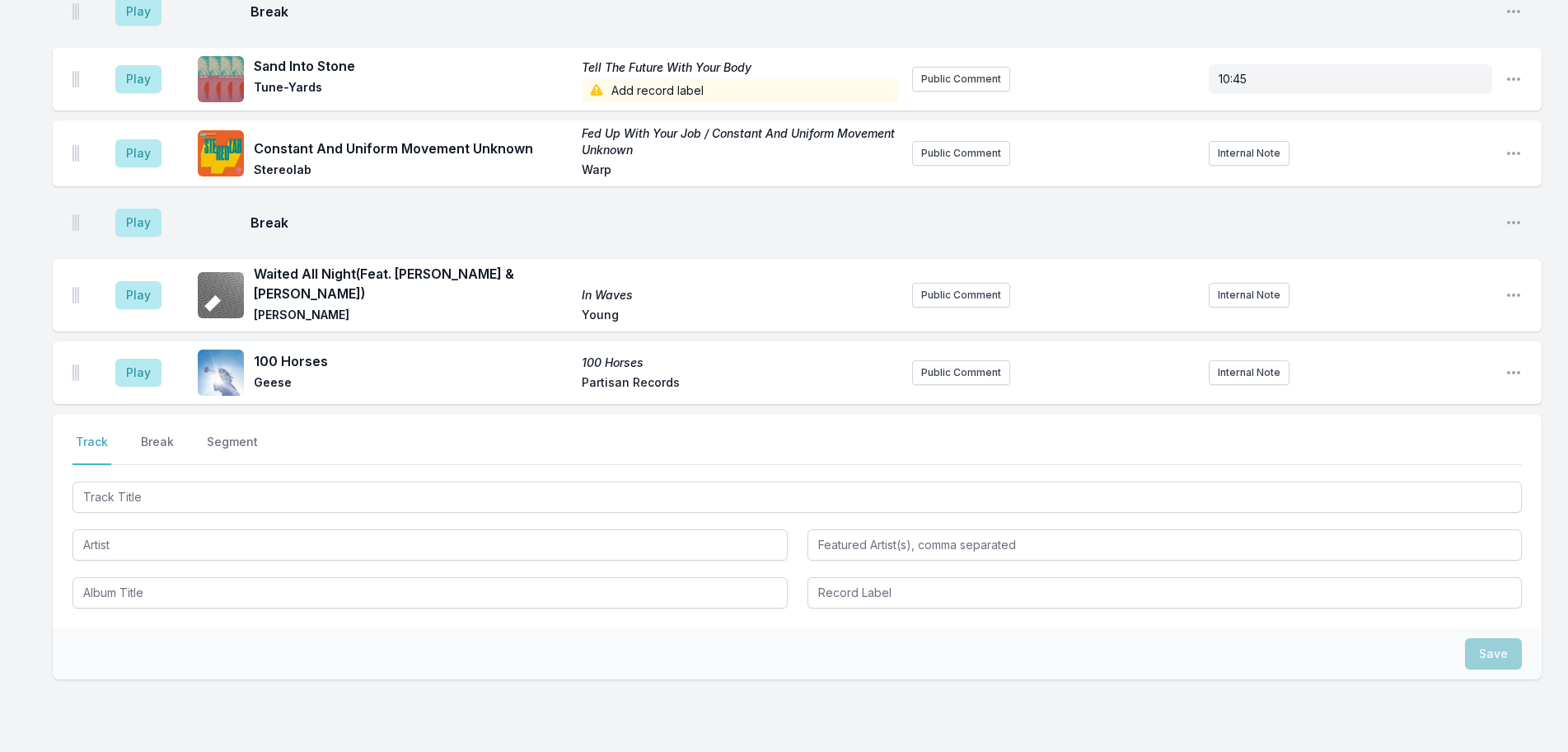
scroll to position [5909, 0]
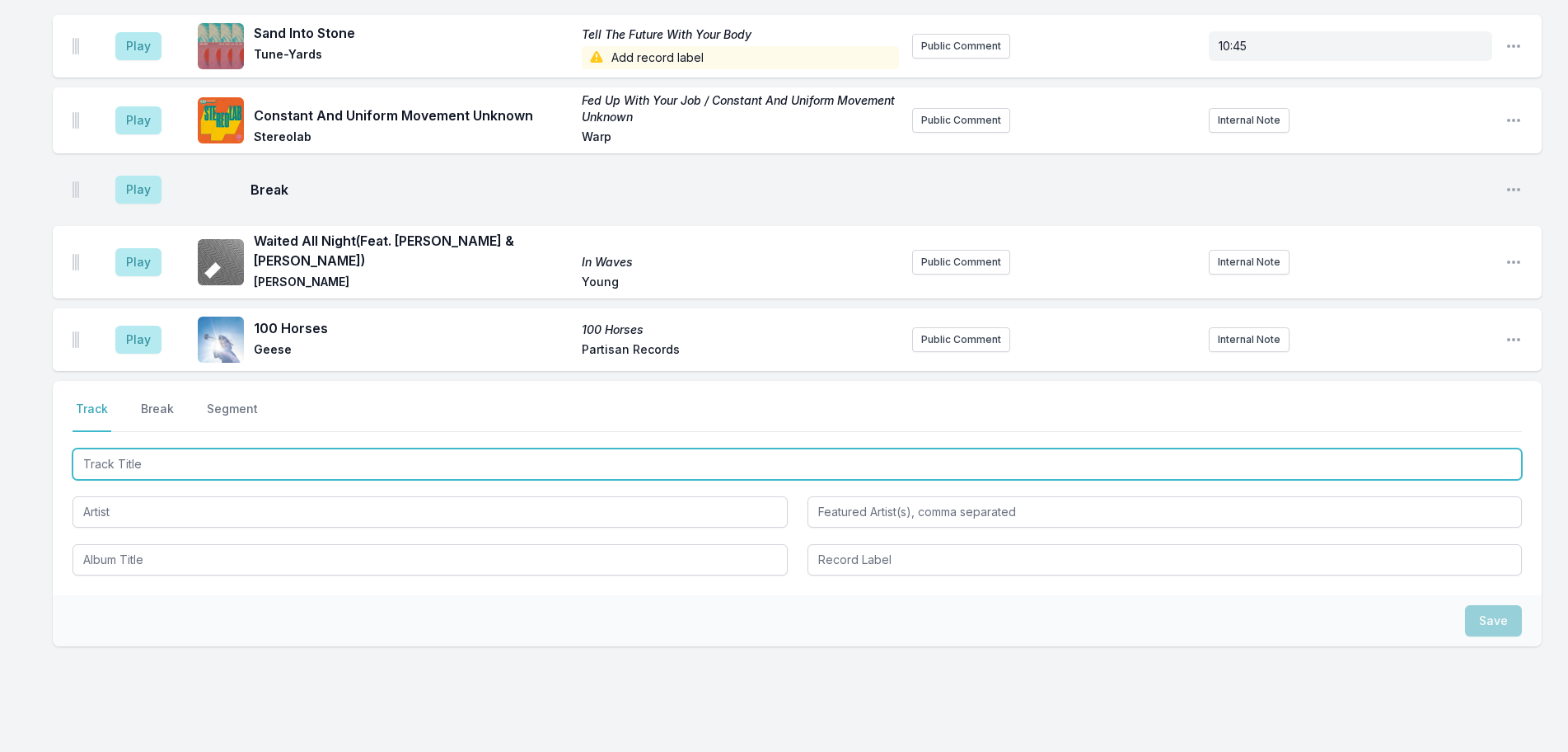
click at [272, 448] on input "Track Title" at bounding box center [797, 464] width 1450 height 31
type input "Somebody New"
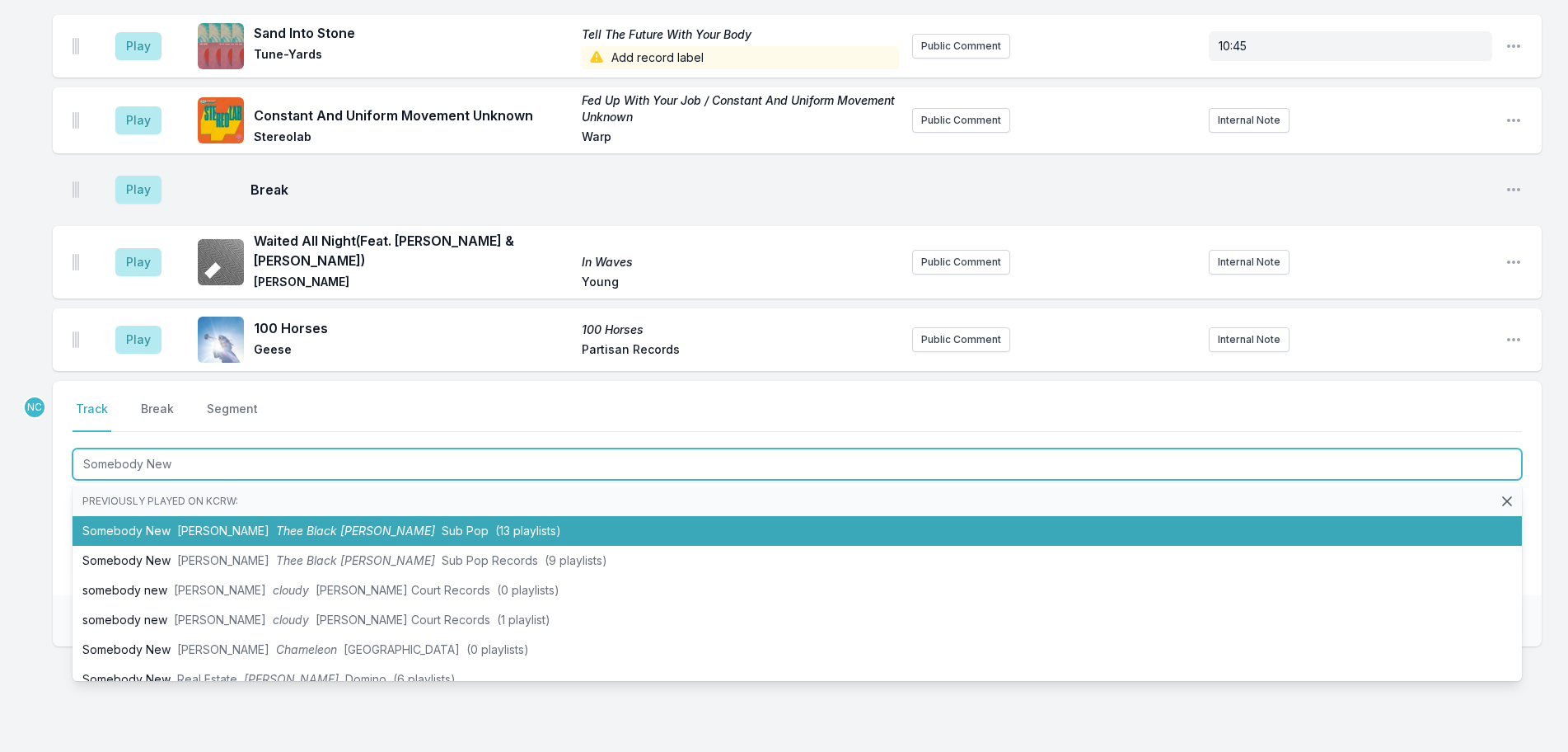
click at [296, 516] on li "Somebody New Tunde Adebimpe Thee Black Boltz Sub Pop (13 playlists)" at bounding box center [797, 531] width 1450 height 30
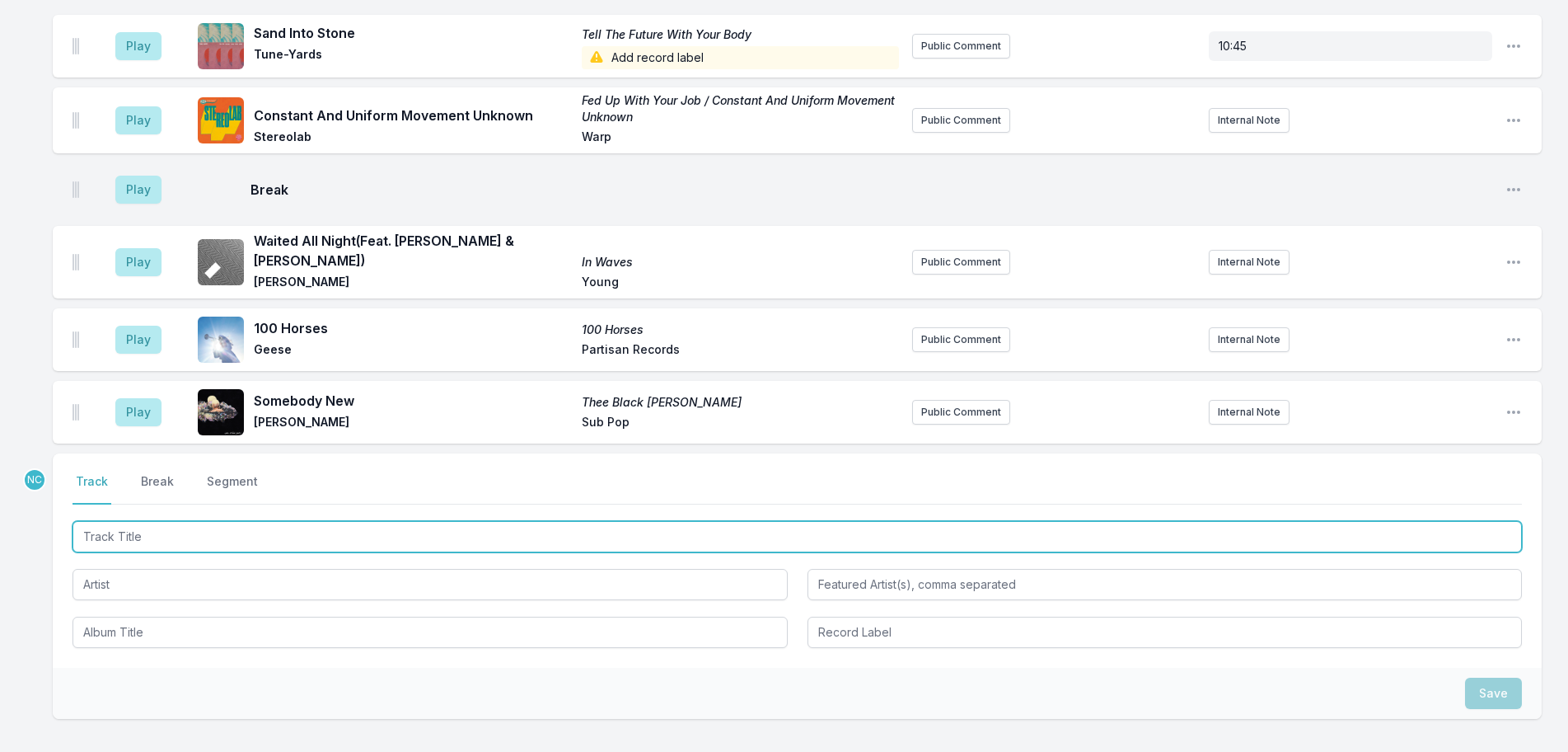
scroll to position [5983, 0]
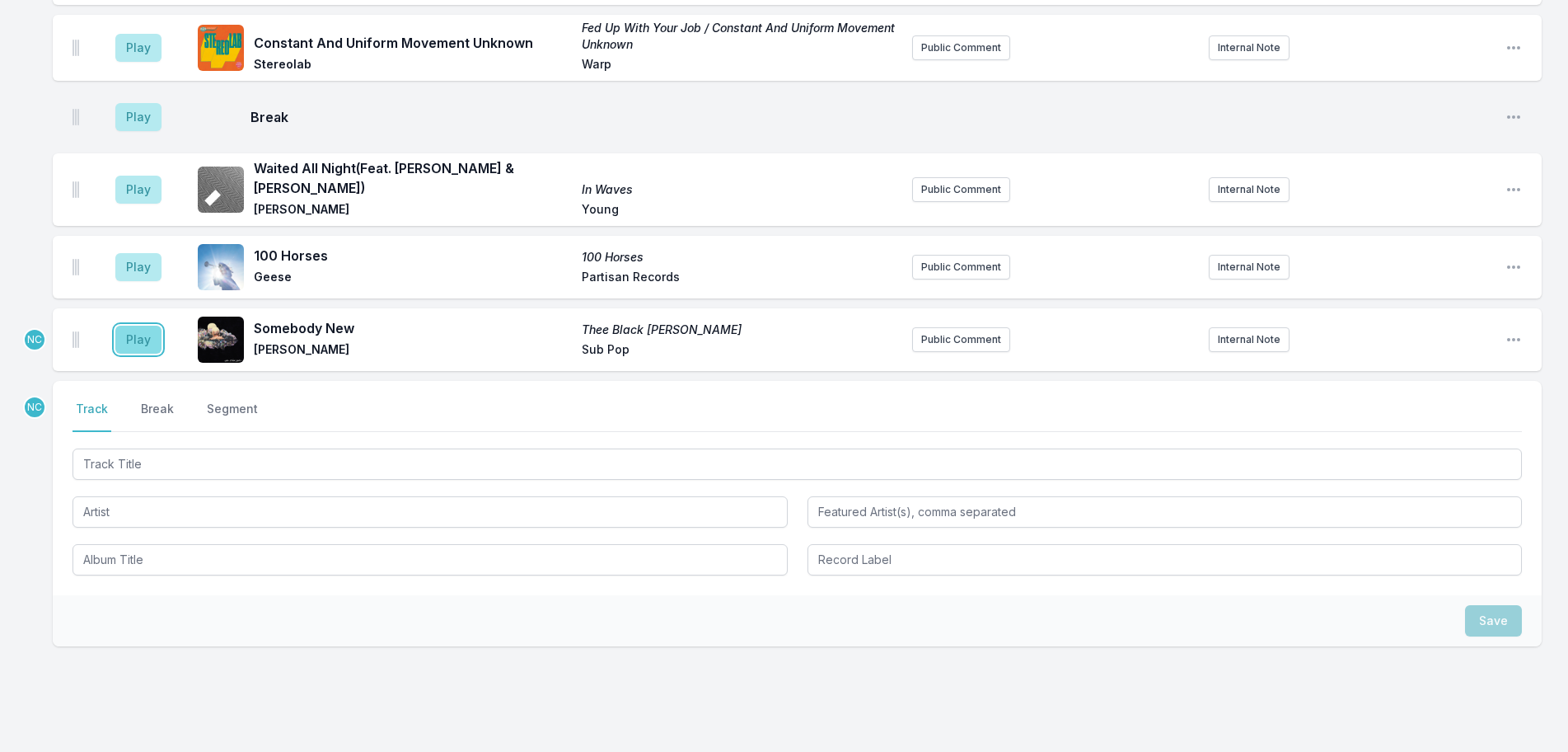
click at [136, 326] on button "Play" at bounding box center [139, 340] width 46 height 28
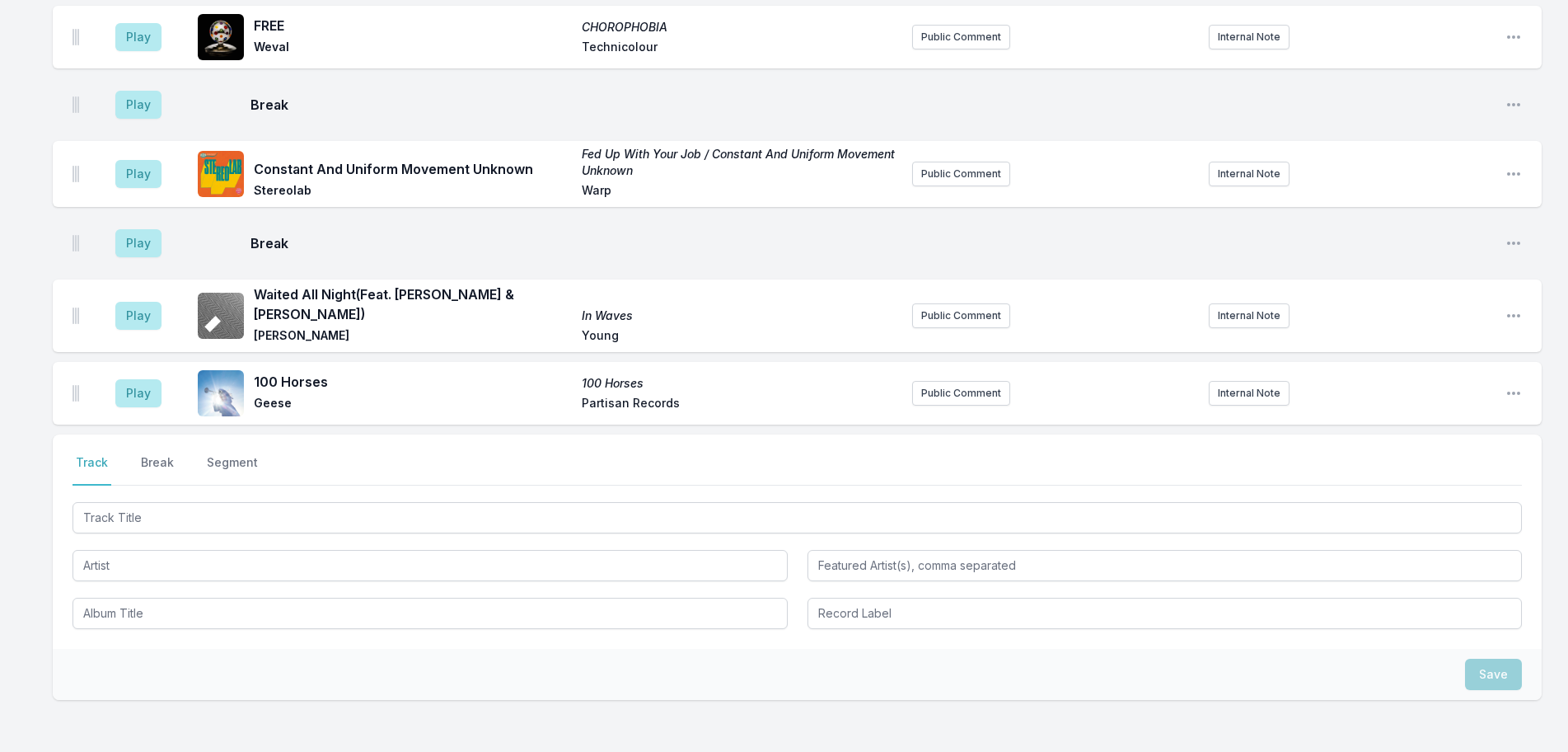
scroll to position [6048, 0]
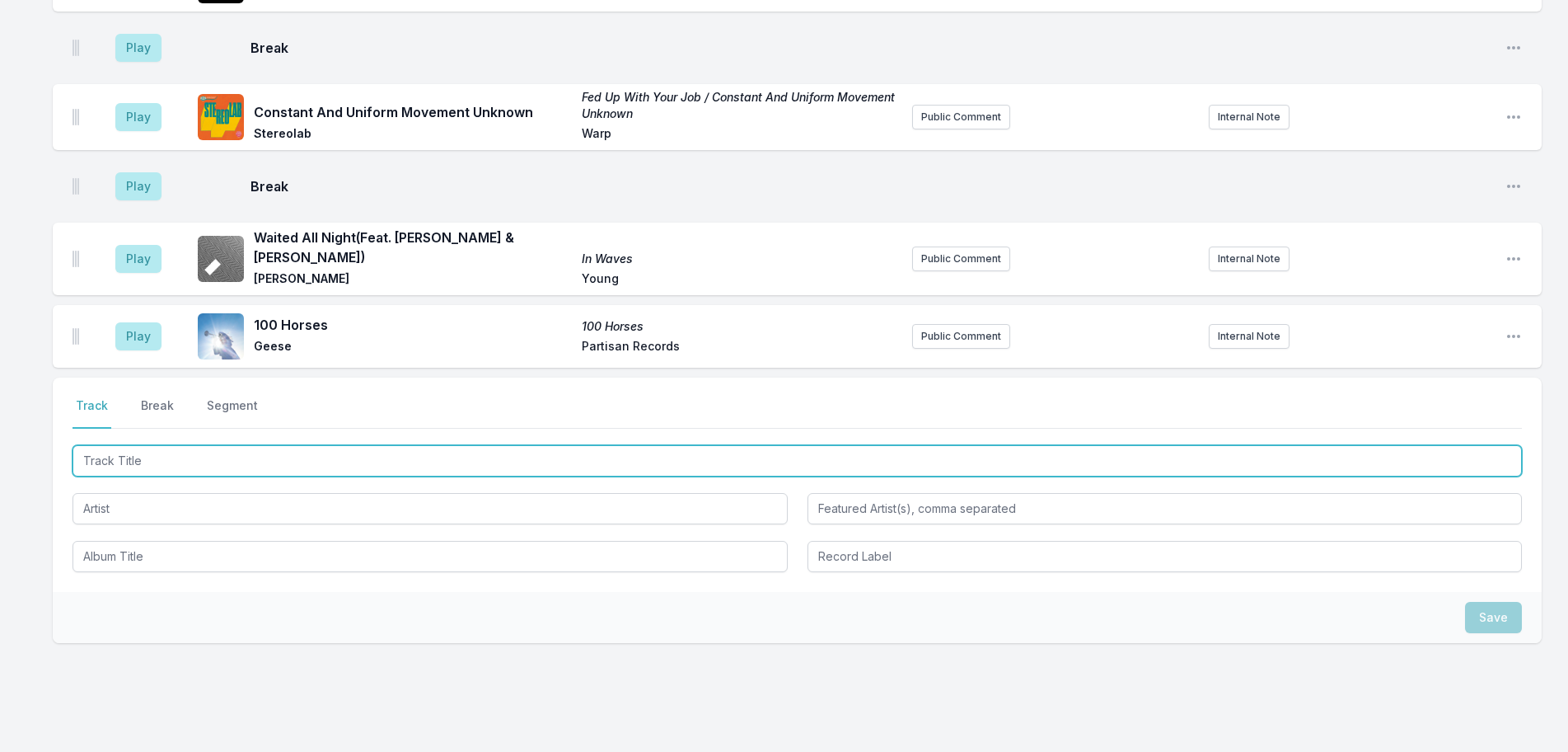
click at [316, 445] on input "Track Title" at bounding box center [797, 461] width 1450 height 31
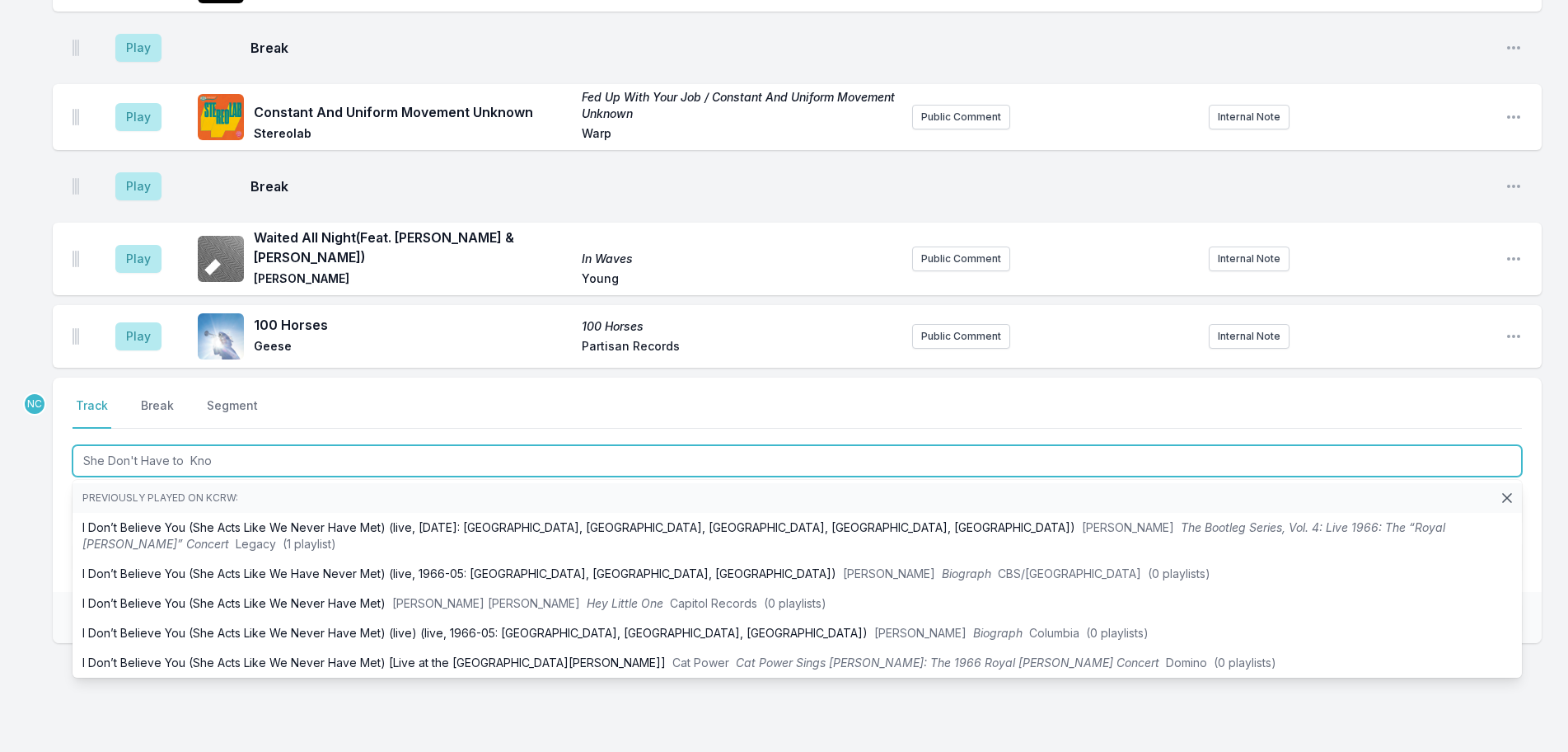
type input "She Don't Have to Know"
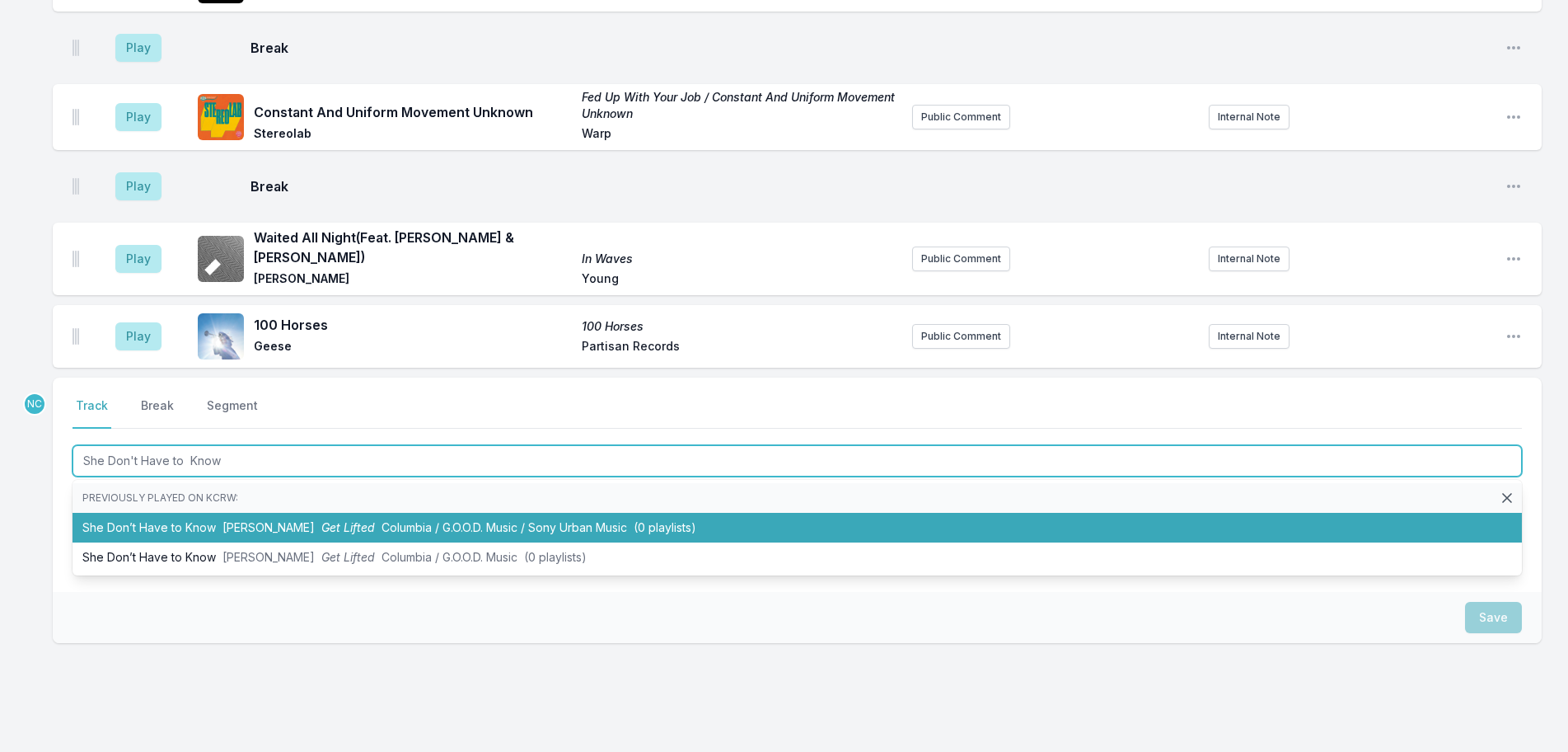
click at [215, 513] on li "She Don’t Have to Know John Legend Get Lifted Columbia / G.O.O.D. Music / Sony …" at bounding box center [797, 528] width 1450 height 30
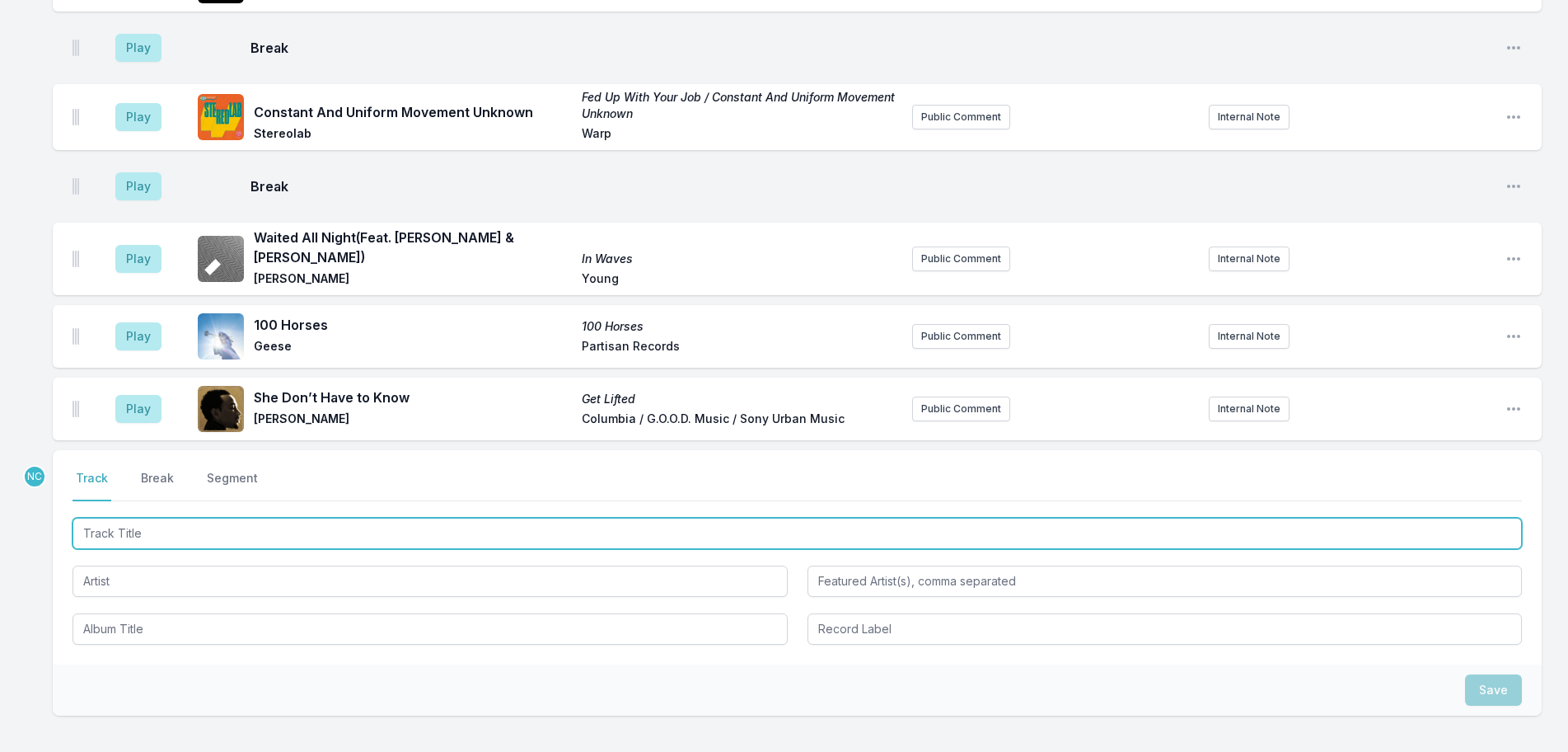
scroll to position [6121, 0]
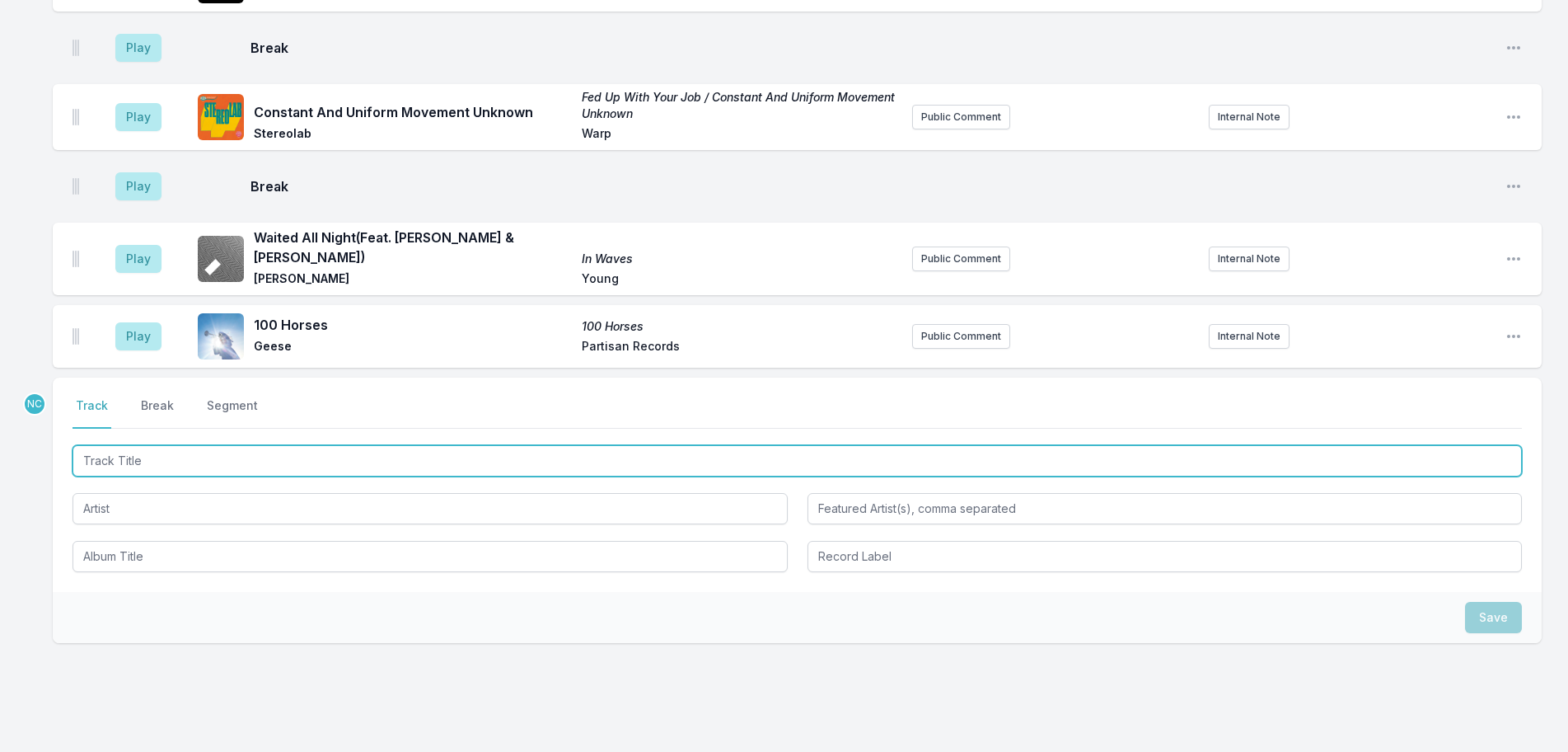
drag, startPoint x: 424, startPoint y: 411, endPoint x: 1043, endPoint y: 333, distance: 623.9
click at [424, 445] on input "Track Title" at bounding box center [797, 461] width 1450 height 31
type input "Just Like A Baby"
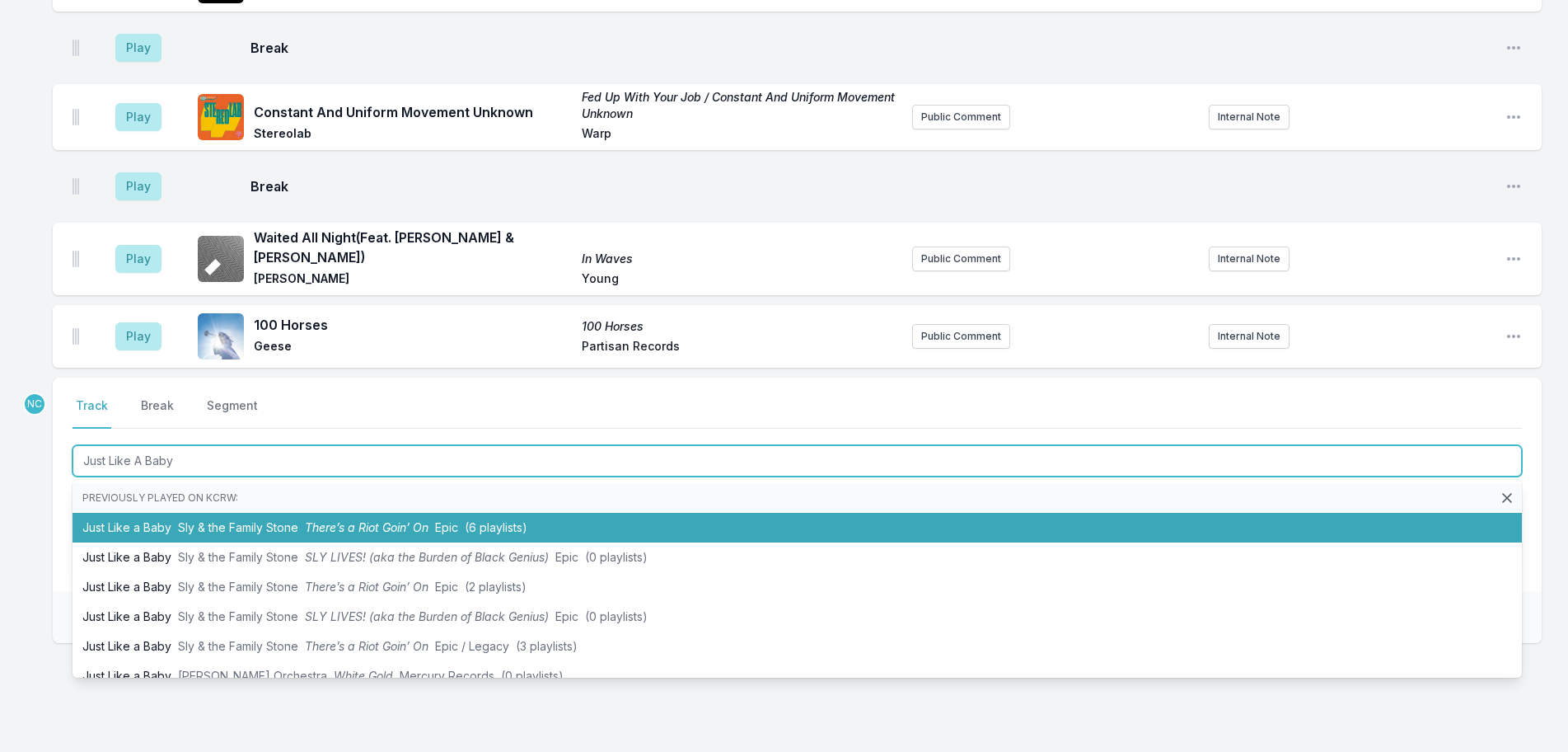
click at [639, 513] on li "Just Like a Baby Sly & the Family Stone There’s a Riot Goin’ On Epic (6 playlis…" at bounding box center [797, 528] width 1450 height 30
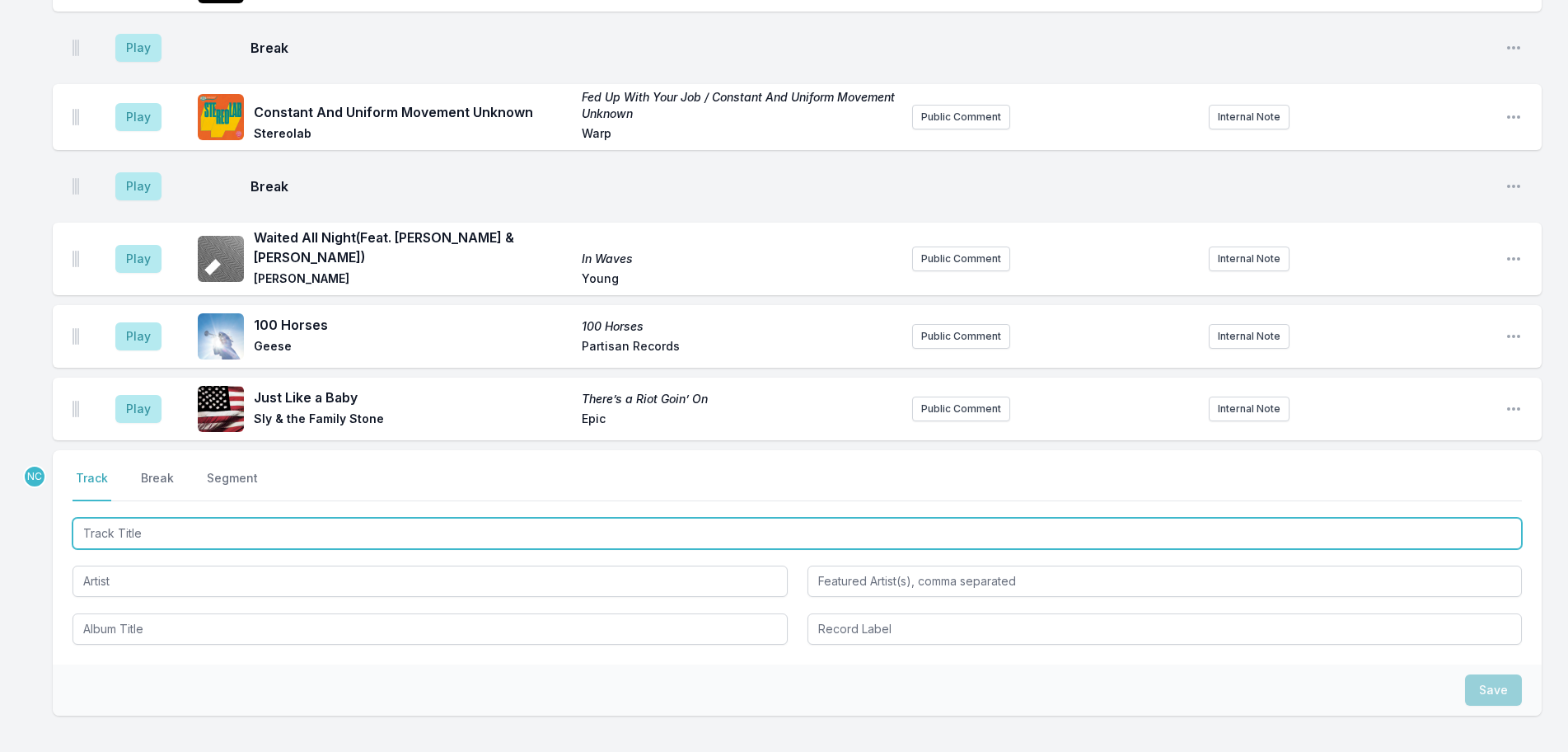
scroll to position [6194, 0]
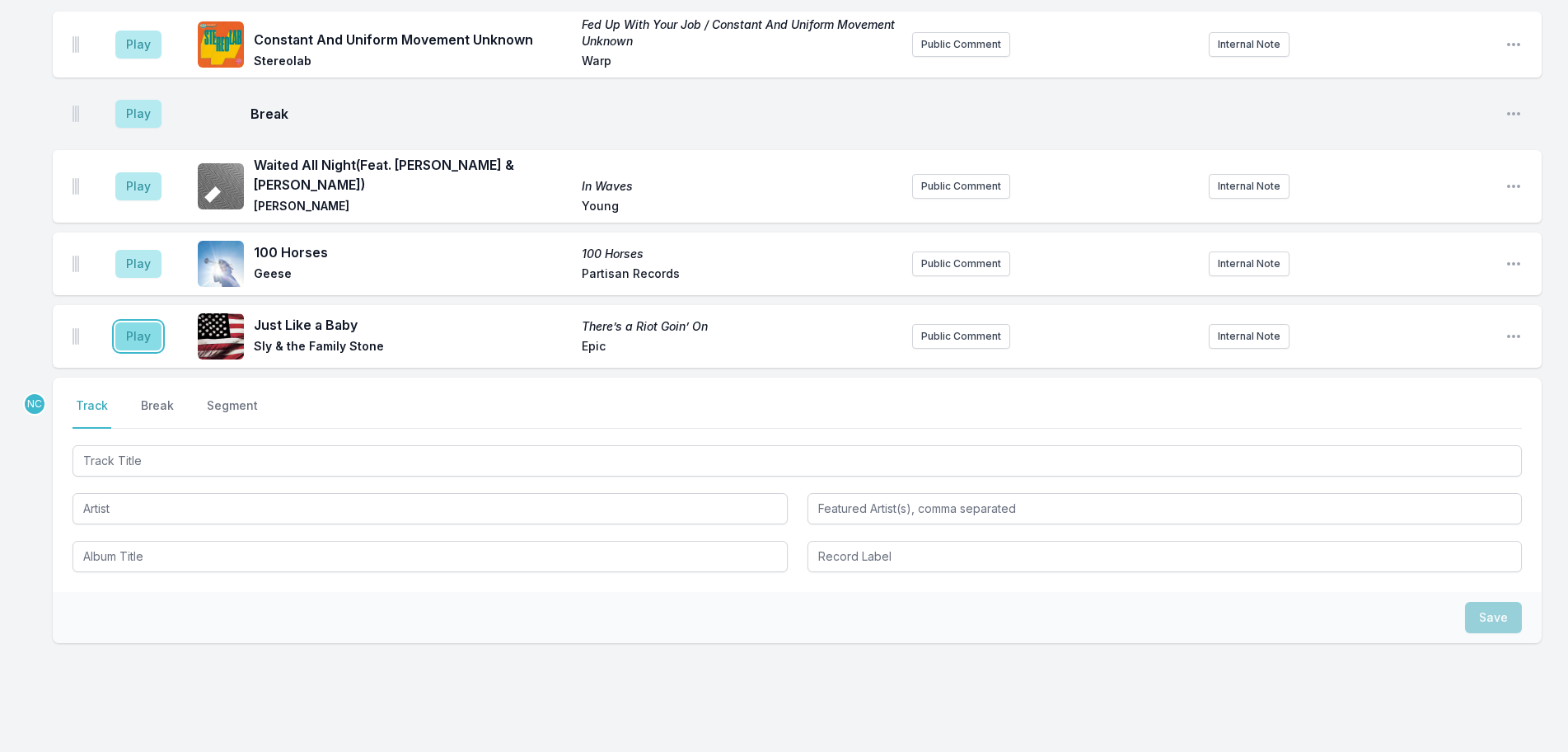
click at [125, 322] on button "Play" at bounding box center [139, 336] width 46 height 28
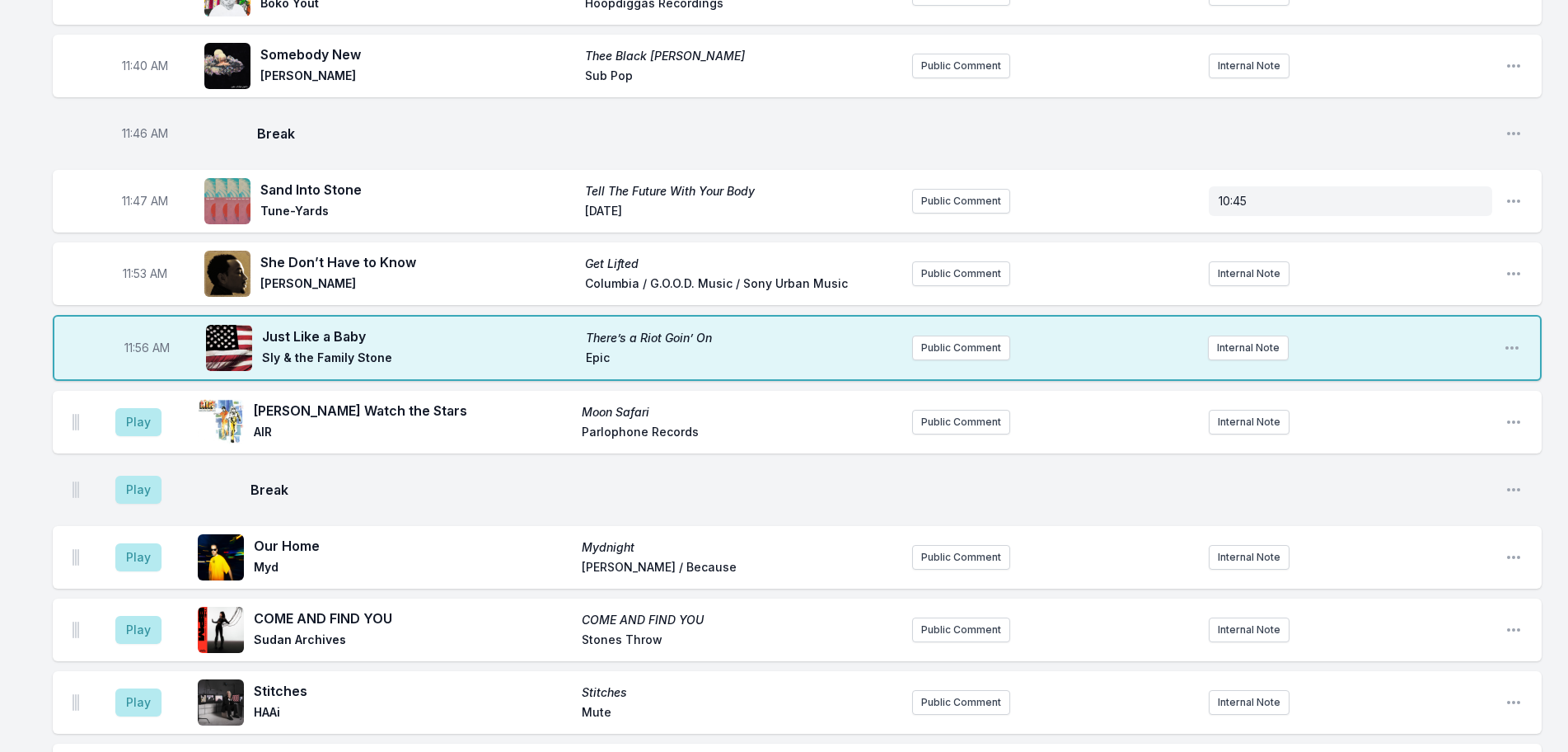
scroll to position [3886, 0]
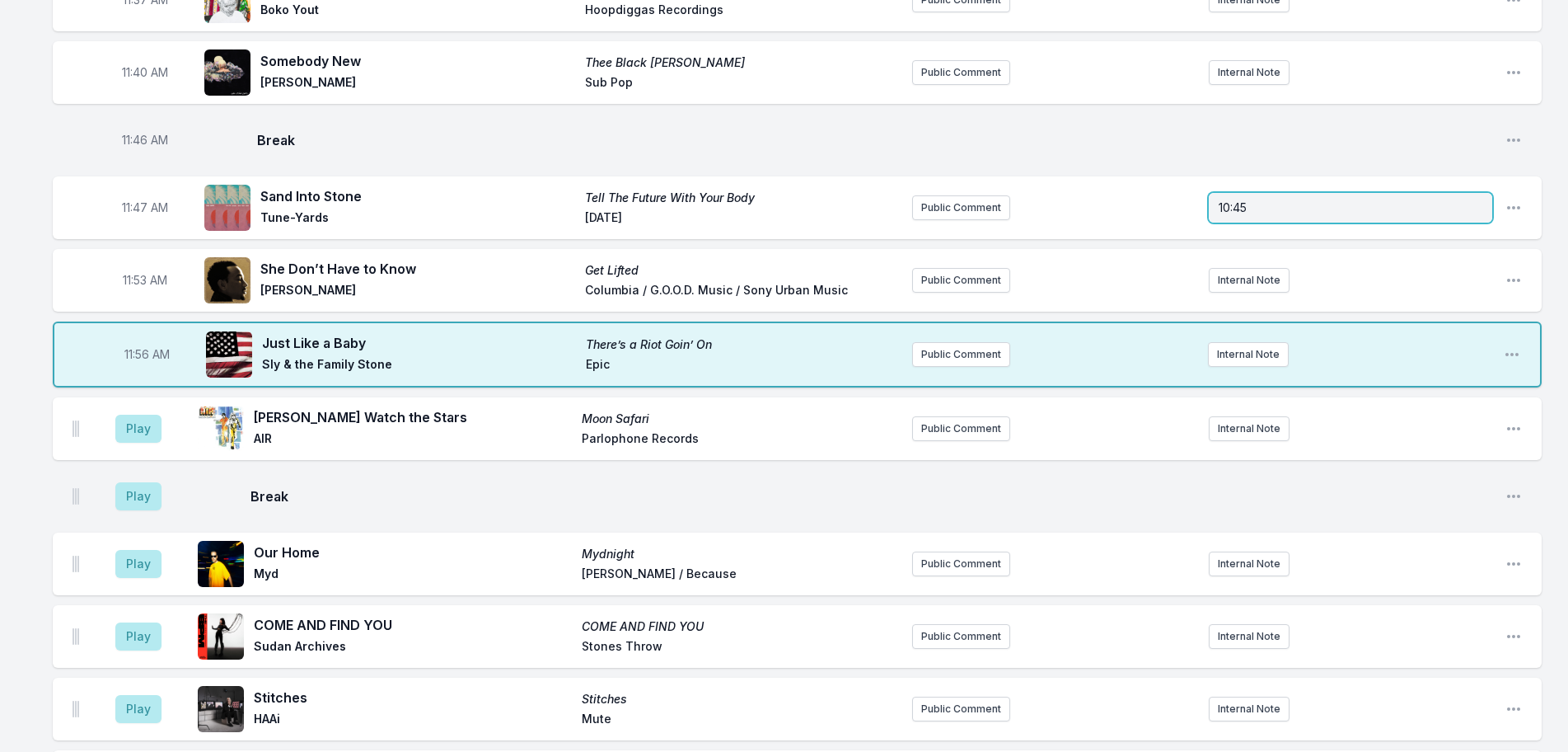
click at [1414, 193] on div "10:45" at bounding box center [1350, 207] width 283 height 30
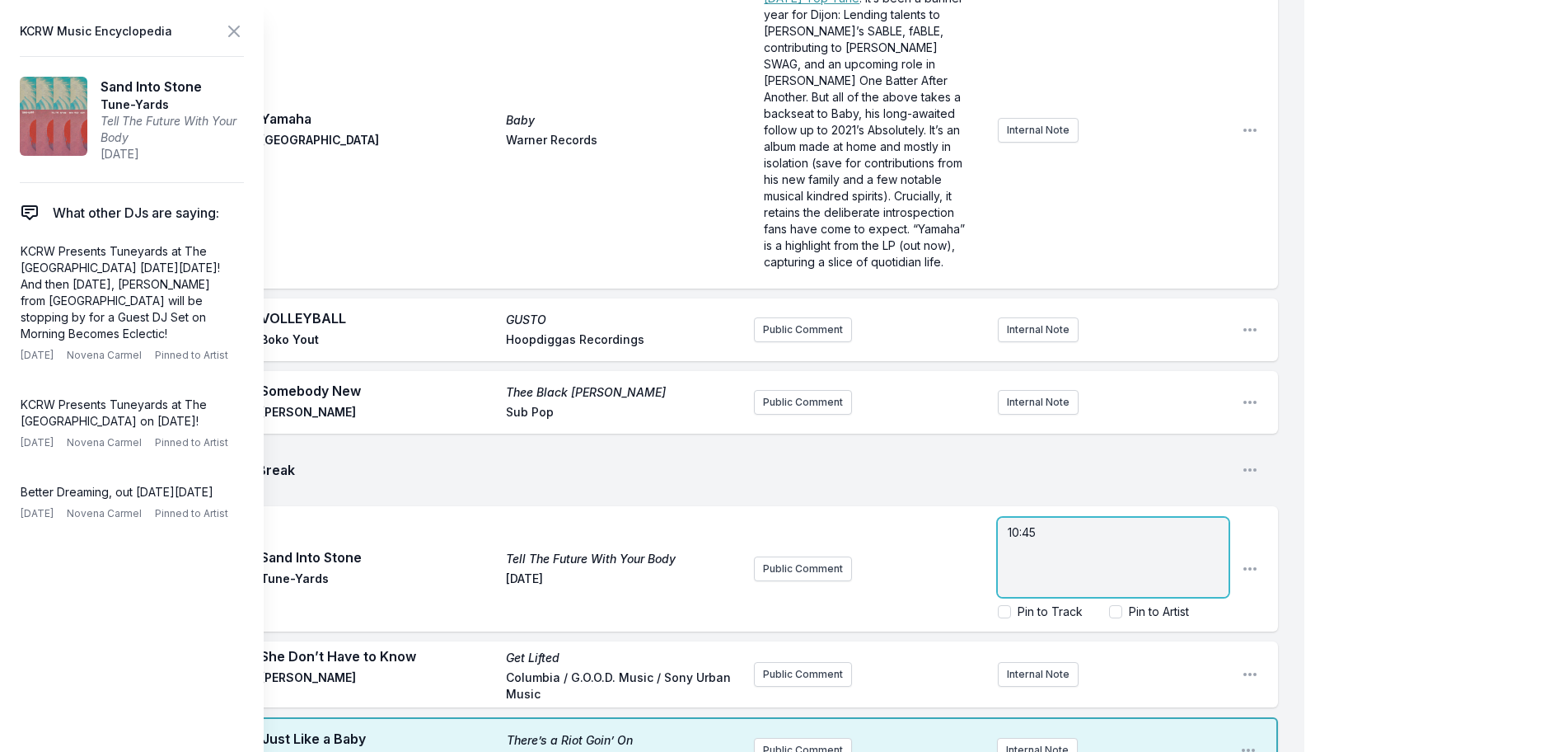
click at [1120, 518] on div "10:45" at bounding box center [1113, 557] width 230 height 79
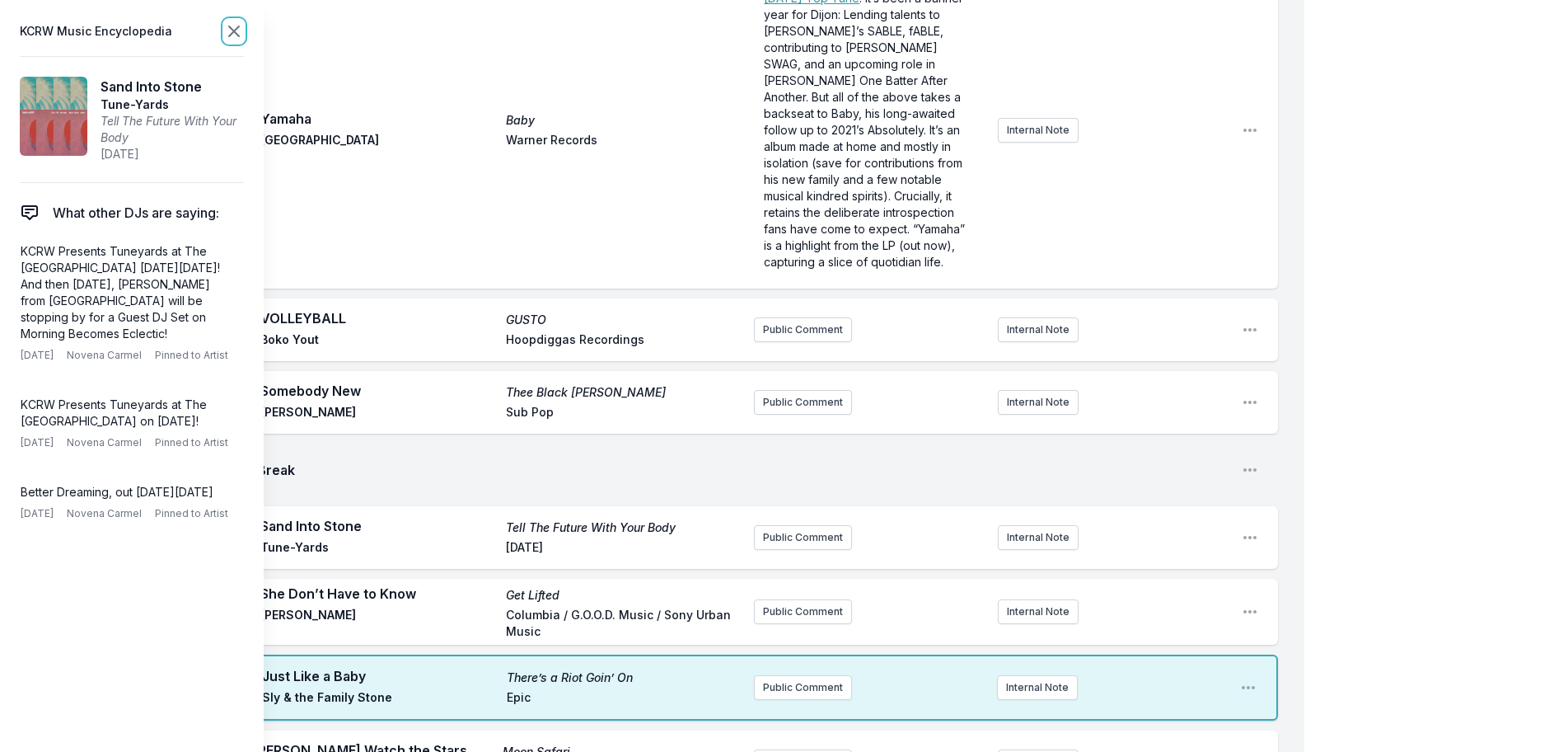
click at [235, 26] on icon at bounding box center [233, 31] width 19 height 19
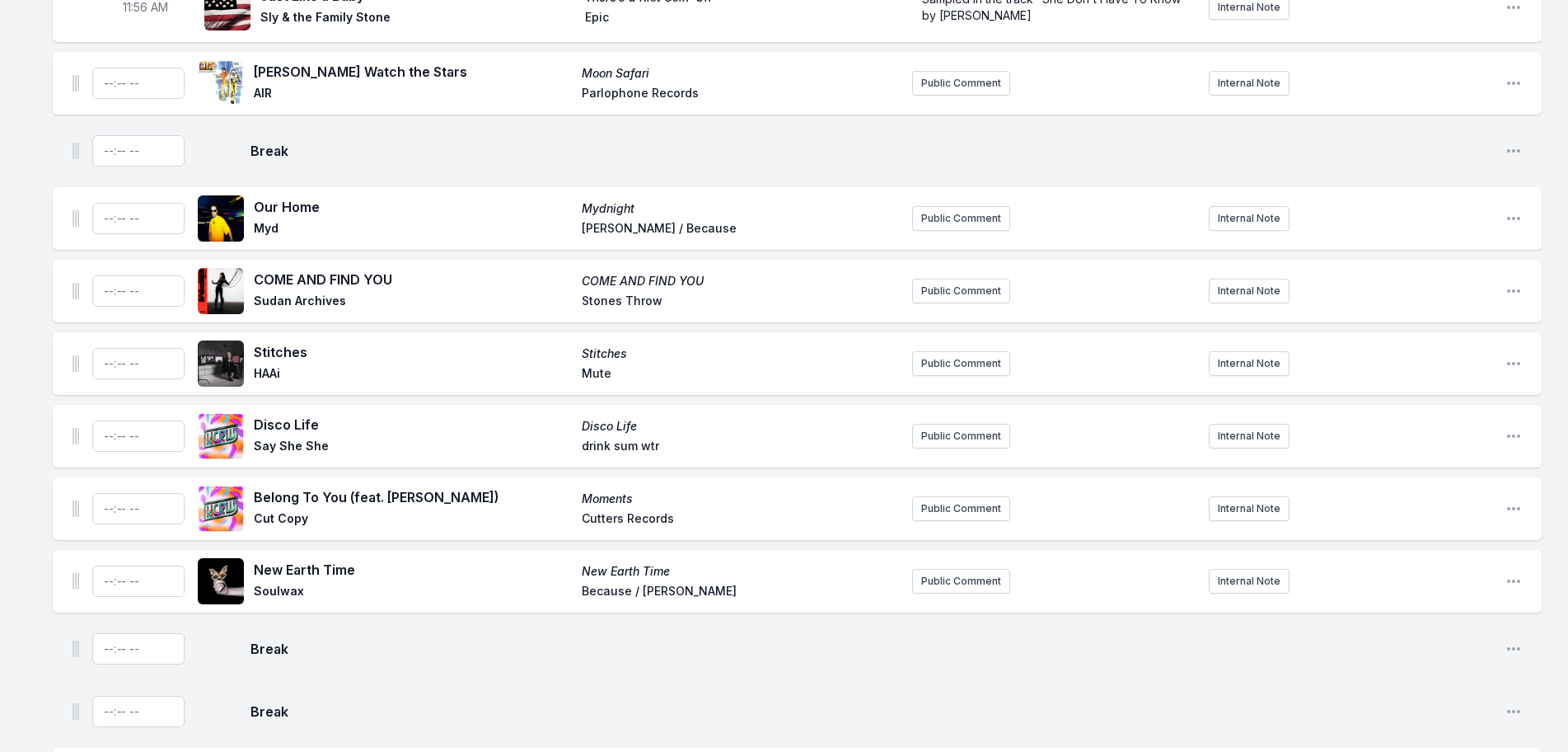
scroll to position [4298, 0]
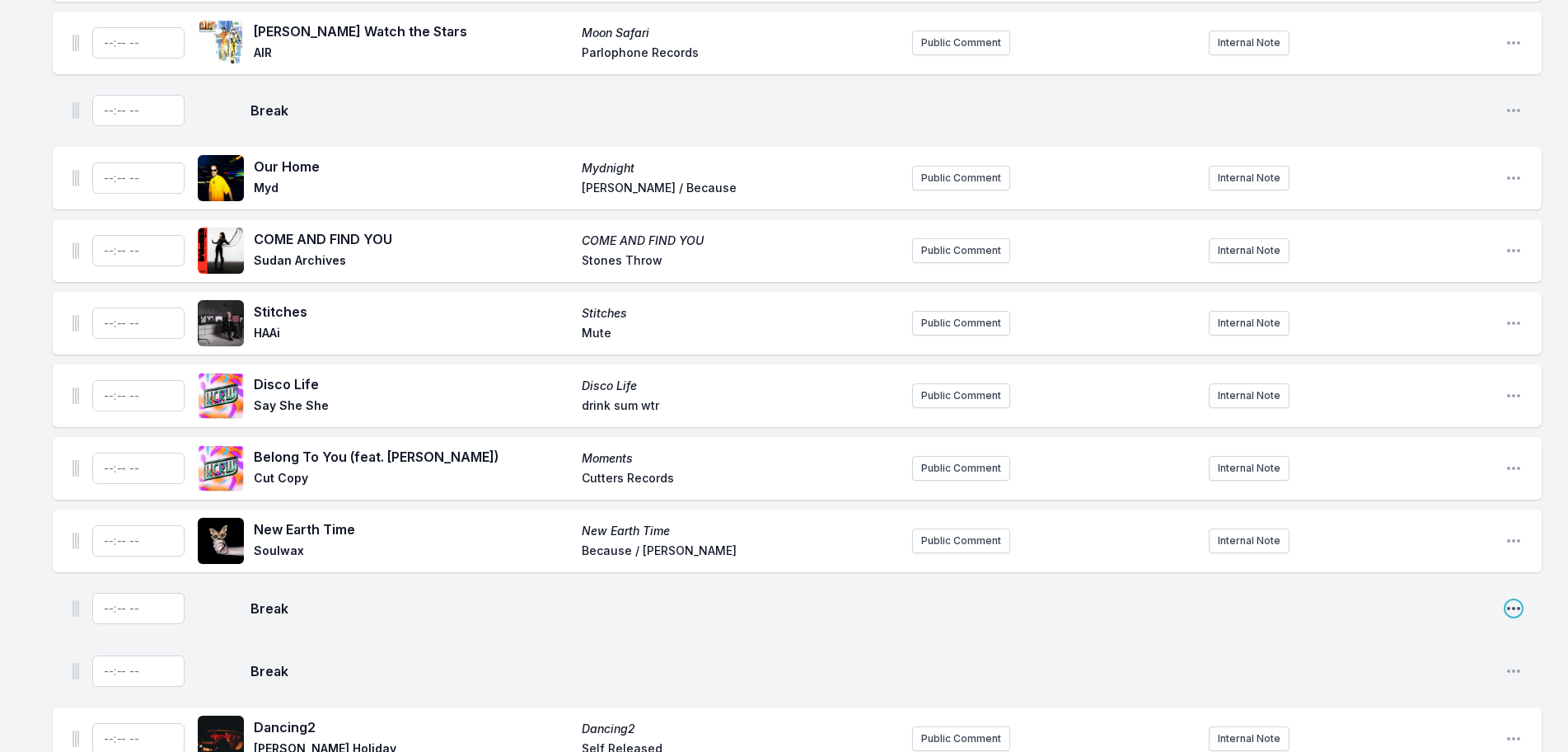
click at [1513, 607] on icon "Open playlist item options" at bounding box center [1513, 608] width 13 height 4
click at [1462, 664] on button "Delete Entry" at bounding box center [1428, 671] width 184 height 30
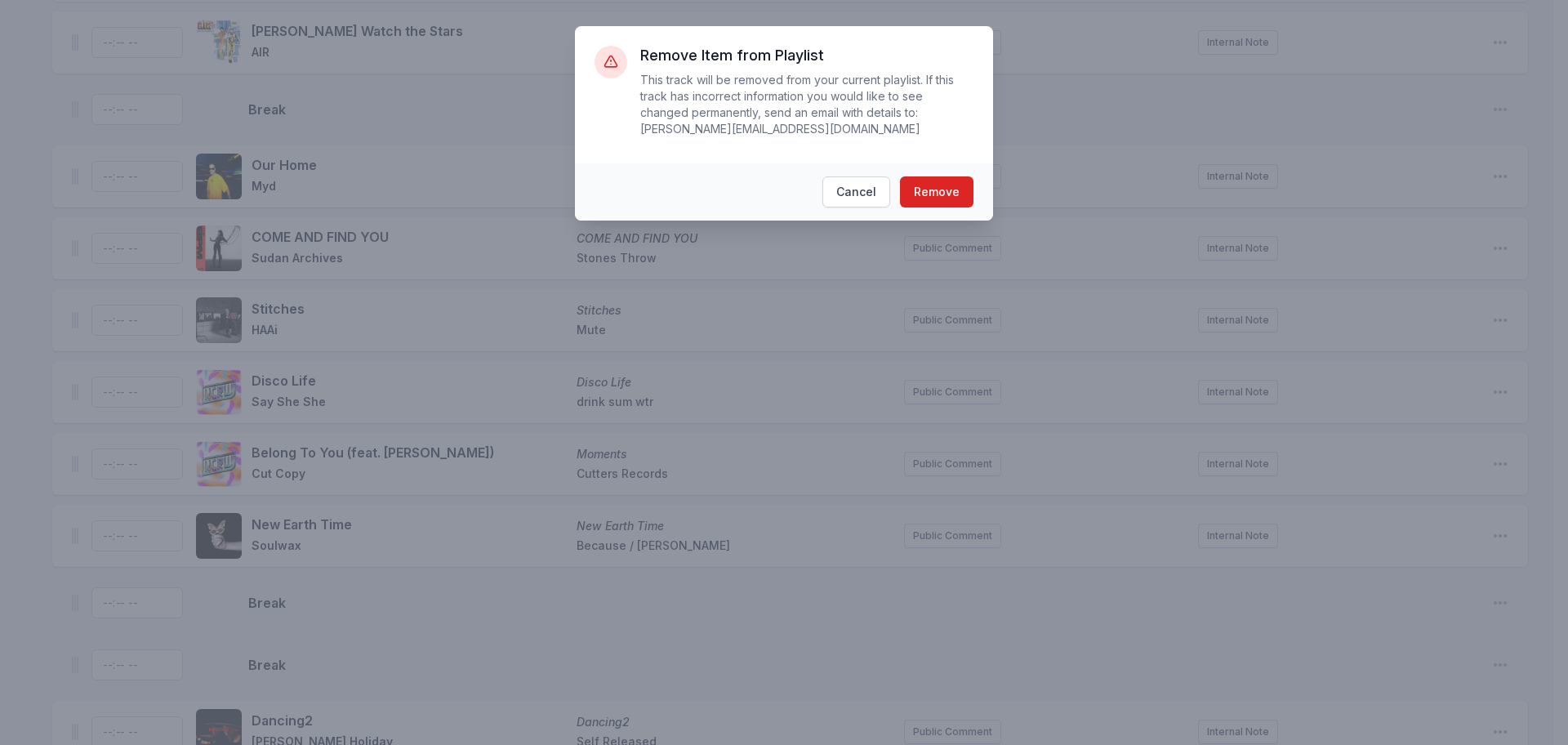
click at [940, 191] on footer "Cancel Remove" at bounding box center [784, 192] width 418 height 57
click at [941, 177] on button "Remove" at bounding box center [937, 192] width 73 height 31
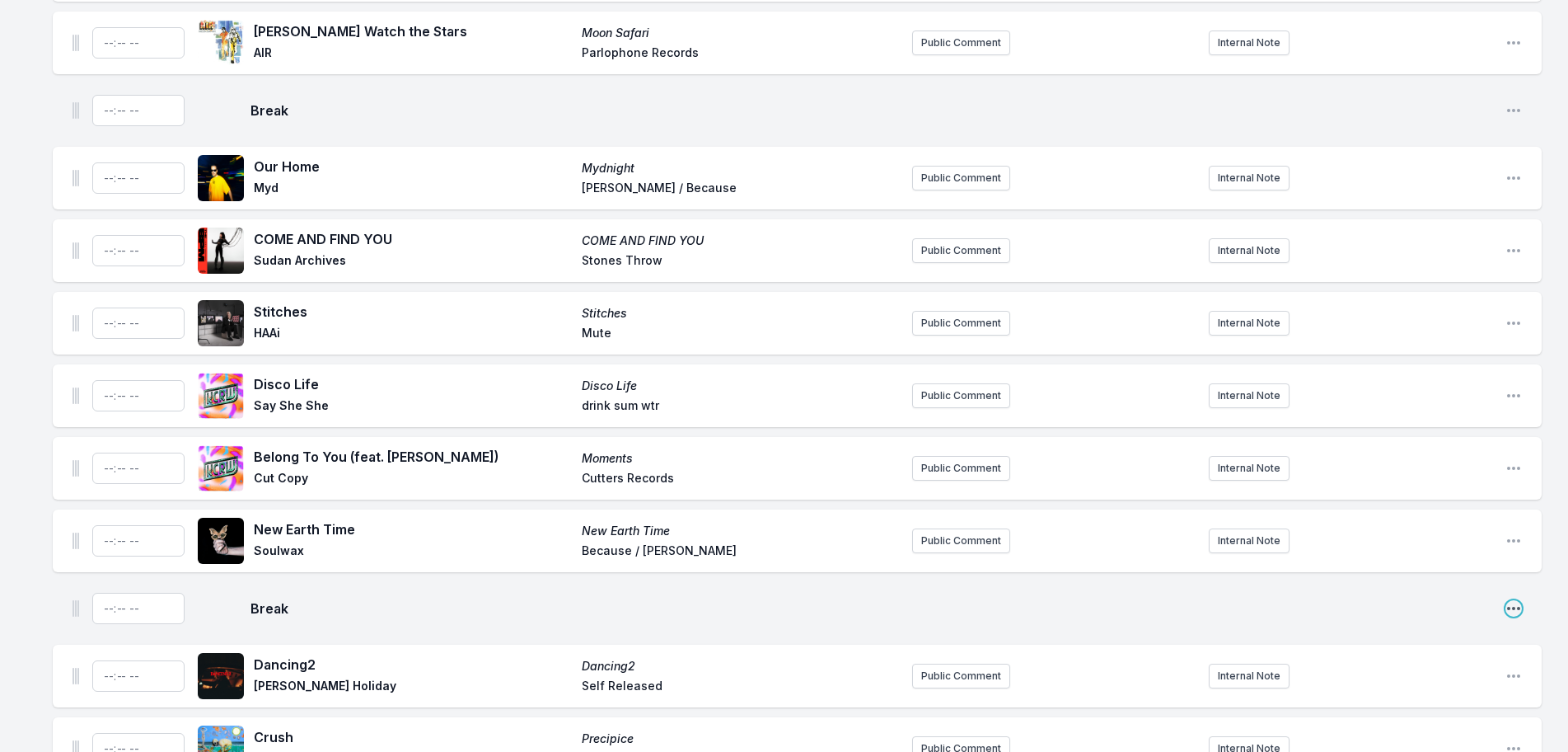
click at [1509, 607] on icon "Open playlist item options" at bounding box center [1513, 608] width 13 height 4
click at [1438, 659] on button "Delete Entry" at bounding box center [1428, 671] width 184 height 30
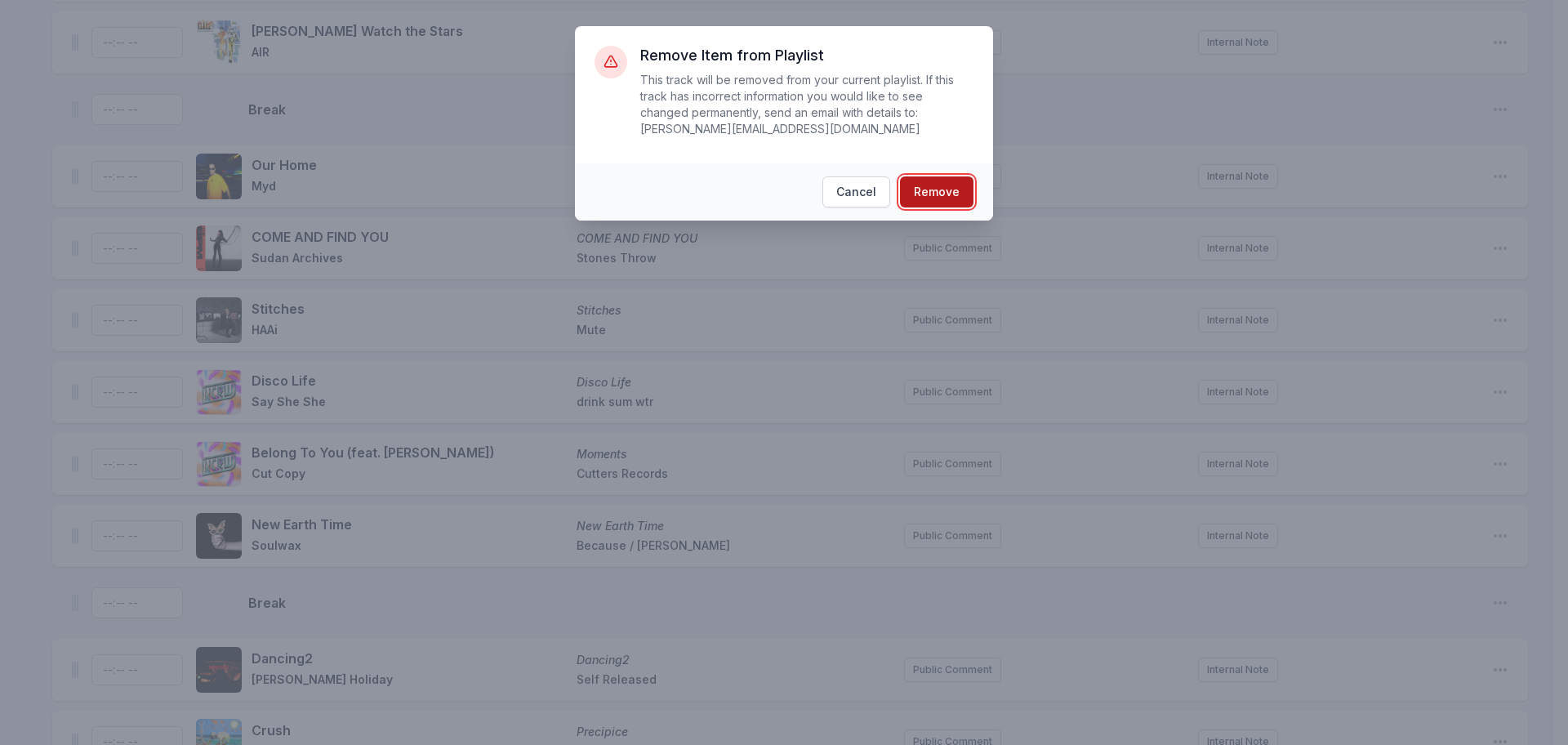
click at [958, 176] on button "Remove" at bounding box center [937, 192] width 73 height 31
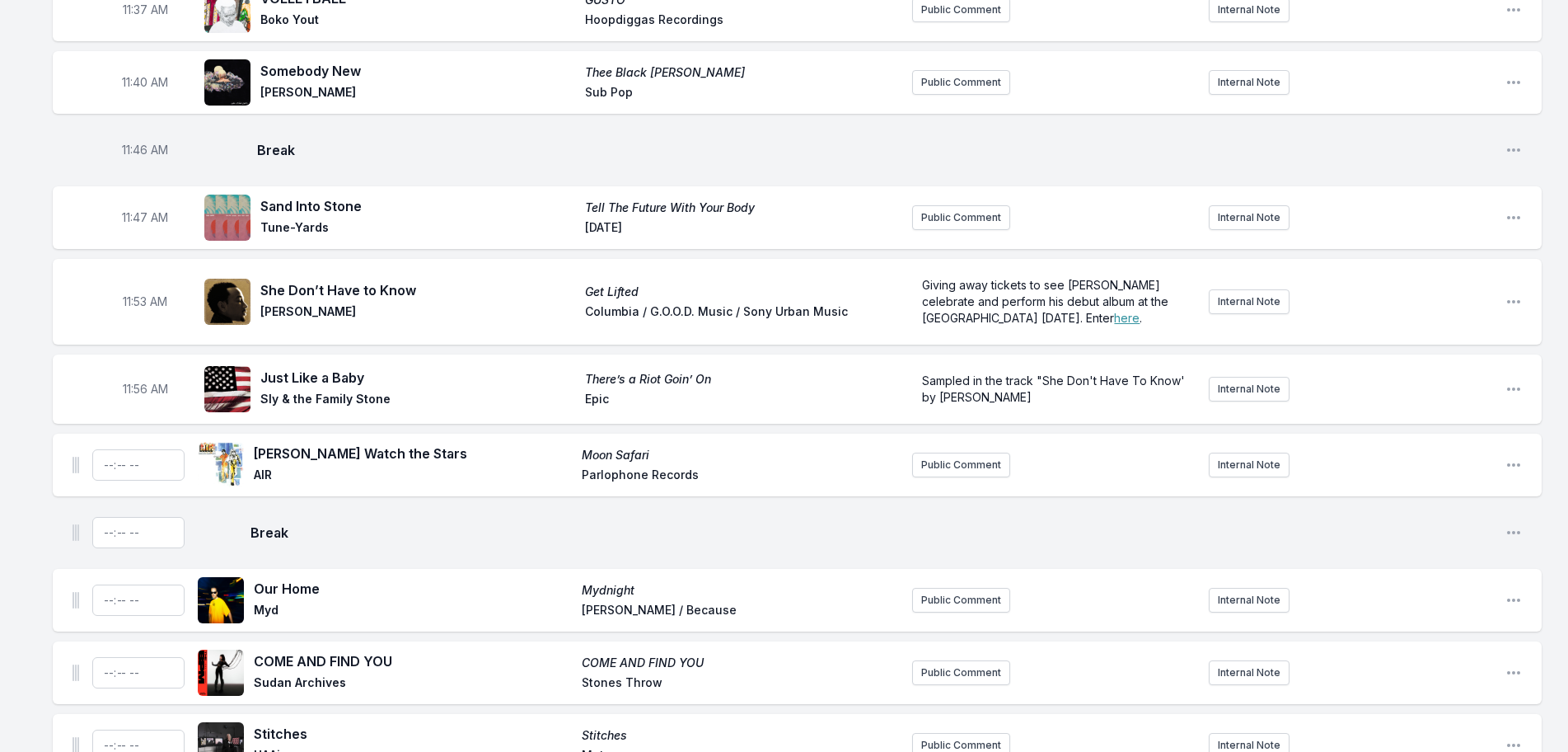
scroll to position [3804, 0]
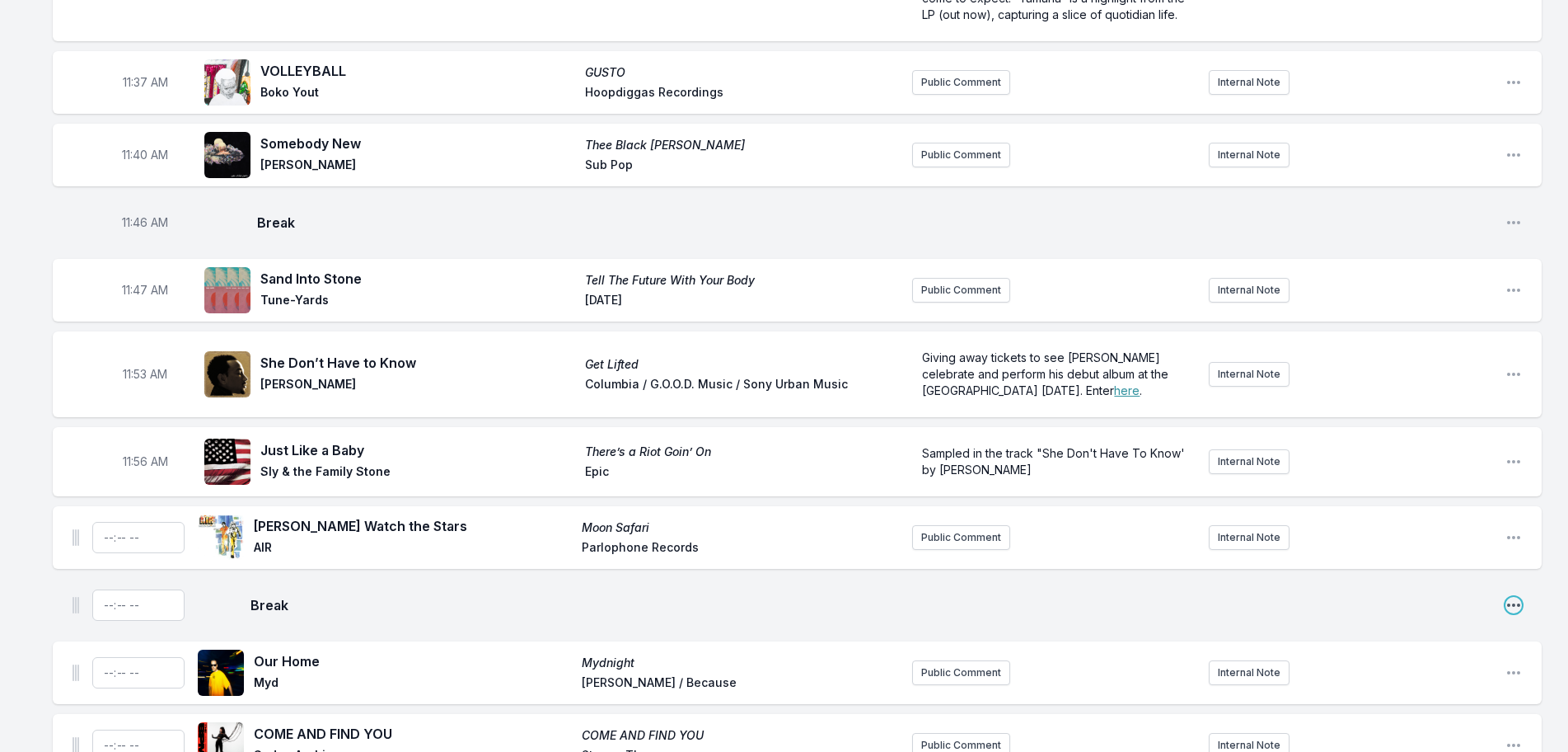
click at [1506, 596] on icon "Open playlist item options" at bounding box center [1513, 605] width 17 height 17
click at [1427, 656] on button "Delete Entry" at bounding box center [1428, 668] width 184 height 30
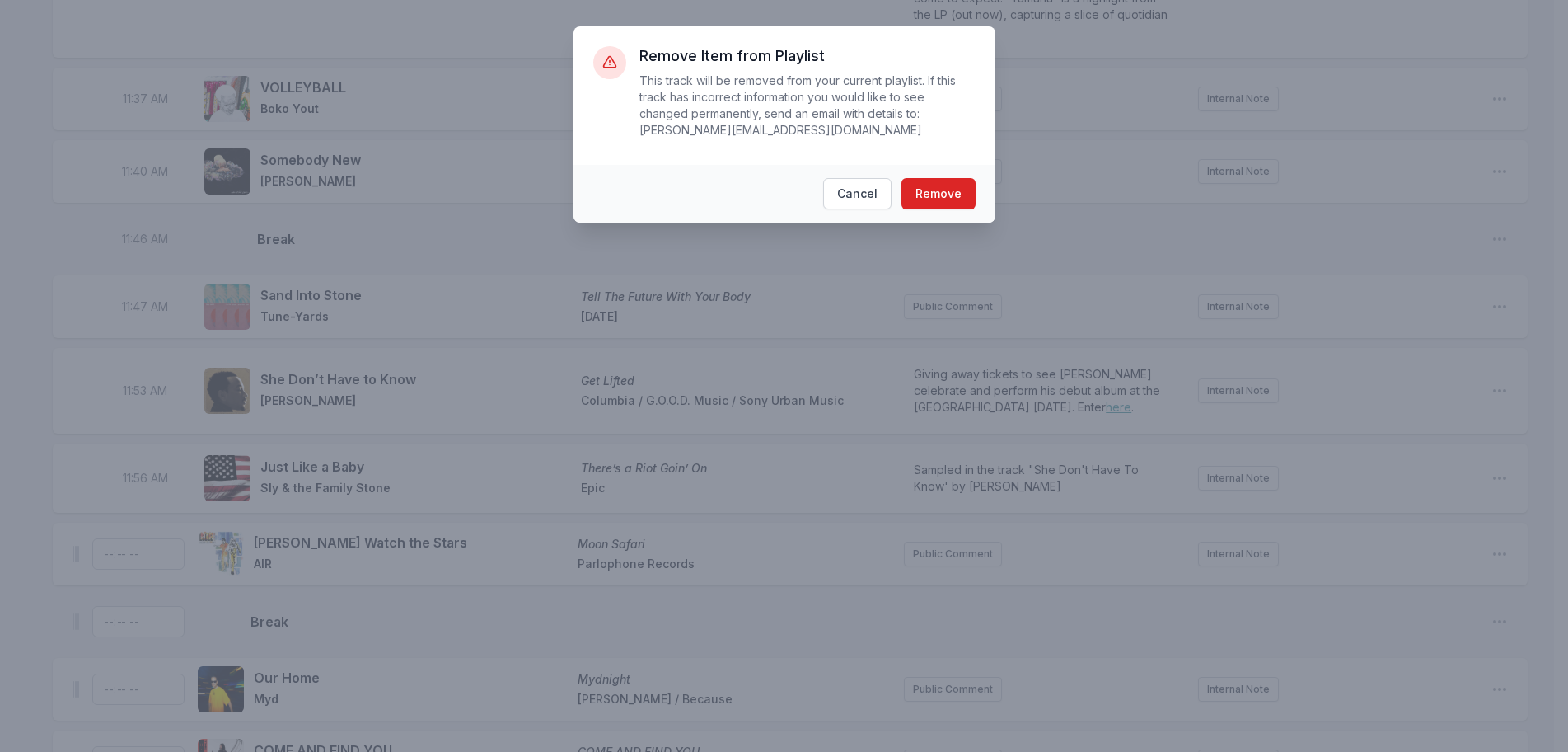
scroll to position [3793, 0]
click at [938, 178] on button "Remove" at bounding box center [945, 194] width 74 height 31
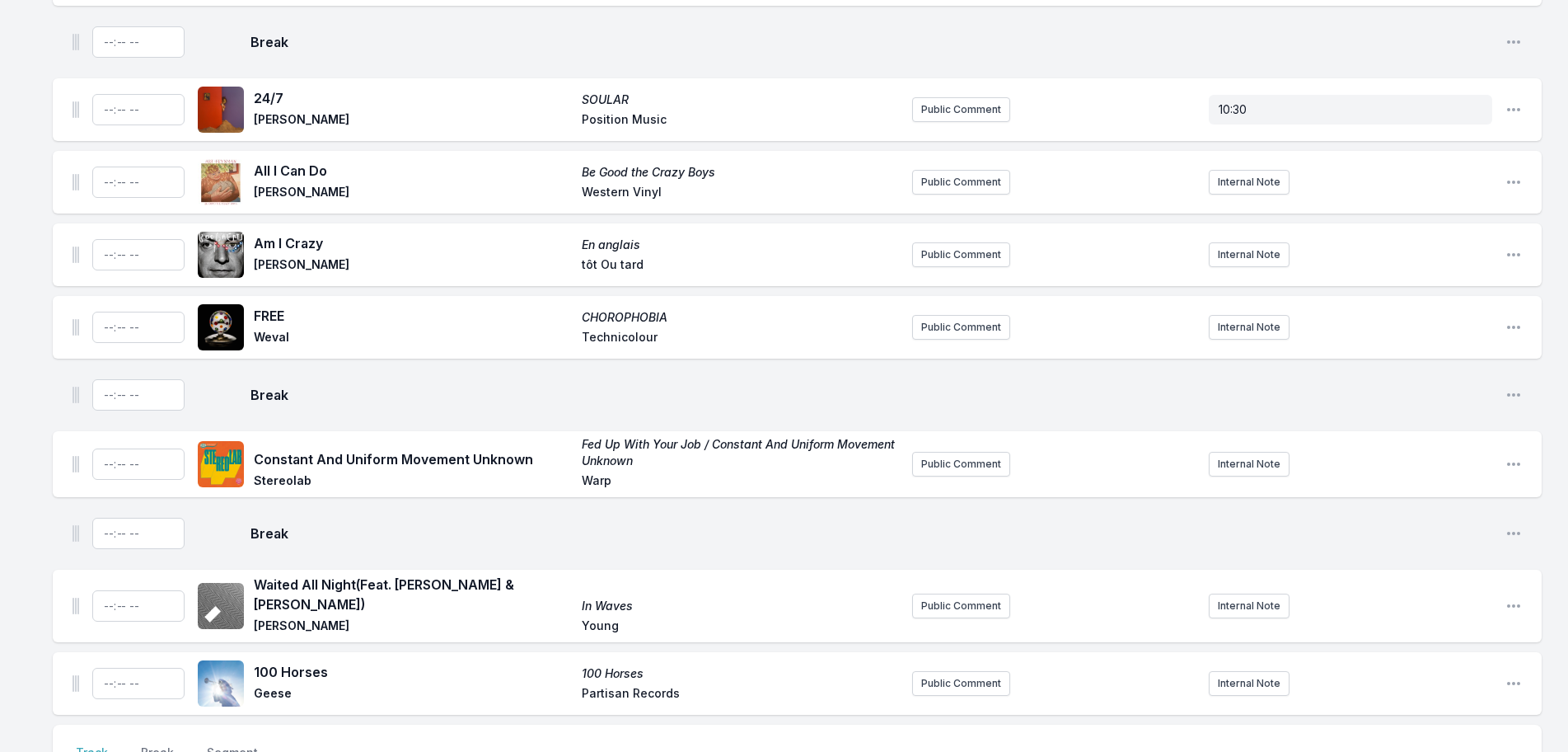
scroll to position [5689, 0]
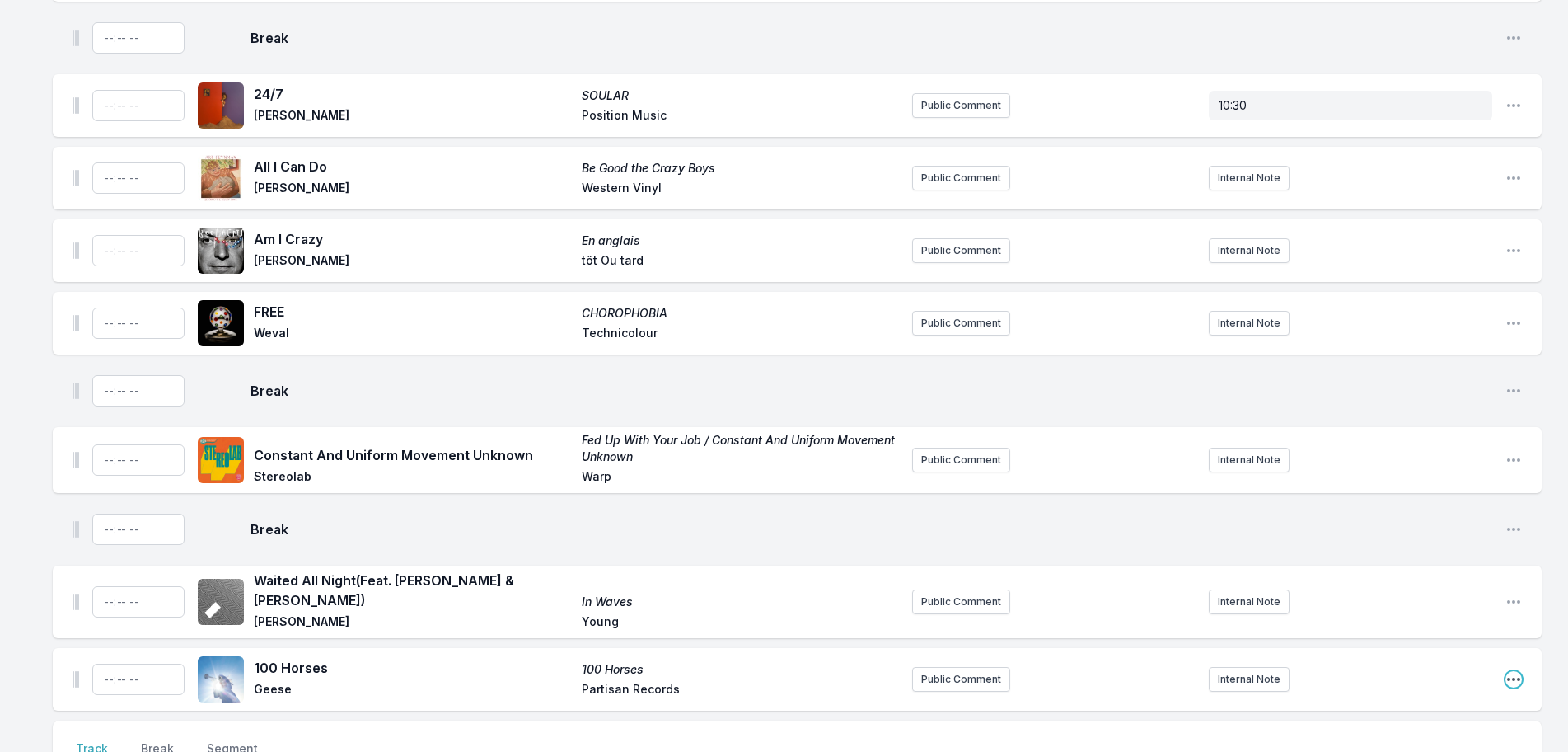
click at [1518, 671] on icon "Open playlist item options" at bounding box center [1513, 679] width 17 height 17
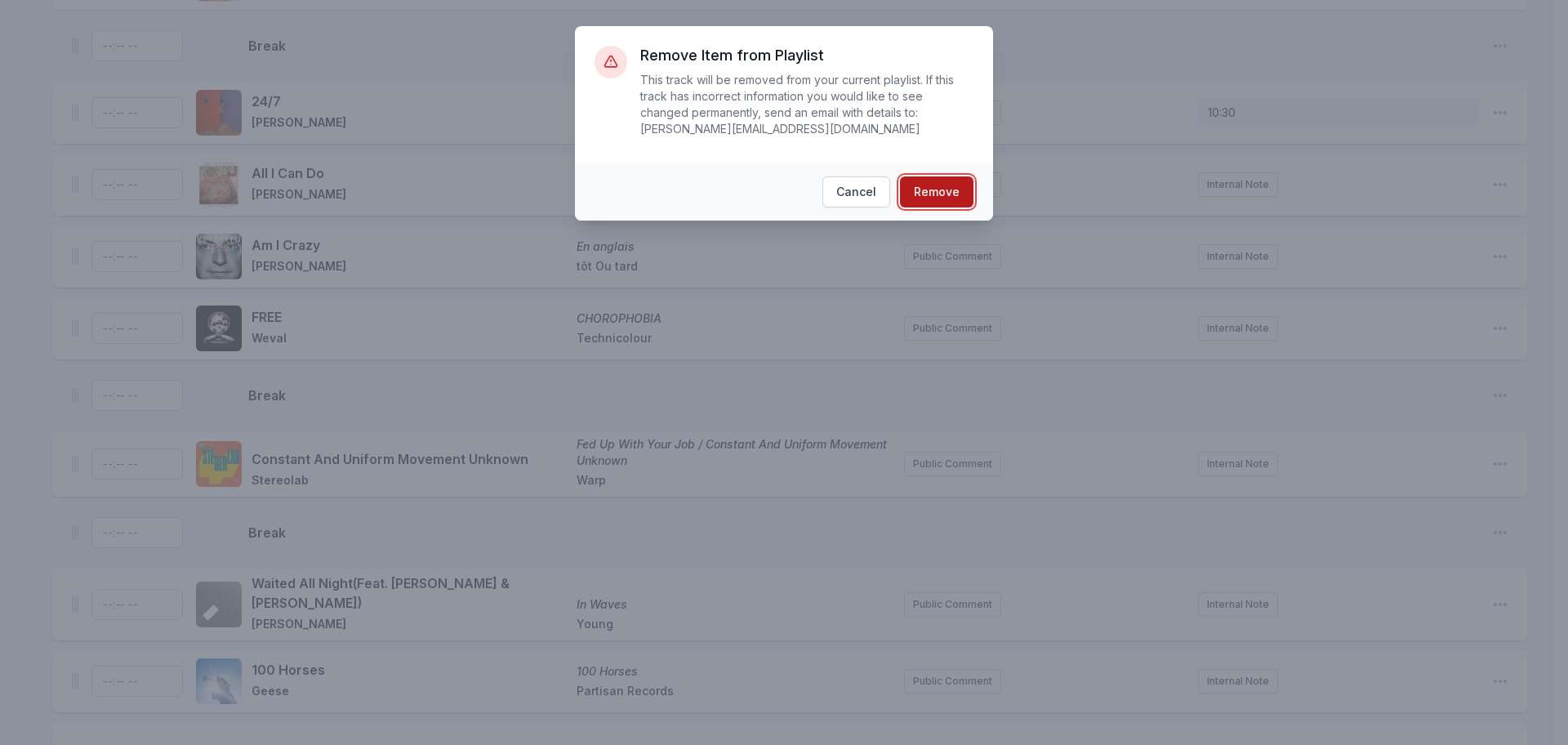
click at [909, 176] on button "Remove" at bounding box center [937, 192] width 73 height 31
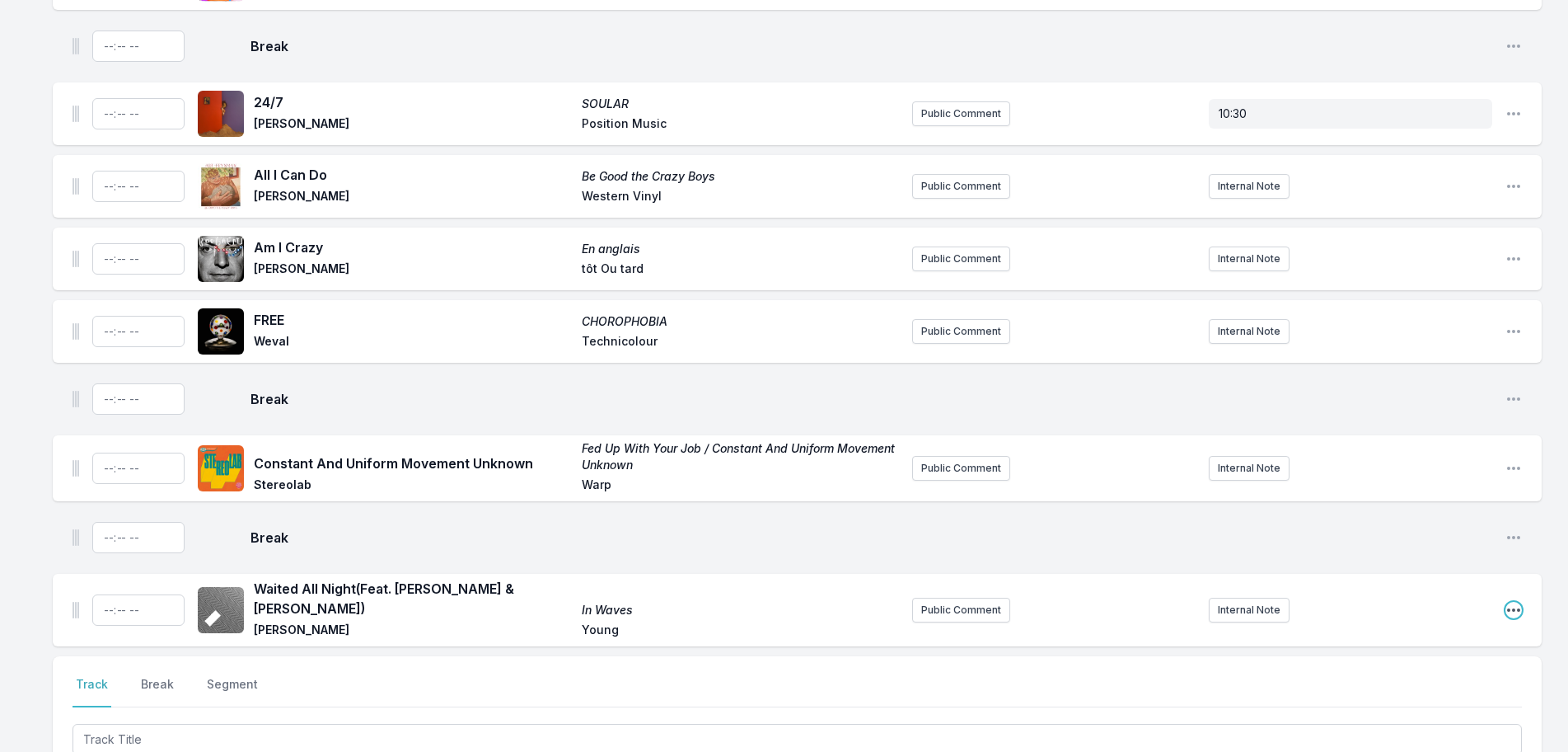
click at [1516, 602] on icon "Open playlist item options" at bounding box center [1513, 610] width 17 height 17
click at [1424, 687] on button "Delete Entry" at bounding box center [1428, 702] width 184 height 30
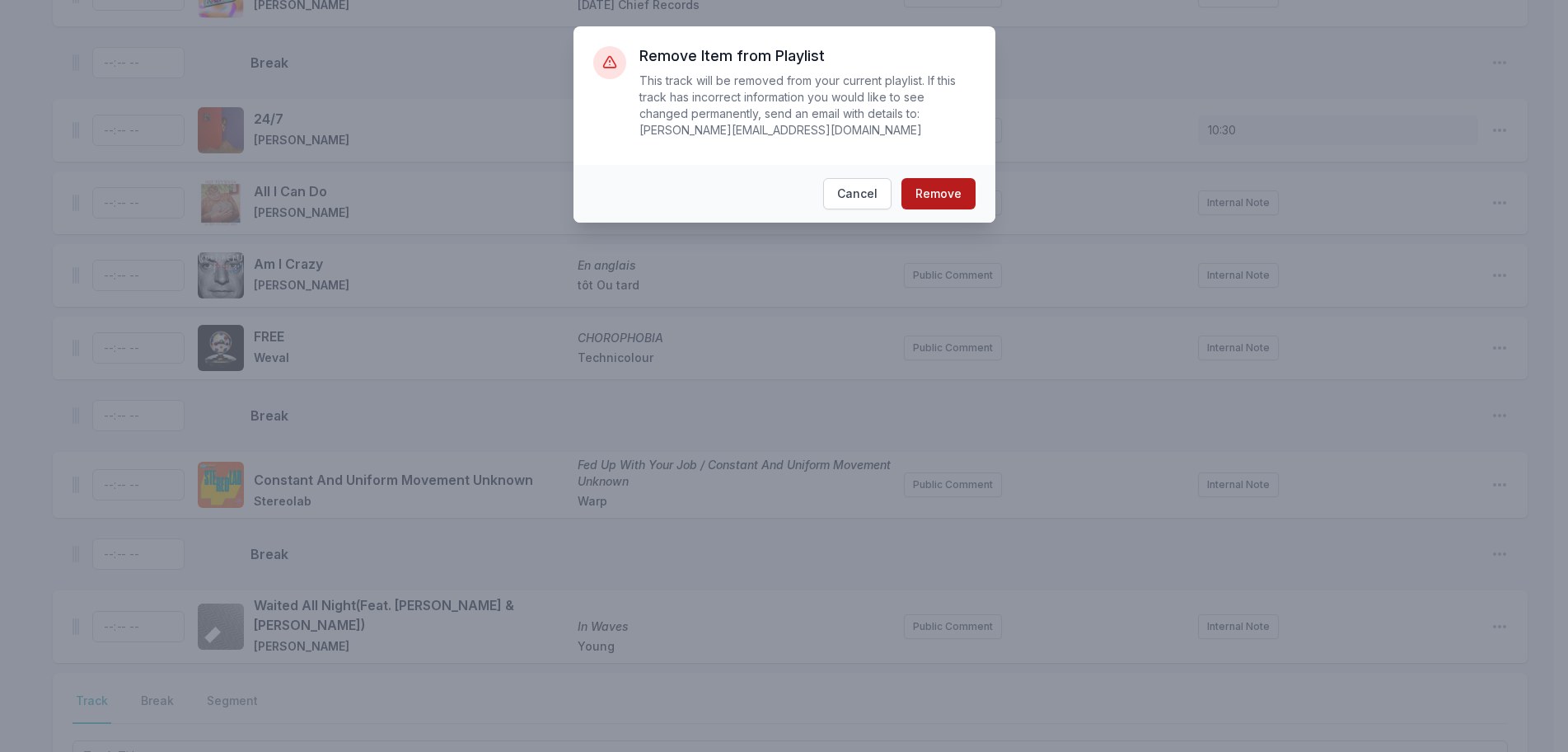
scroll to position [5671, 0]
click at [942, 181] on button "Remove" at bounding box center [945, 194] width 74 height 31
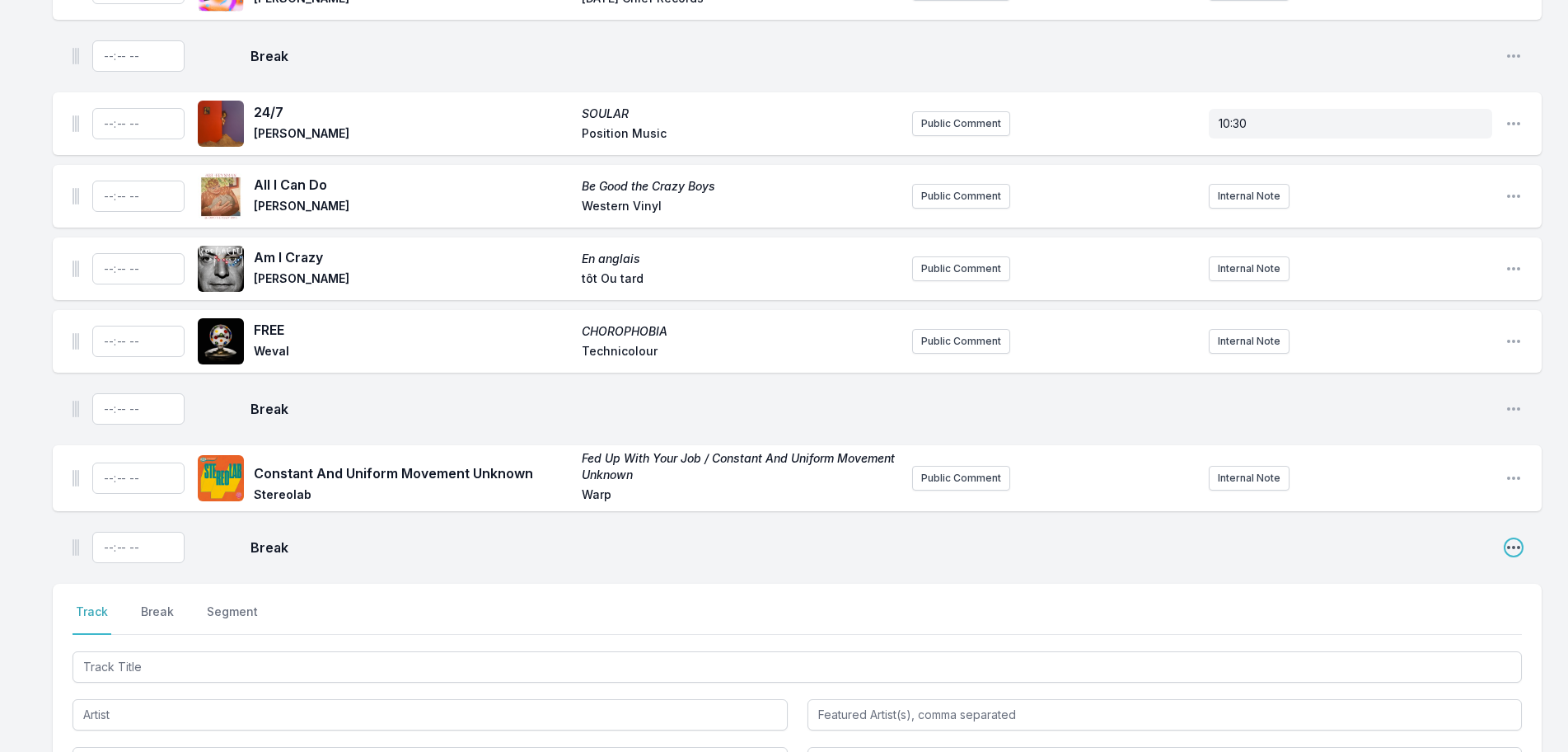
click at [1512, 539] on icon "Open playlist item options" at bounding box center [1513, 547] width 17 height 17
click at [1386, 601] on button "Delete Entry" at bounding box center [1428, 610] width 184 height 30
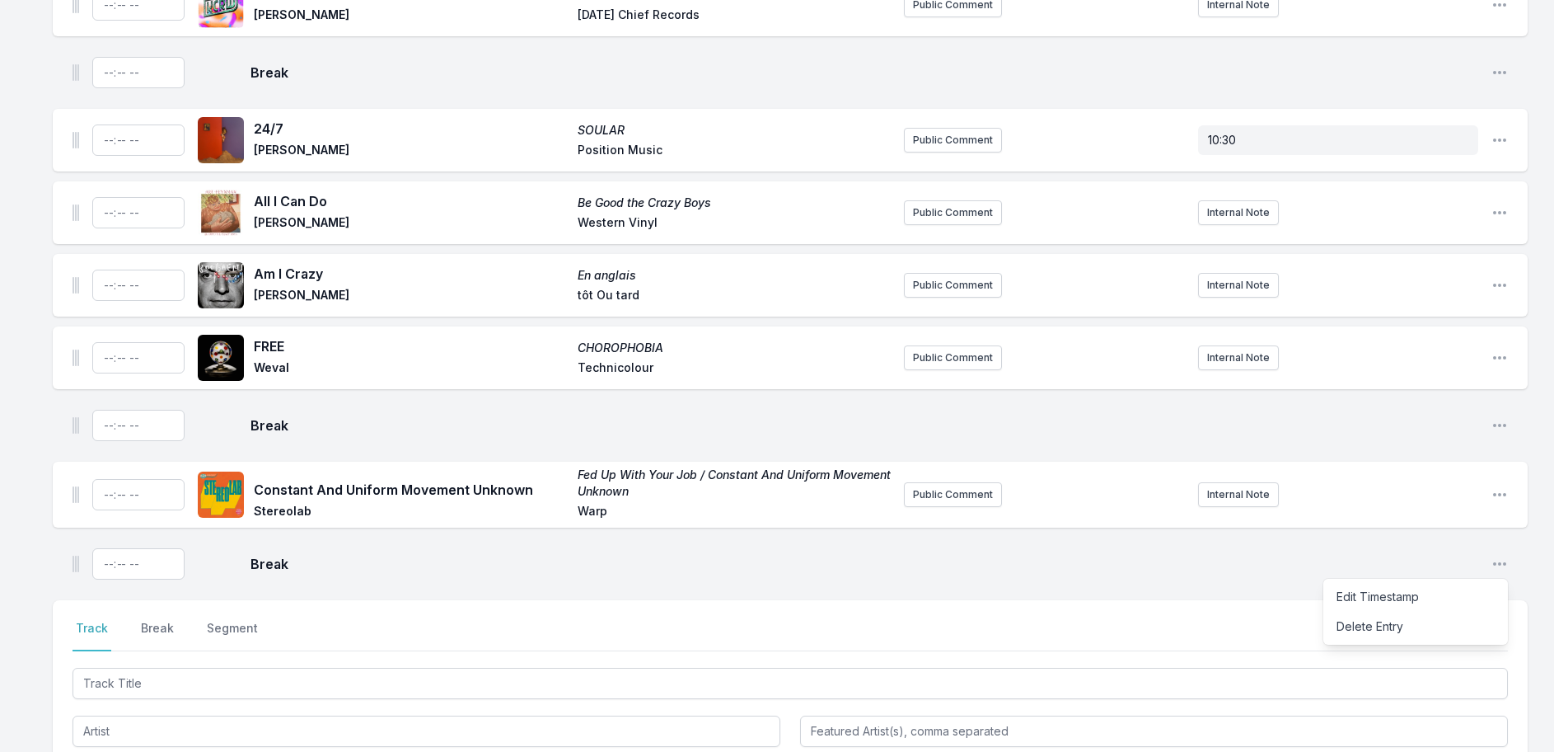
scroll to position [5661, 0]
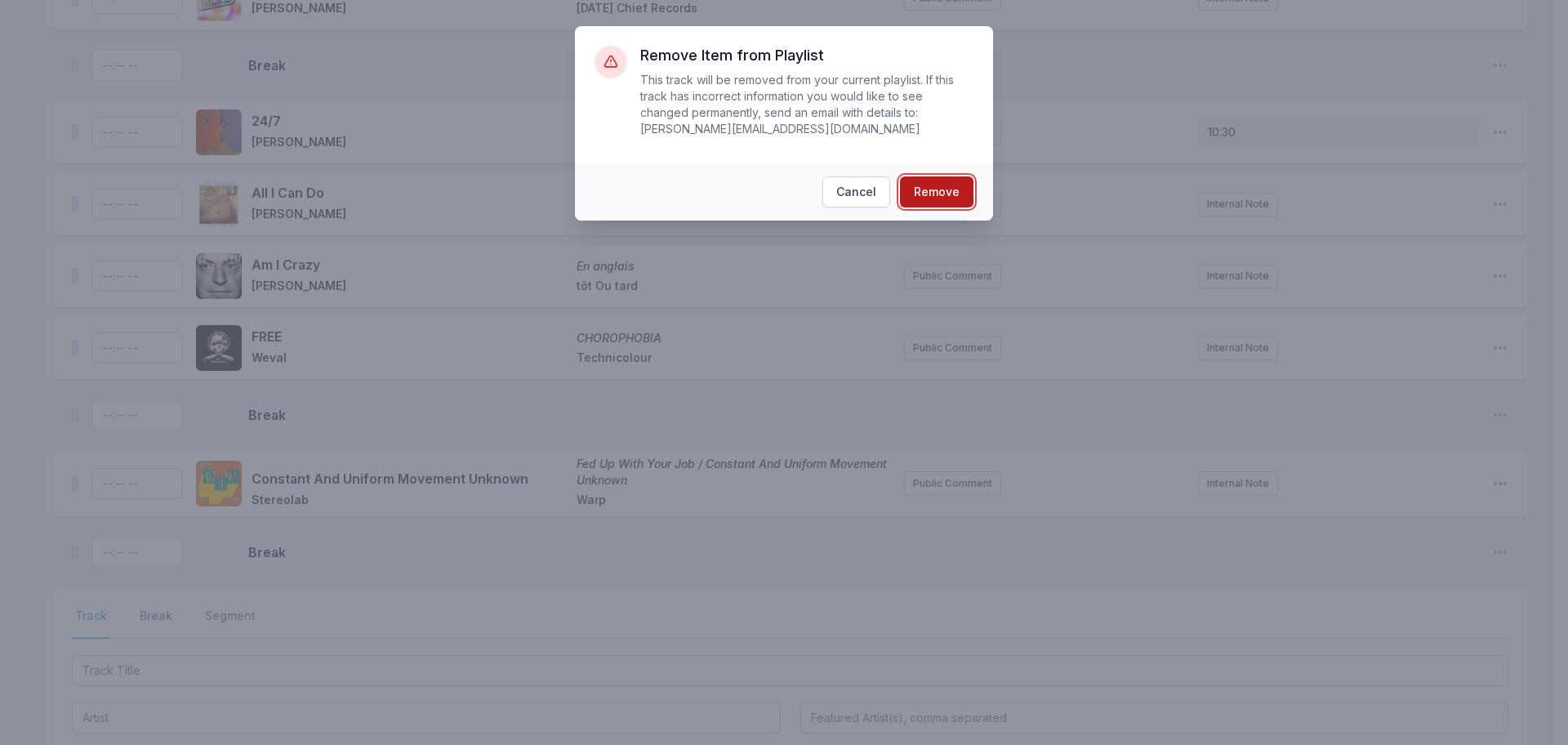
click at [955, 176] on button "Remove" at bounding box center [937, 192] width 73 height 31
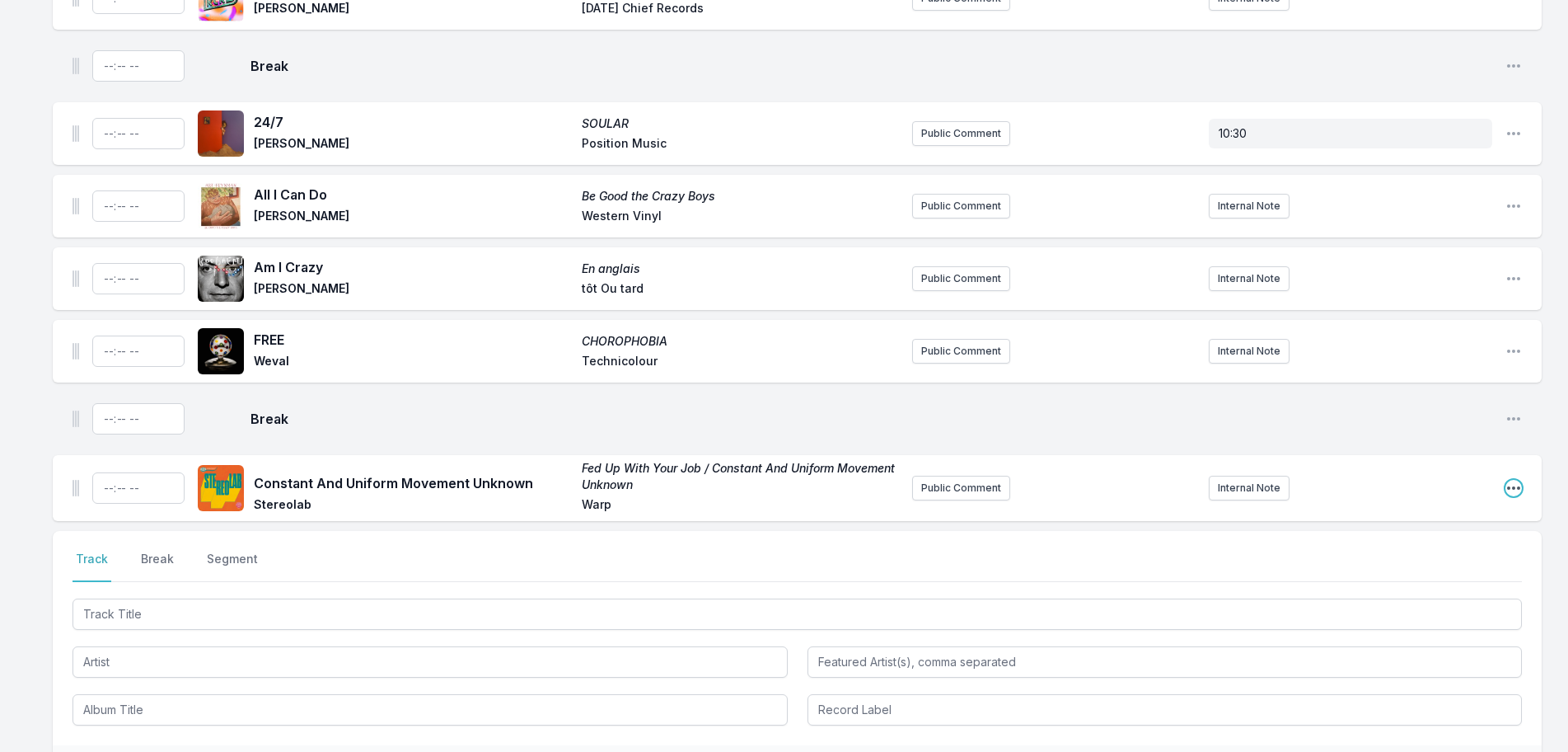
click at [1509, 480] on icon "Open playlist item options" at bounding box center [1513, 488] width 17 height 17
click at [1412, 566] on button "Delete Entry" at bounding box center [1428, 581] width 184 height 30
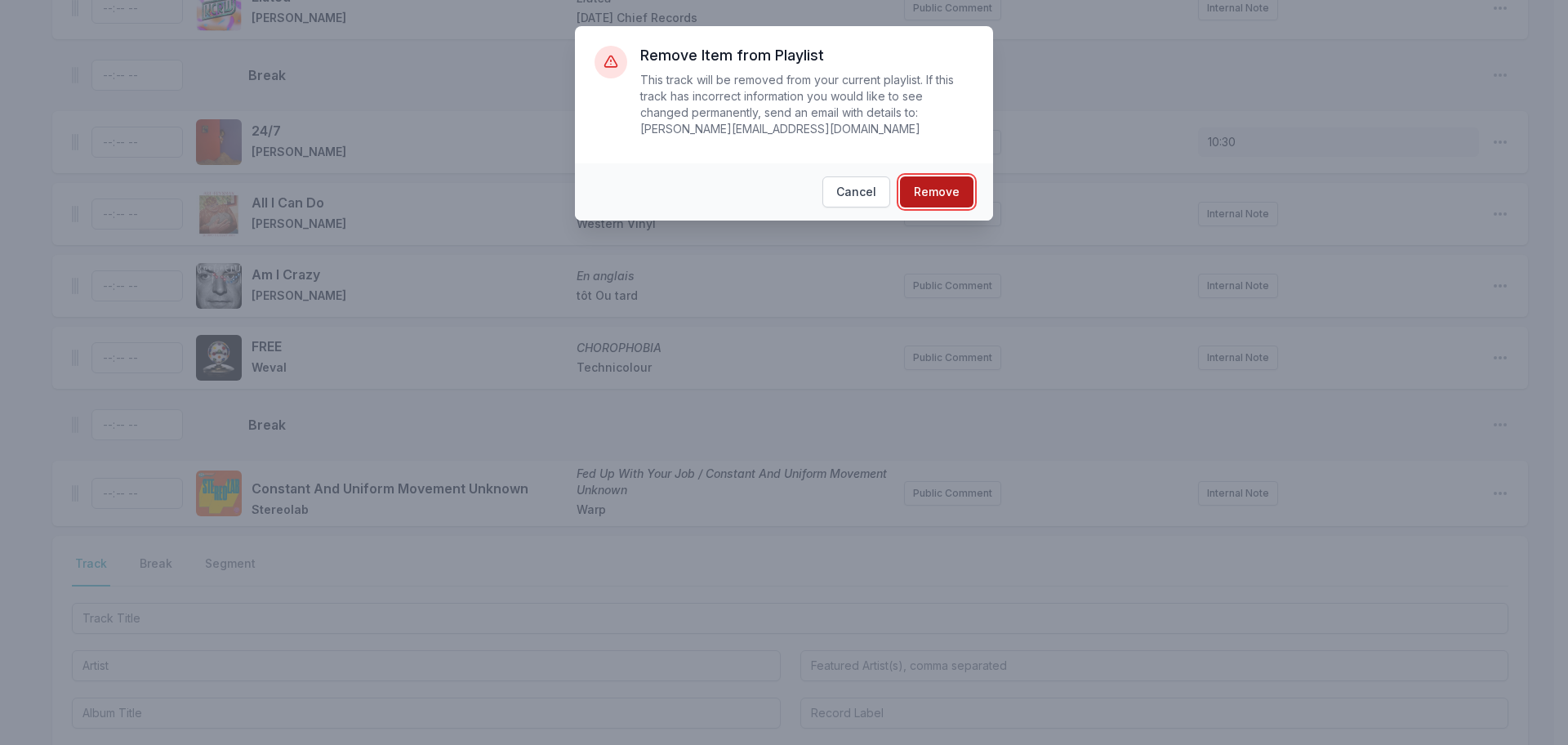
click at [962, 176] on button "Remove" at bounding box center [937, 192] width 73 height 31
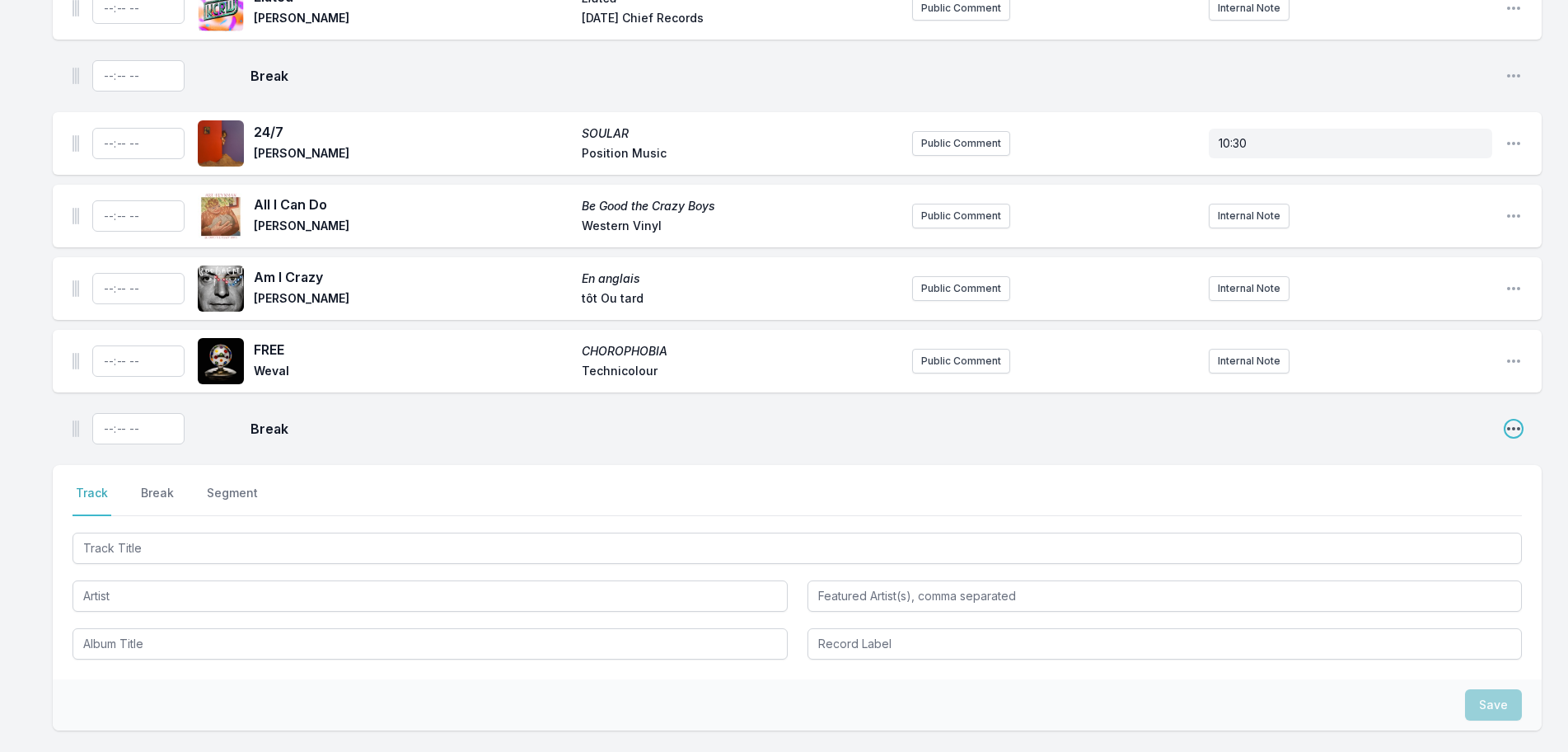
click at [1509, 427] on icon "Open playlist item options" at bounding box center [1513, 429] width 13 height 4
click at [1429, 476] on button "Delete Entry" at bounding box center [1428, 491] width 184 height 30
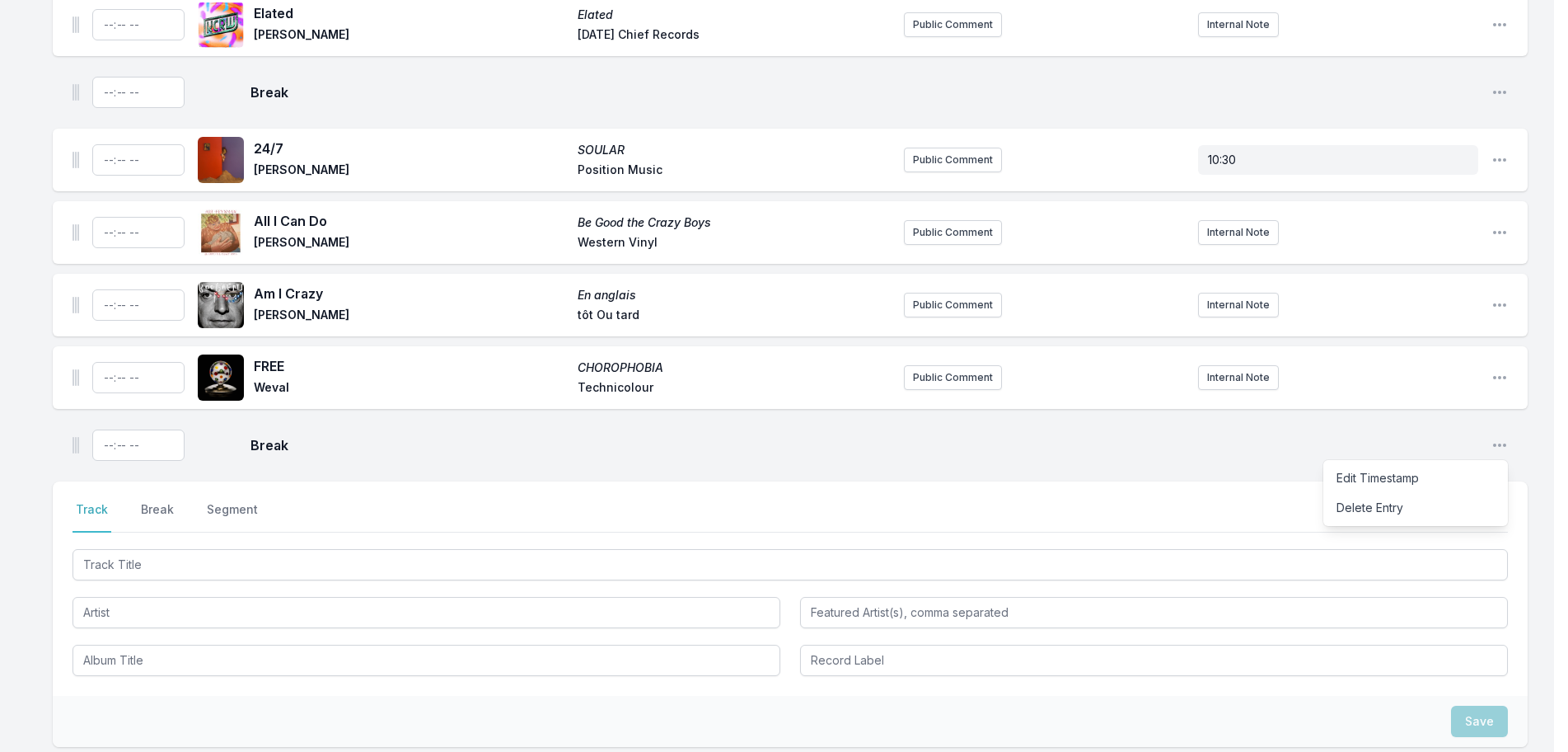
scroll to position [5641, 0]
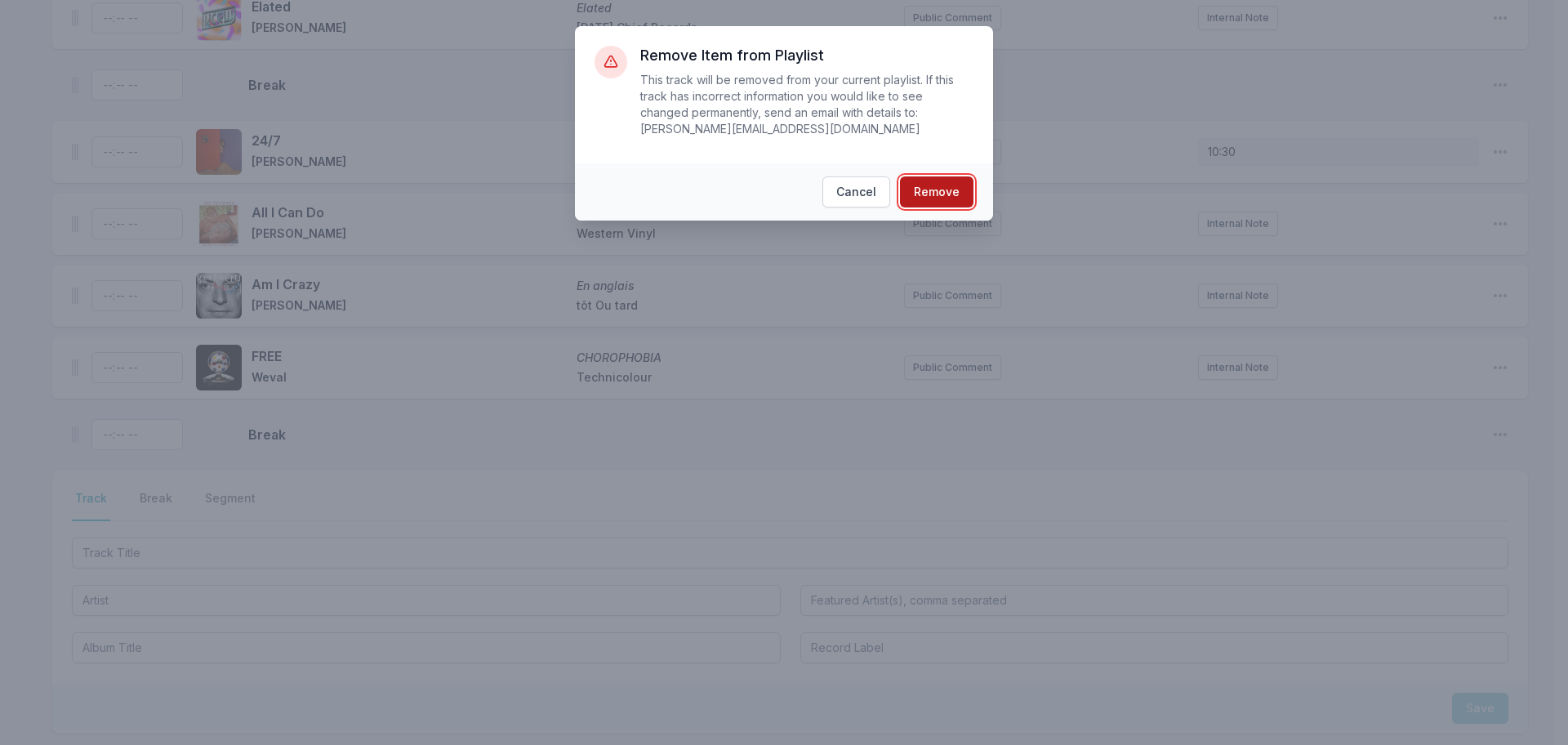
click at [947, 176] on button "Remove" at bounding box center [937, 192] width 73 height 31
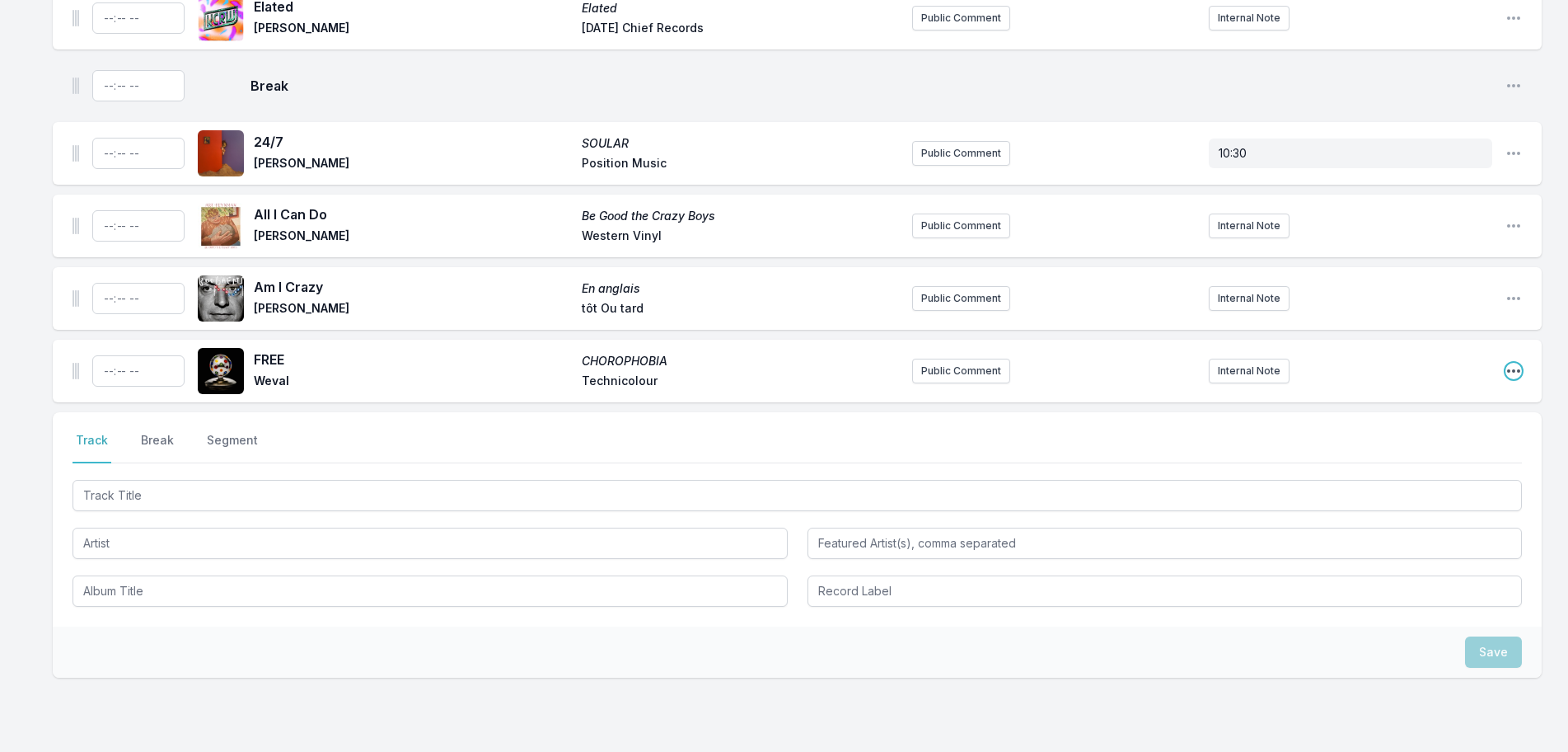
click at [1517, 370] on icon "Open playlist item options" at bounding box center [1513, 371] width 13 height 4
click at [1379, 448] on button "Delete Entry" at bounding box center [1428, 463] width 184 height 30
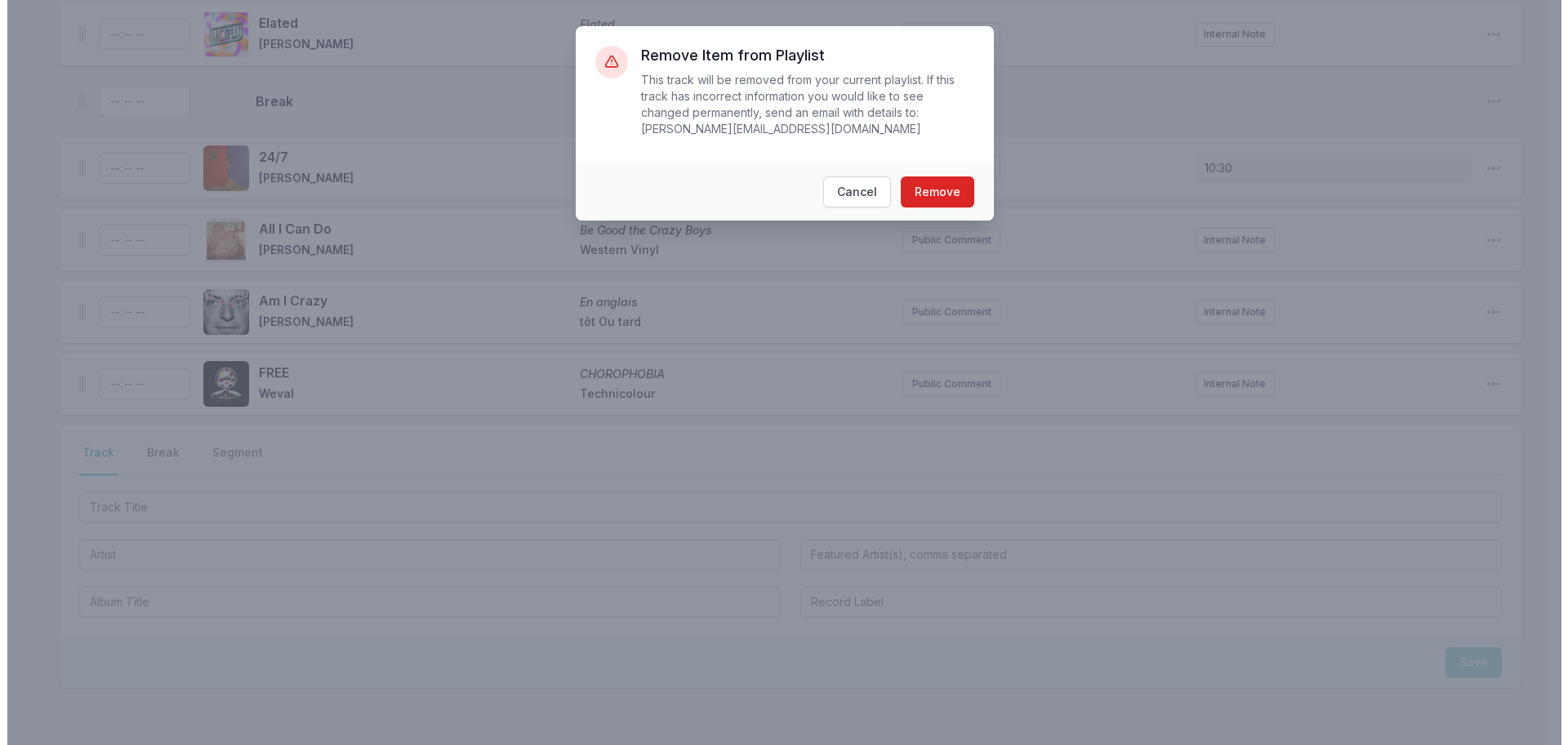
scroll to position [5579, 0]
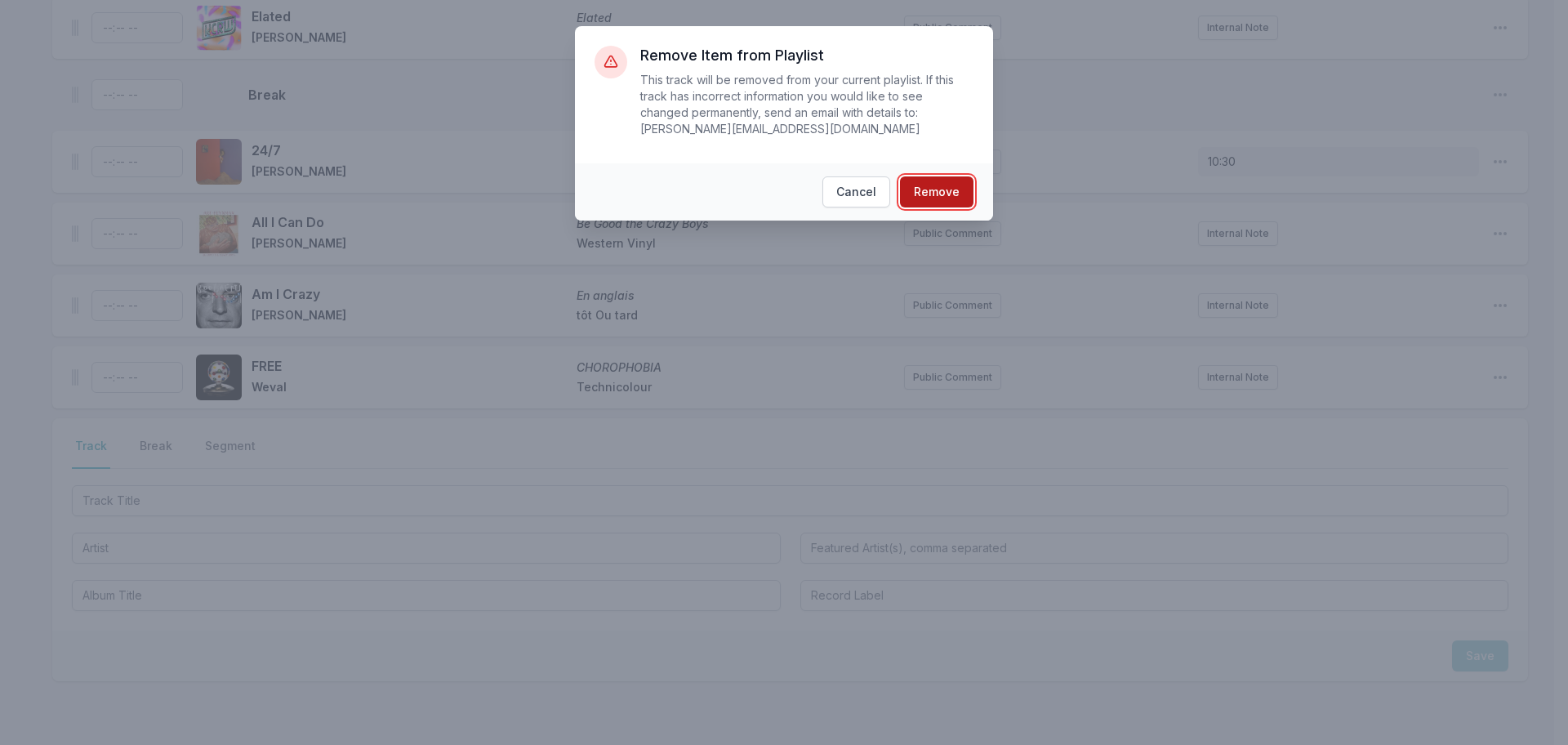
click at [947, 183] on button "Remove" at bounding box center [937, 192] width 73 height 31
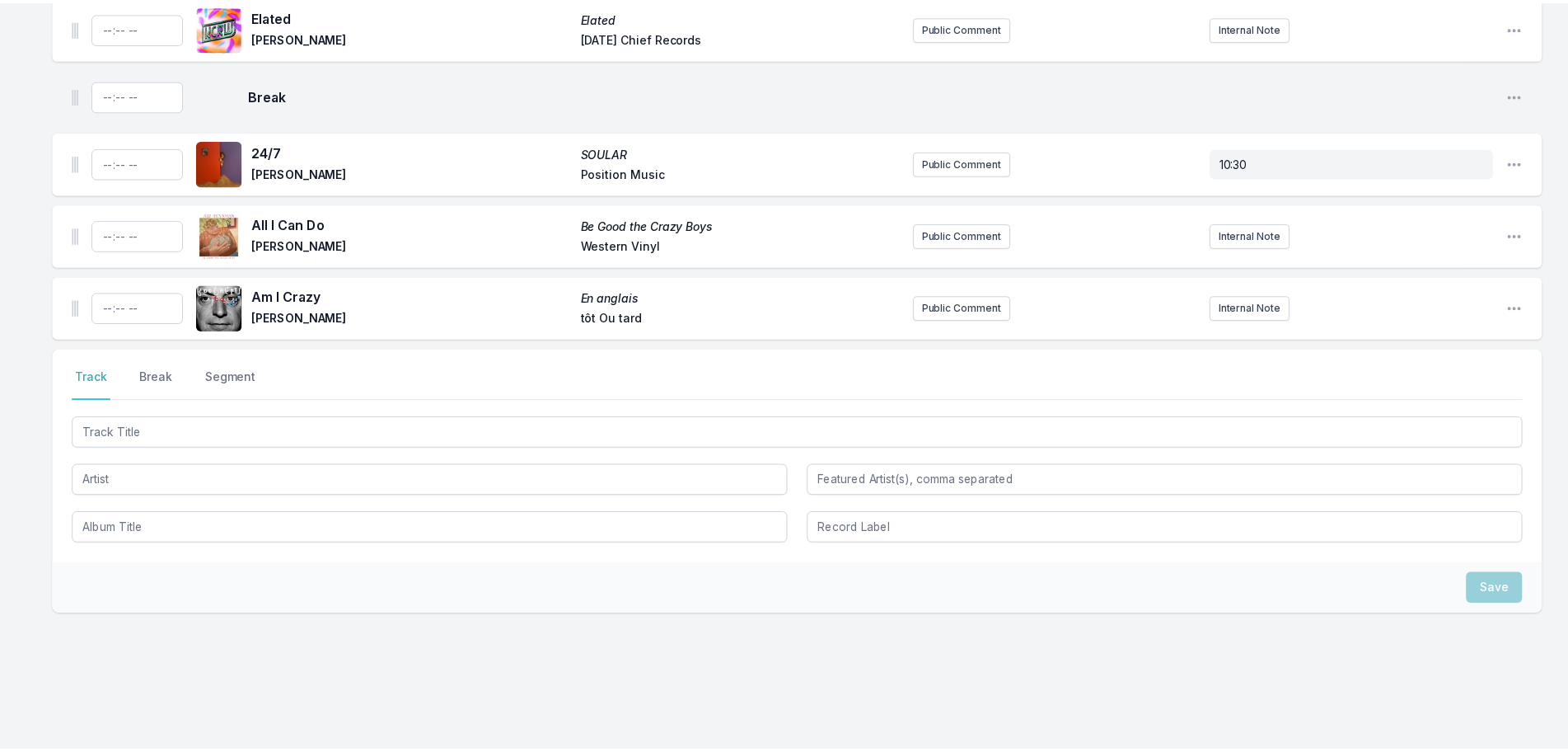
scroll to position [5620, 0]
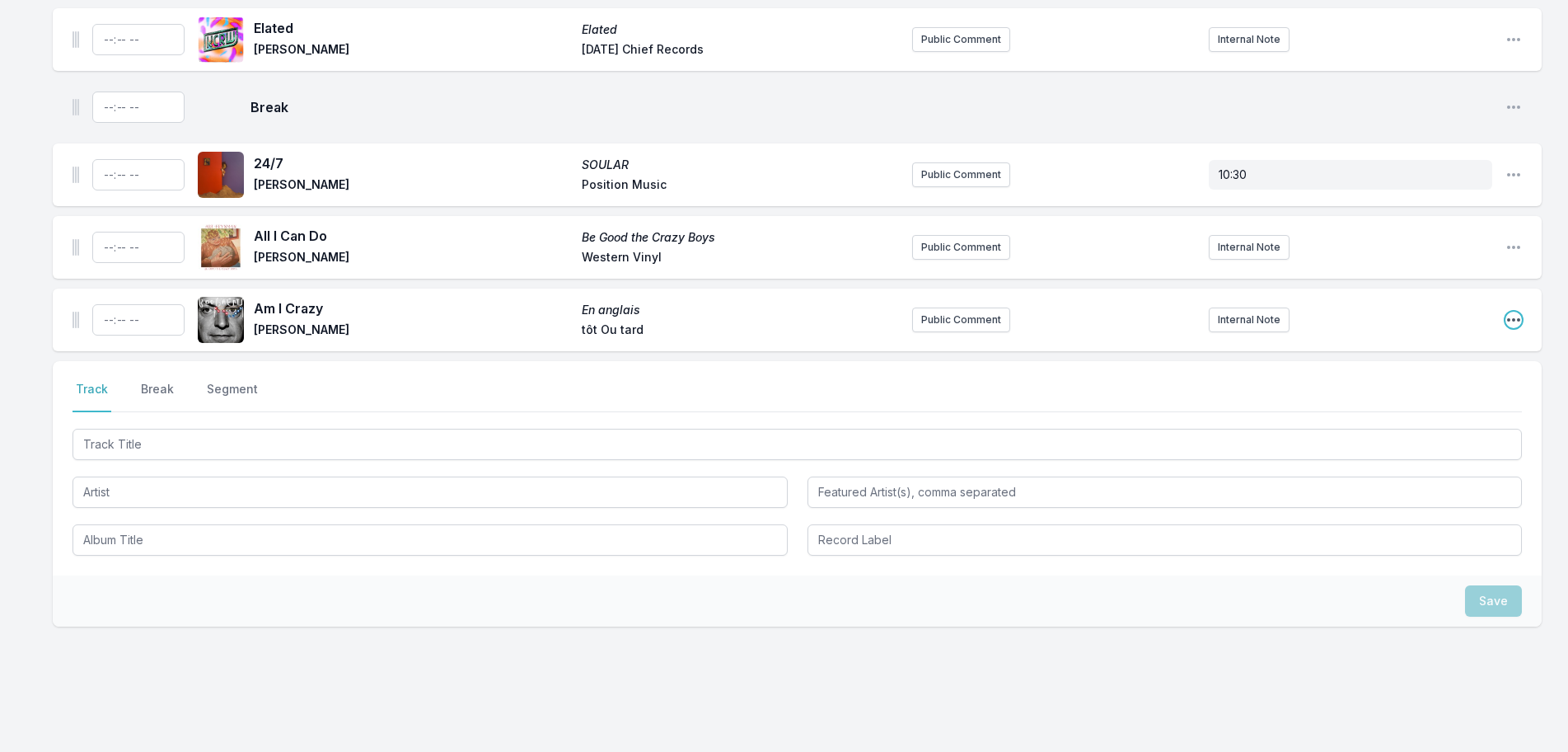
click at [1512, 311] on icon "Open playlist item options" at bounding box center [1513, 320] width 17 height 17
click at [1361, 397] on button "Delete Entry" at bounding box center [1428, 412] width 184 height 30
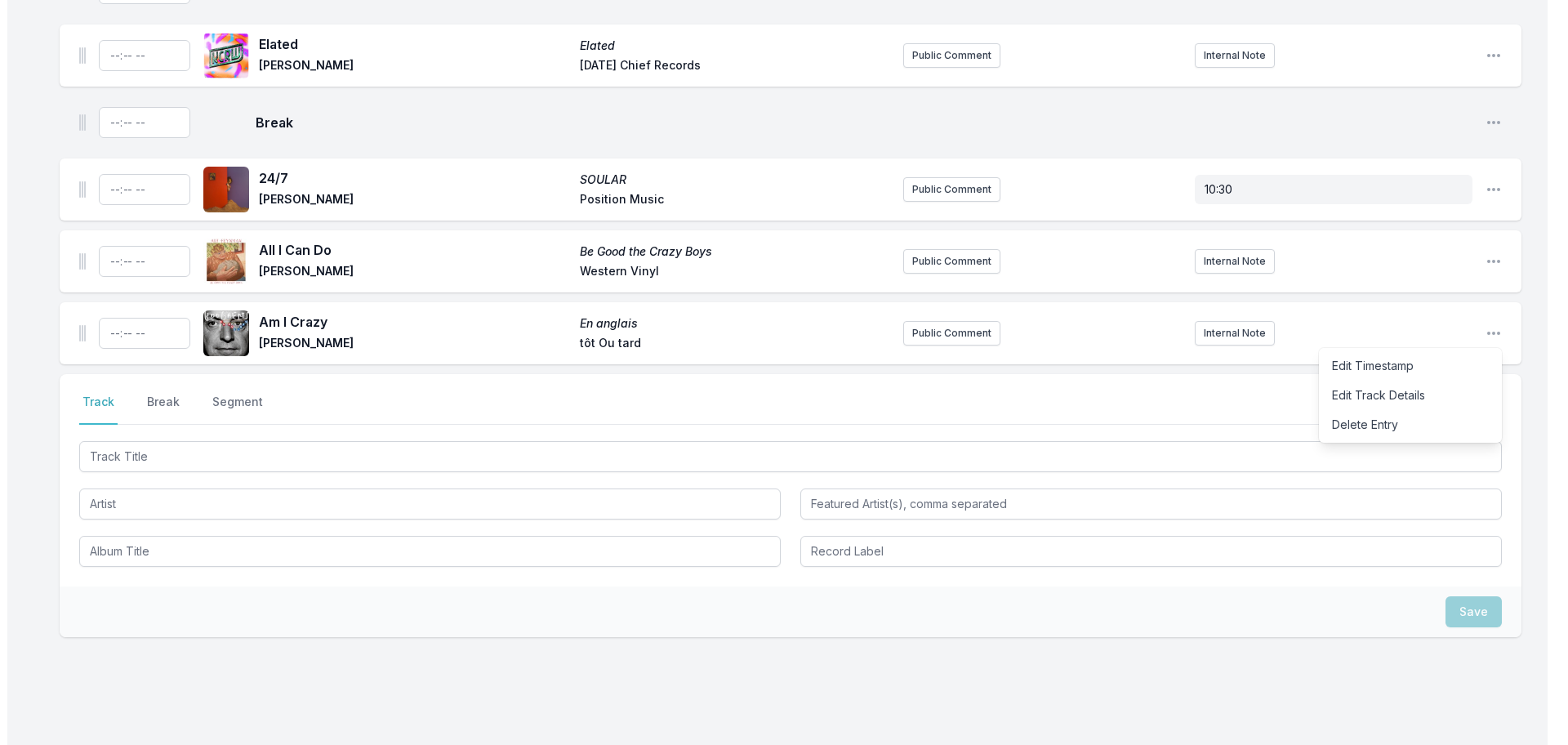
scroll to position [5557, 0]
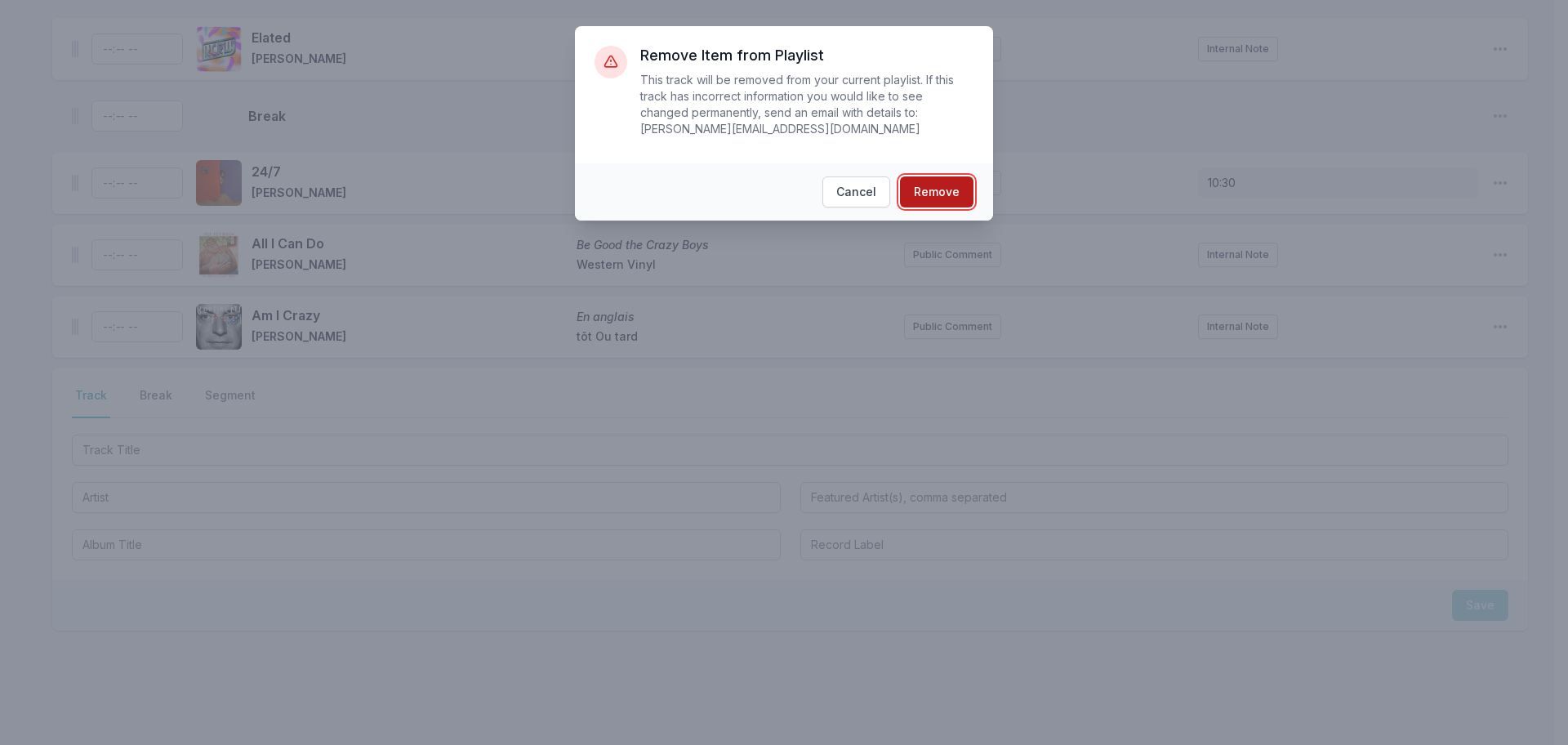
click at [933, 176] on button "Remove" at bounding box center [937, 192] width 73 height 31
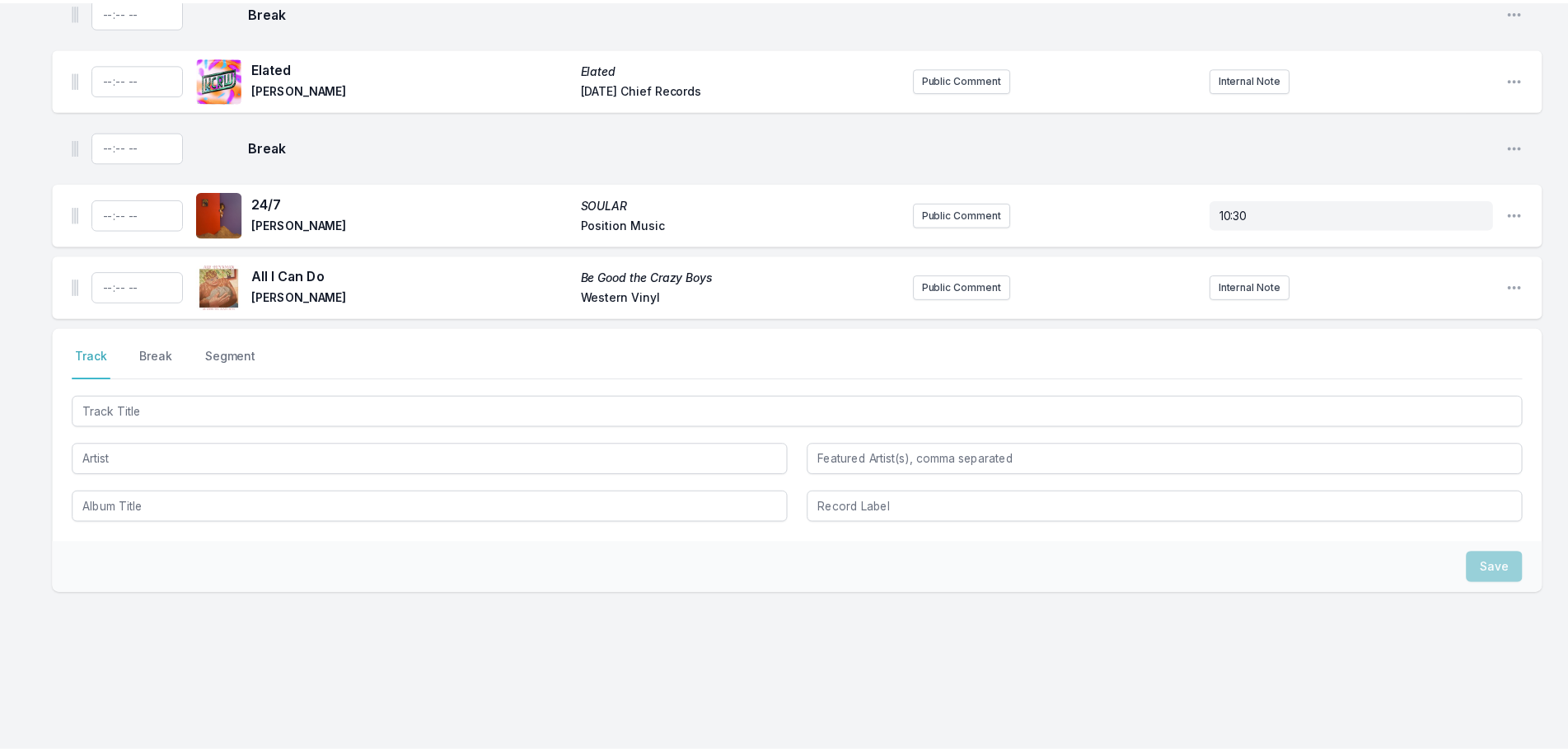
scroll to position [5547, 0]
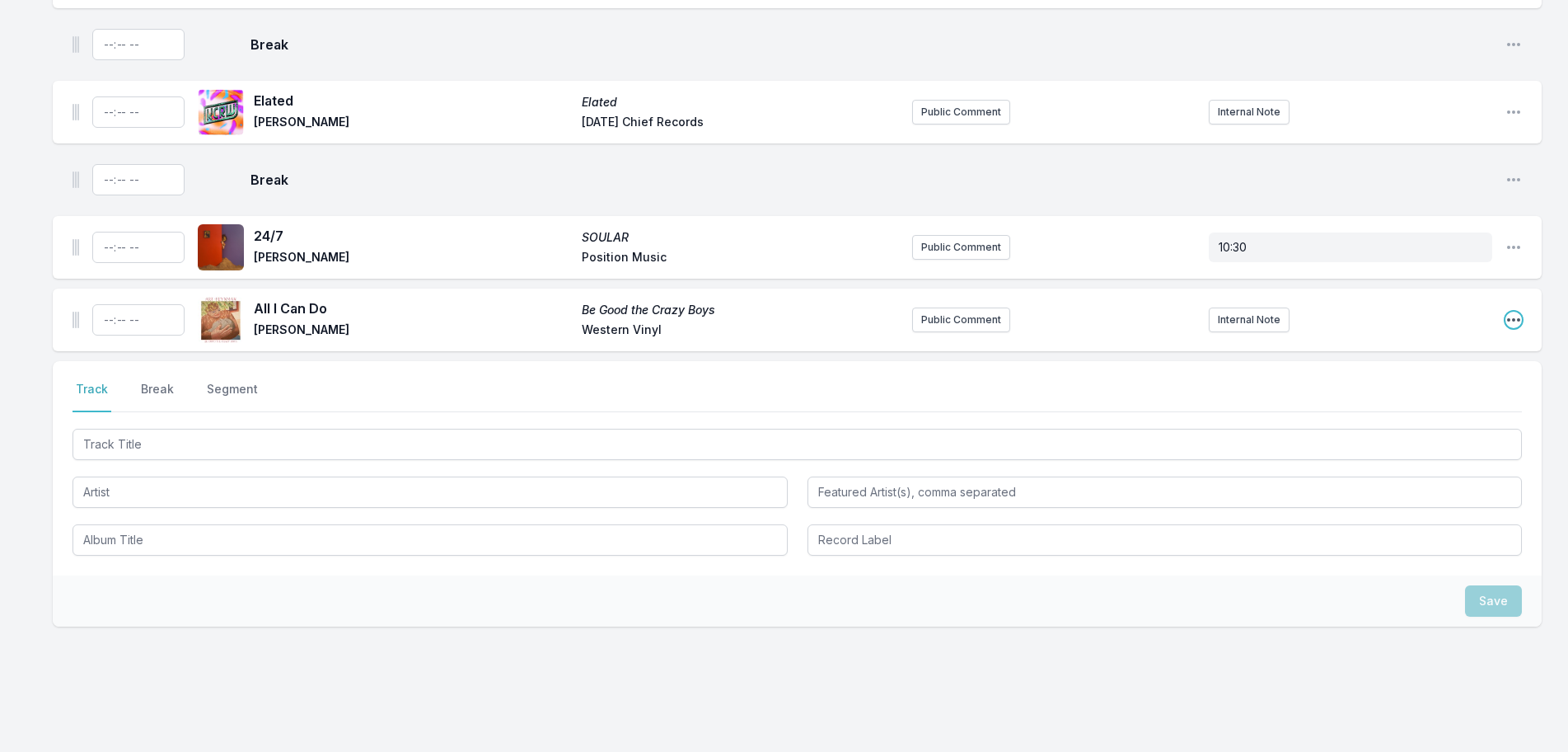
click at [1520, 311] on icon "Open playlist item options" at bounding box center [1513, 320] width 17 height 17
click at [1382, 397] on button "Delete Entry" at bounding box center [1428, 412] width 184 height 30
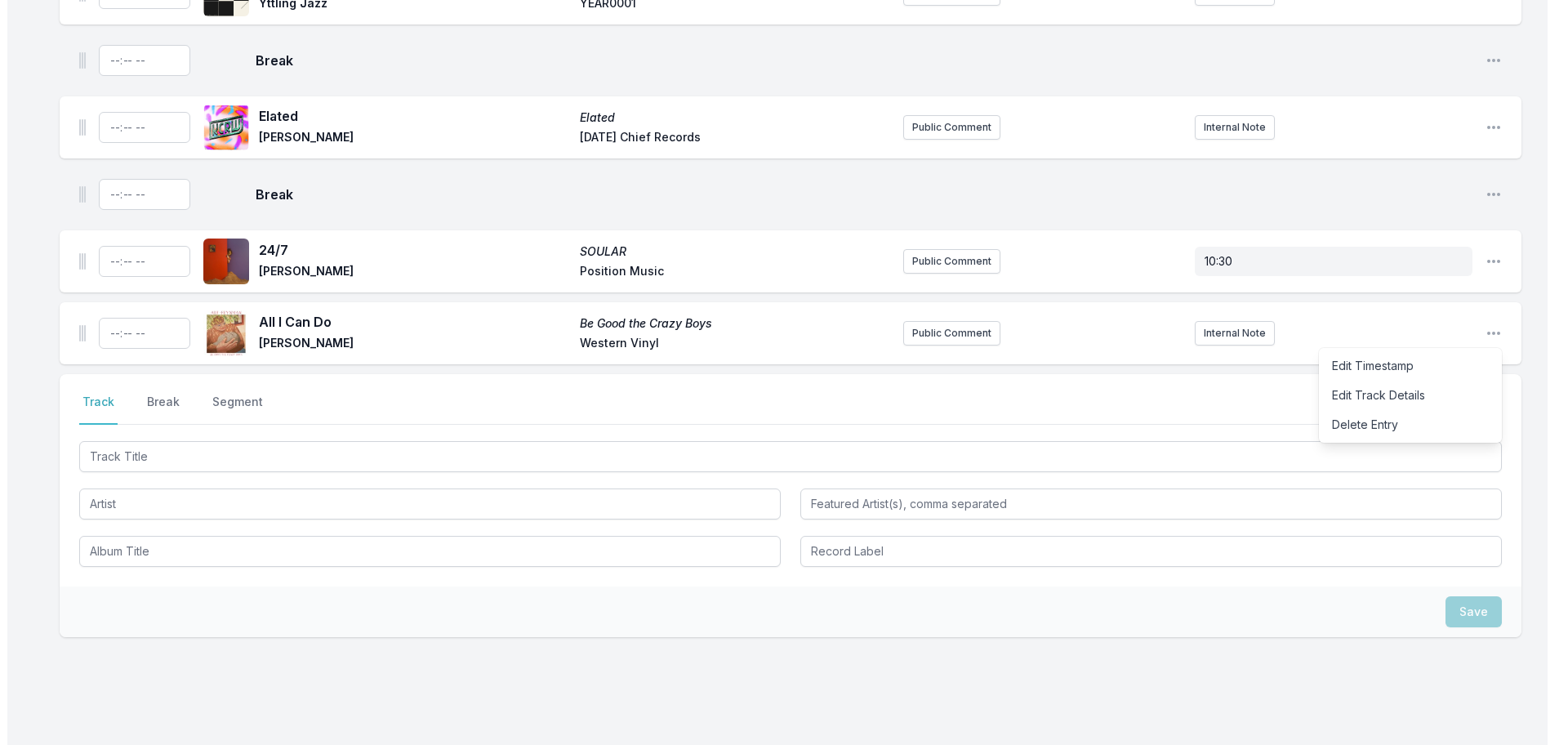
scroll to position [5486, 0]
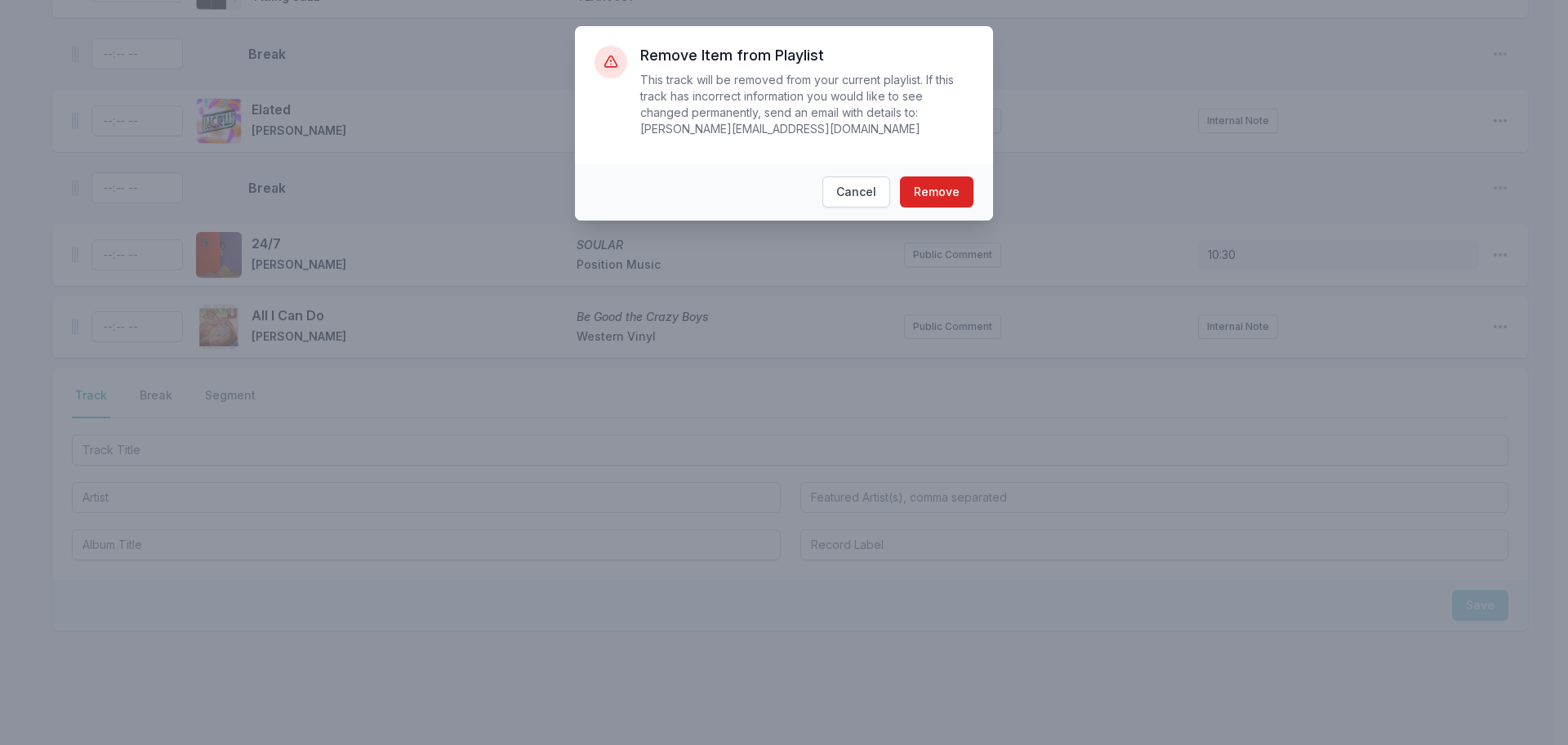
click at [917, 192] on footer "Cancel Remove" at bounding box center [784, 192] width 418 height 57
click at [916, 182] on button "Remove" at bounding box center [937, 192] width 73 height 31
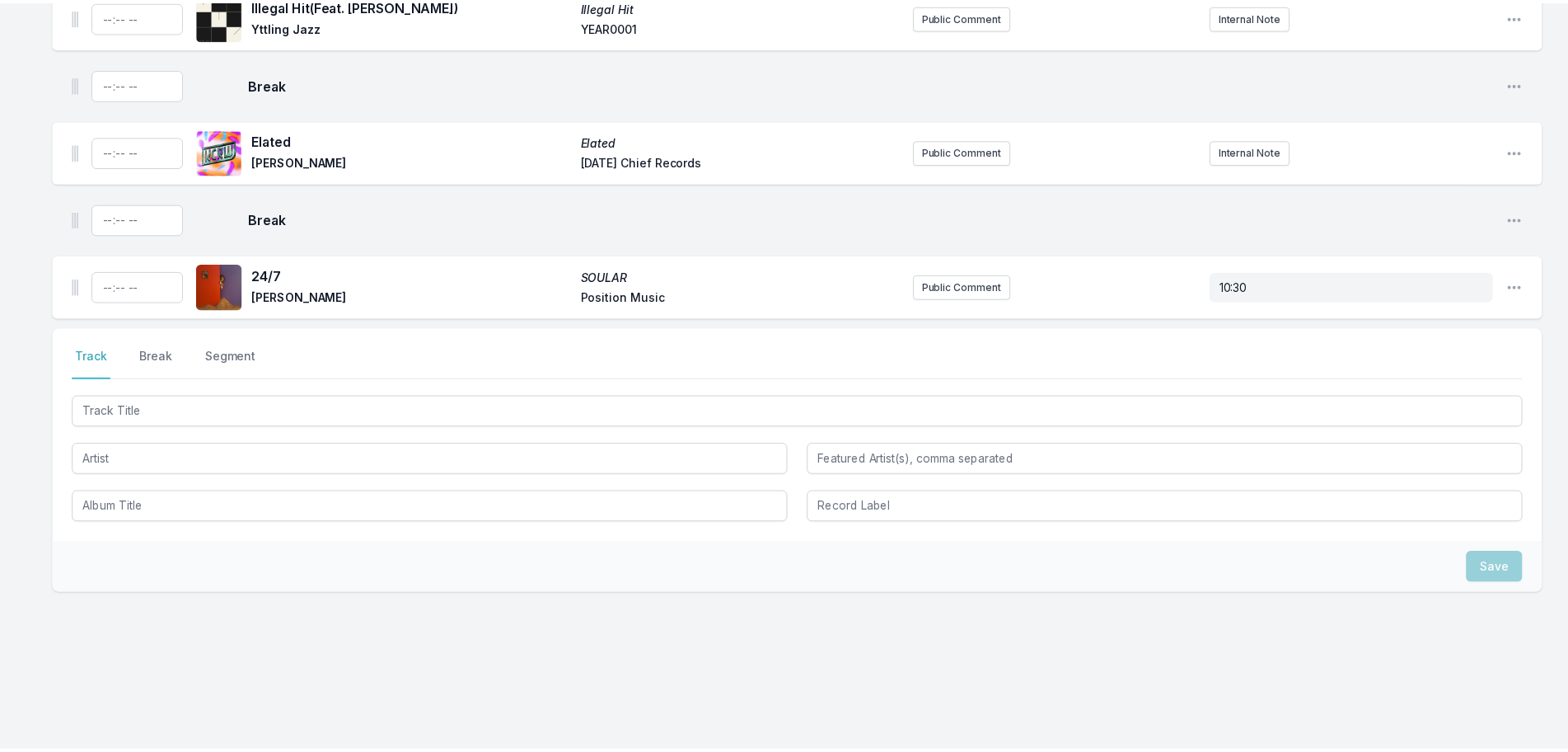
scroll to position [5474, 0]
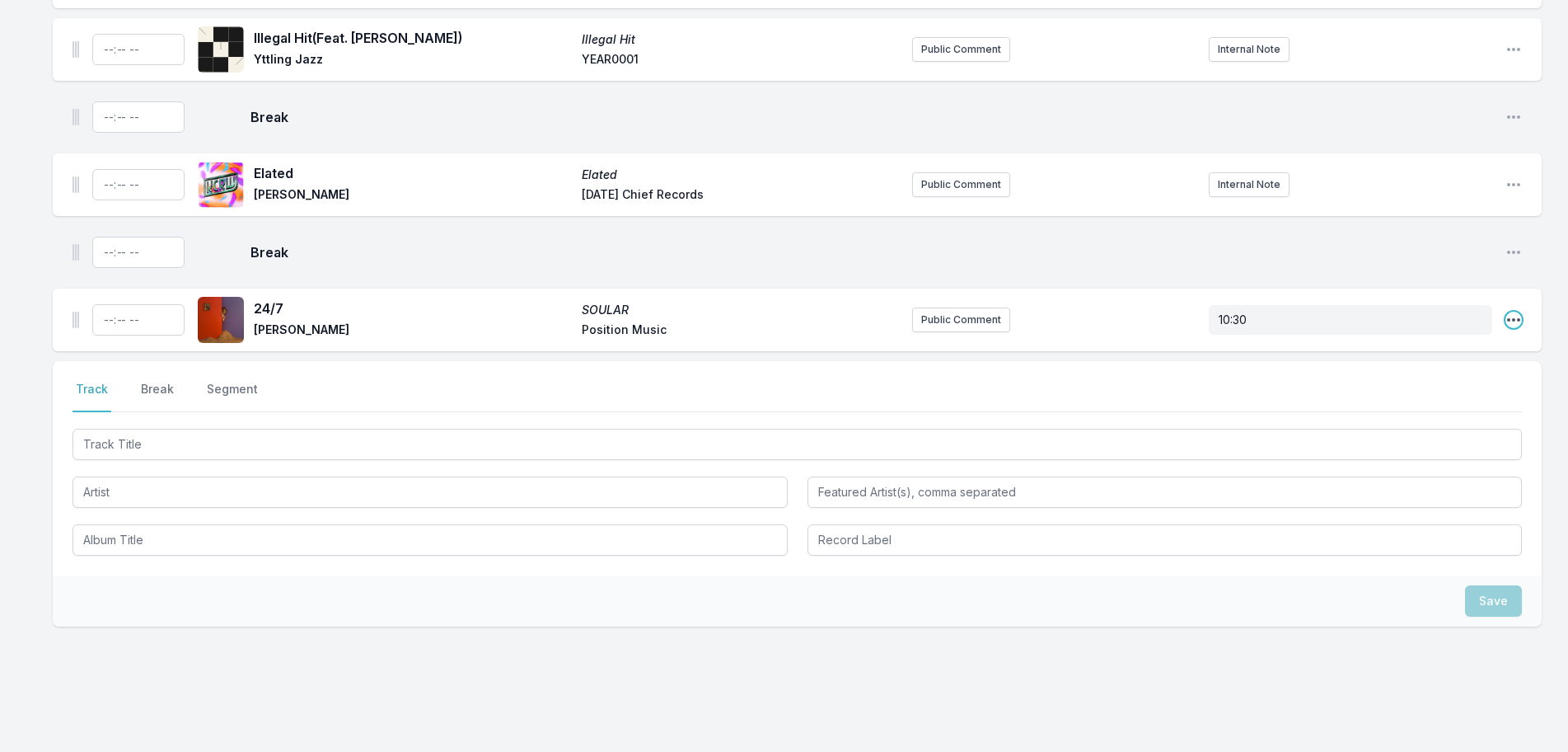
click at [1509, 319] on icon "Open playlist item options" at bounding box center [1513, 320] width 13 height 4
click at [1440, 397] on button "Delete Entry" at bounding box center [1428, 412] width 184 height 30
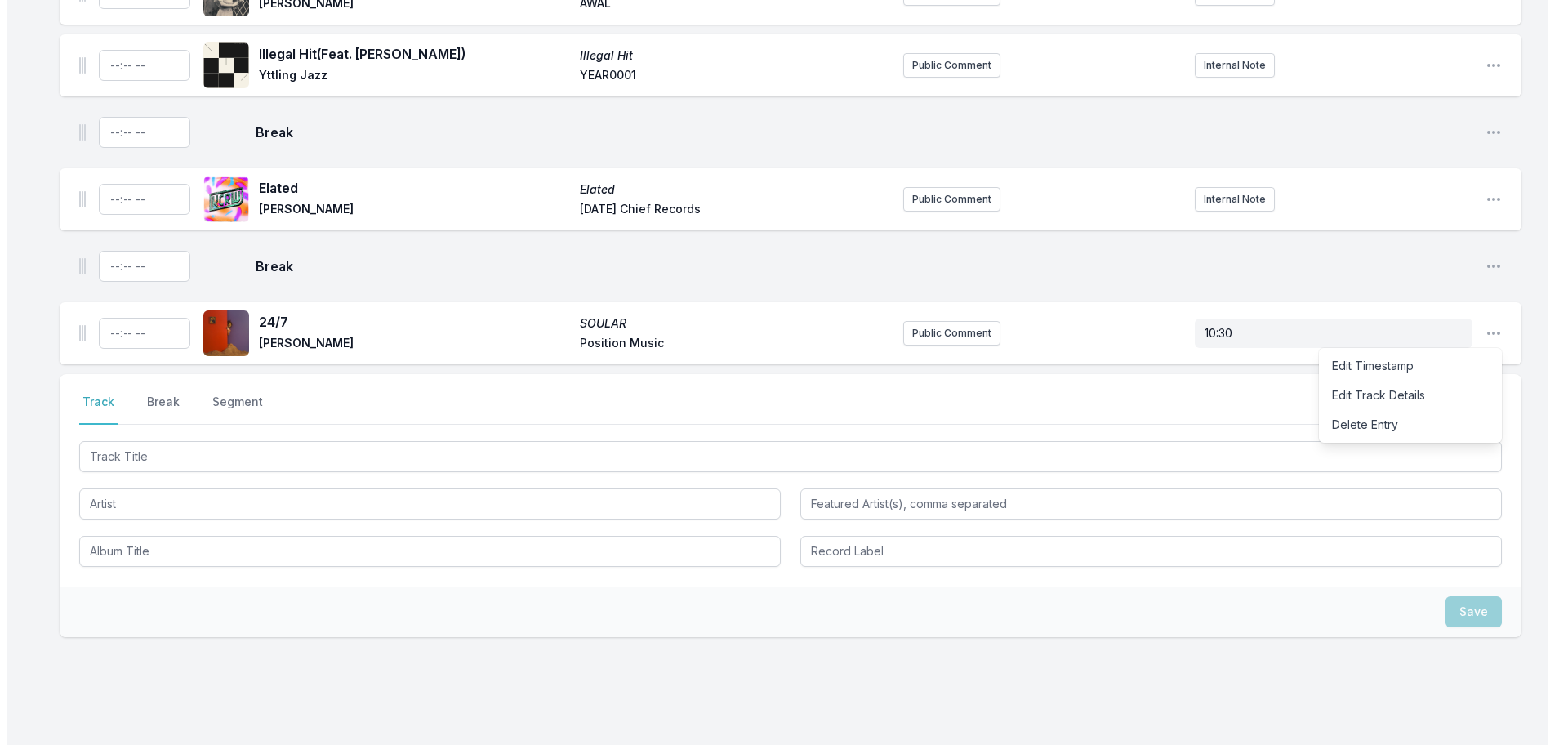
scroll to position [5414, 0]
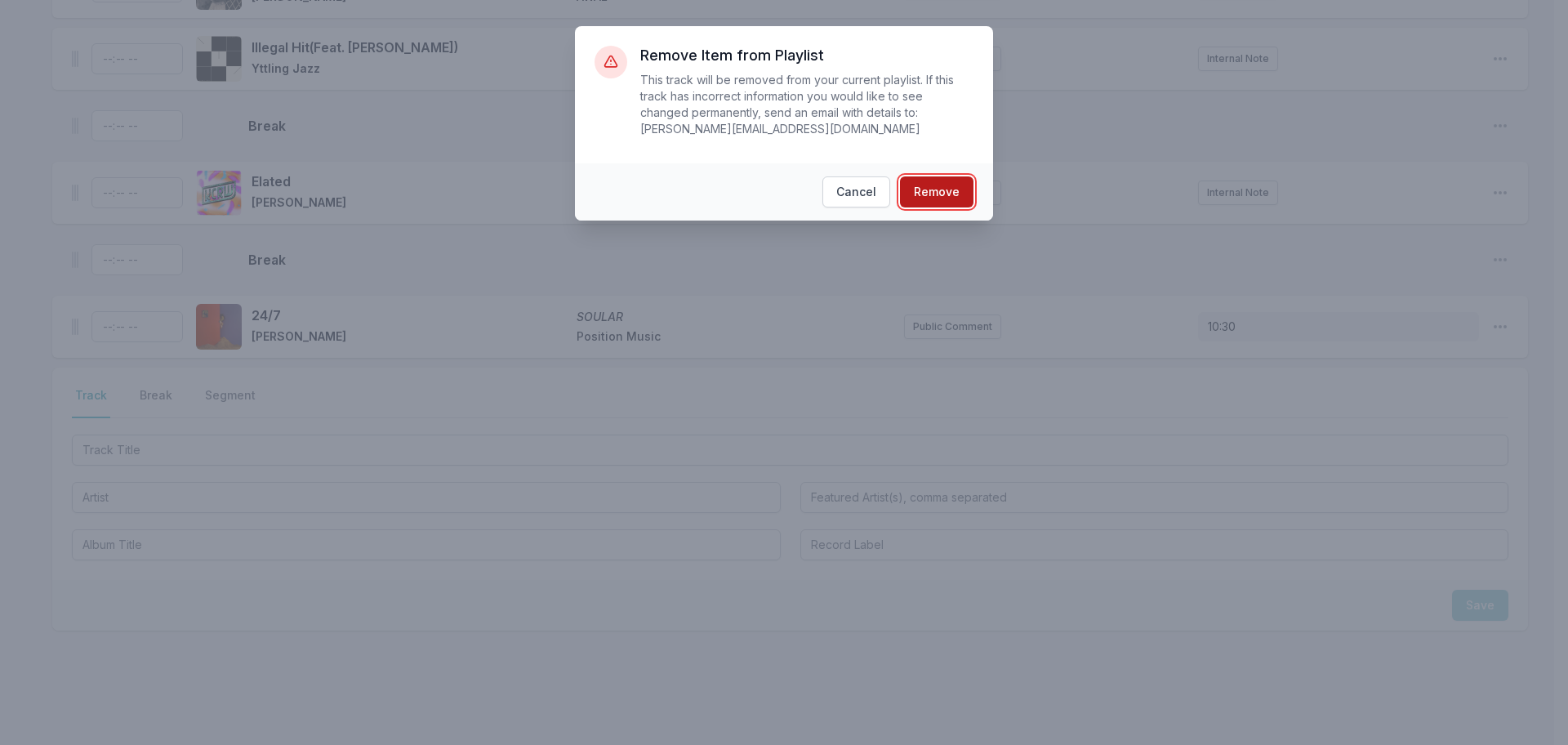
click at [951, 182] on button "Remove" at bounding box center [937, 192] width 73 height 31
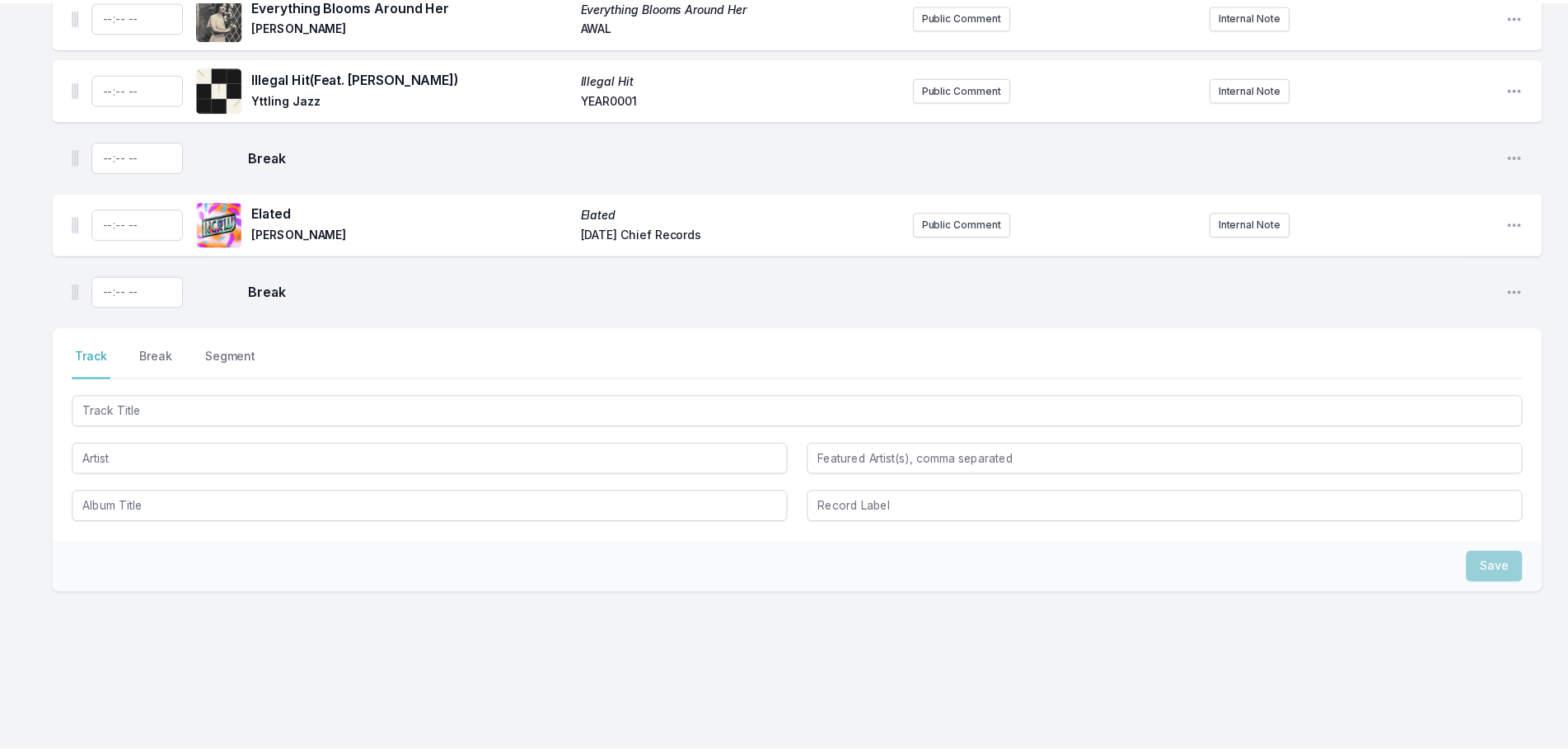
scroll to position [5402, 0]
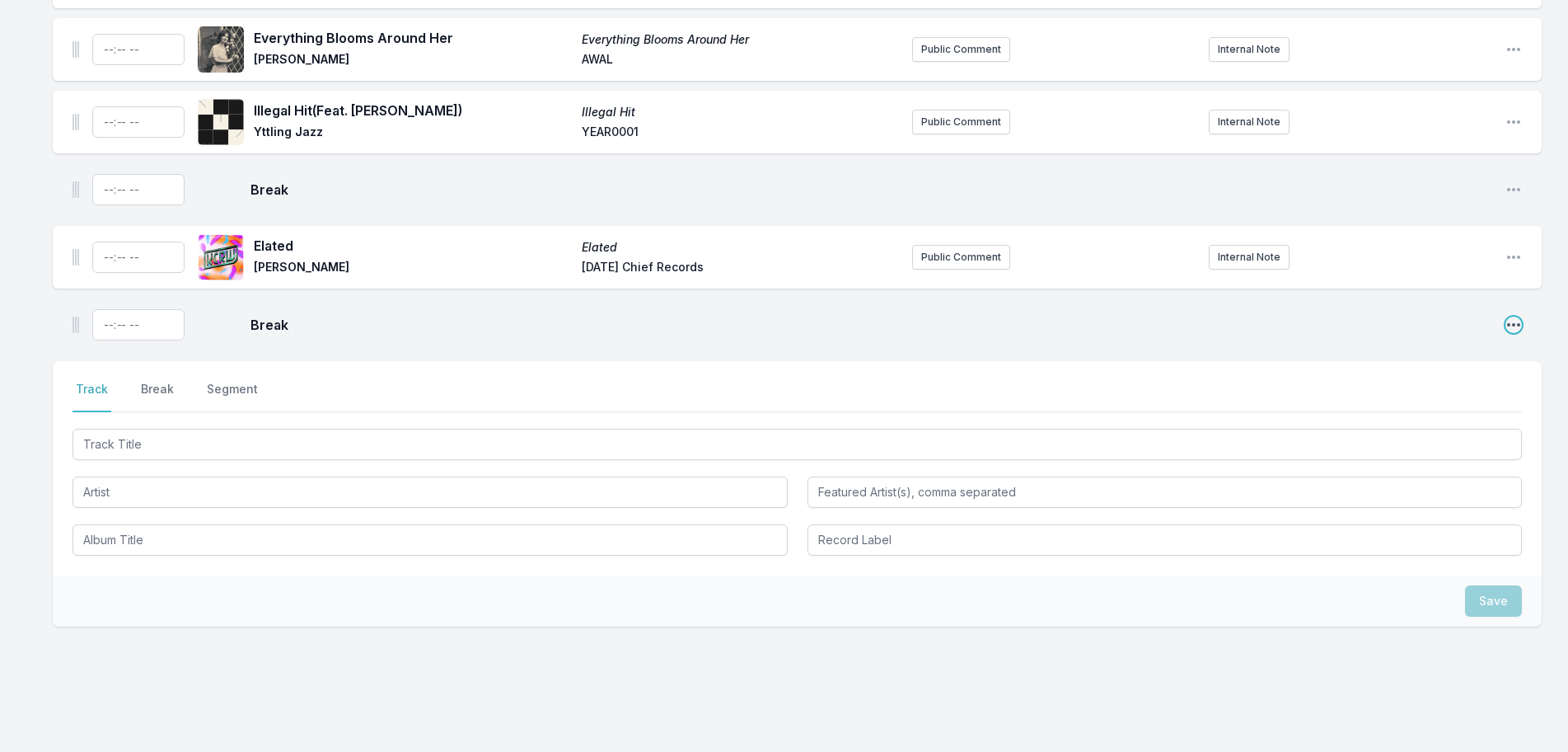
click at [1519, 317] on icon "Open playlist item options" at bounding box center [1513, 325] width 17 height 17
click at [1407, 374] on button "Delete Entry" at bounding box center [1428, 387] width 184 height 30
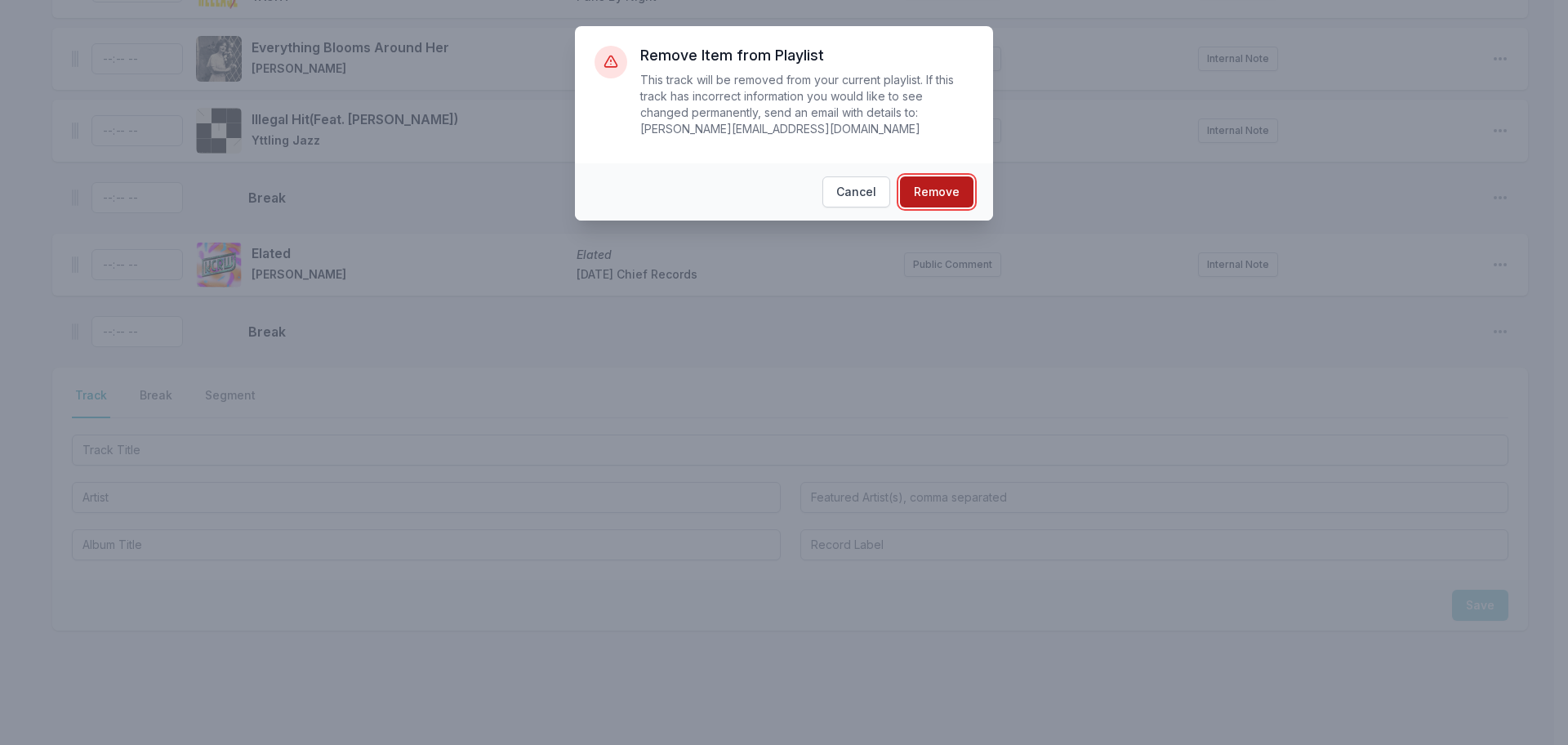
click at [947, 176] on button "Remove" at bounding box center [937, 192] width 73 height 31
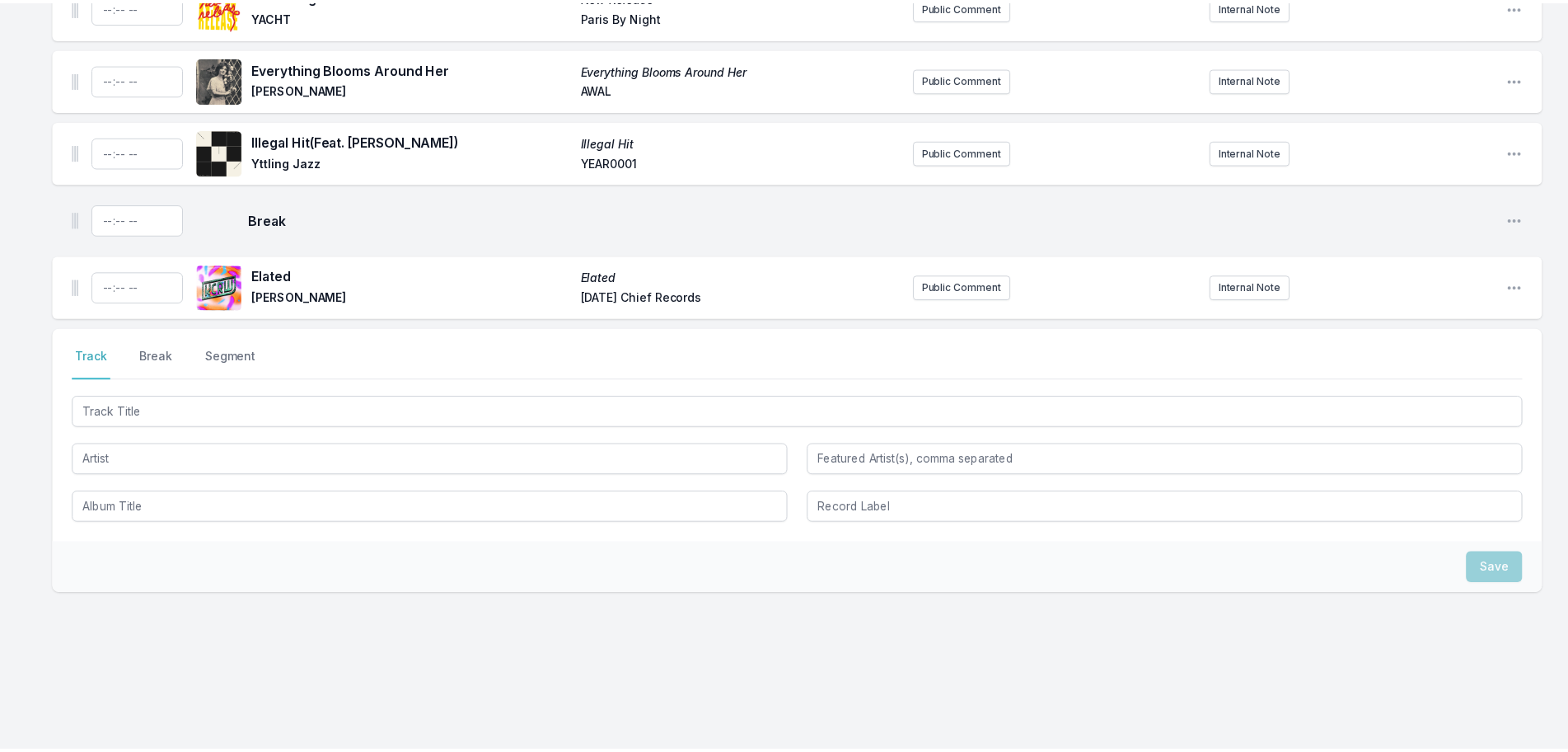
scroll to position [5340, 0]
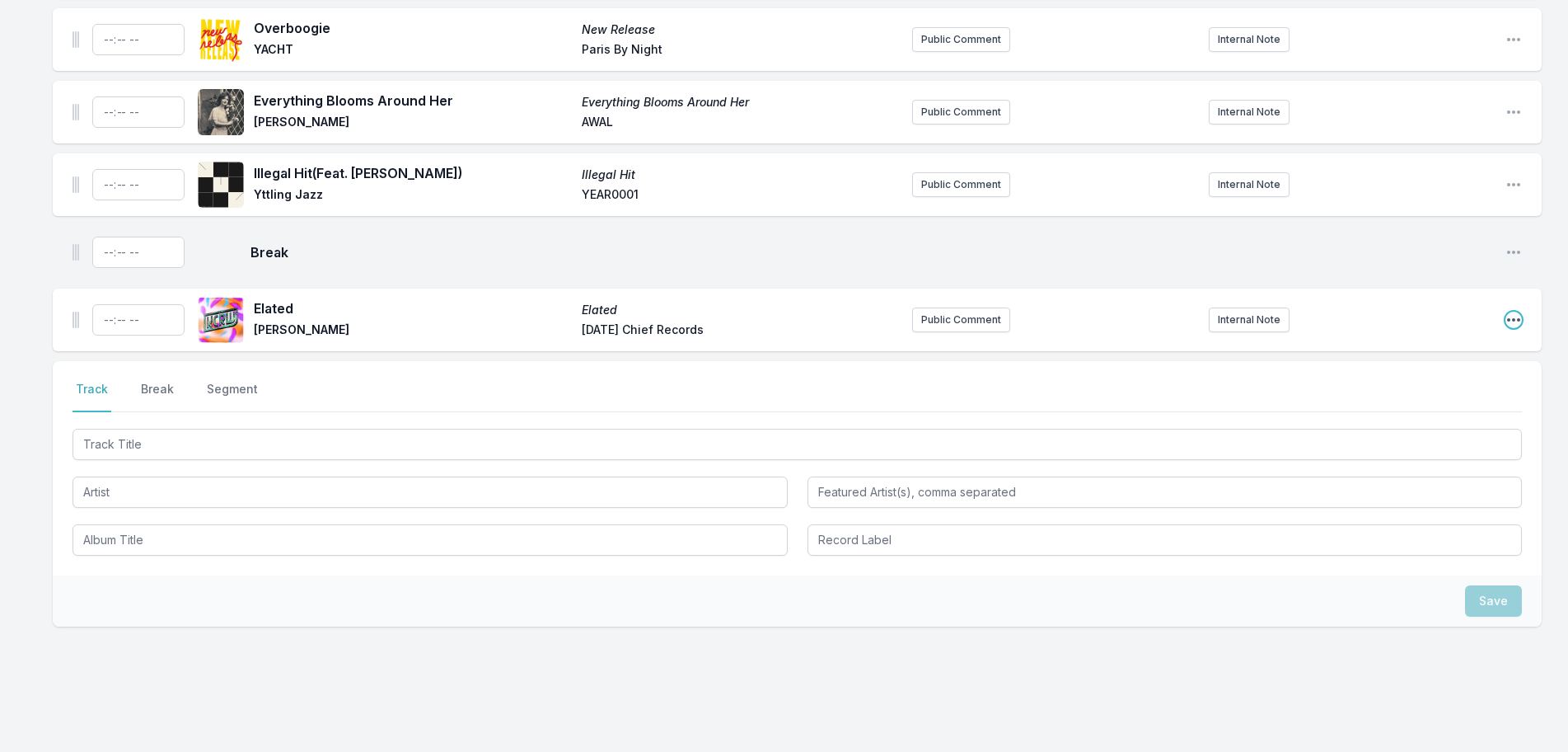
click at [1517, 311] on icon "Open playlist item options" at bounding box center [1513, 320] width 17 height 17
click at [1418, 397] on button "Delete Entry" at bounding box center [1428, 412] width 184 height 30
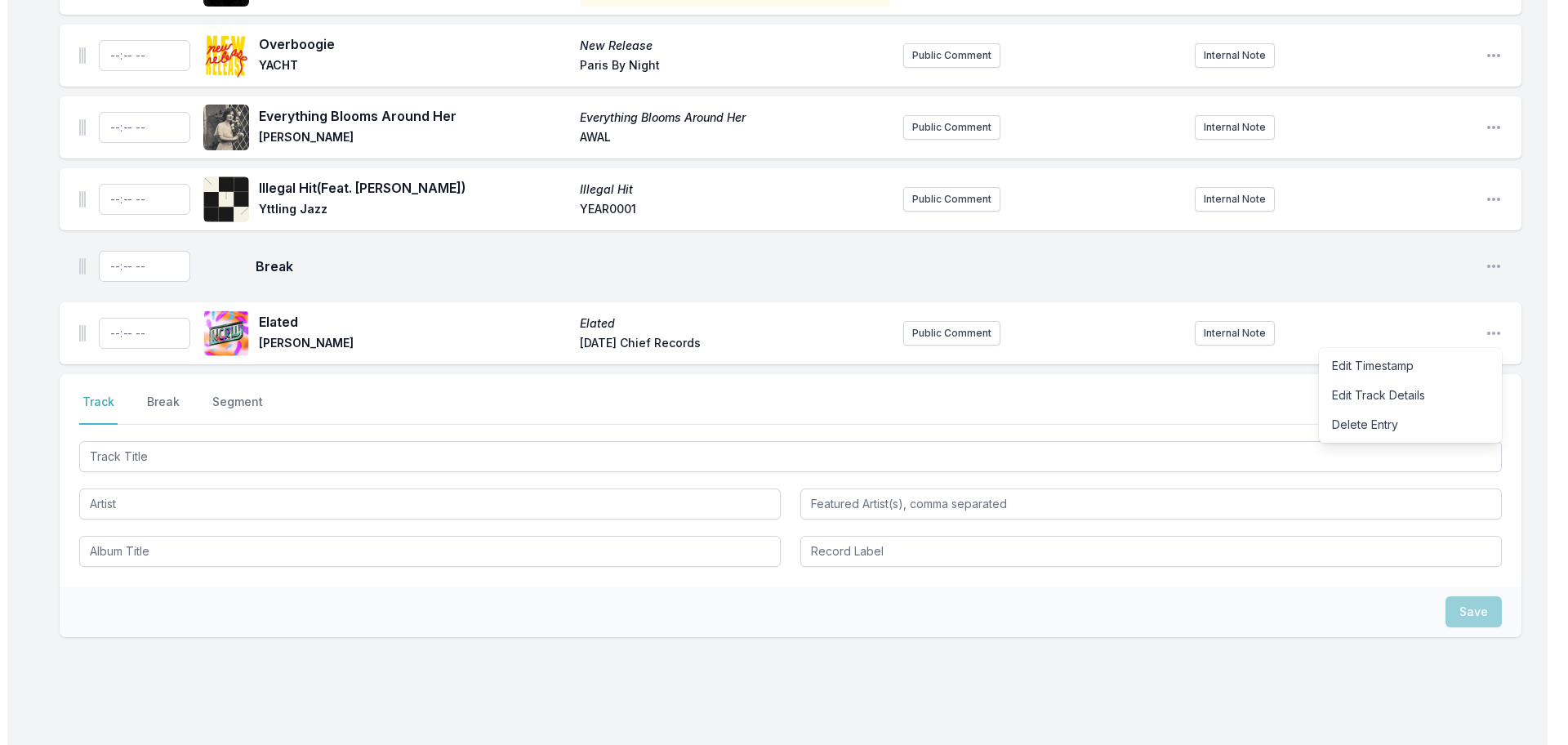
scroll to position [5280, 0]
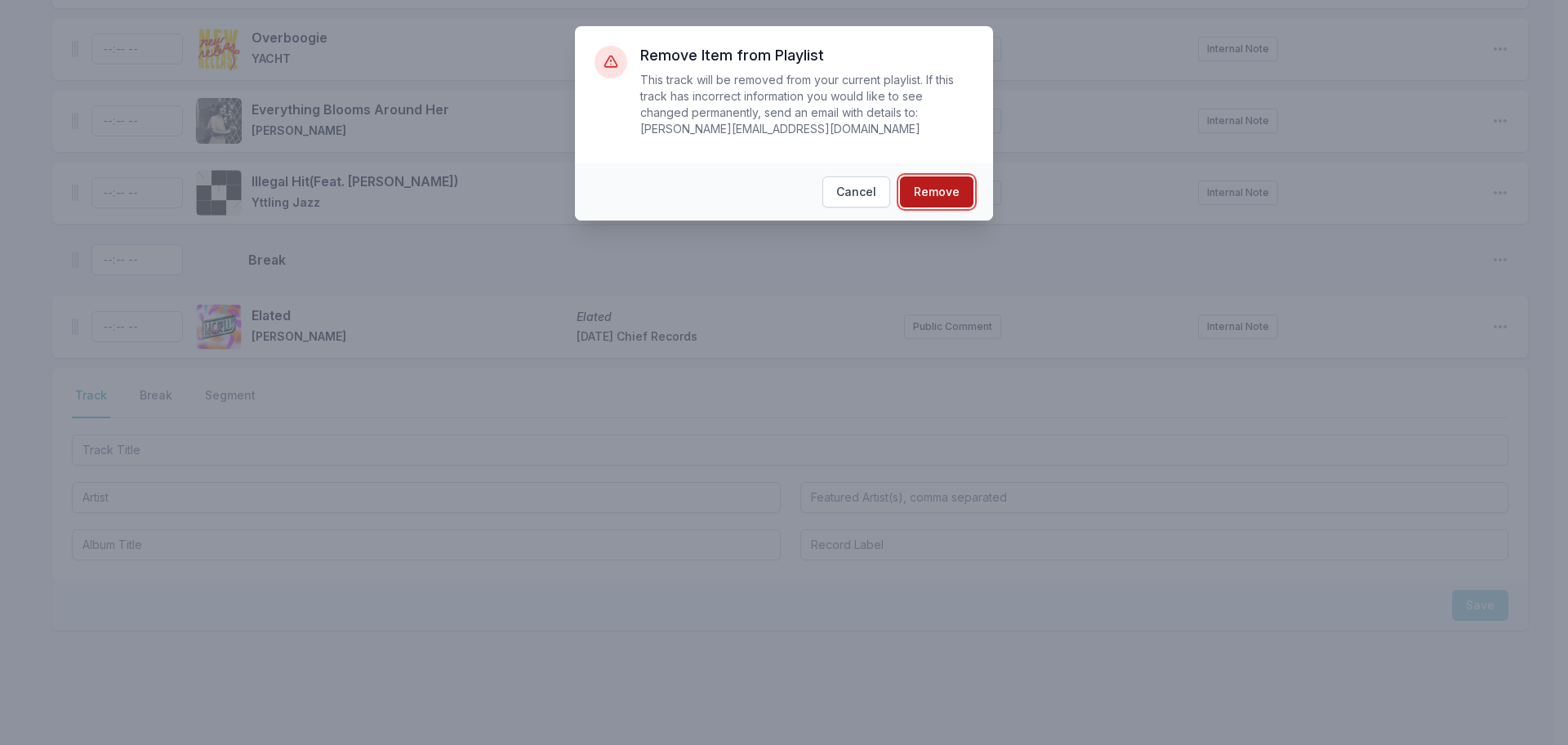
click at [929, 176] on button "Remove" at bounding box center [937, 192] width 73 height 31
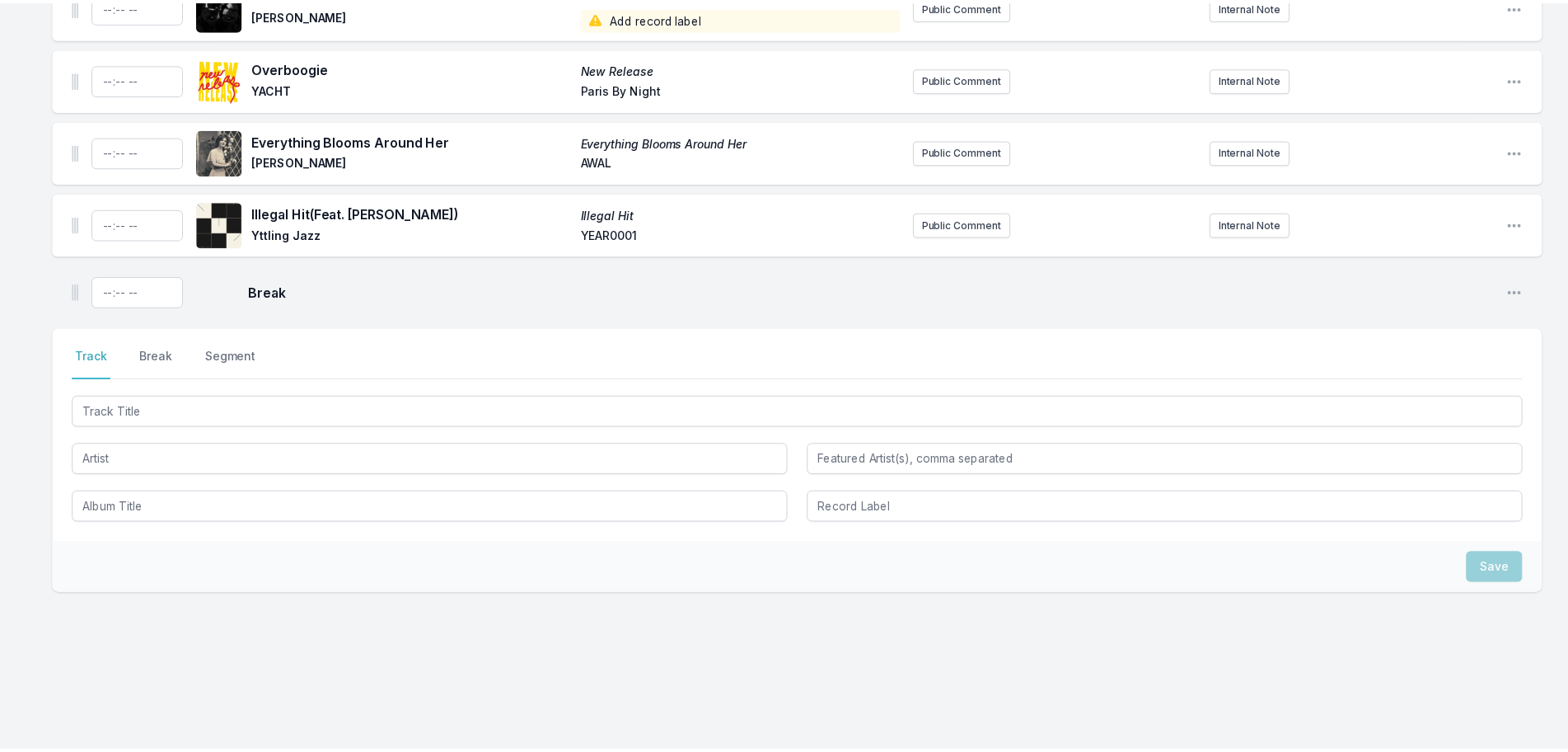
scroll to position [5267, 0]
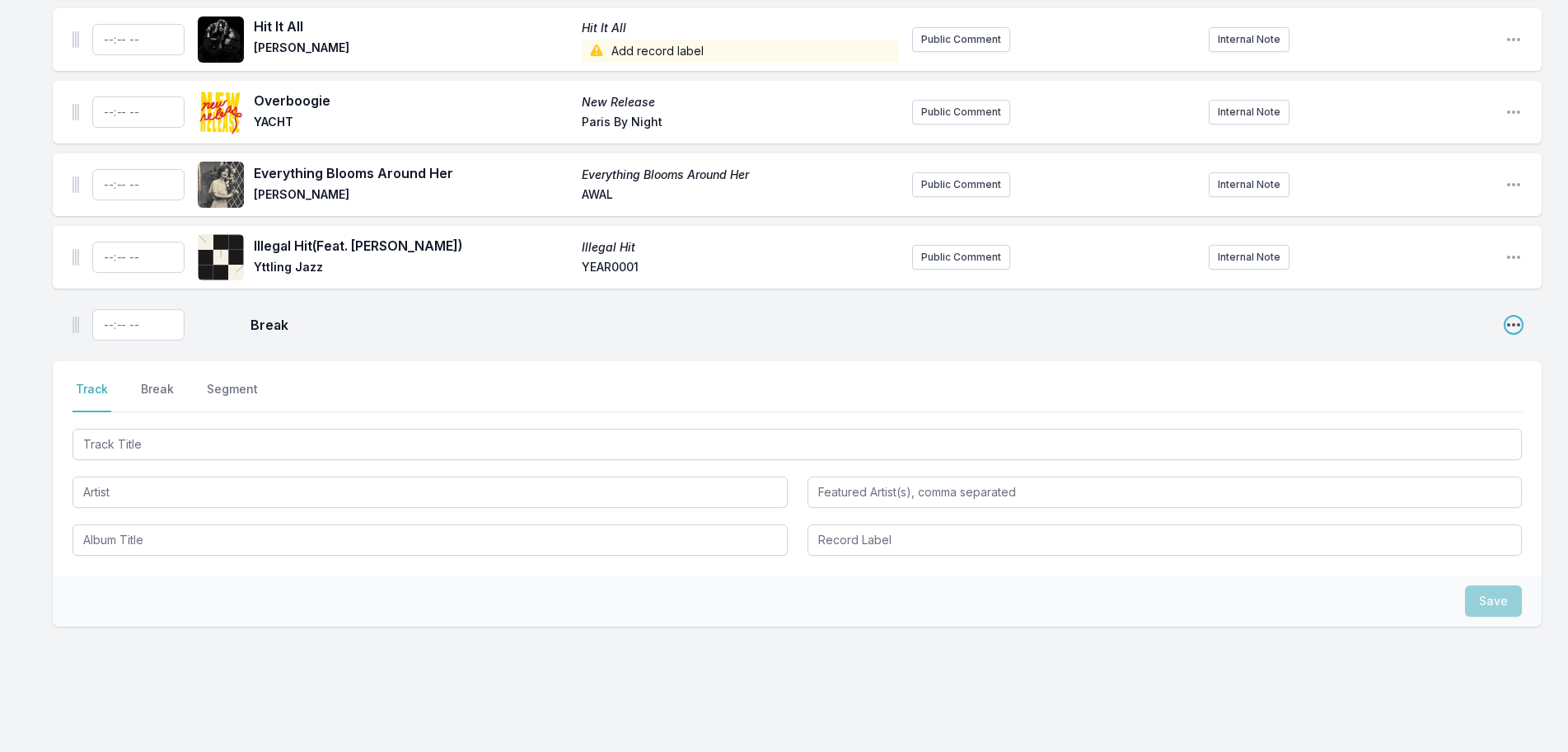
click at [1517, 317] on icon "Open playlist item options" at bounding box center [1513, 325] width 17 height 17
click at [1451, 372] on button "Delete Entry" at bounding box center [1428, 387] width 184 height 30
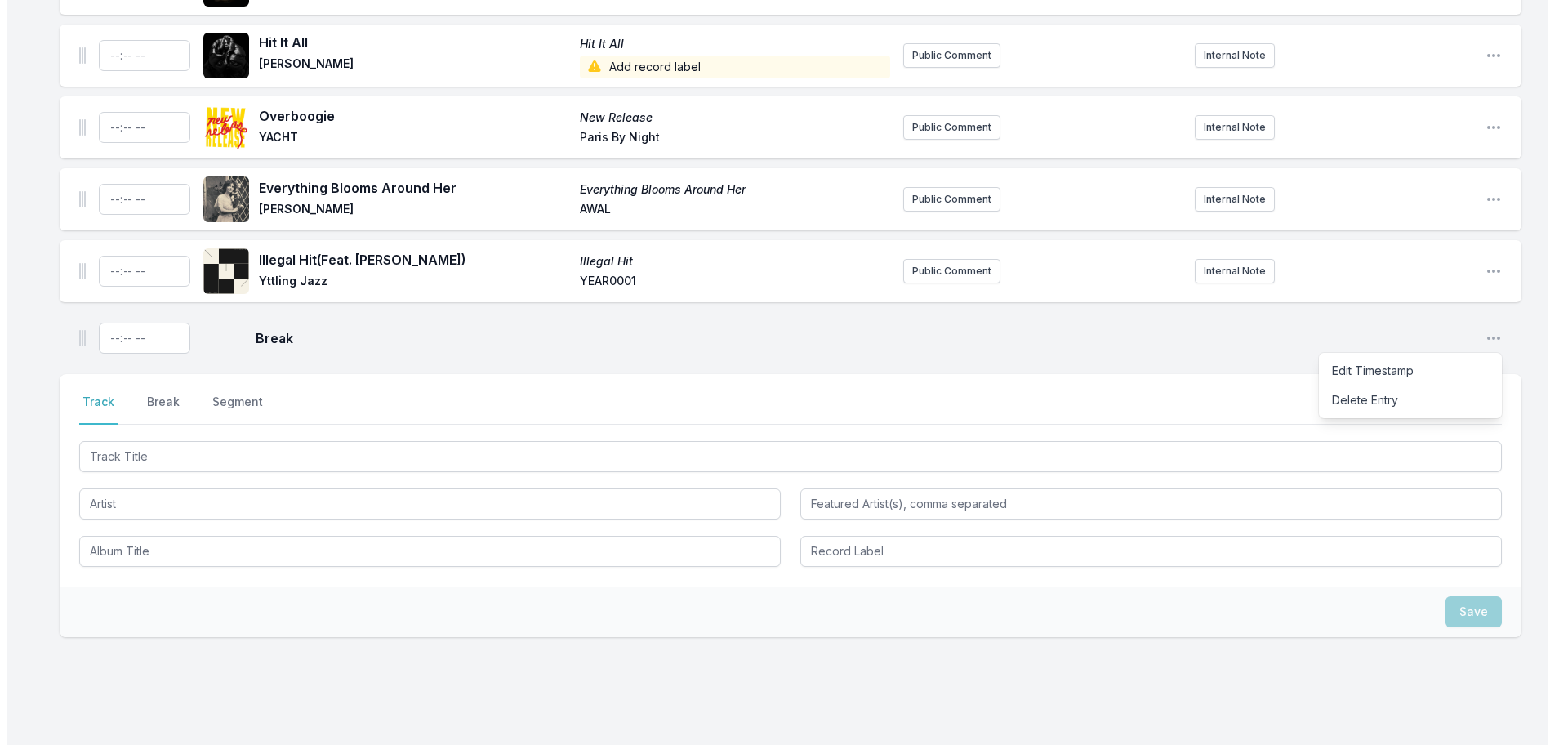
scroll to position [5209, 0]
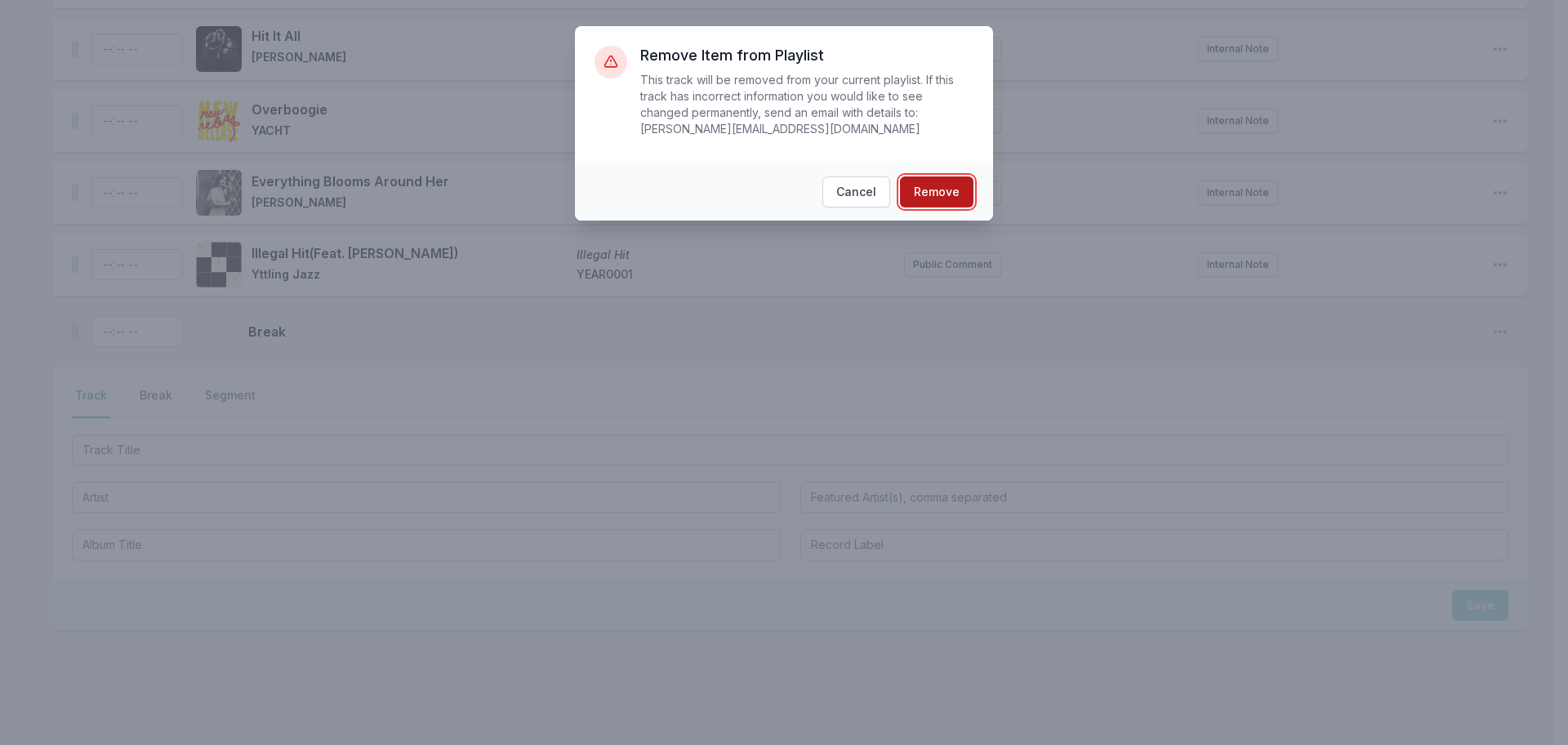
click at [934, 176] on button "Remove" at bounding box center [937, 192] width 73 height 31
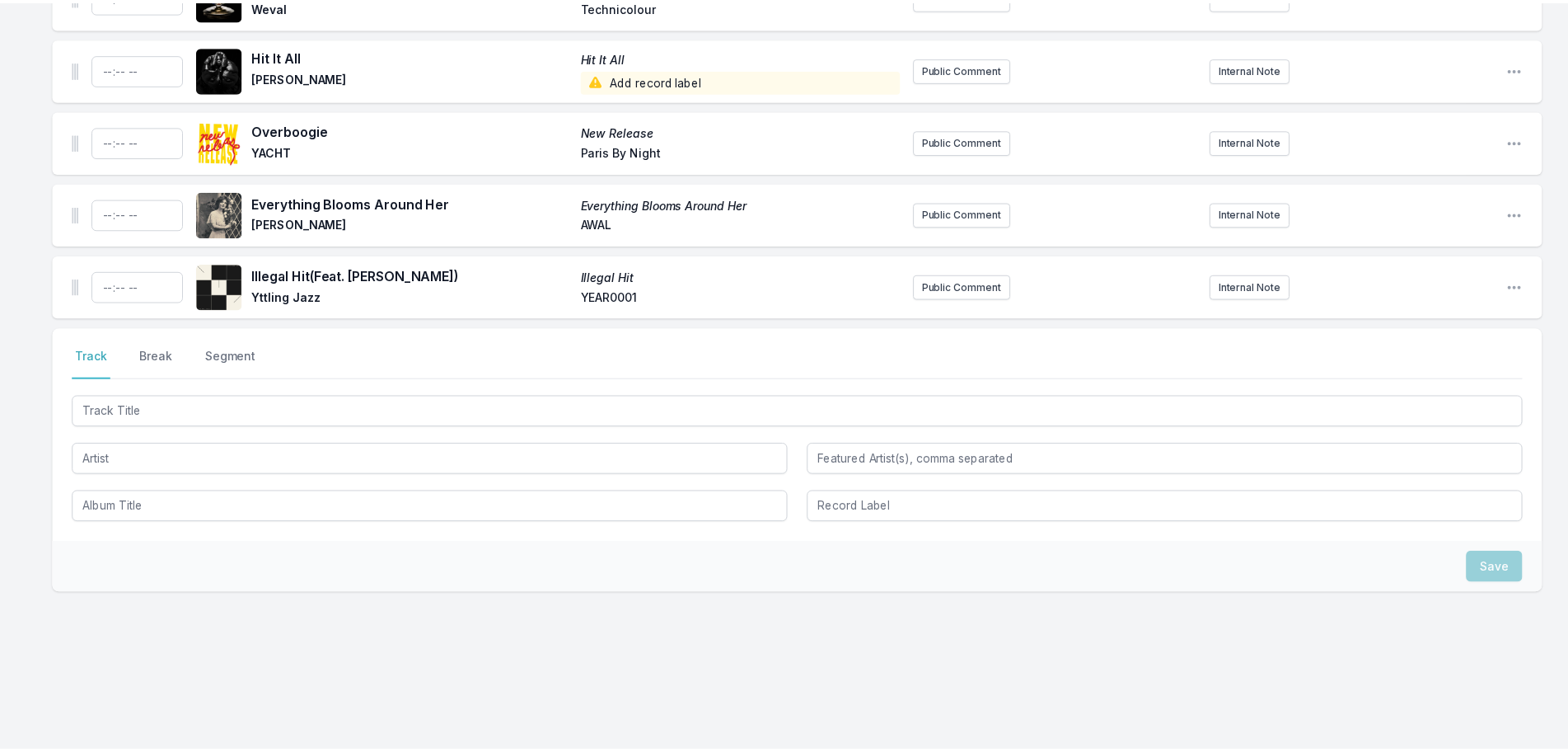
scroll to position [5205, 0]
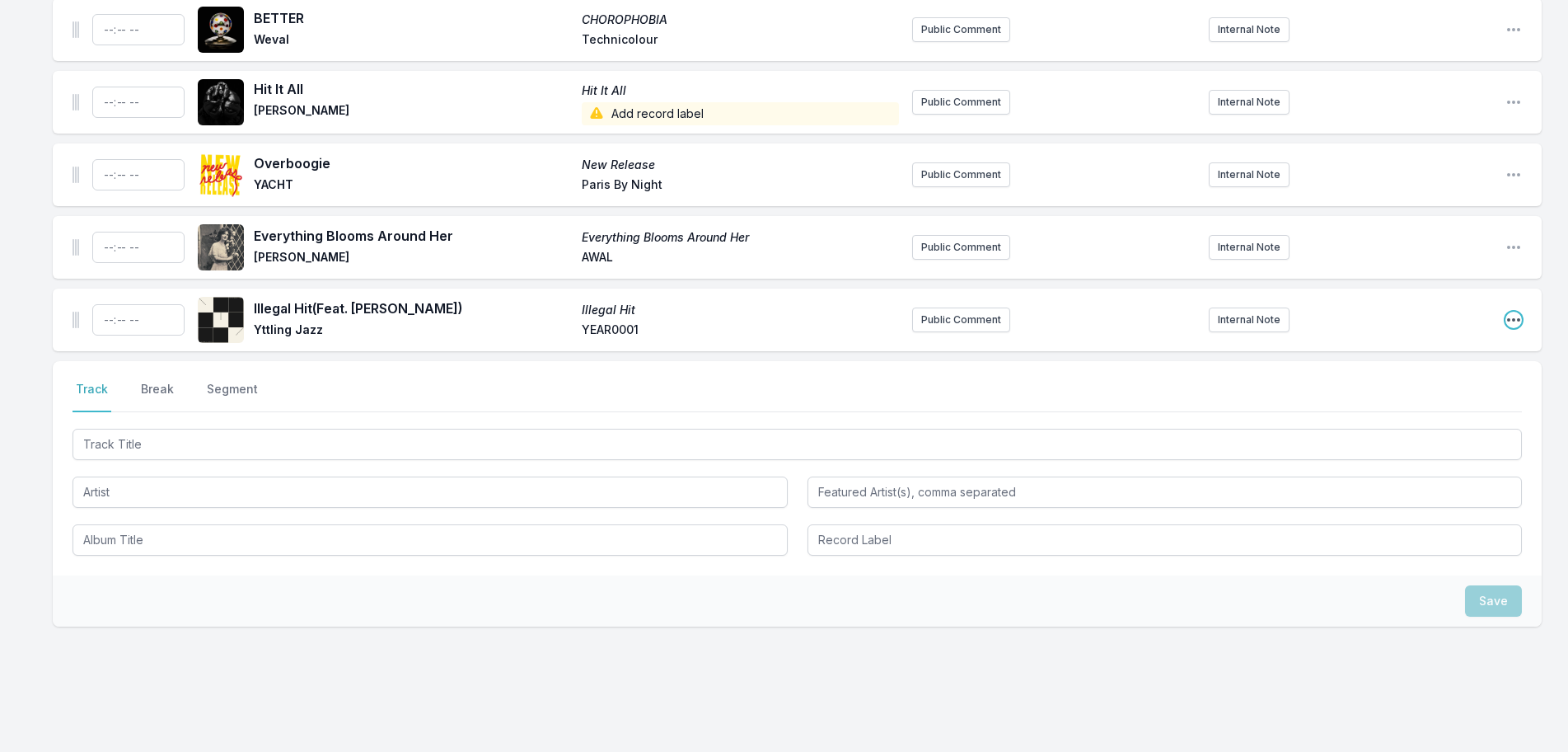
click at [1514, 319] on icon "Open playlist item options" at bounding box center [1513, 320] width 13 height 4
click at [1427, 397] on button "Delete Entry" at bounding box center [1428, 412] width 184 height 30
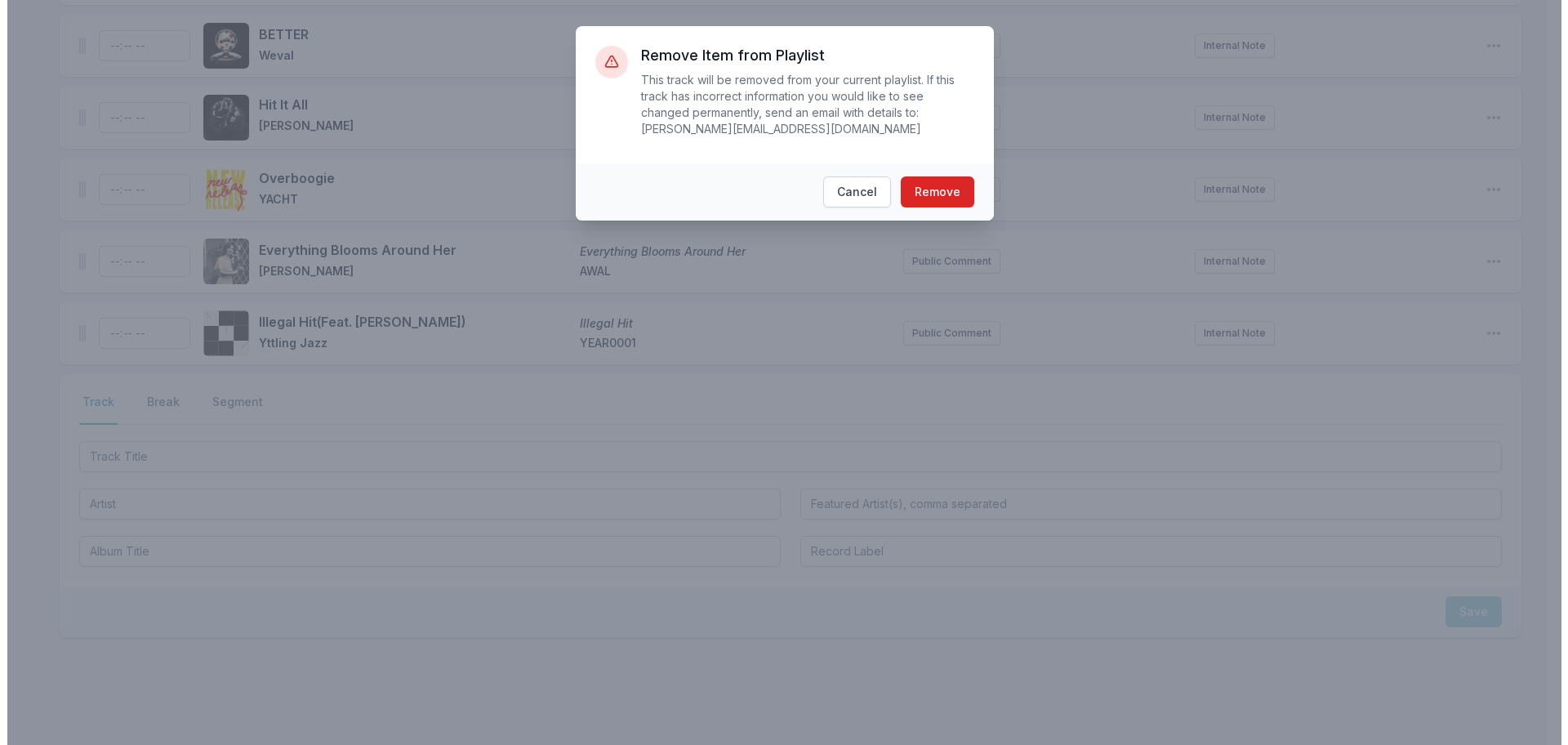
scroll to position [5146, 0]
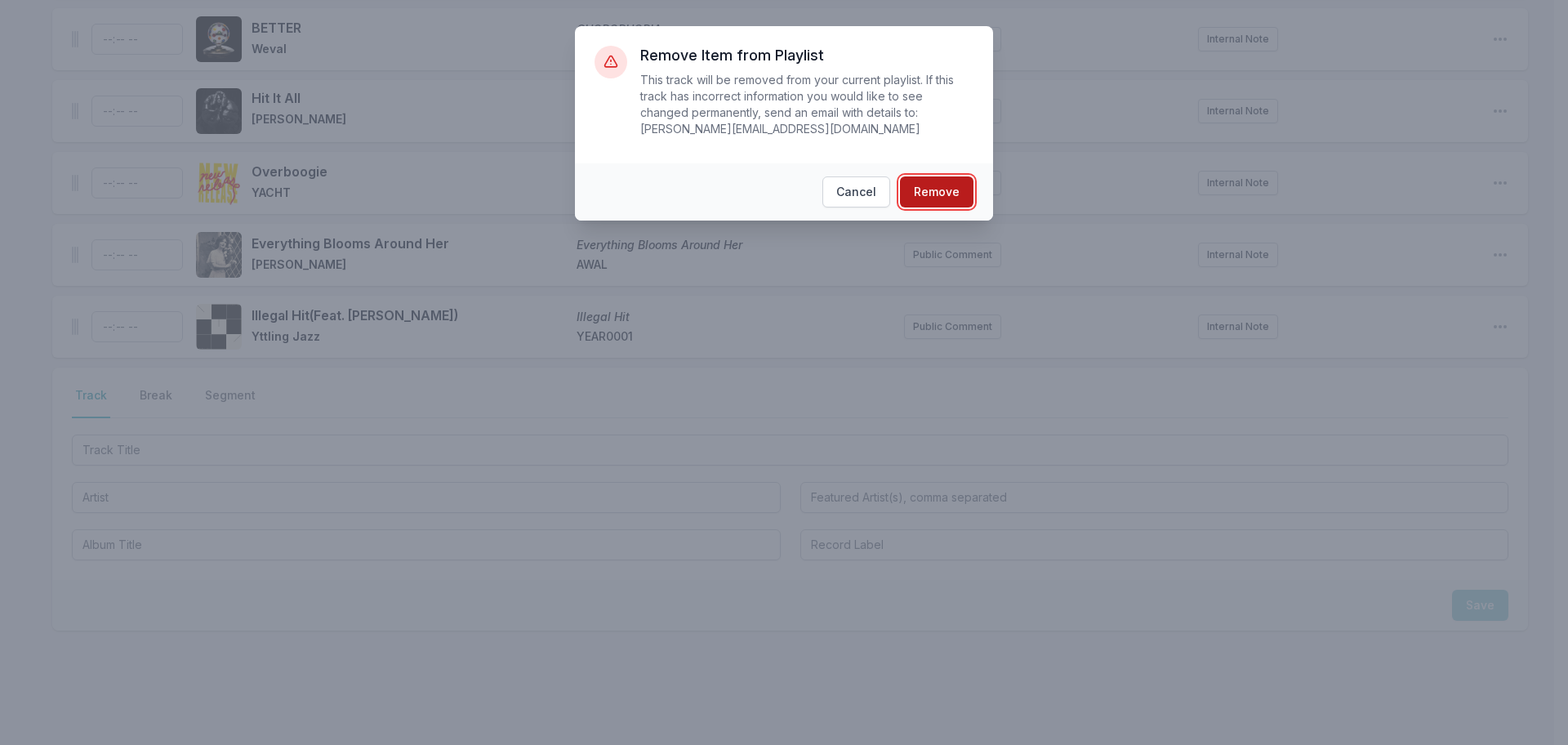
click at [940, 178] on button "Remove" at bounding box center [937, 192] width 73 height 31
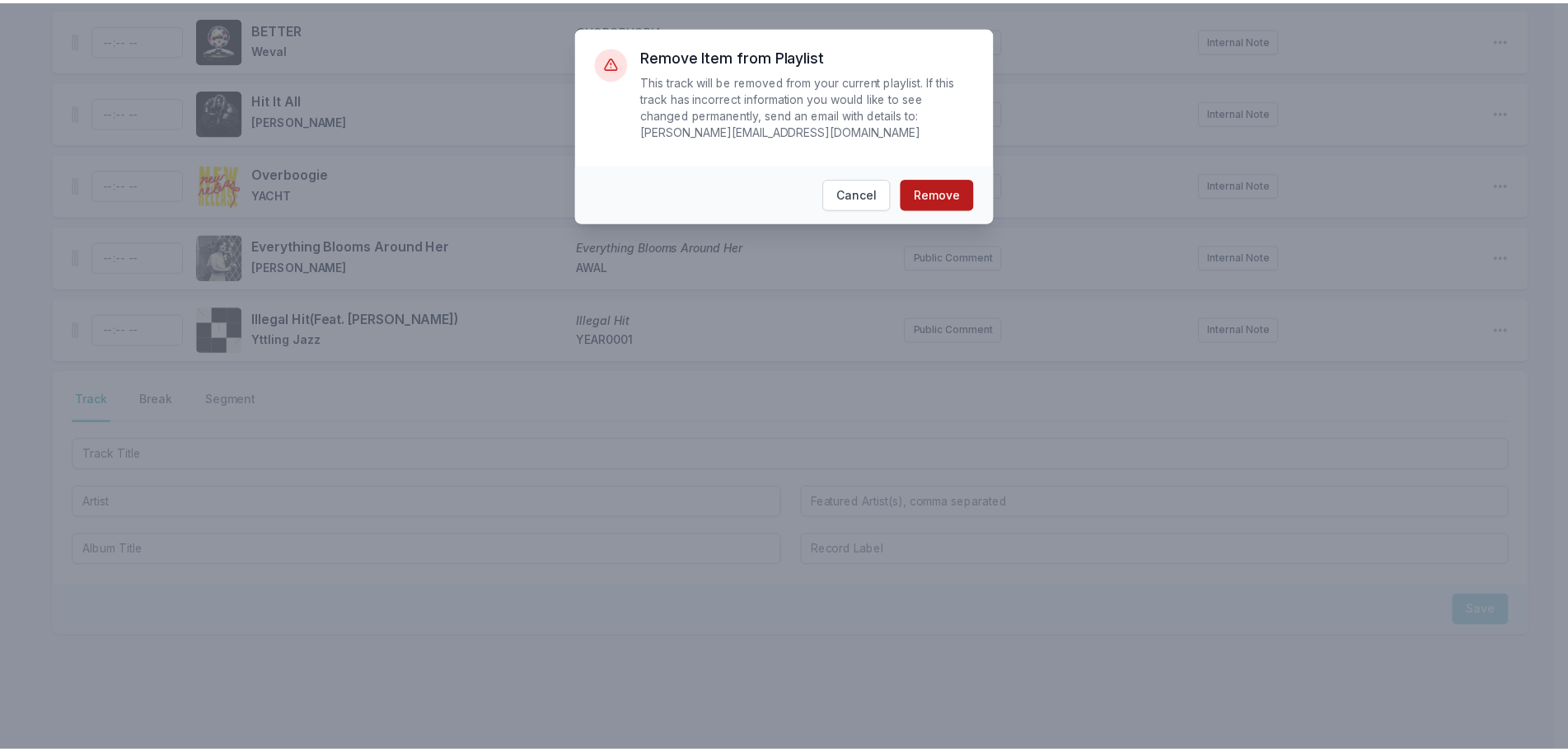
scroll to position [5132, 0]
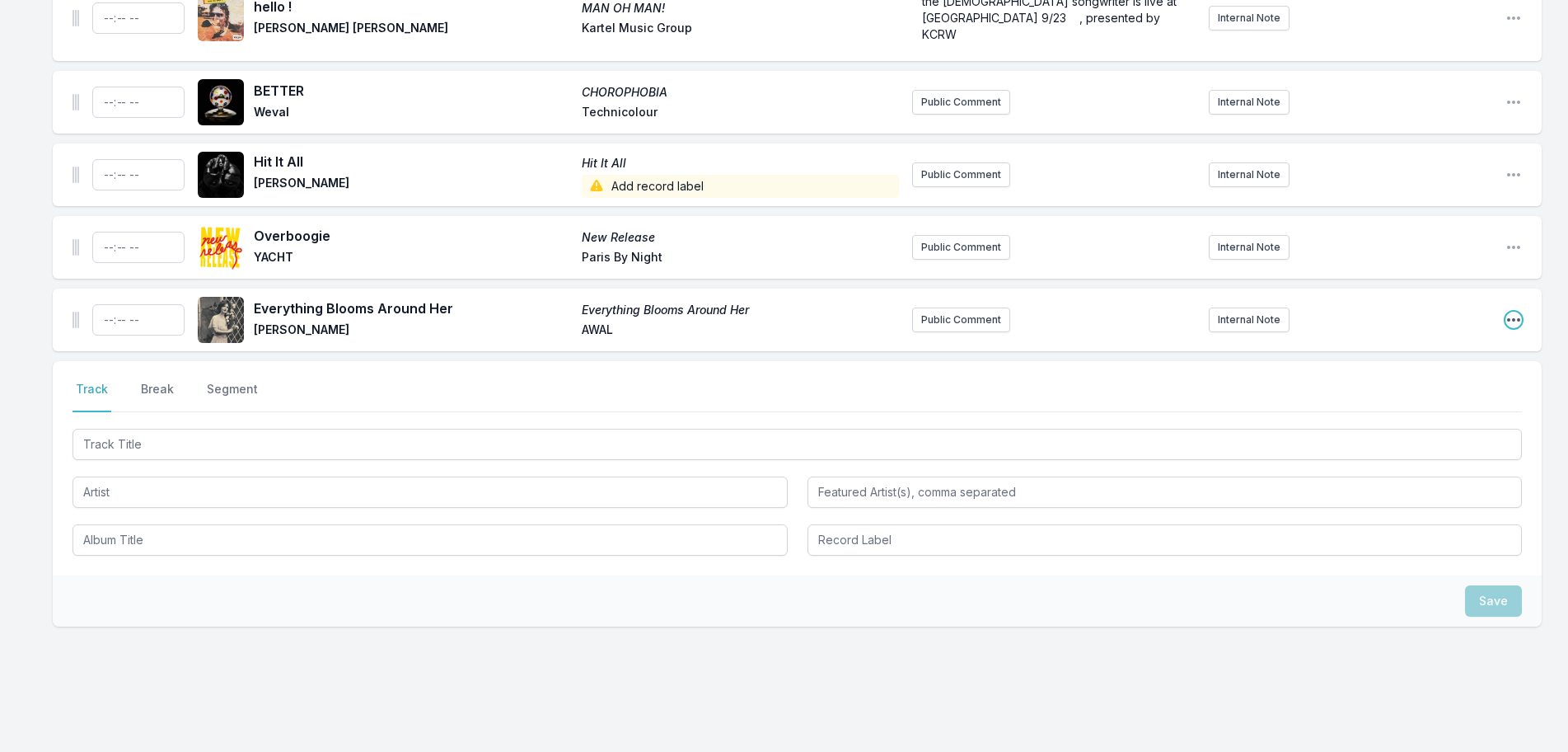
click at [1515, 311] on icon "Open playlist item options" at bounding box center [1513, 320] width 17 height 17
click at [1405, 397] on button "Delete Entry" at bounding box center [1428, 412] width 184 height 30
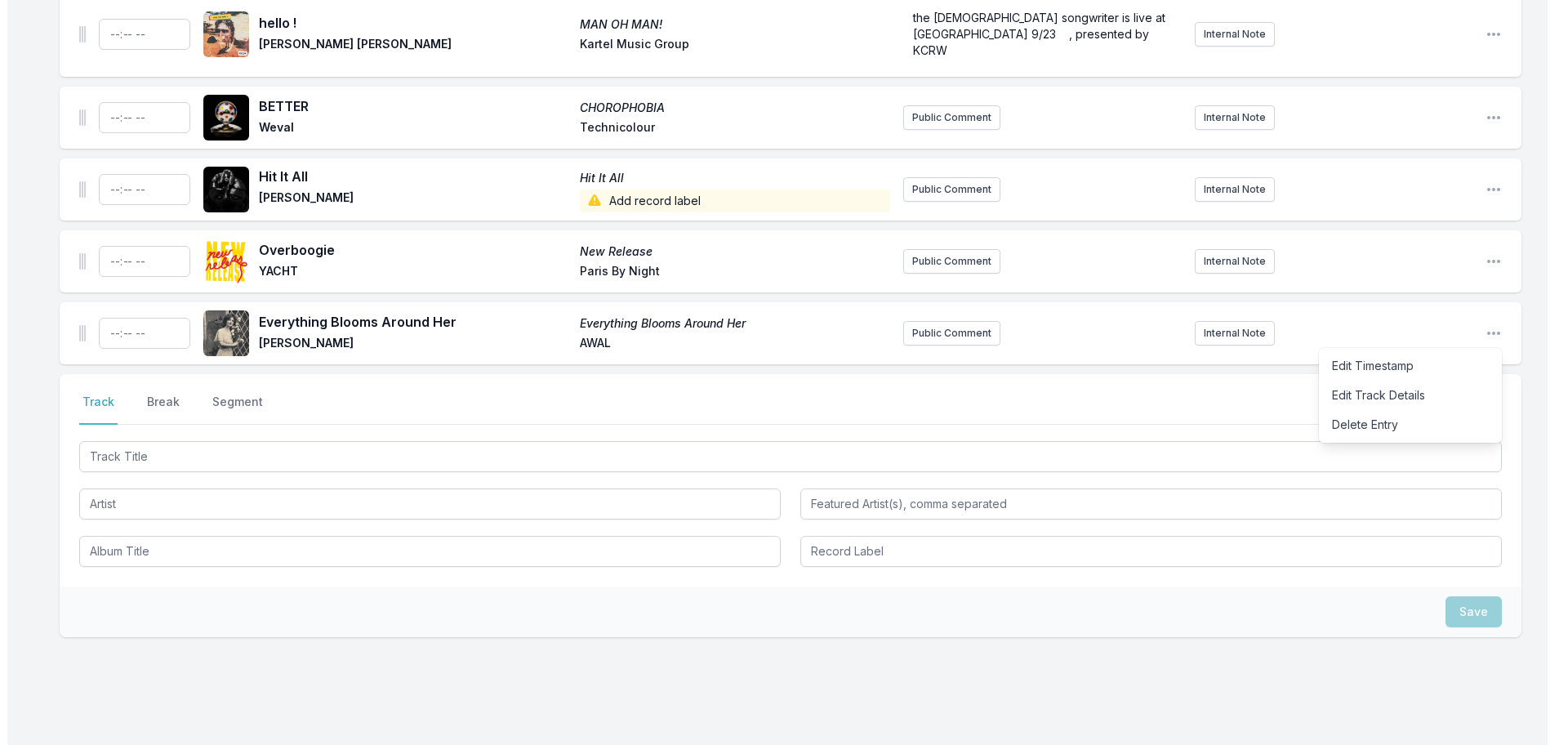
scroll to position [5075, 0]
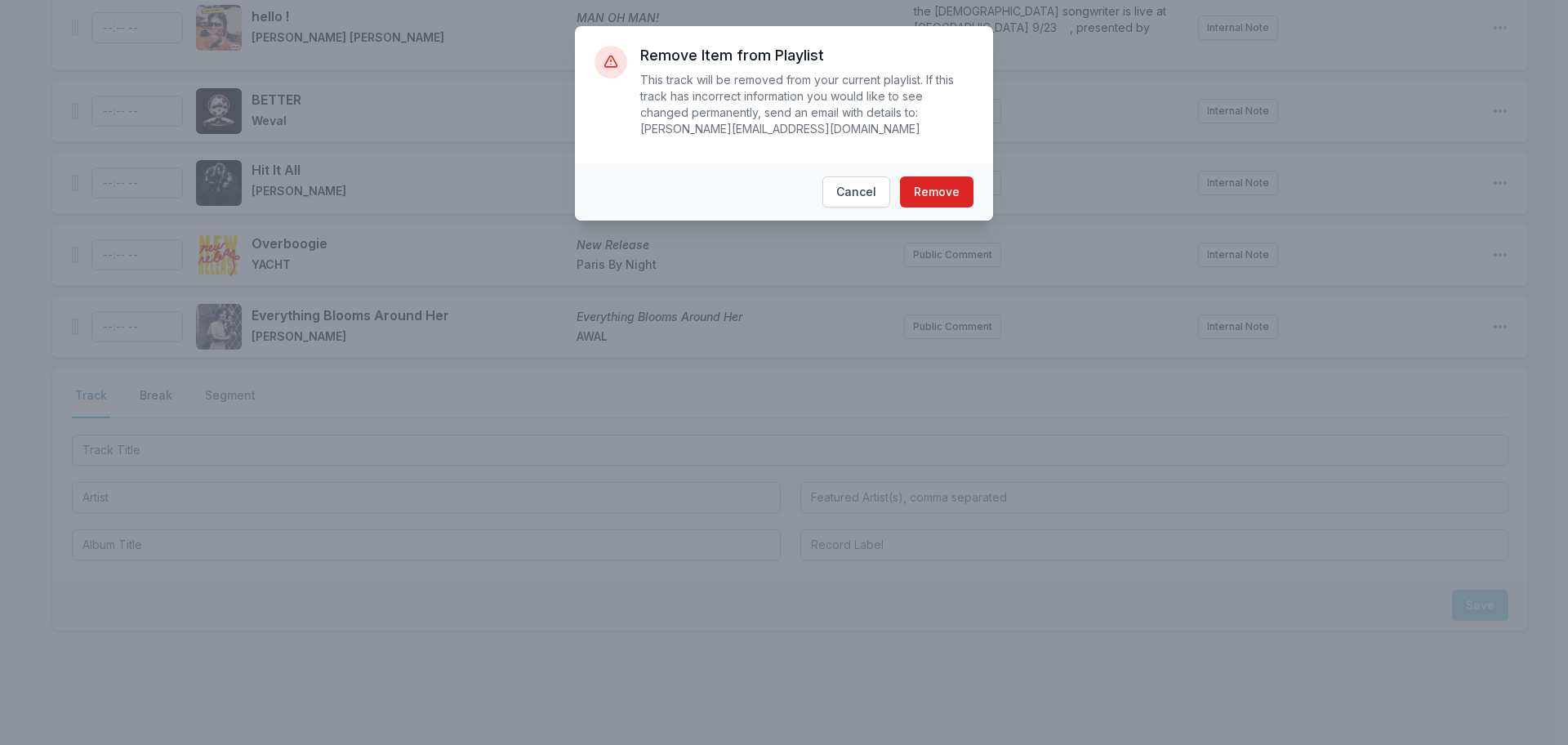
click at [937, 163] on footer "Cancel Remove" at bounding box center [784, 192] width 418 height 57
click at [937, 176] on button "Remove" at bounding box center [937, 192] width 73 height 31
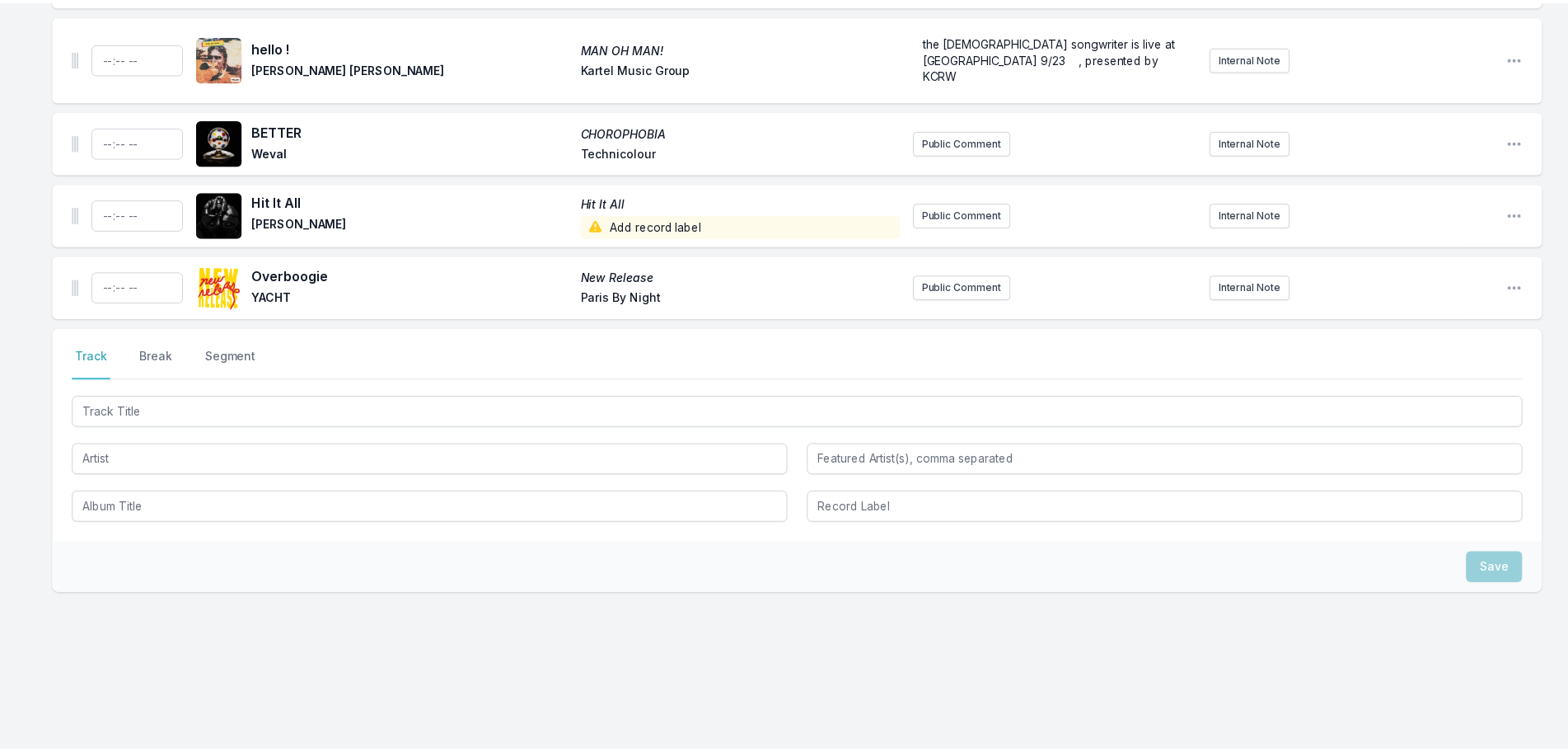
scroll to position [5059, 0]
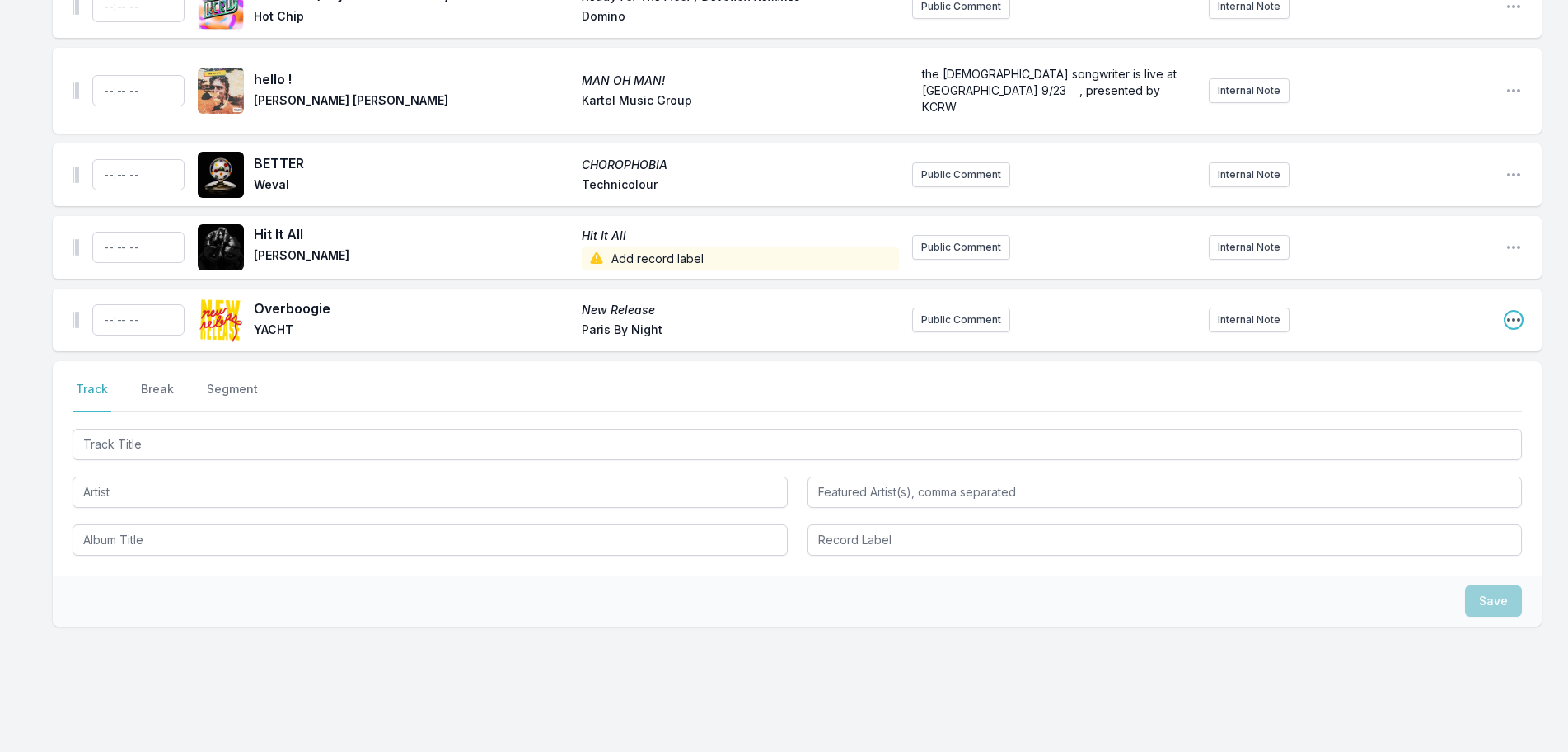
click at [1505, 311] on icon "Open playlist item options" at bounding box center [1513, 320] width 17 height 17
click at [1451, 397] on button "Delete Entry" at bounding box center [1428, 412] width 184 height 30
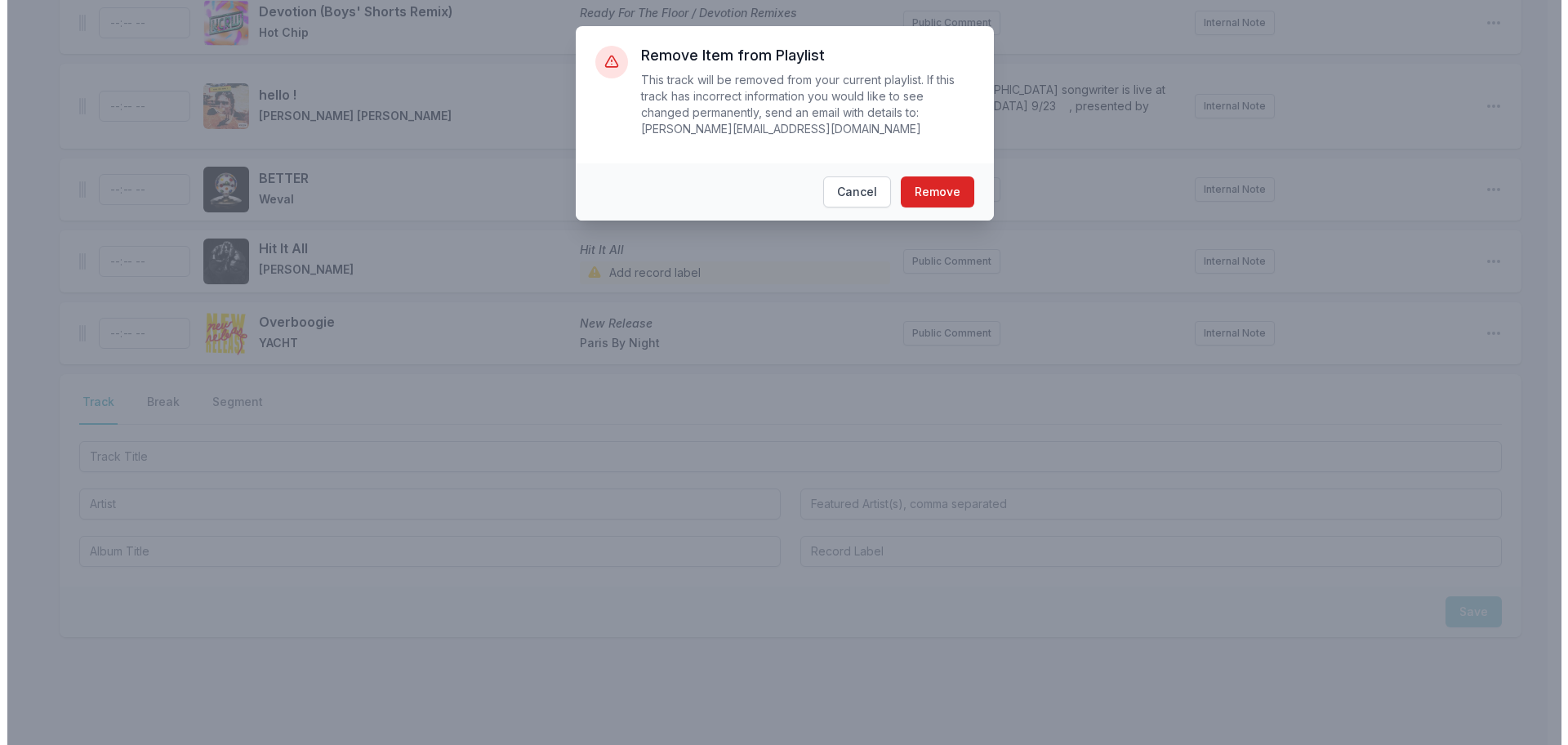
scroll to position [5002, 0]
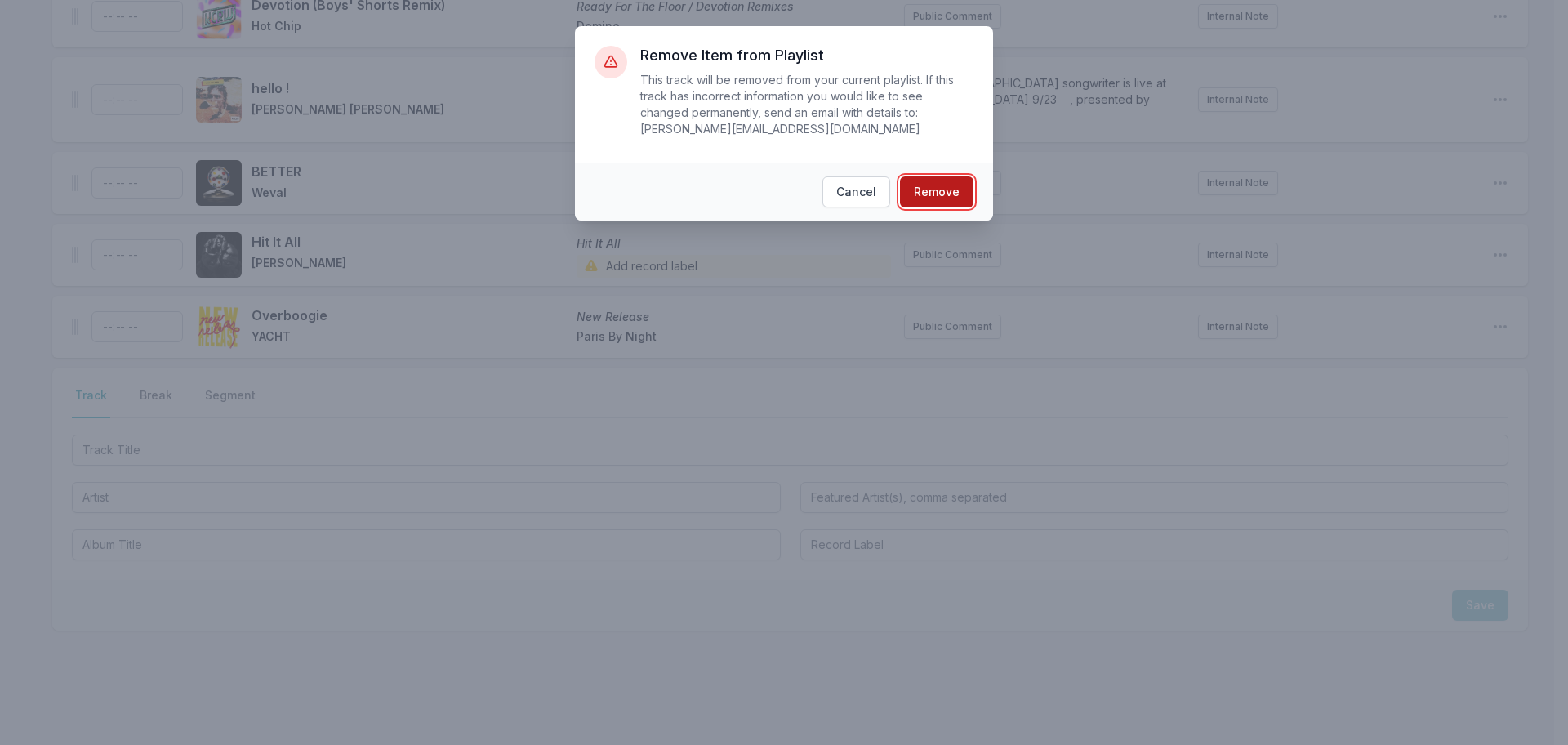
click at [919, 176] on button "Remove" at bounding box center [937, 192] width 73 height 31
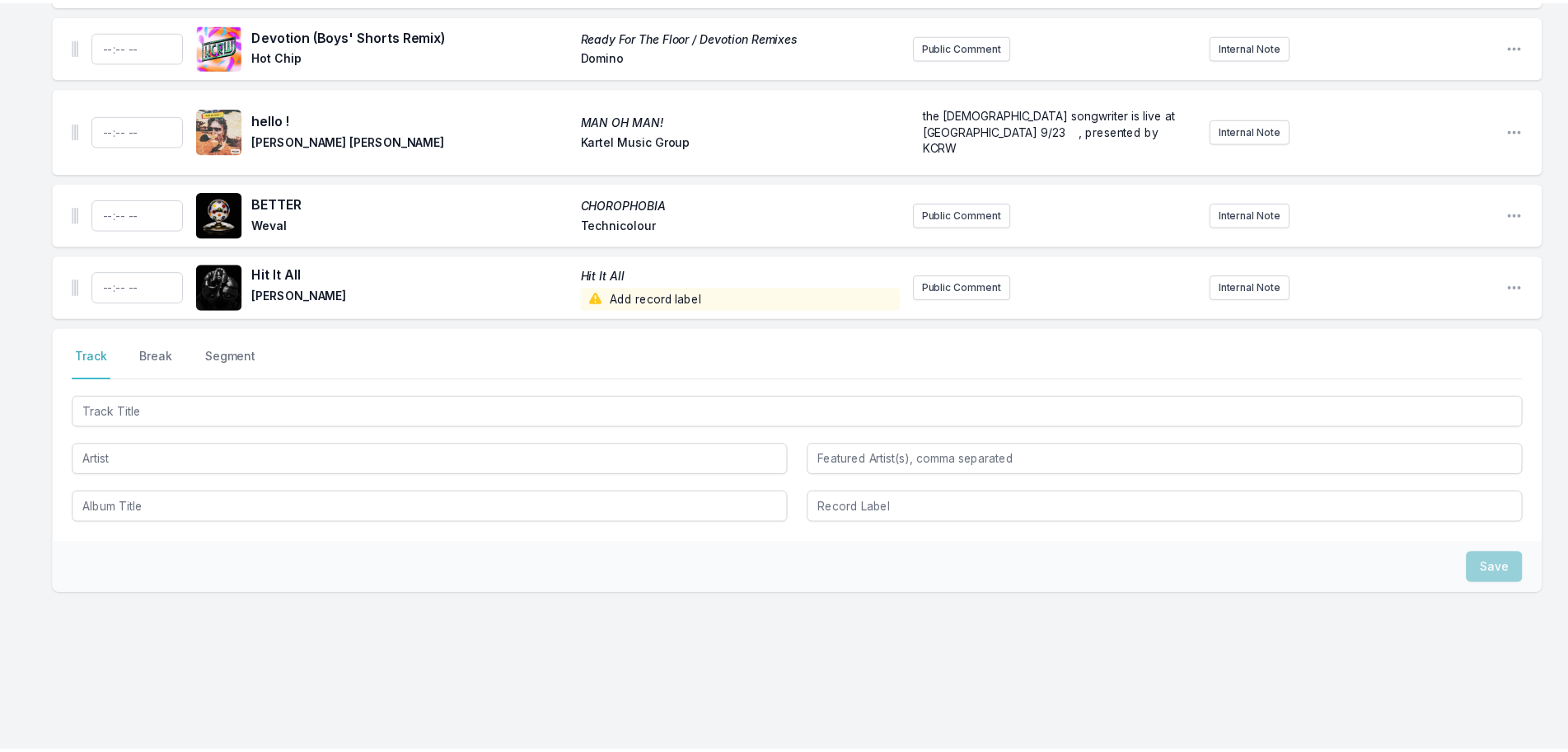
scroll to position [4987, 0]
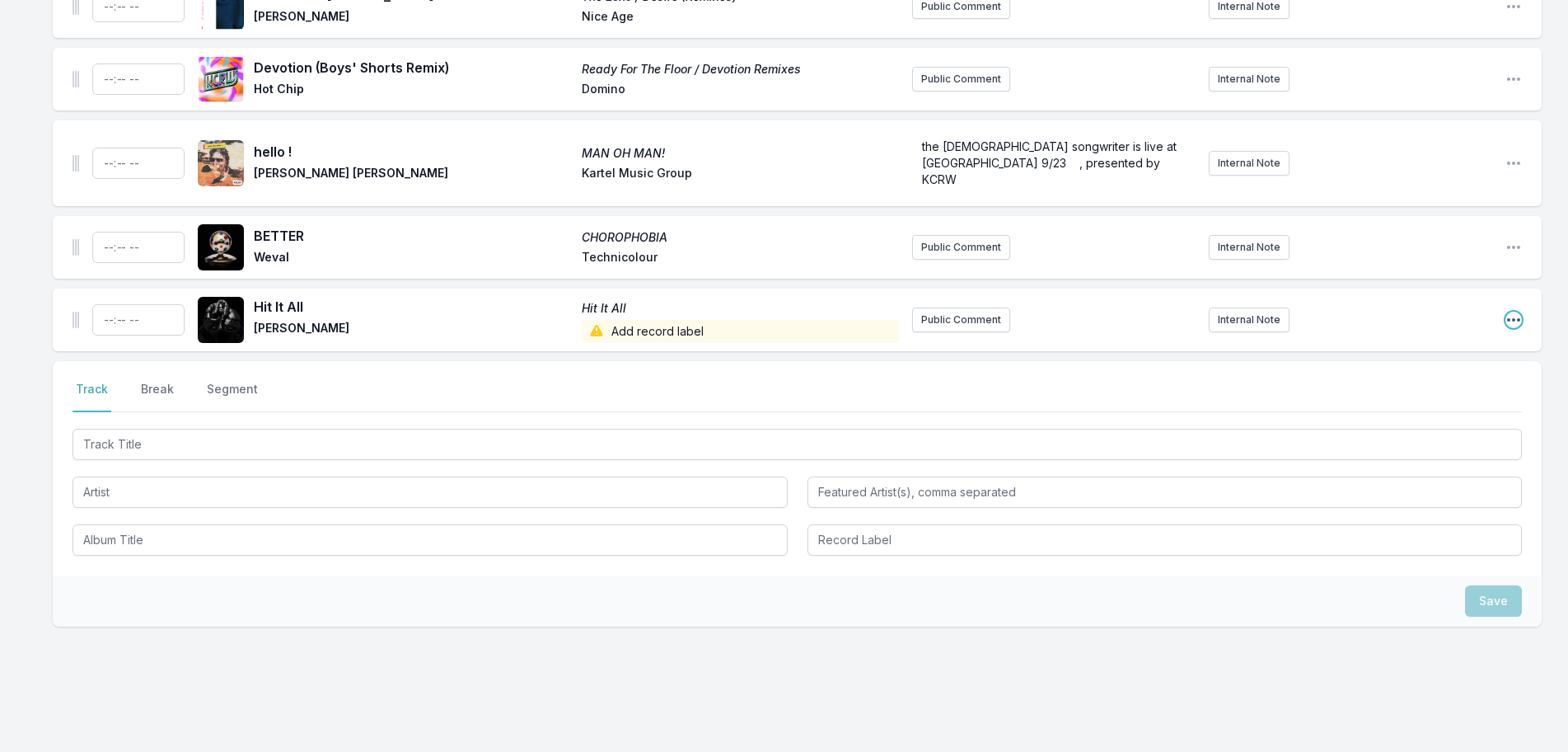
click at [1509, 319] on icon "Open playlist item options" at bounding box center [1513, 320] width 13 height 4
click at [1383, 397] on button "Delete Entry" at bounding box center [1428, 412] width 184 height 30
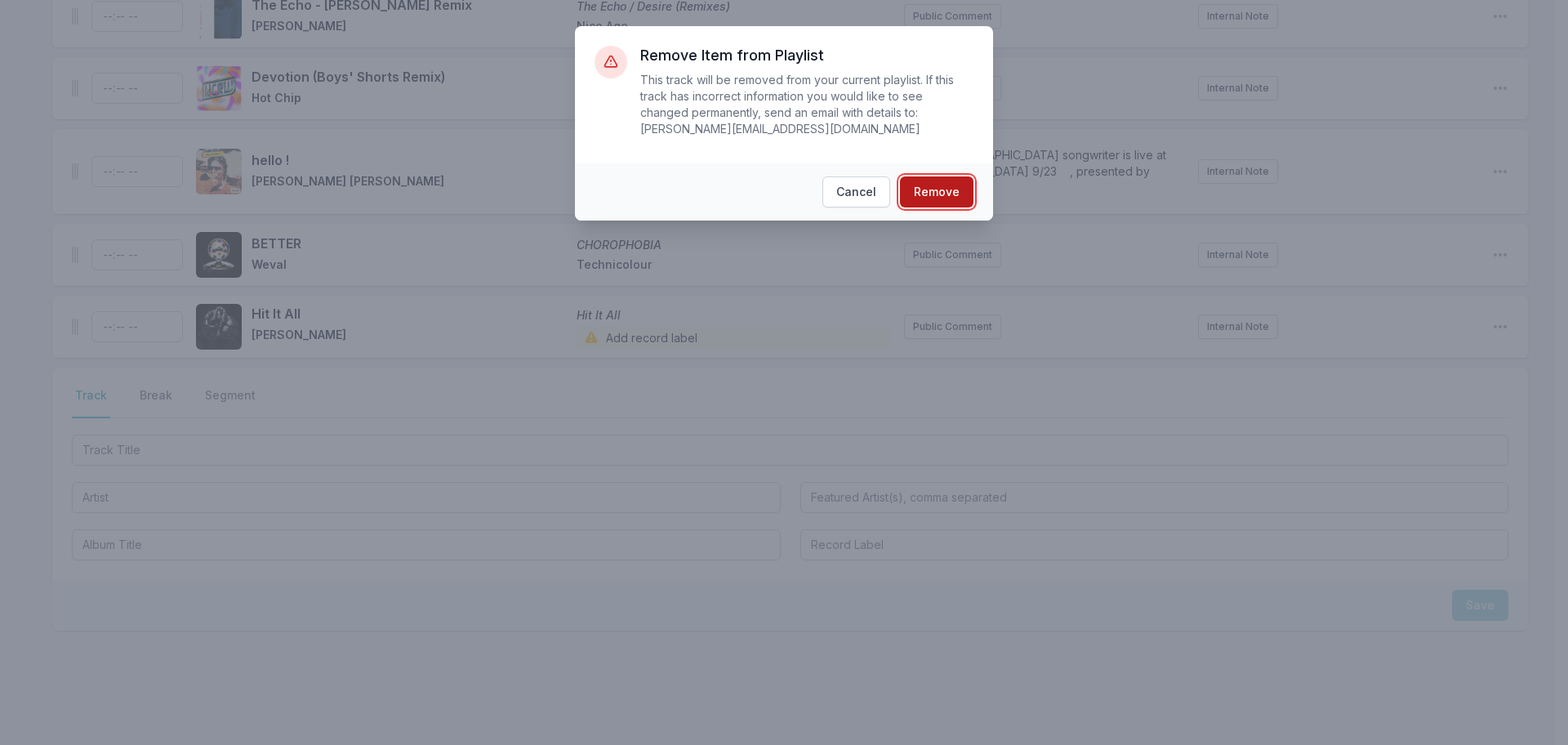
click at [917, 176] on button "Remove" at bounding box center [937, 192] width 73 height 31
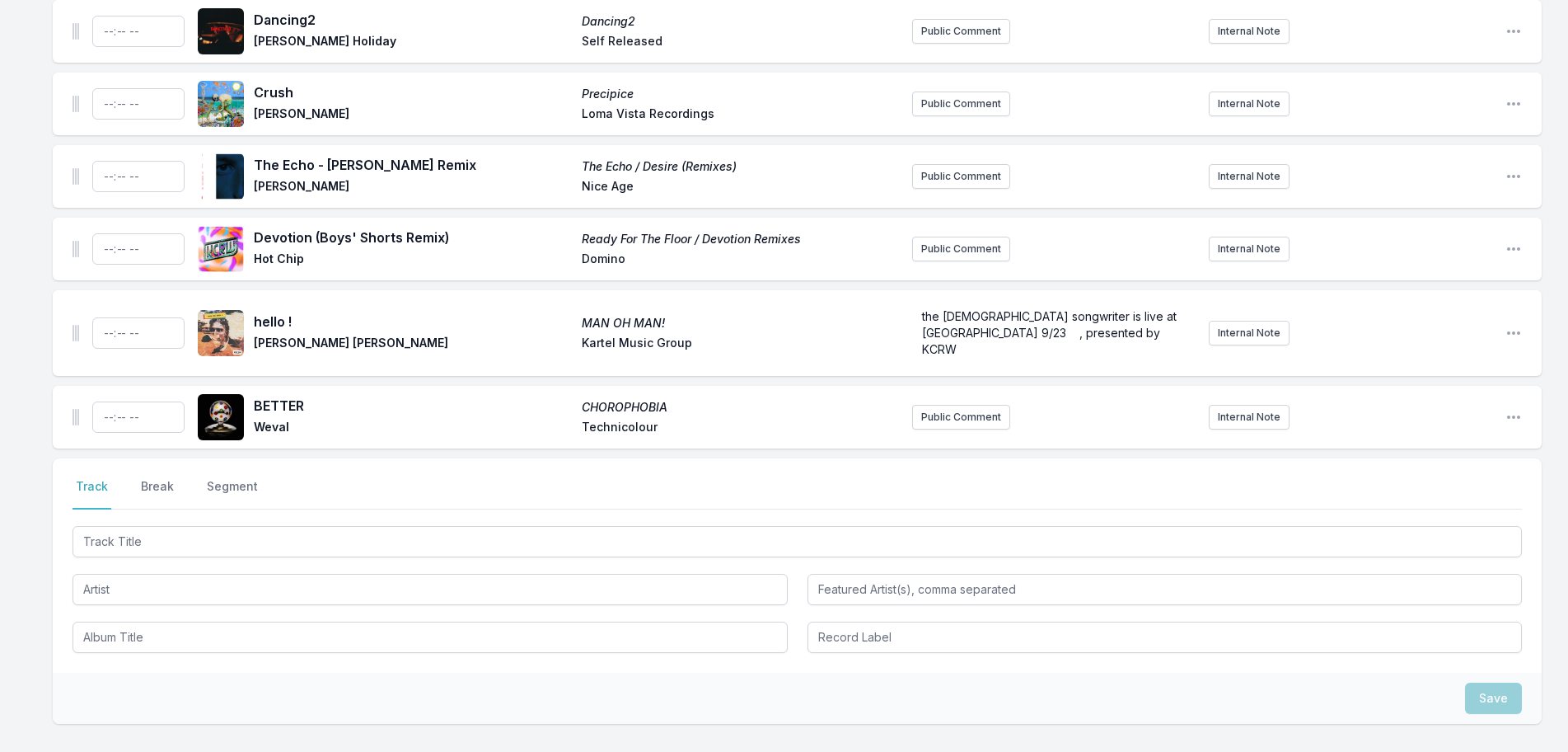
scroll to position [4667, 0]
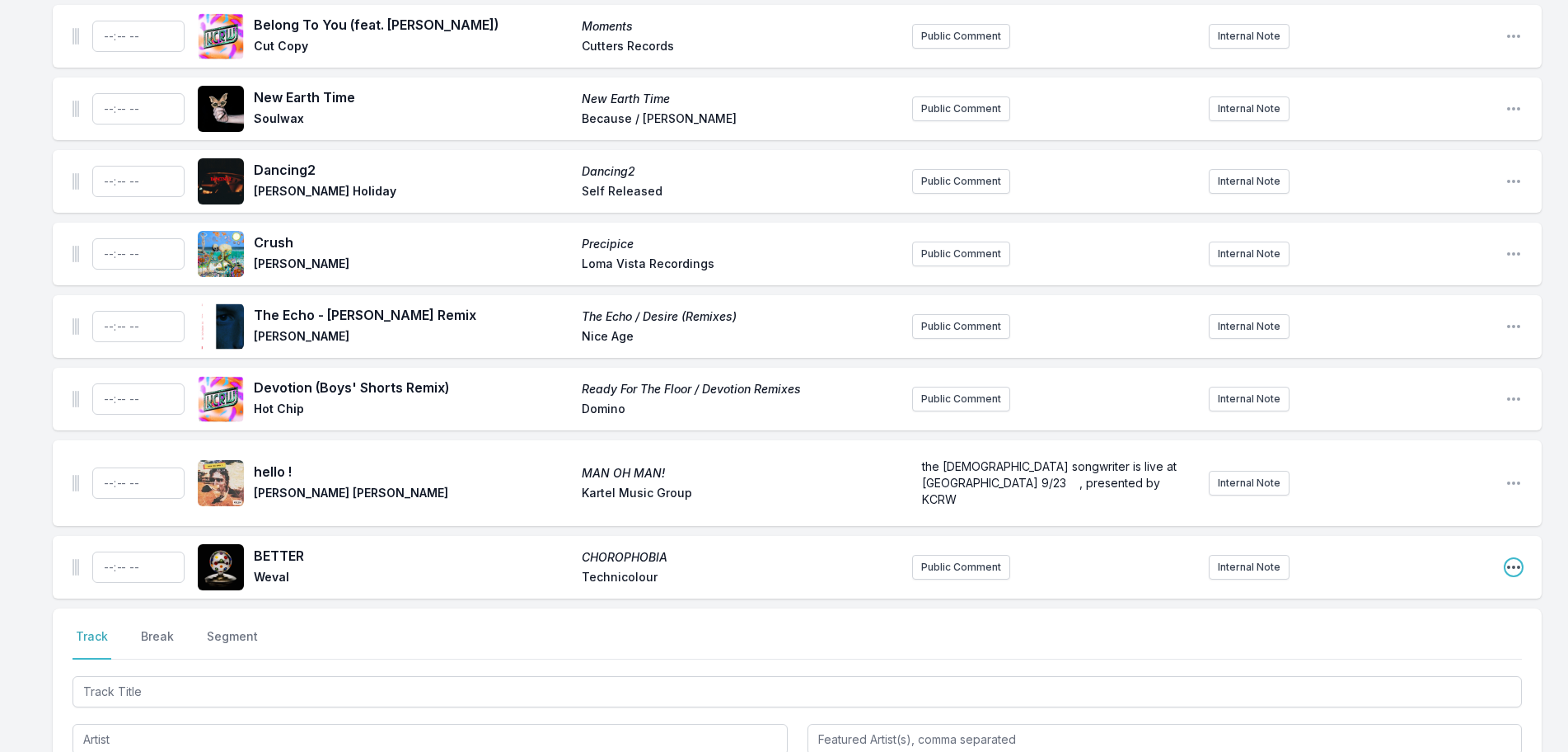
click at [1513, 566] on icon "Open playlist item options" at bounding box center [1513, 568] width 13 height 4
click at [1400, 645] on button "Delete Entry" at bounding box center [1428, 659] width 184 height 30
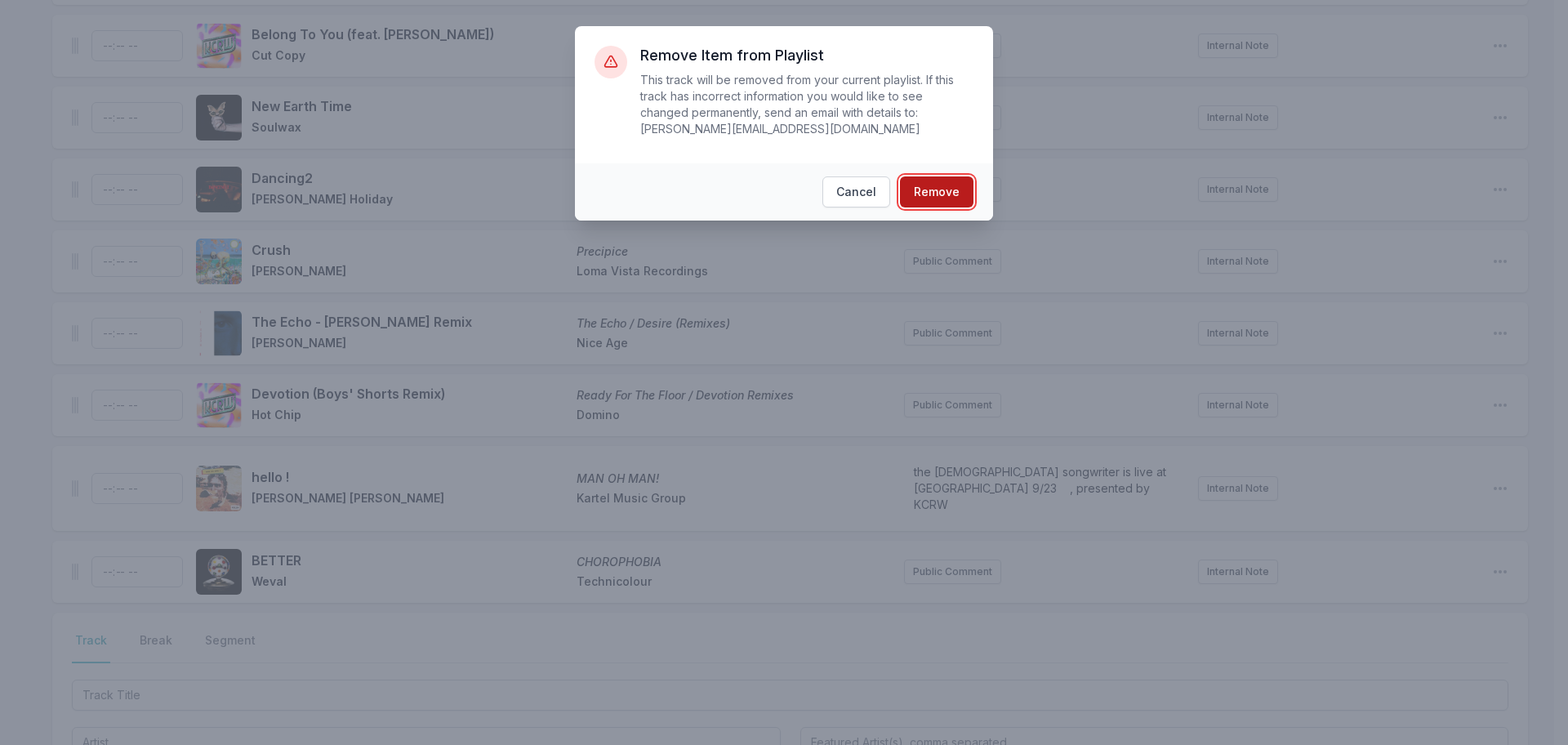
click at [956, 177] on button "Remove" at bounding box center [937, 192] width 73 height 31
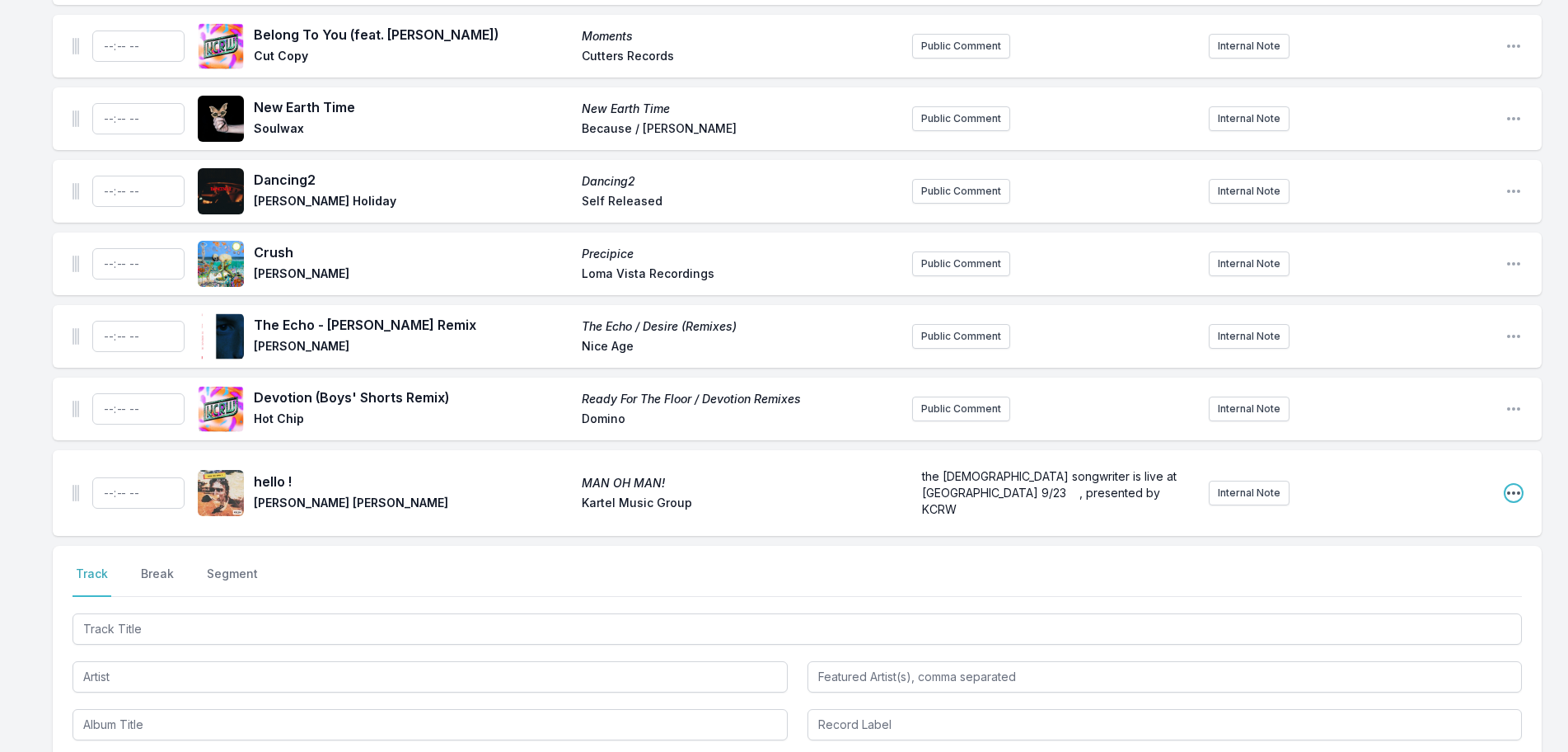
click at [1511, 484] on icon "Open playlist item options" at bounding box center [1513, 493] width 17 height 17
click at [1395, 573] on button "Delete Entry" at bounding box center [1428, 585] width 184 height 30
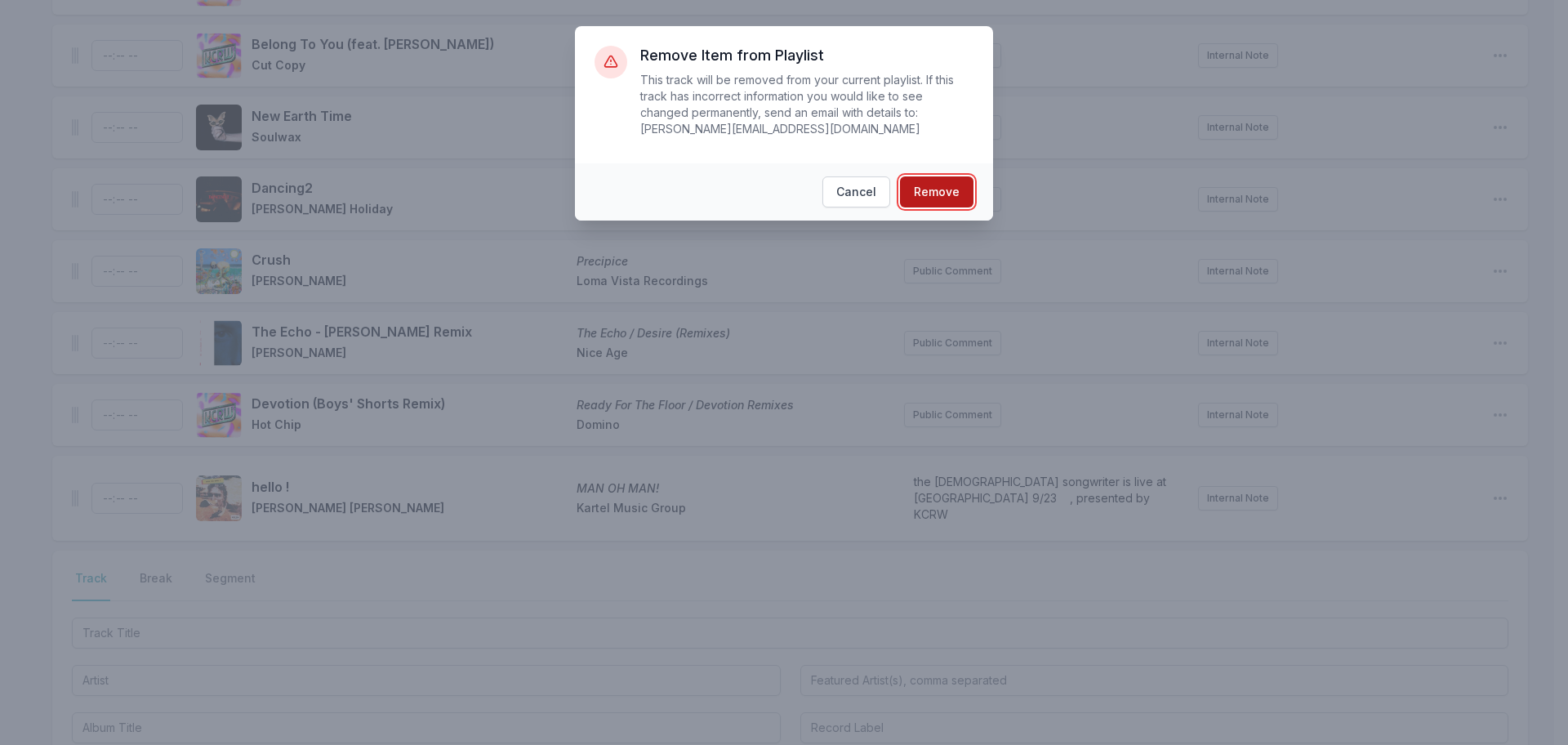
click at [934, 176] on button "Remove" at bounding box center [937, 192] width 73 height 31
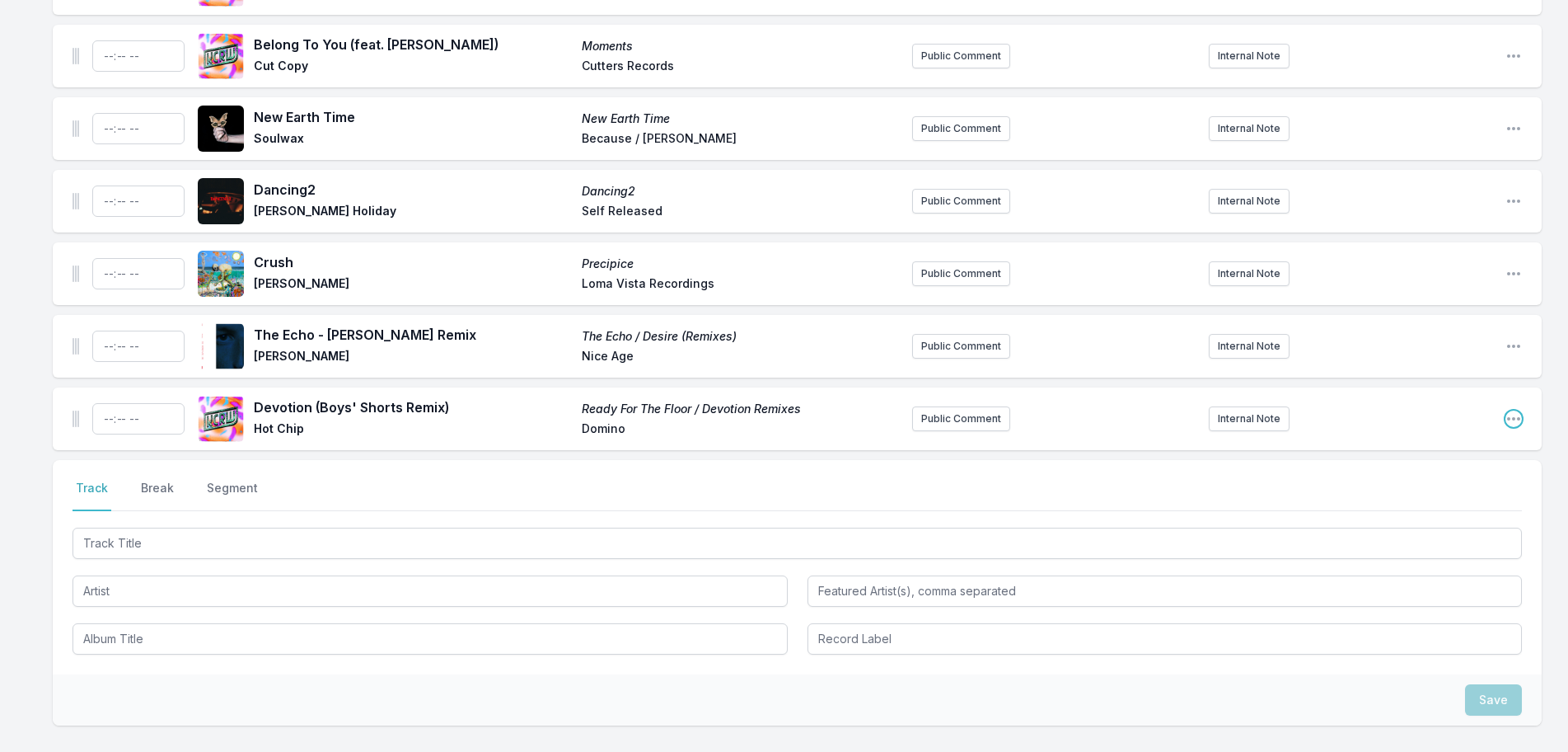
click at [1506, 412] on icon "Open playlist item options" at bounding box center [1513, 419] width 17 height 17
click at [1403, 496] on button "Delete Entry" at bounding box center [1428, 511] width 184 height 30
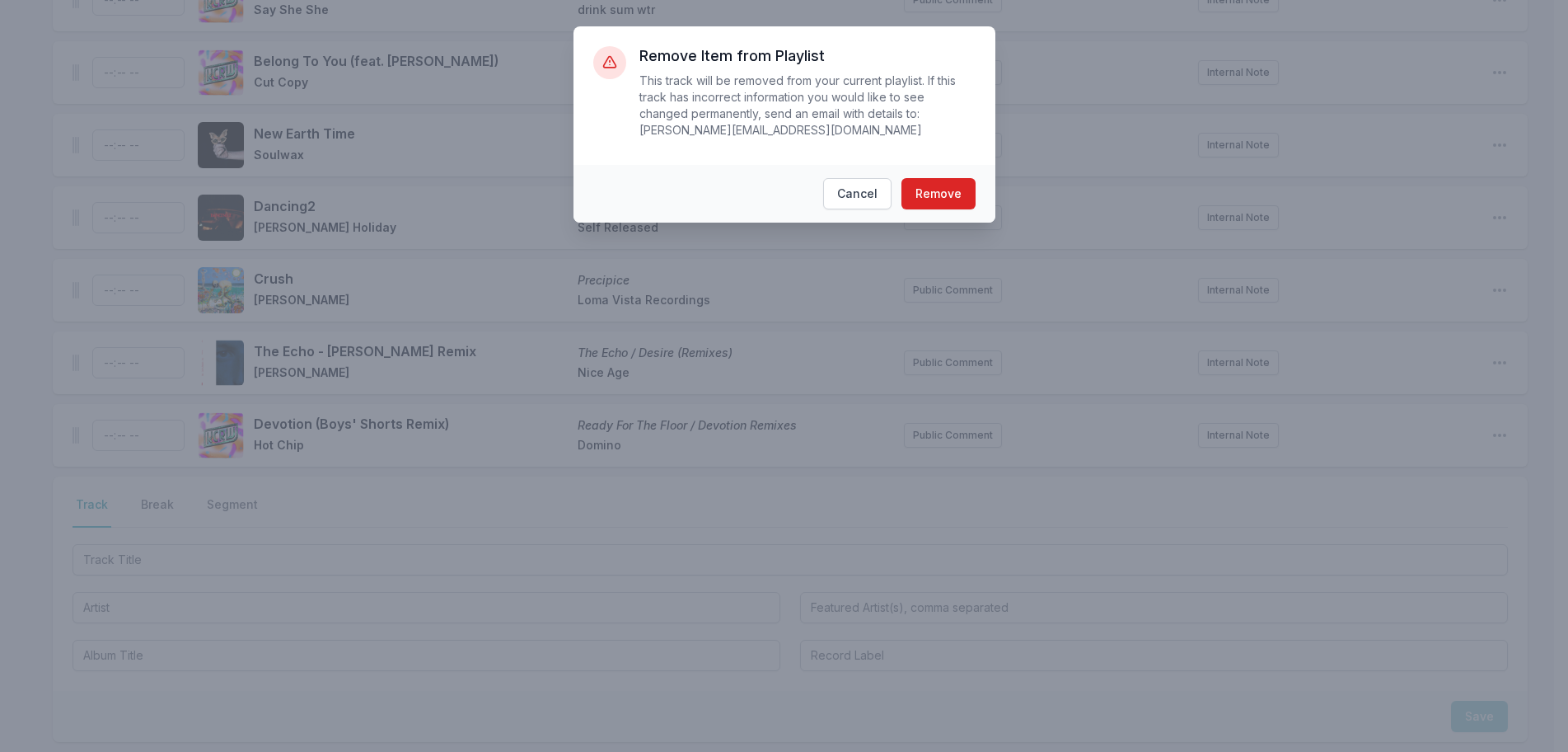
scroll to position [4637, 0]
click at [954, 178] on button "Remove" at bounding box center [945, 194] width 74 height 31
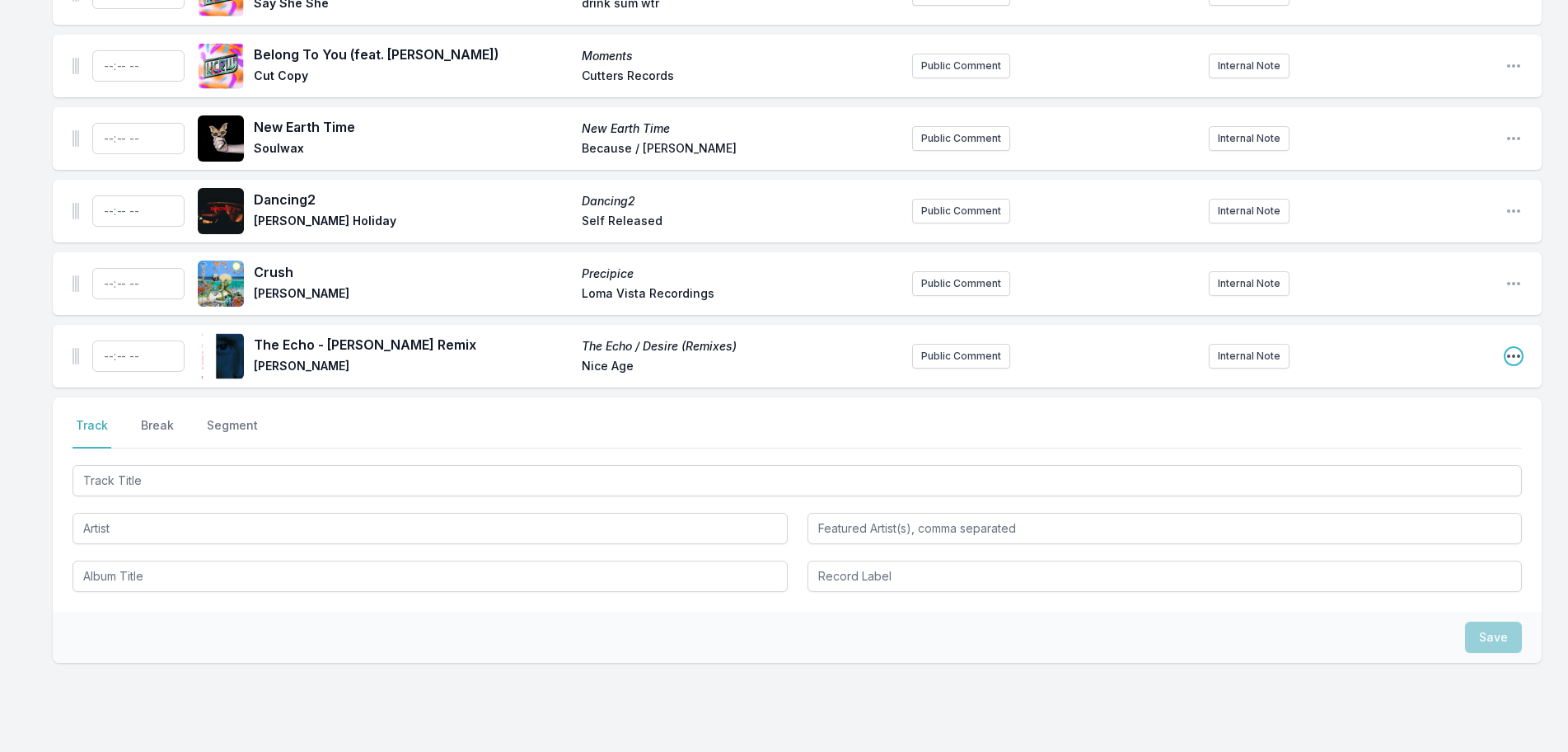
click at [1518, 348] on icon "Open playlist item options" at bounding box center [1513, 357] width 17 height 17
click at [1452, 438] on button "Delete Entry" at bounding box center [1428, 448] width 184 height 30
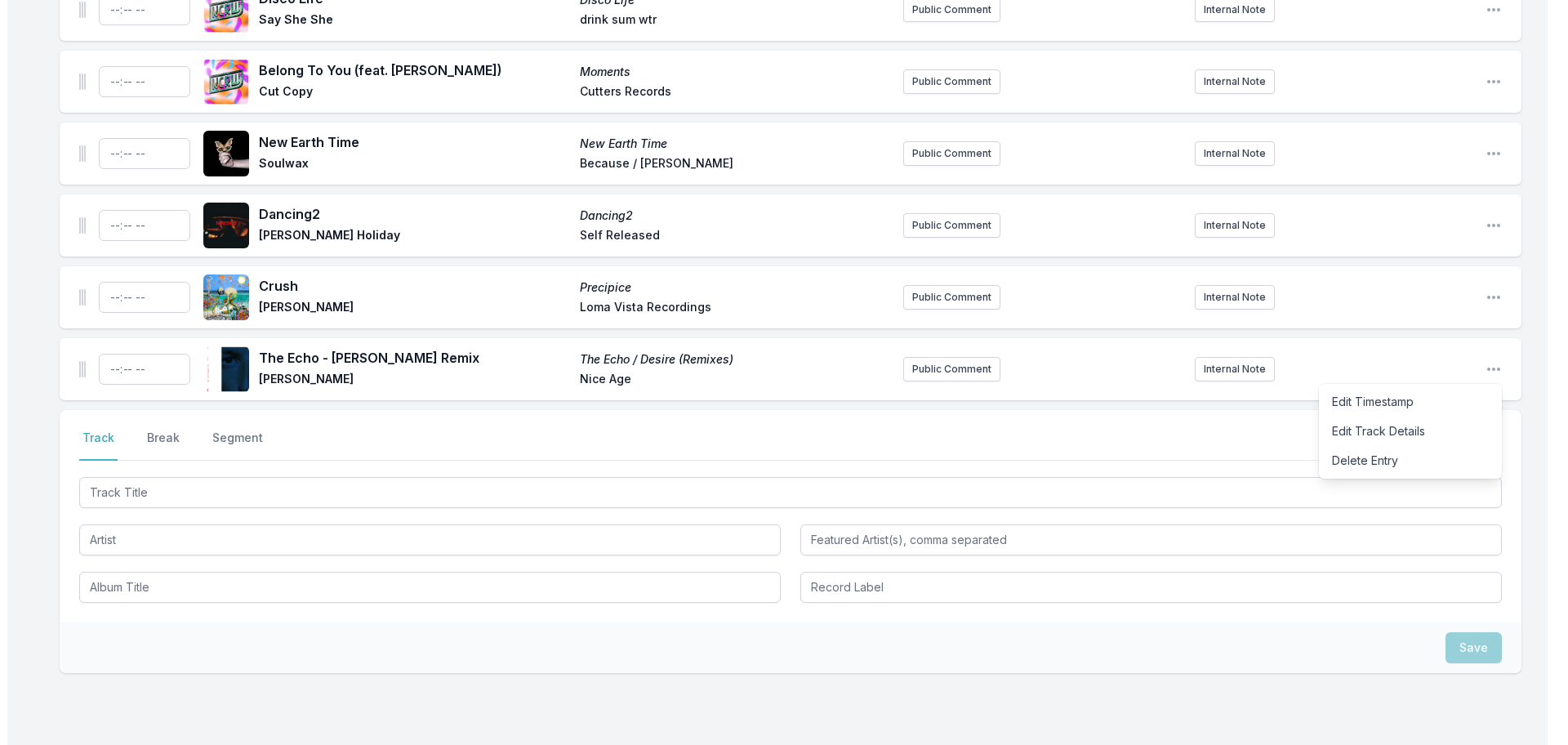
scroll to position [4585, 0]
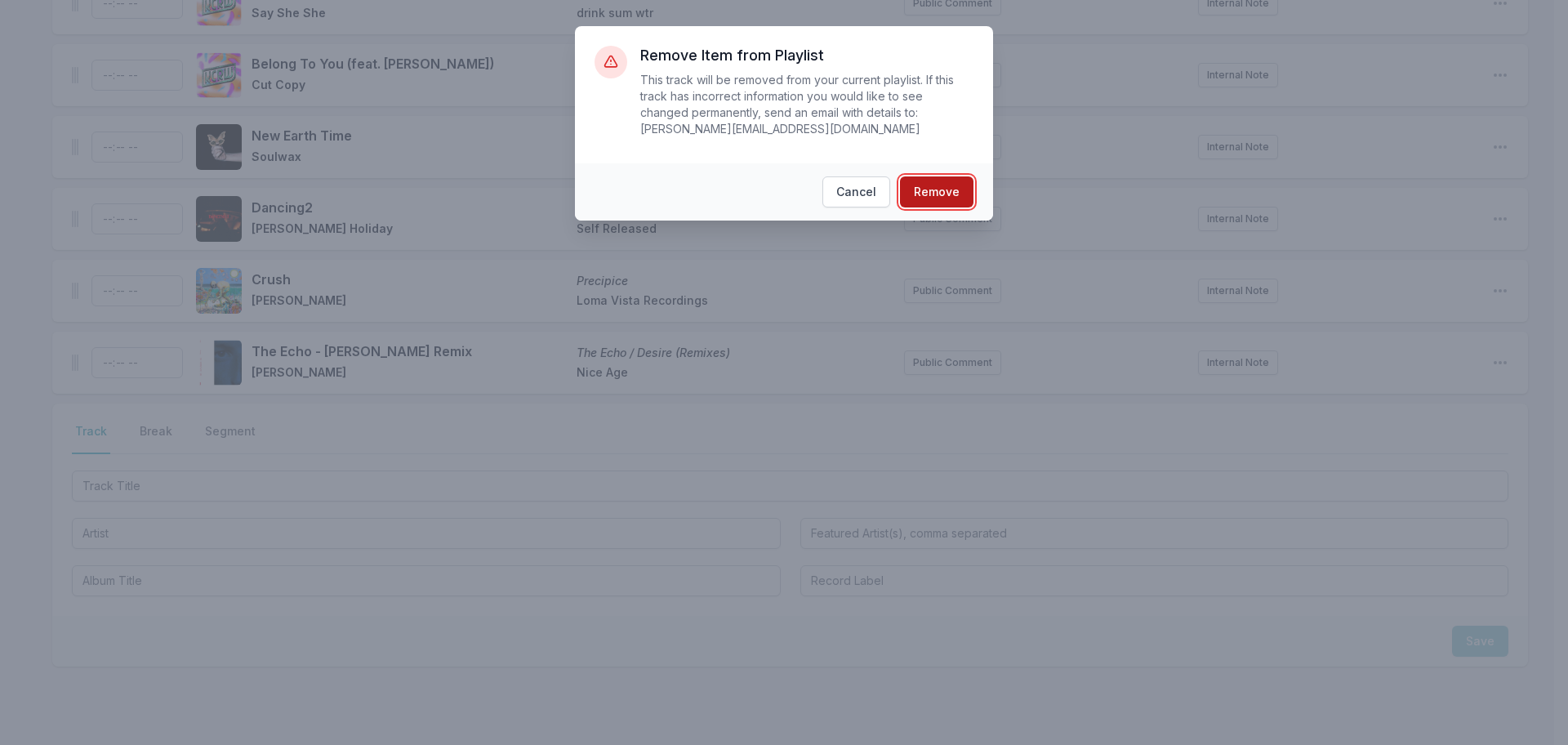
click at [914, 176] on button "Remove" at bounding box center [937, 192] width 73 height 31
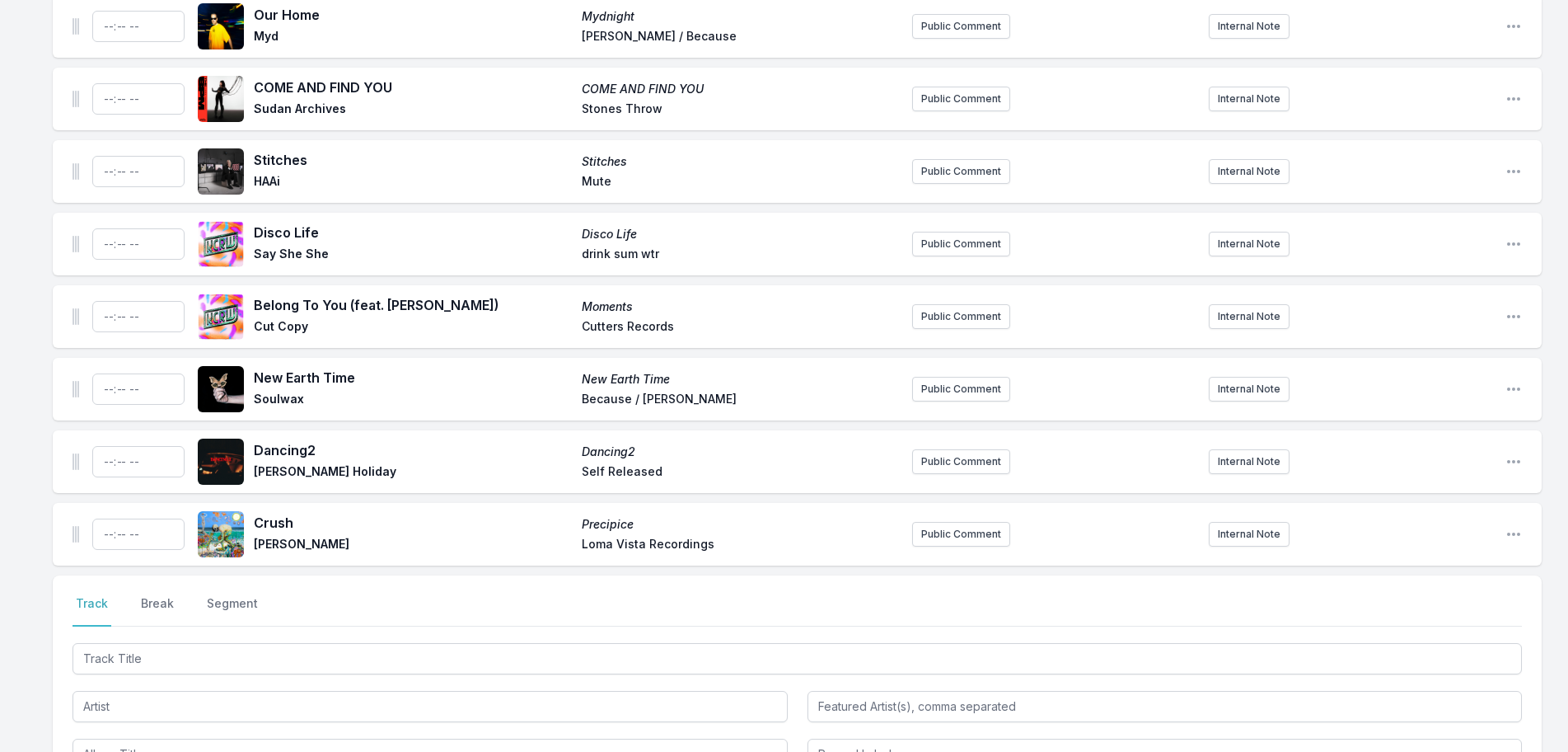
scroll to position [4370, 0]
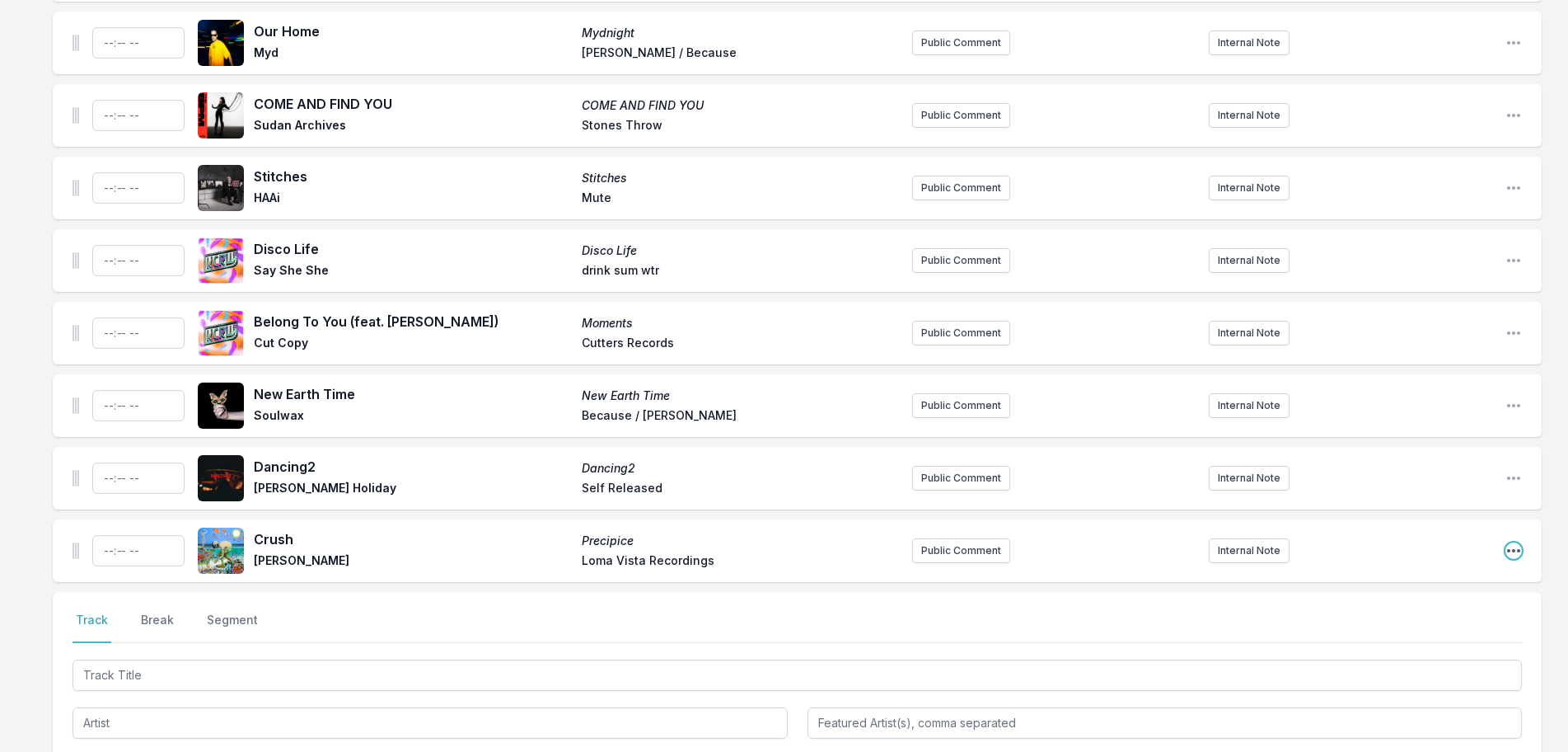
click at [1521, 543] on icon "Open playlist item options" at bounding box center [1513, 551] width 17 height 17
click at [1457, 634] on button "Delete Entry" at bounding box center [1428, 643] width 184 height 30
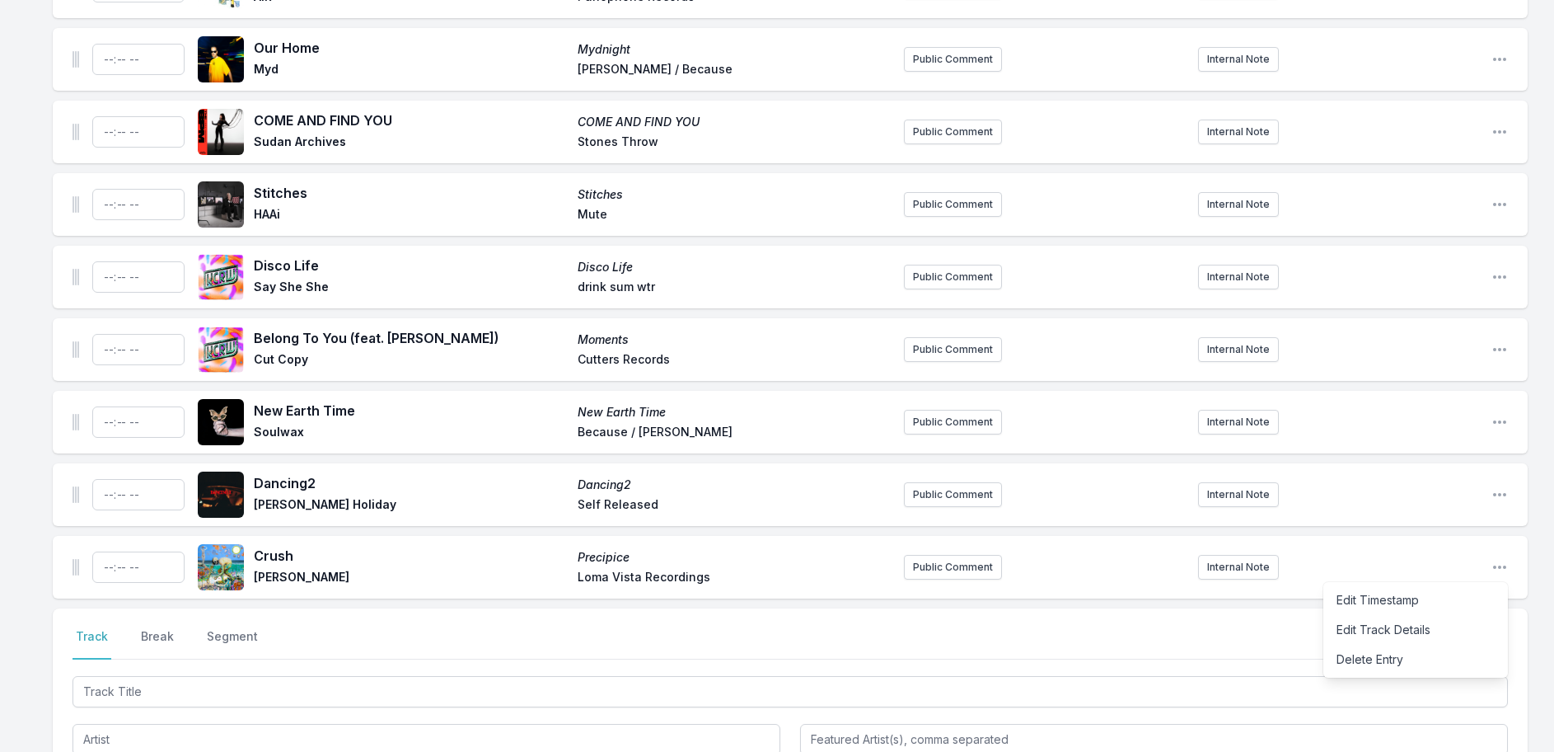
scroll to position [4360, 0]
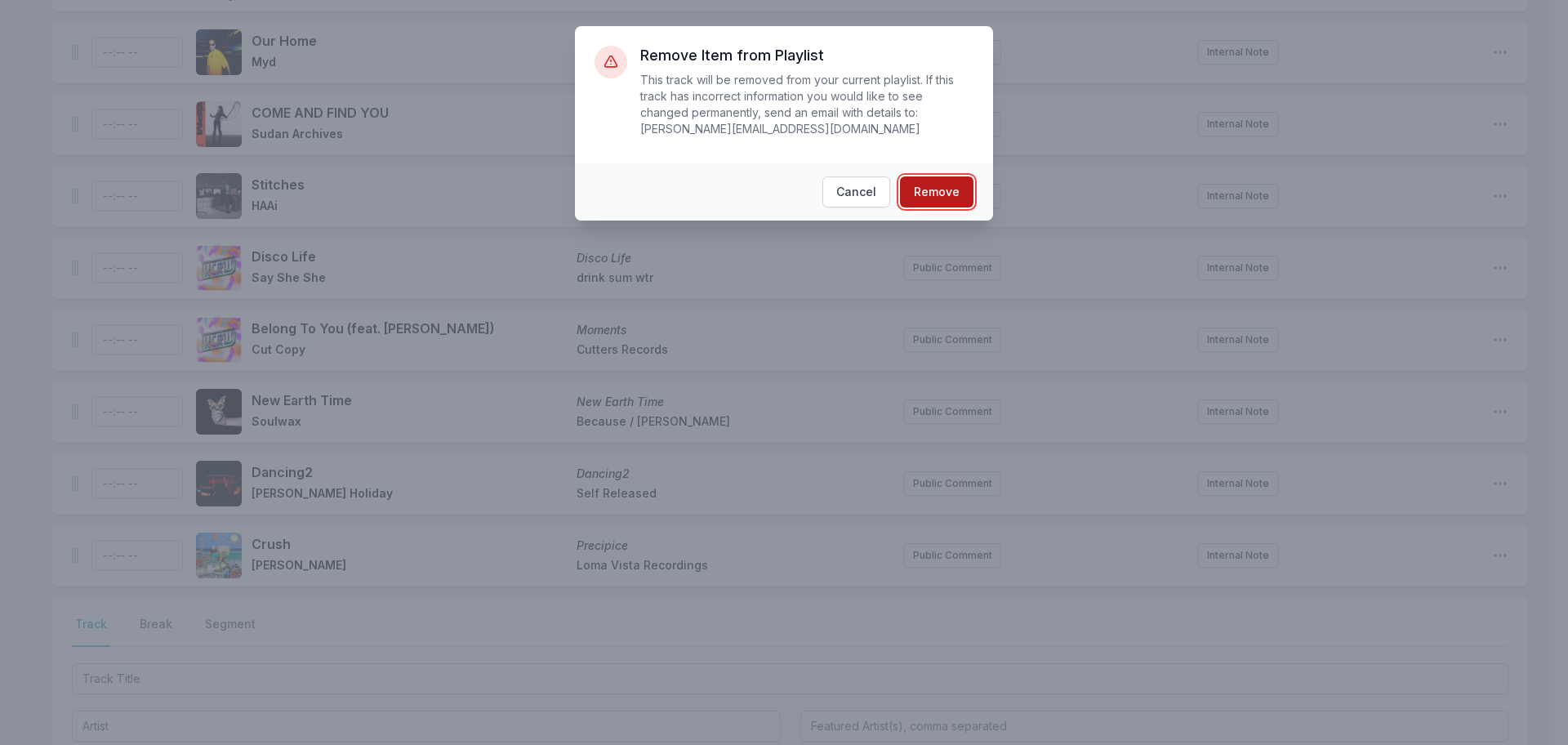
click at [929, 181] on button "Remove" at bounding box center [937, 192] width 73 height 31
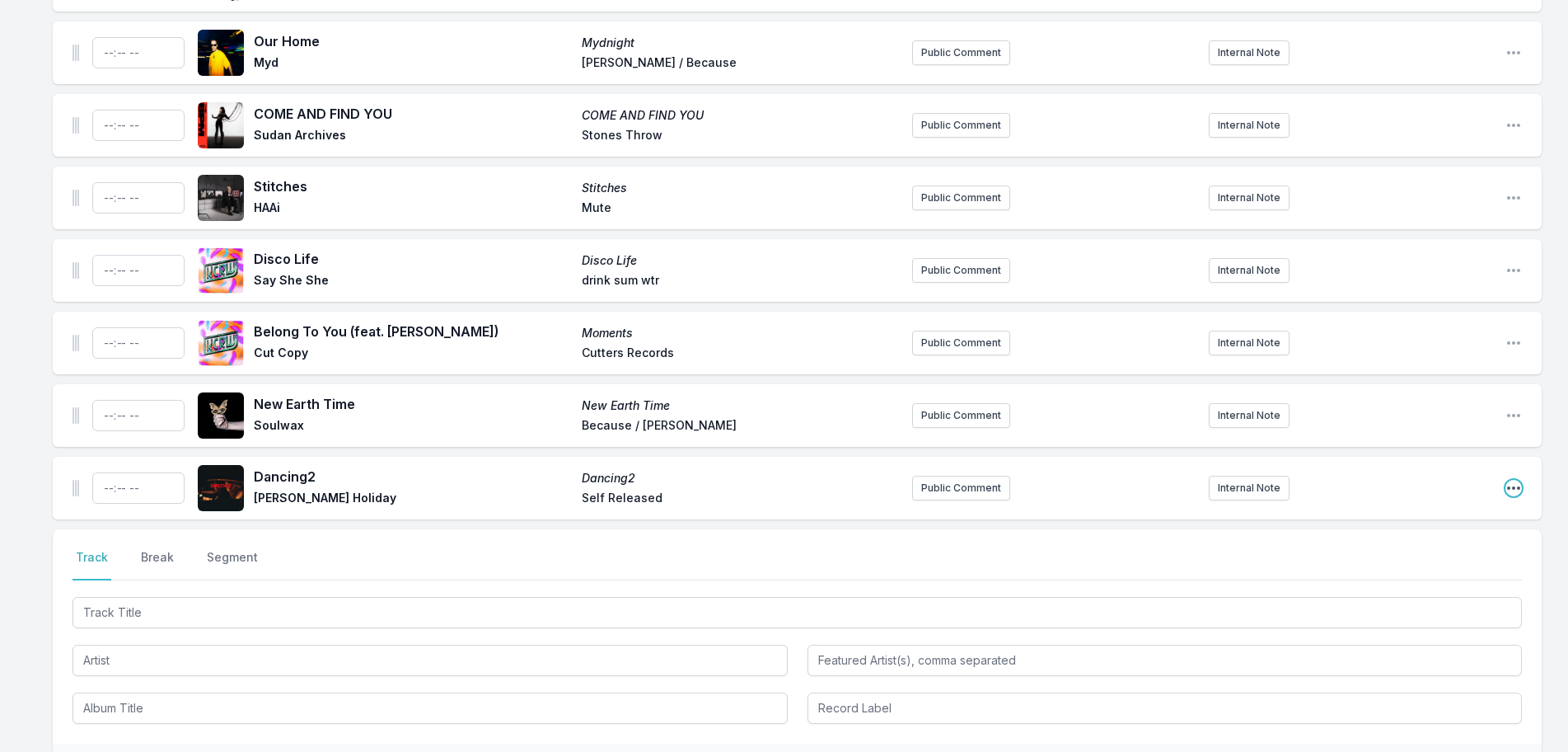
click at [1517, 480] on icon "Open playlist item options" at bounding box center [1513, 488] width 17 height 17
click at [1382, 566] on button "Delete Entry" at bounding box center [1428, 581] width 184 height 30
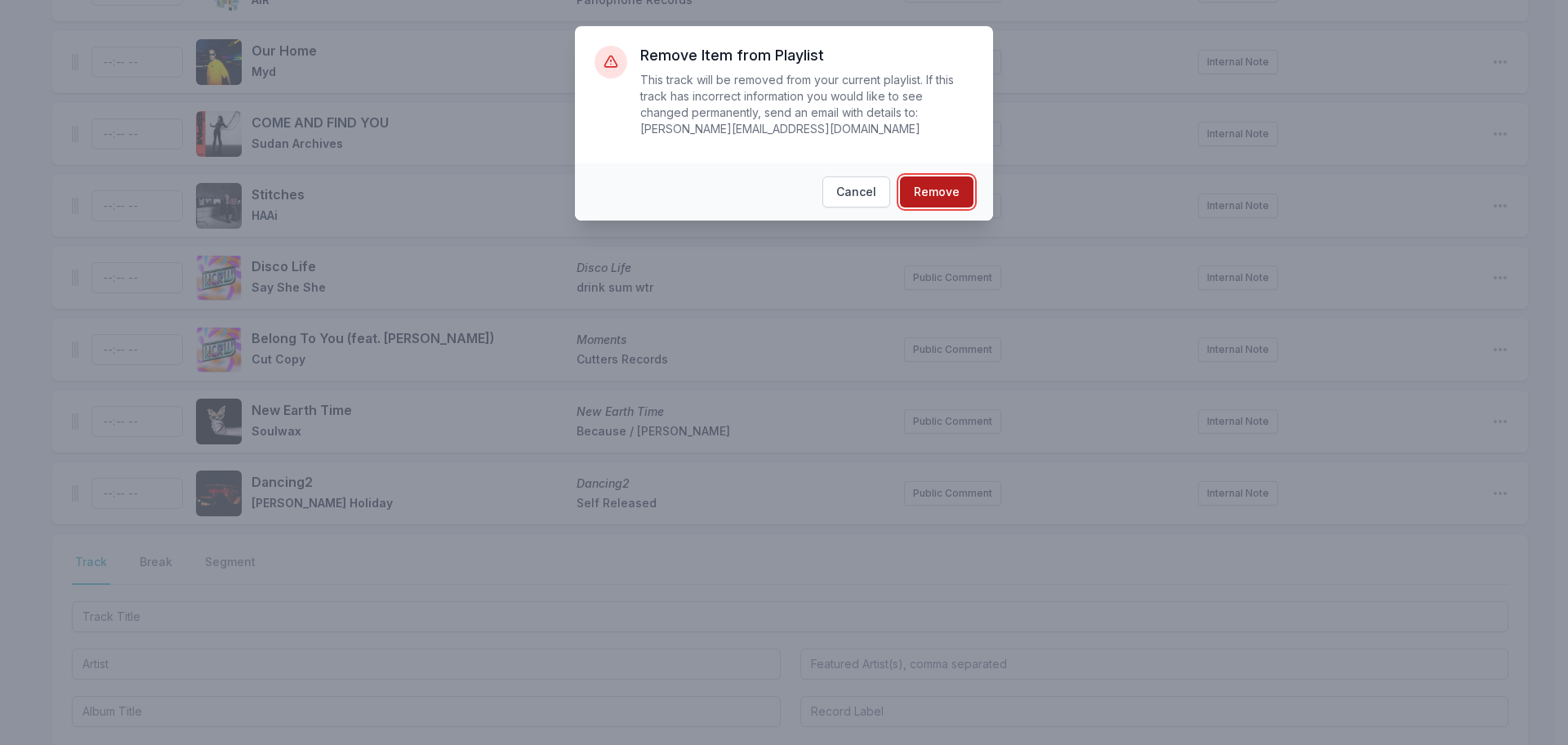
click at [931, 176] on button "Remove" at bounding box center [937, 192] width 73 height 31
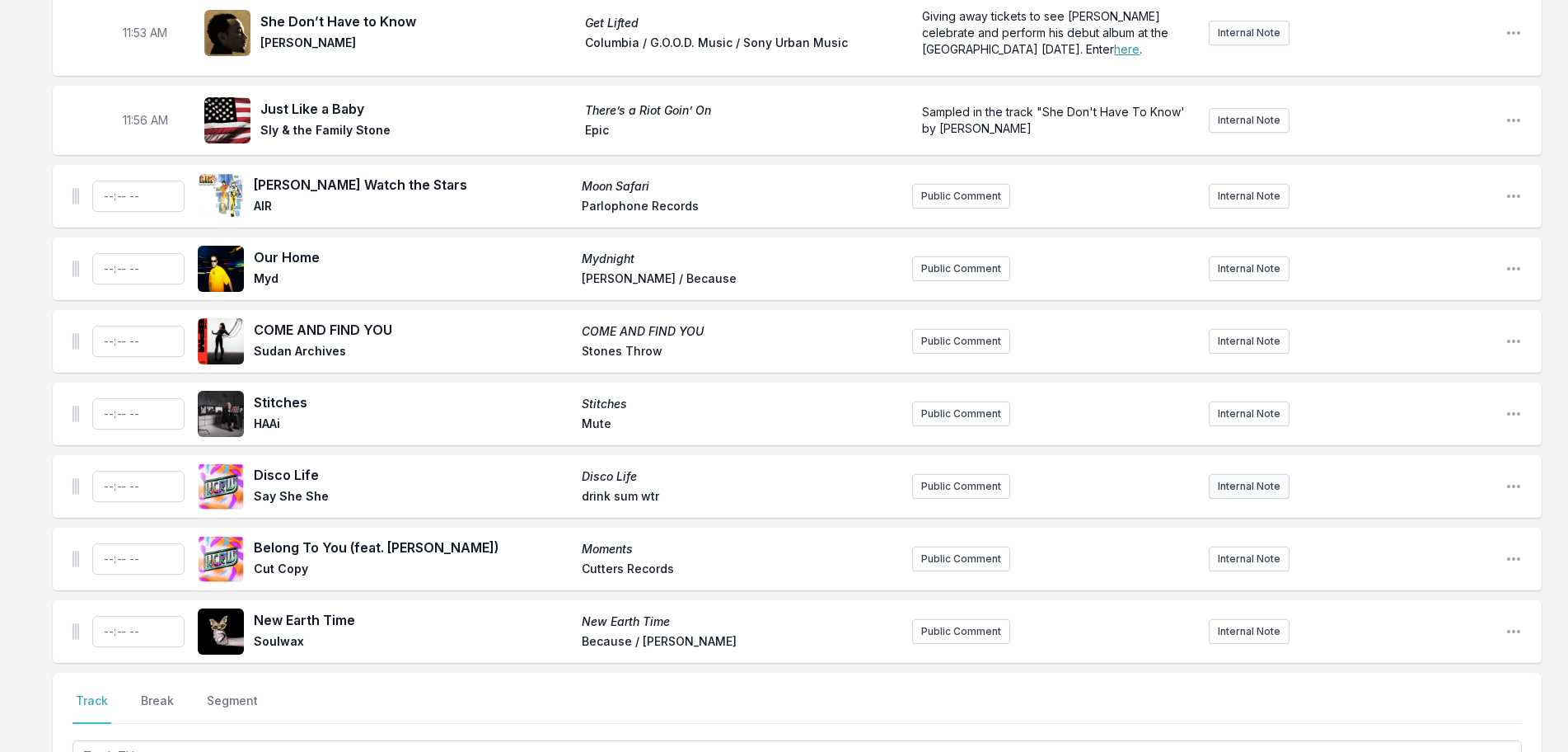
scroll to position [4103, 0]
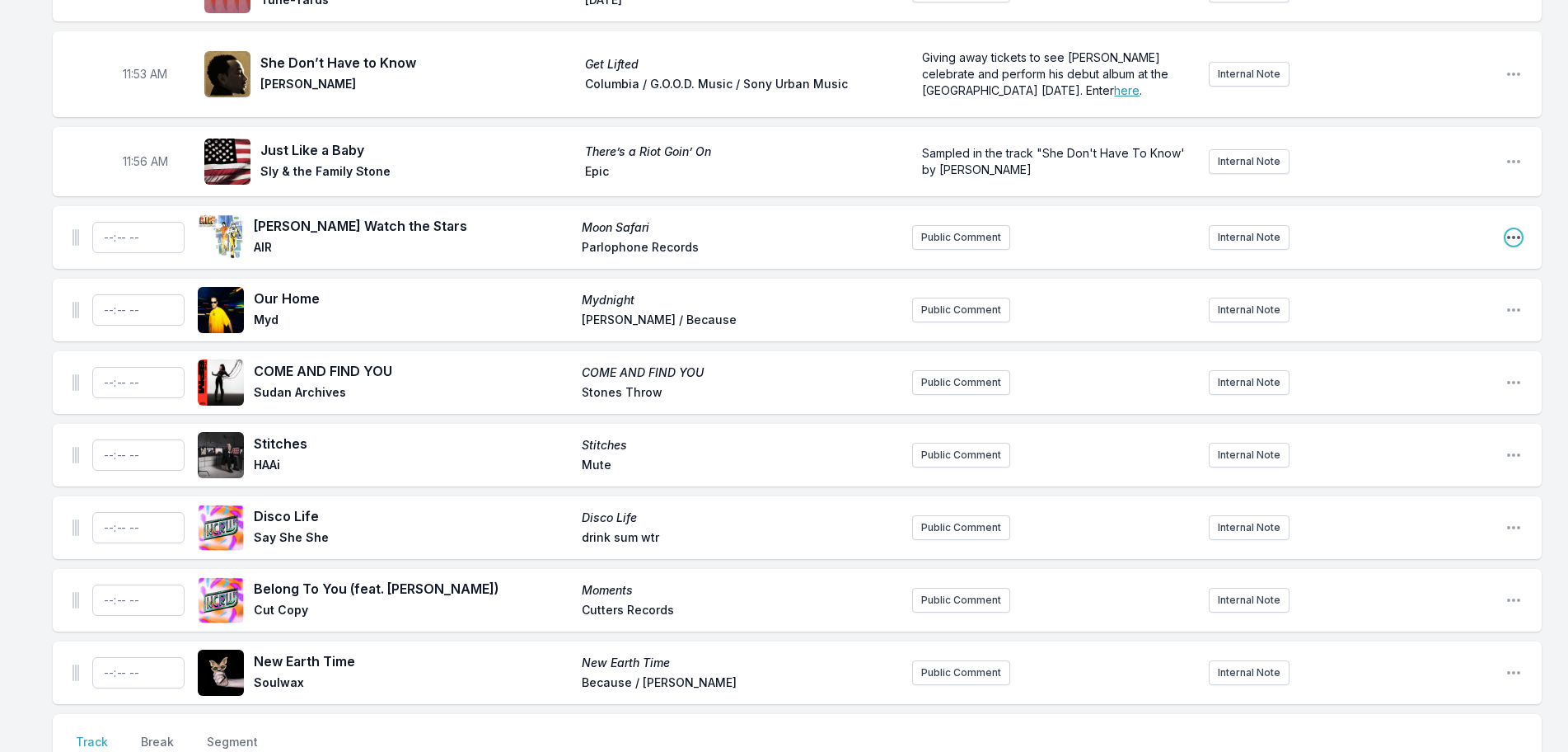
click at [1515, 229] on icon "Open playlist item options" at bounding box center [1513, 237] width 17 height 17
click at [1378, 320] on button "Delete Entry" at bounding box center [1428, 330] width 184 height 30
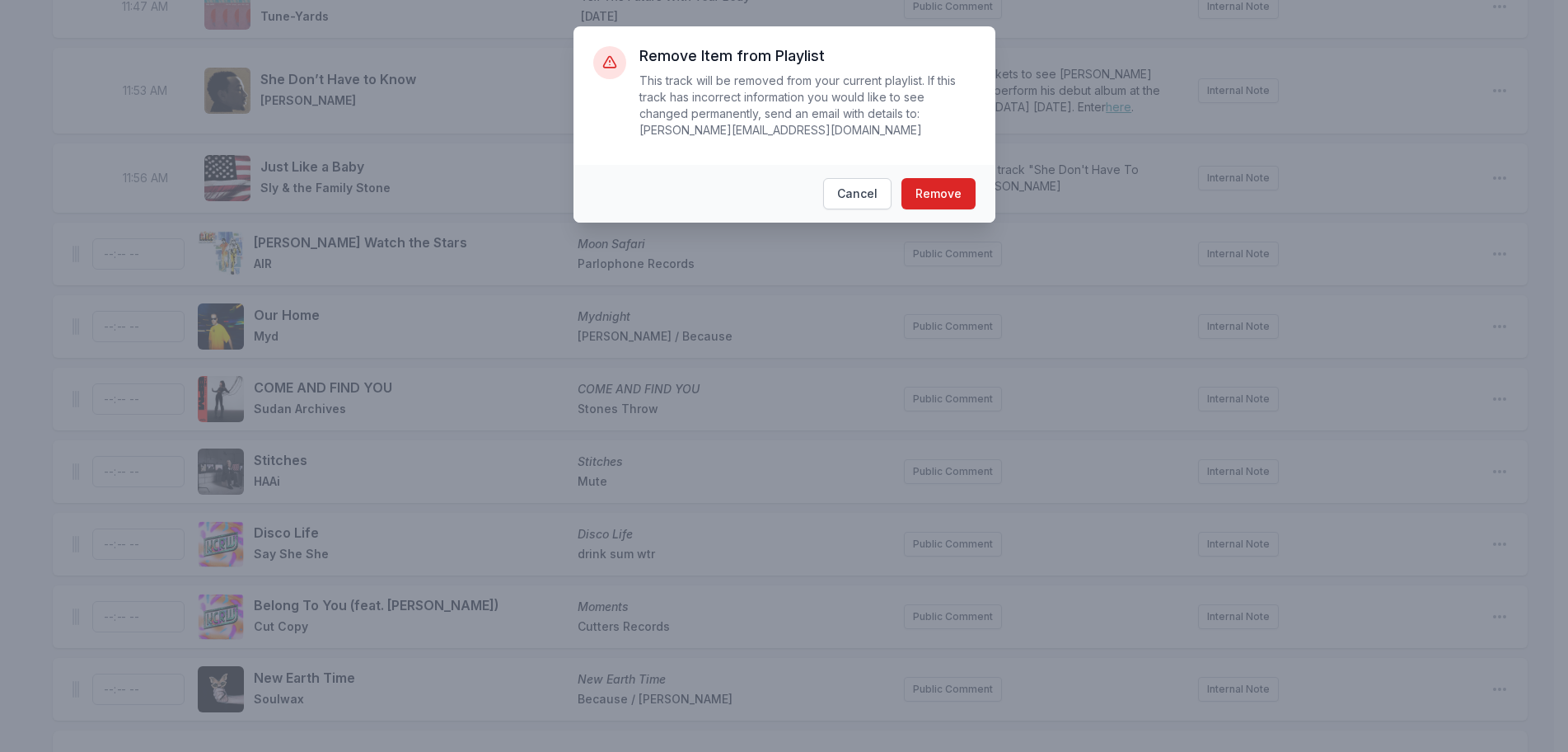
scroll to position [4093, 0]
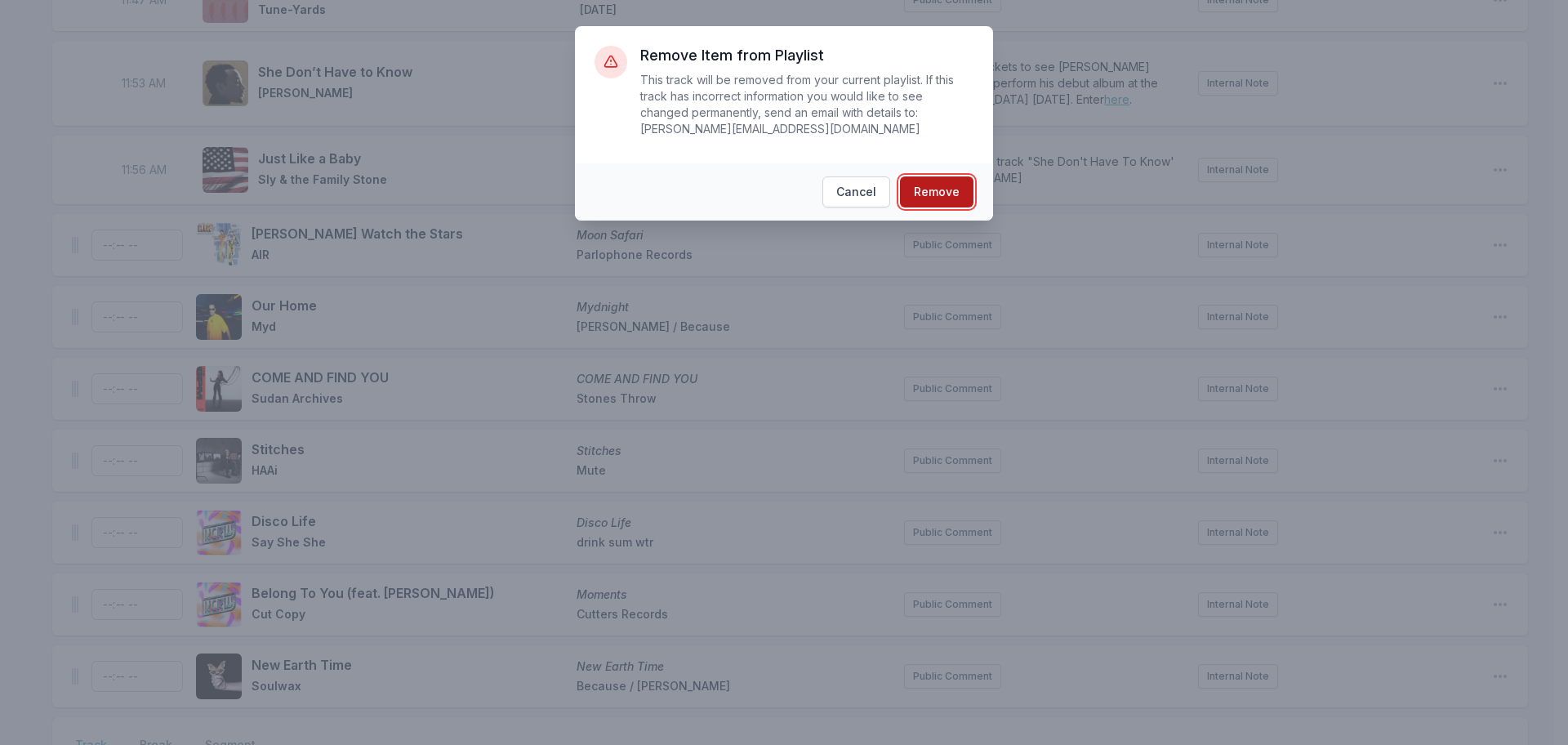
click at [948, 176] on button "Remove" at bounding box center [937, 192] width 73 height 31
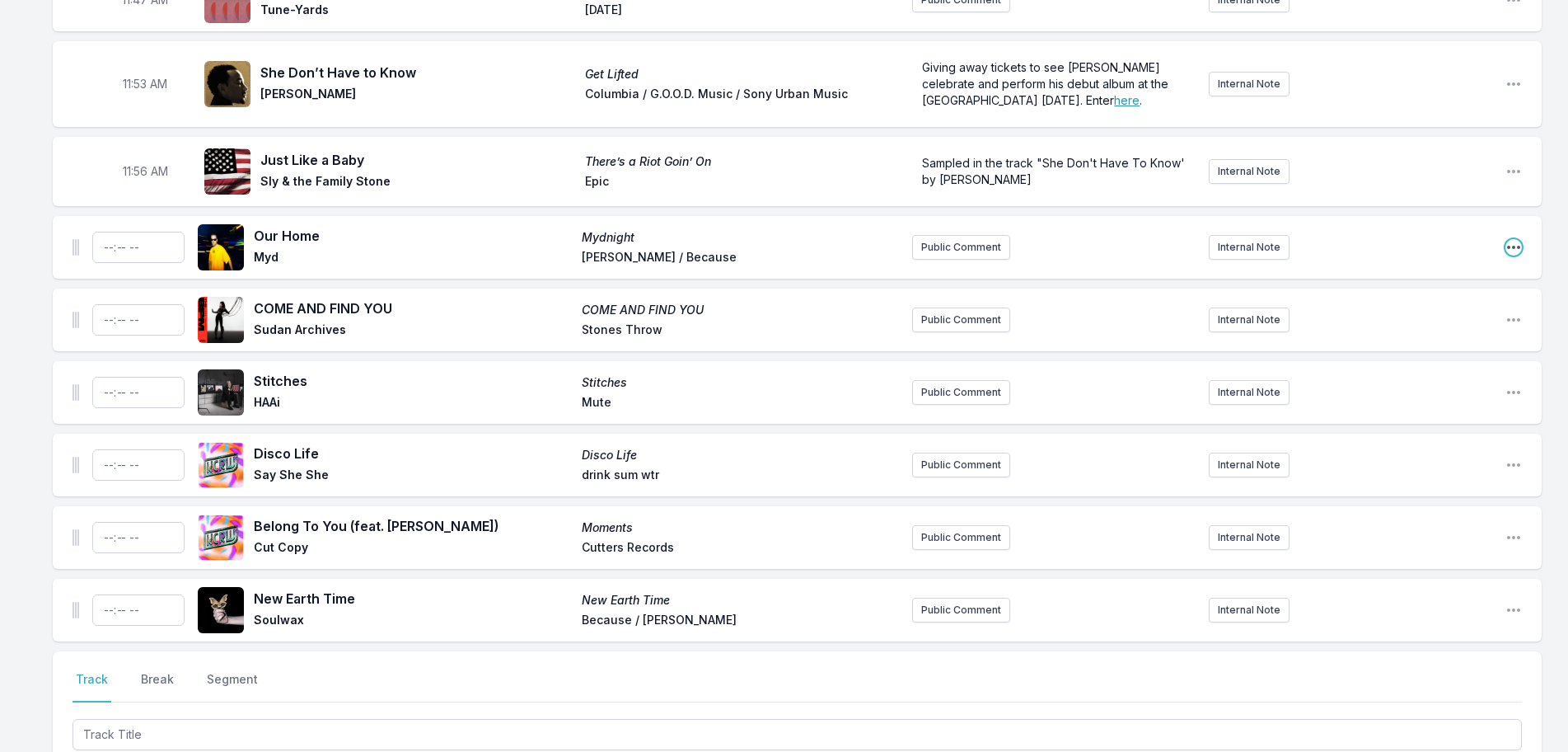
click at [1518, 239] on icon "Open playlist item options" at bounding box center [1513, 247] width 17 height 17
click at [1425, 333] on button "Delete Entry" at bounding box center [1428, 340] width 184 height 30
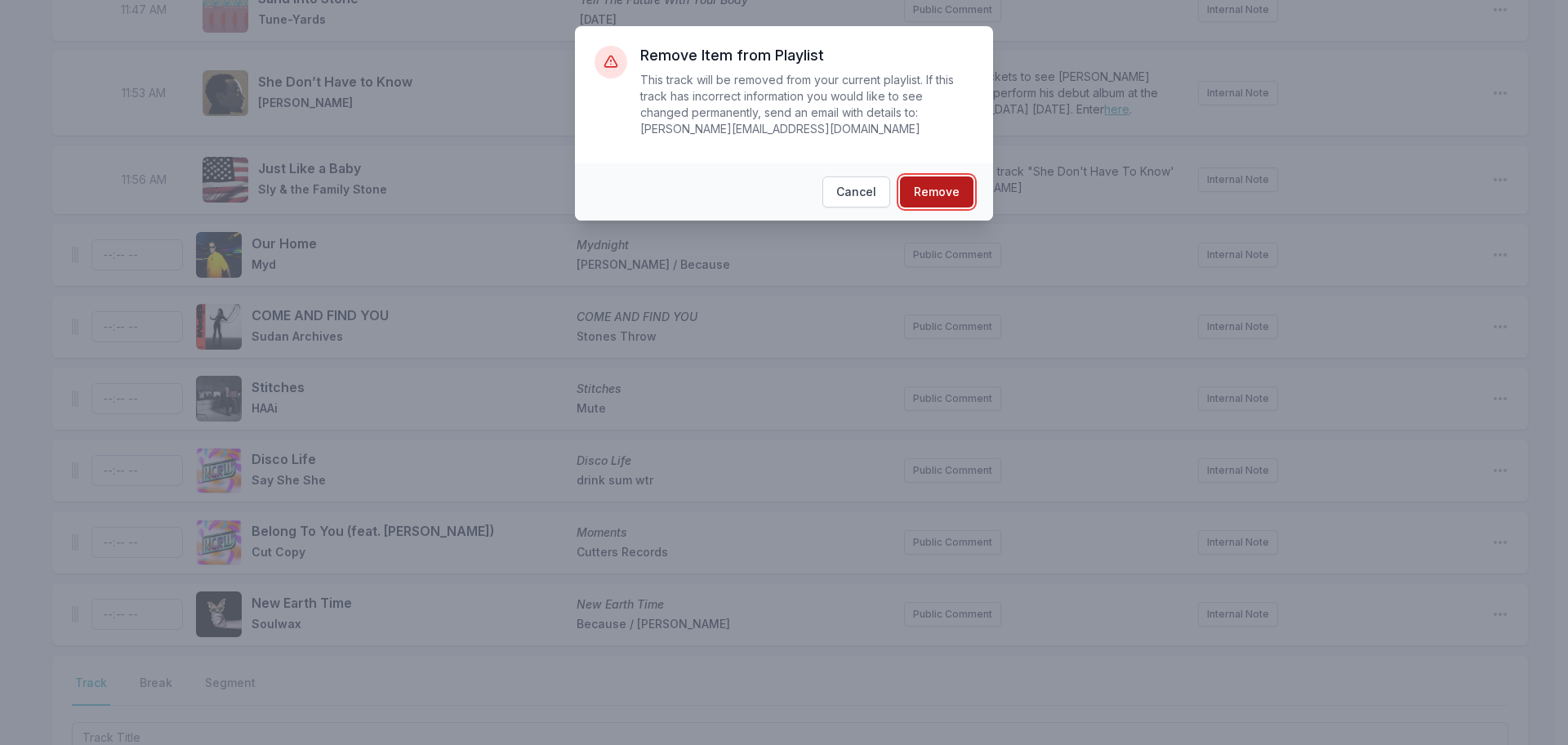
click at [937, 176] on button "Remove" at bounding box center [937, 192] width 73 height 31
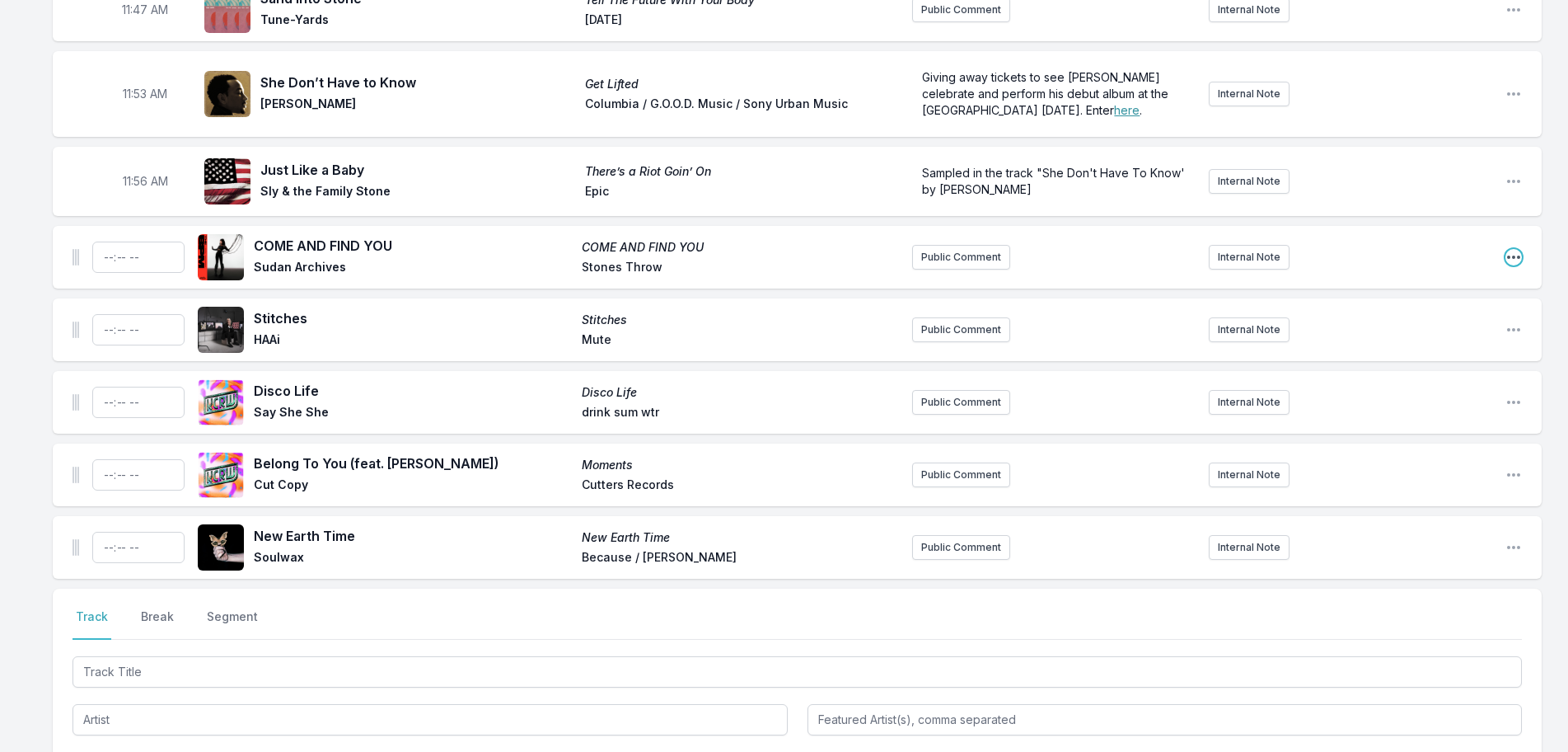
click at [1510, 256] on icon "Open playlist item options" at bounding box center [1513, 257] width 13 height 4
click at [1367, 336] on button "Delete Entry" at bounding box center [1428, 349] width 184 height 30
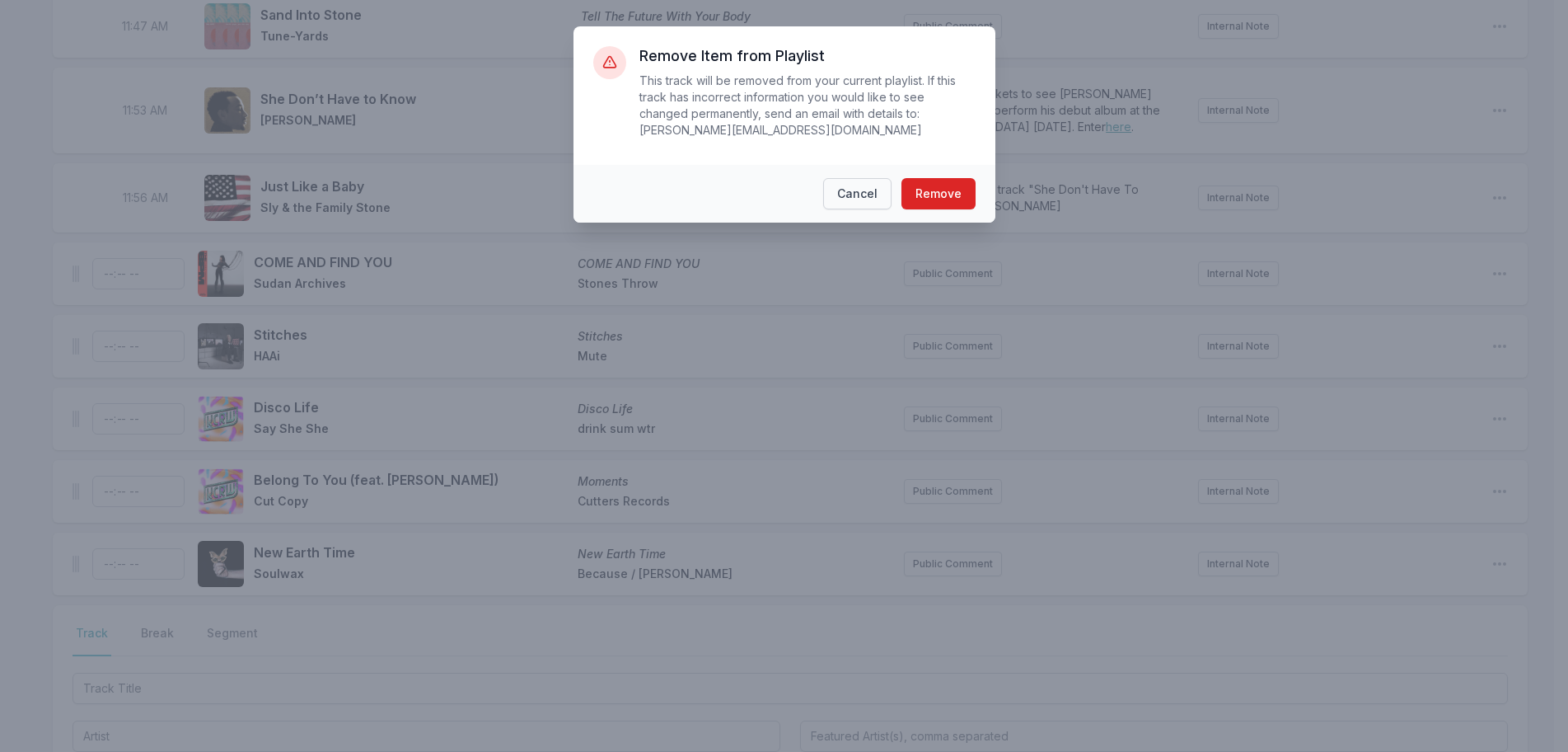
scroll to position [4073, 0]
click at [932, 178] on button "Remove" at bounding box center [945, 194] width 74 height 31
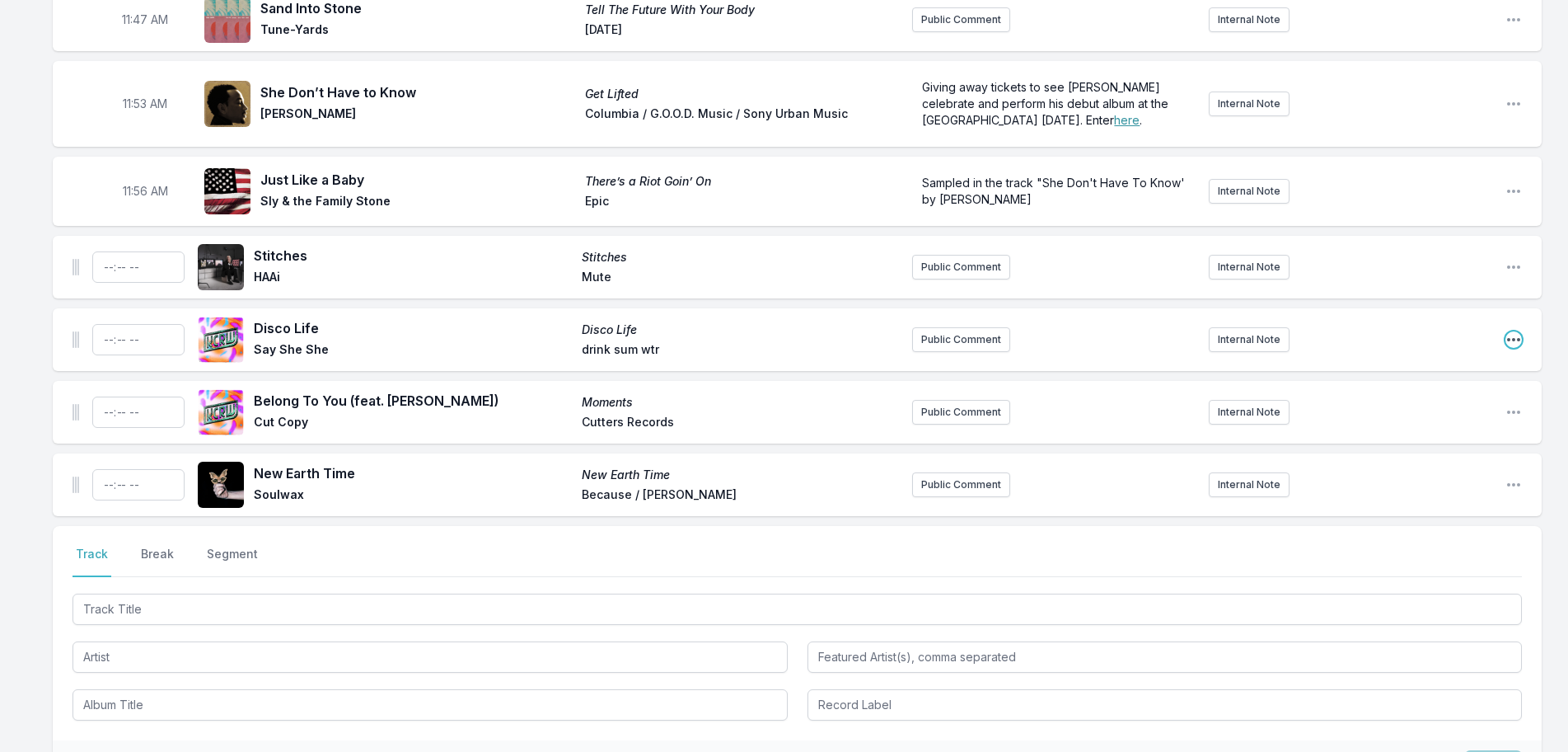
click at [1516, 333] on icon "Open playlist item options" at bounding box center [1513, 340] width 17 height 17
click at [1384, 421] on button "Delete Entry" at bounding box center [1428, 432] width 184 height 30
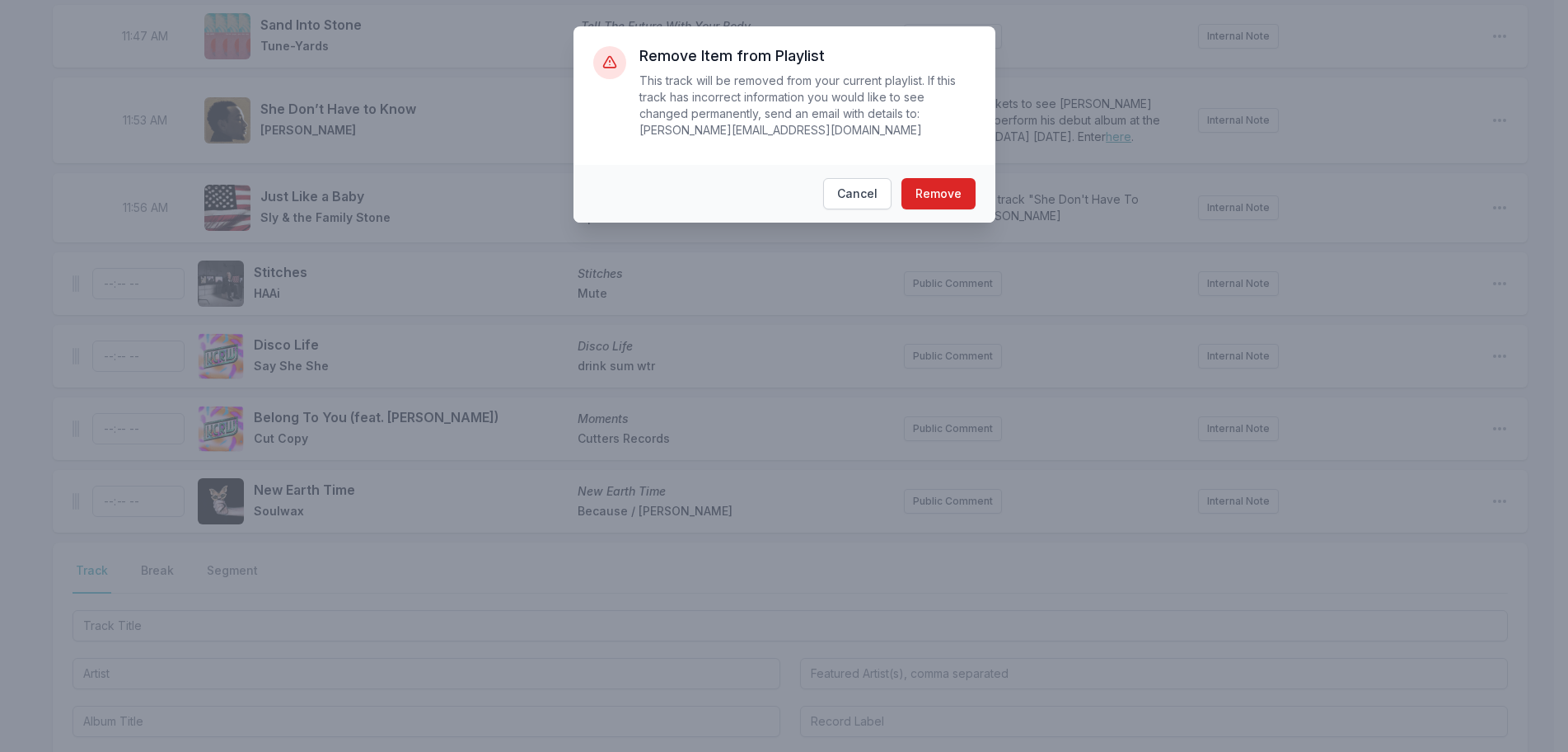
scroll to position [4064, 0]
click at [917, 178] on button "Remove" at bounding box center [945, 194] width 74 height 31
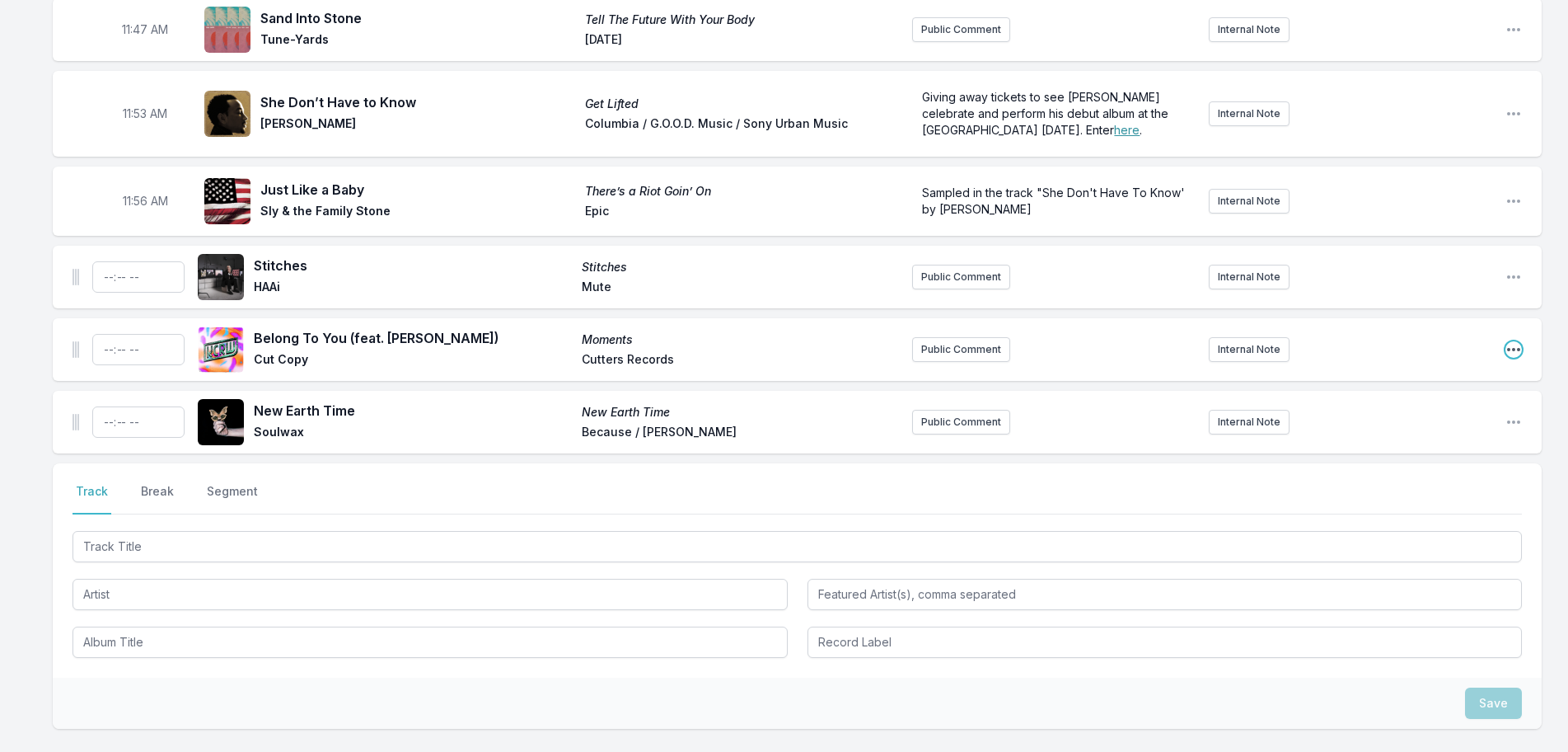
click at [1506, 345] on icon "Open playlist item options" at bounding box center [1513, 349] width 17 height 17
click at [1409, 427] on button "Delete Entry" at bounding box center [1428, 442] width 184 height 30
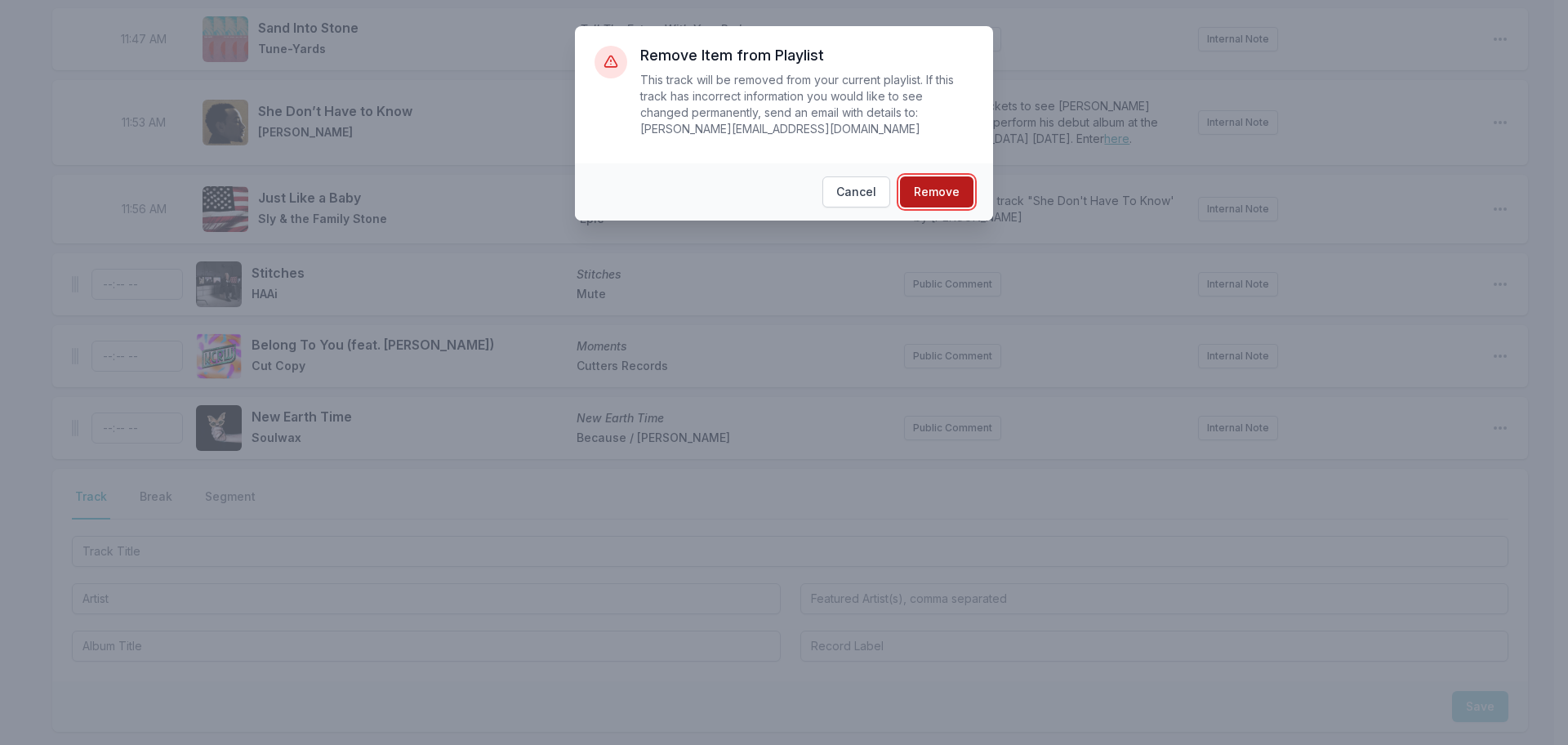
click at [947, 176] on button "Remove" at bounding box center [937, 192] width 73 height 31
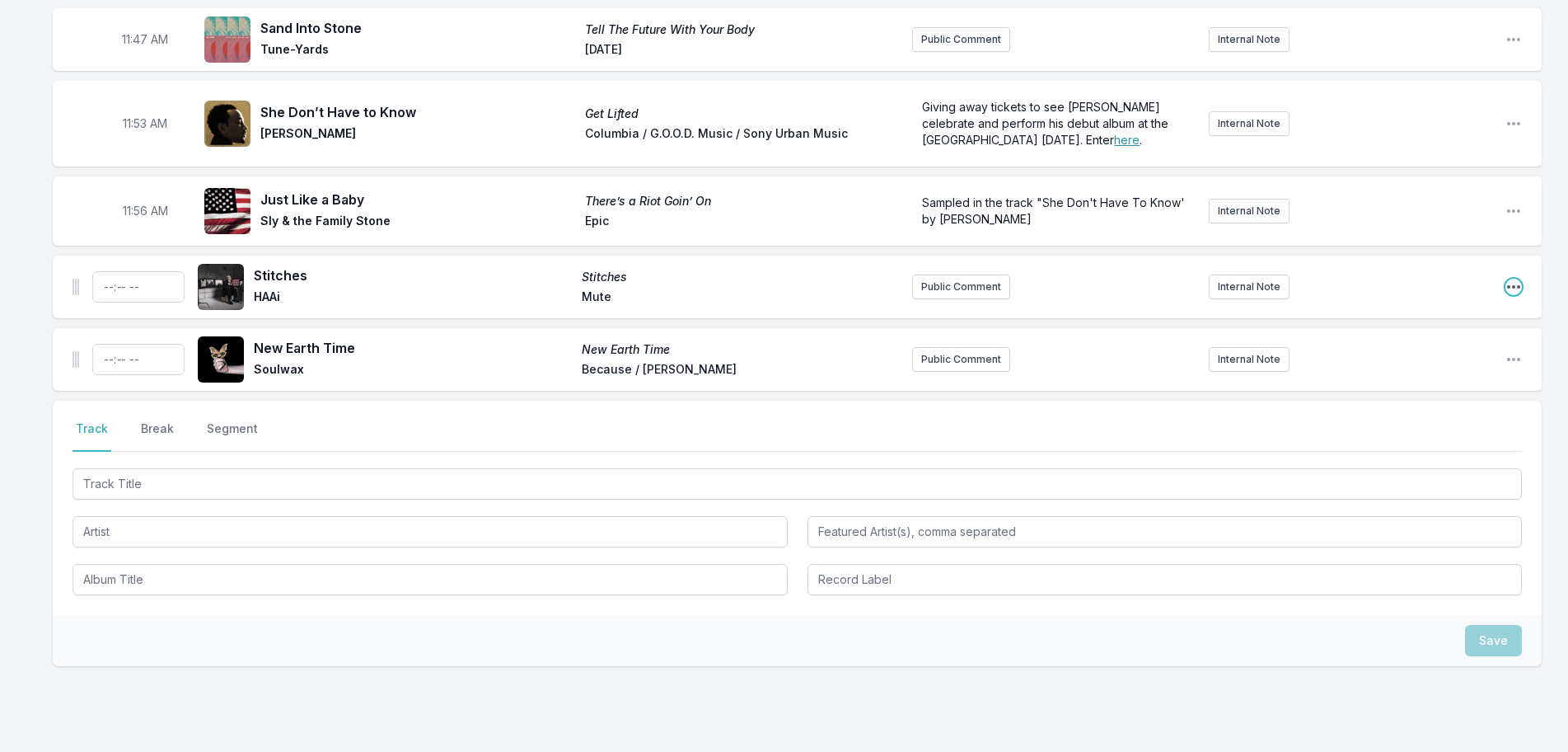
click at [1512, 279] on icon "Open playlist item options" at bounding box center [1513, 287] width 17 height 17
click at [1445, 378] on button "Delete Entry" at bounding box center [1428, 379] width 184 height 30
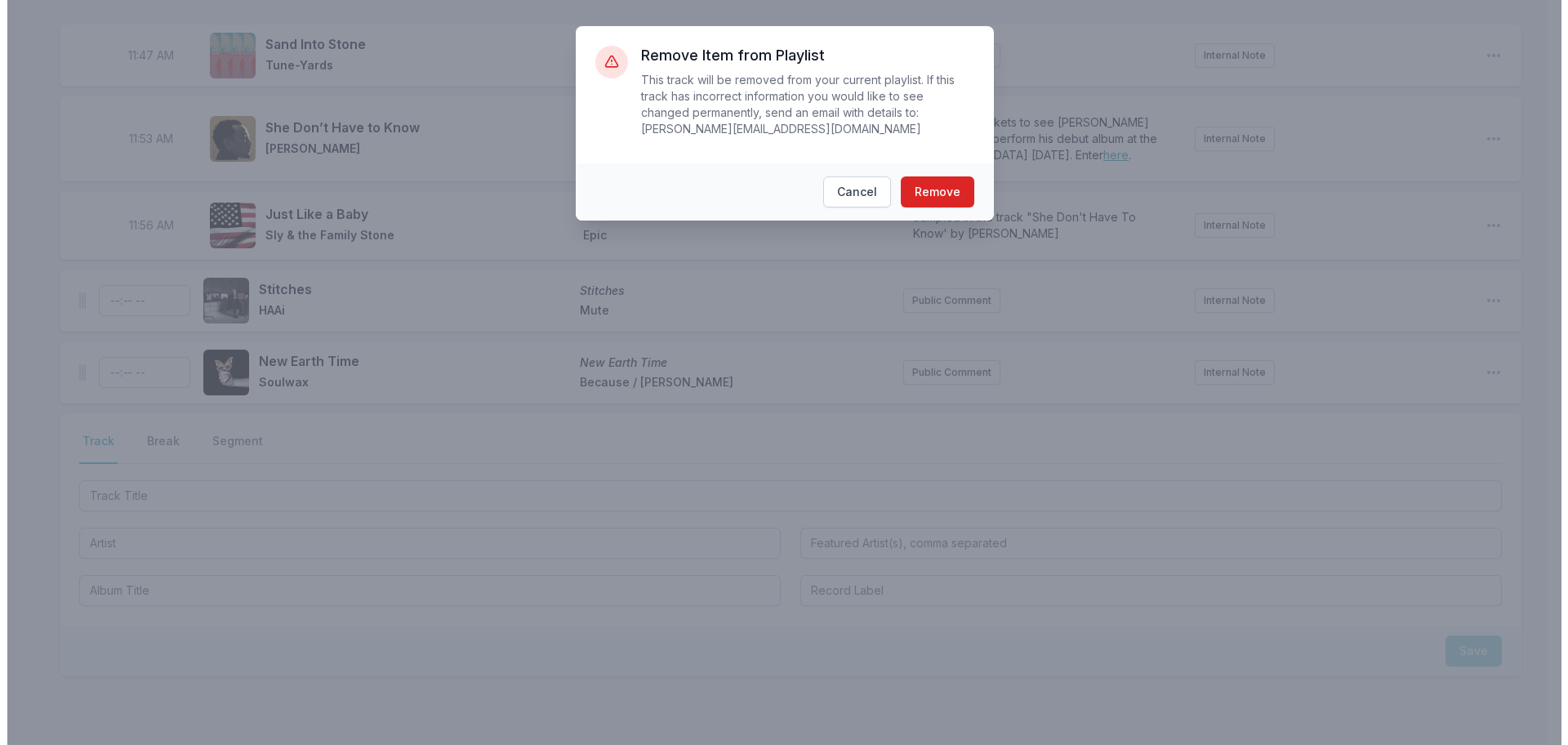
scroll to position [4006, 0]
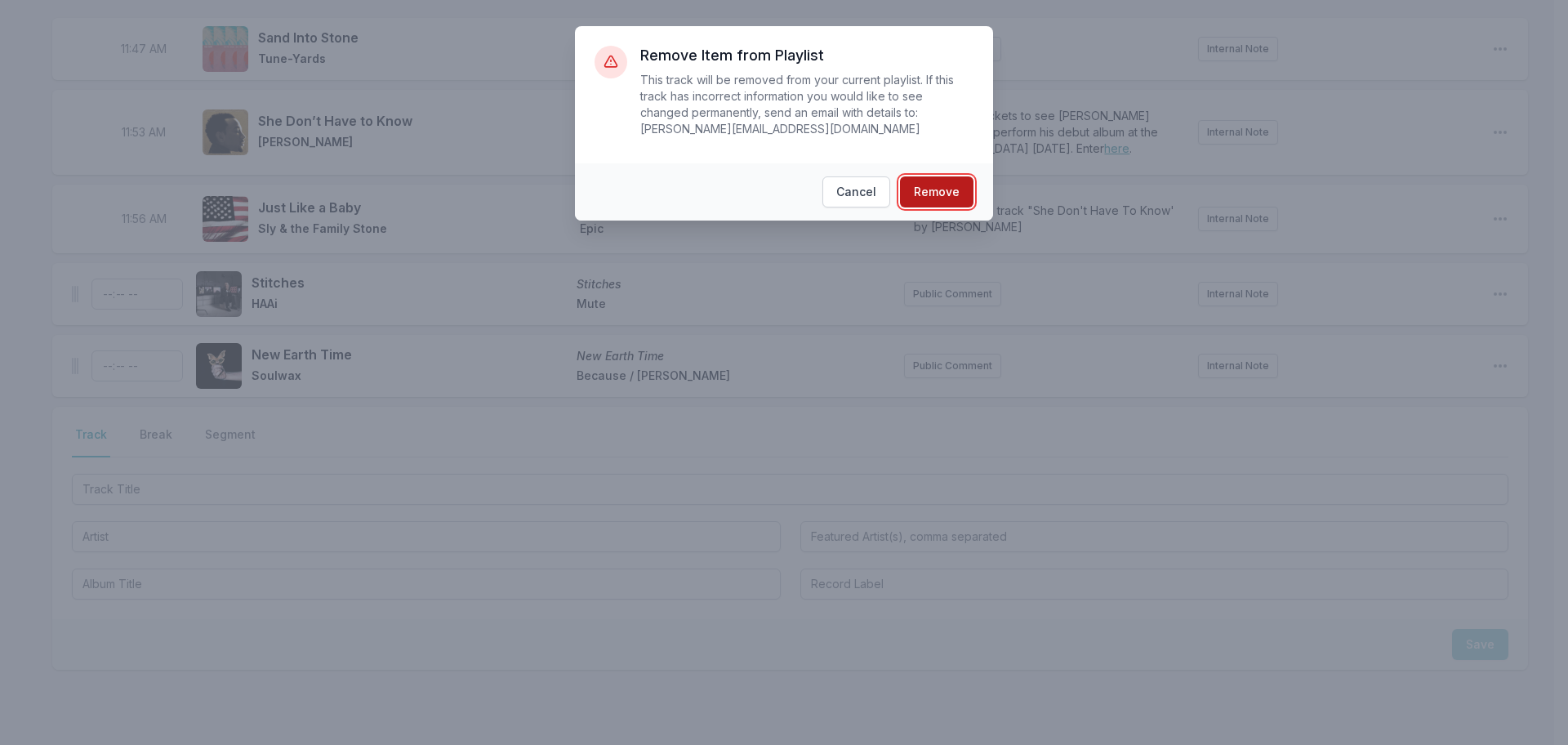
click at [940, 176] on button "Remove" at bounding box center [937, 192] width 73 height 31
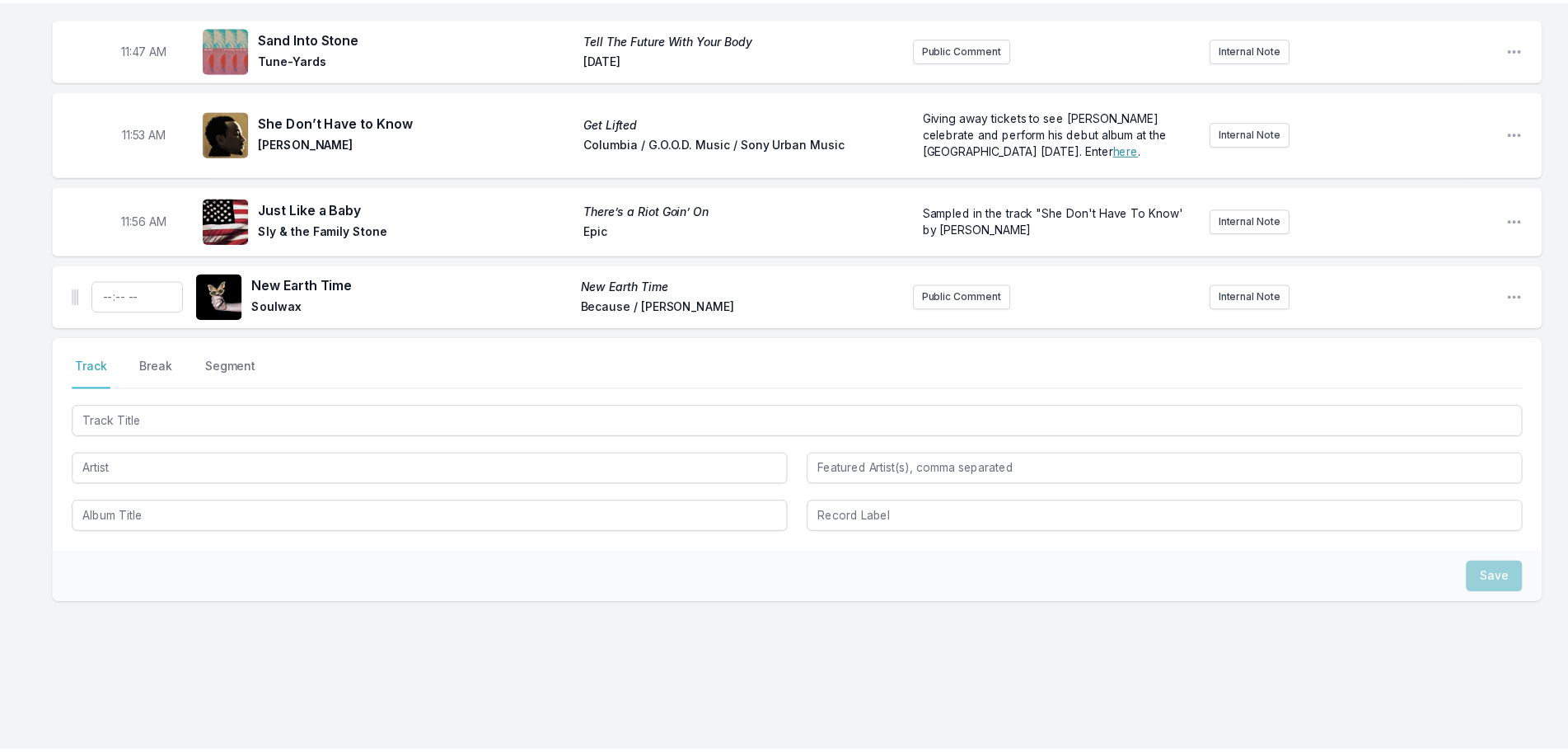
scroll to position [4037, 0]
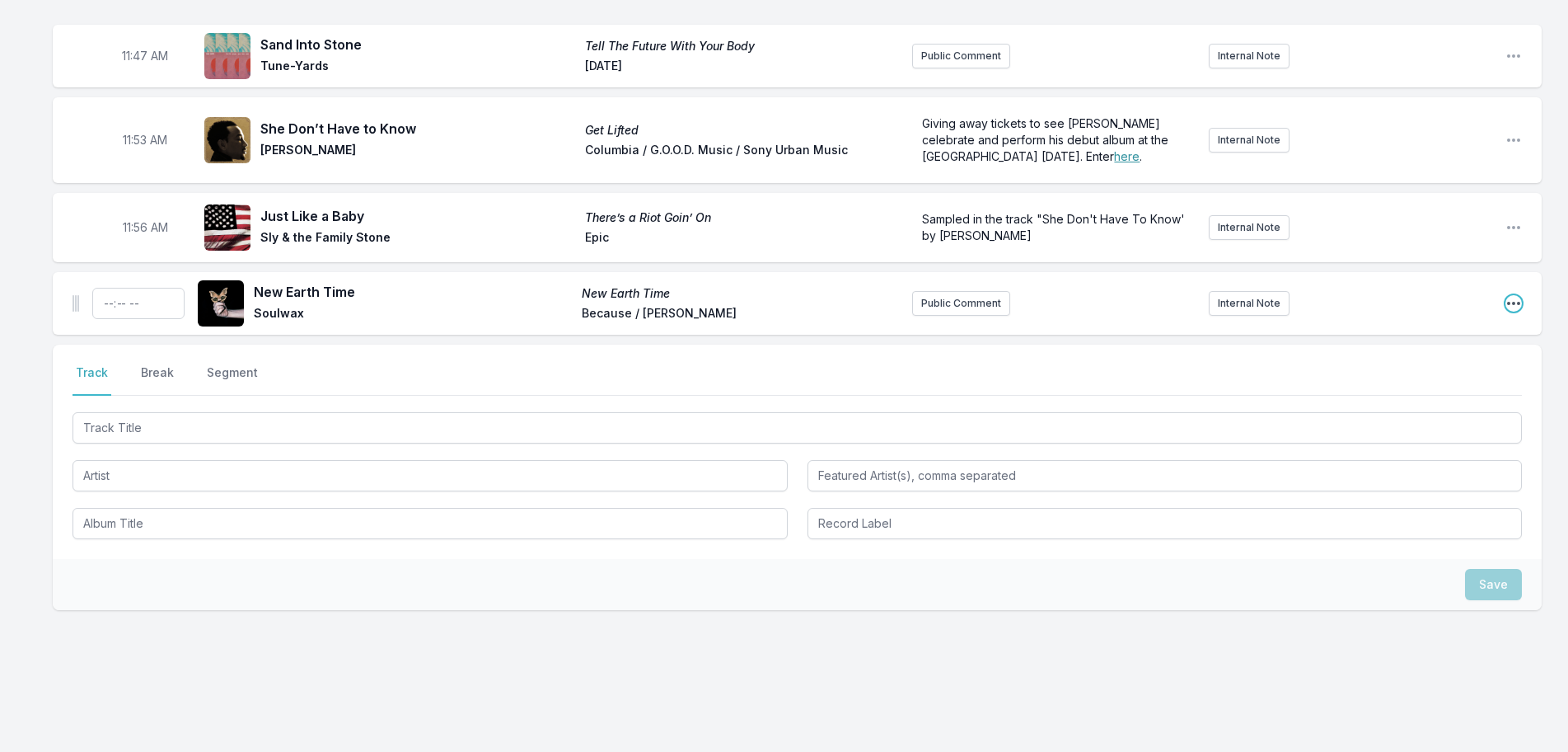
click at [1506, 296] on icon "Open playlist item options" at bounding box center [1513, 304] width 17 height 17
click at [1432, 381] on button "Delete Entry" at bounding box center [1428, 395] width 184 height 30
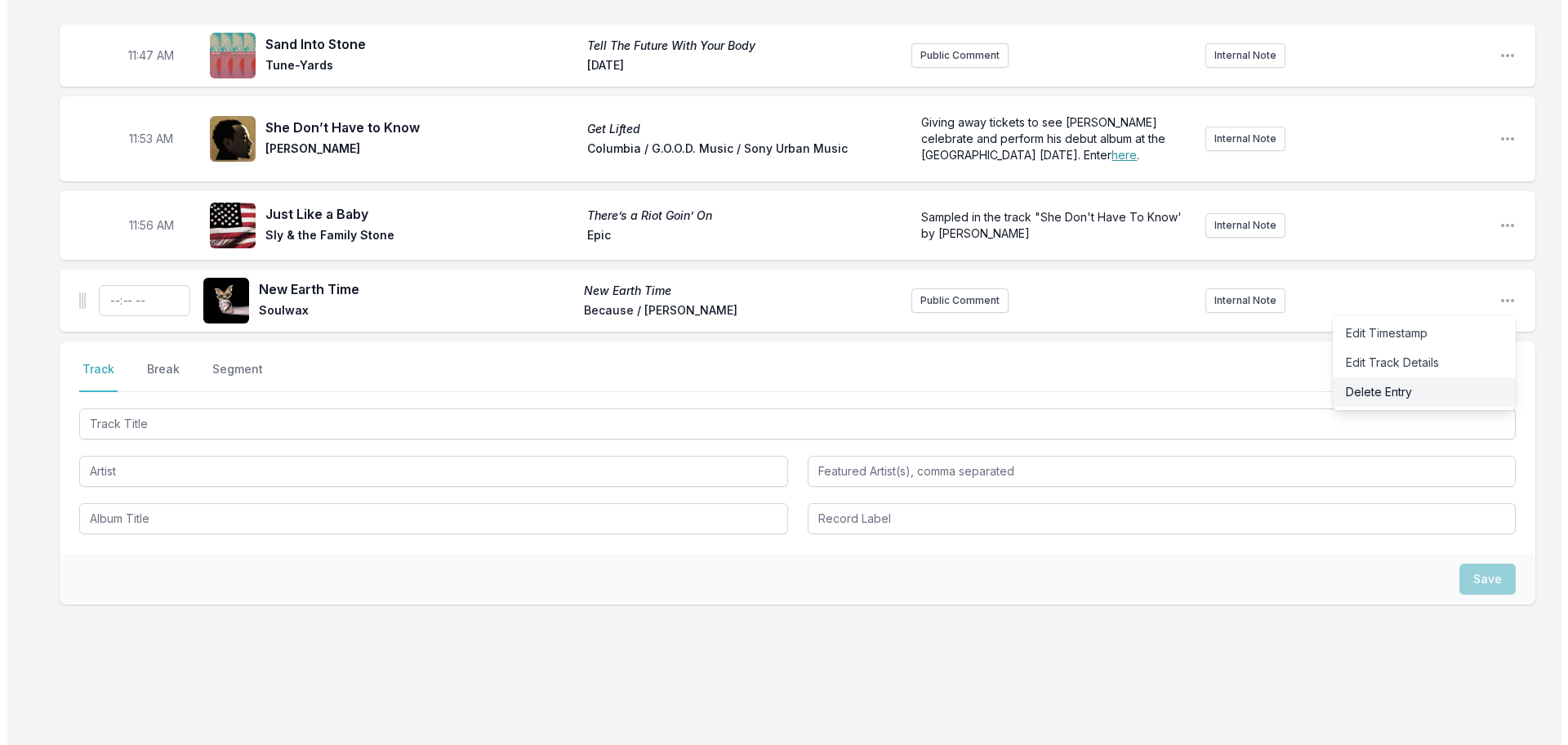
scroll to position [3990, 0]
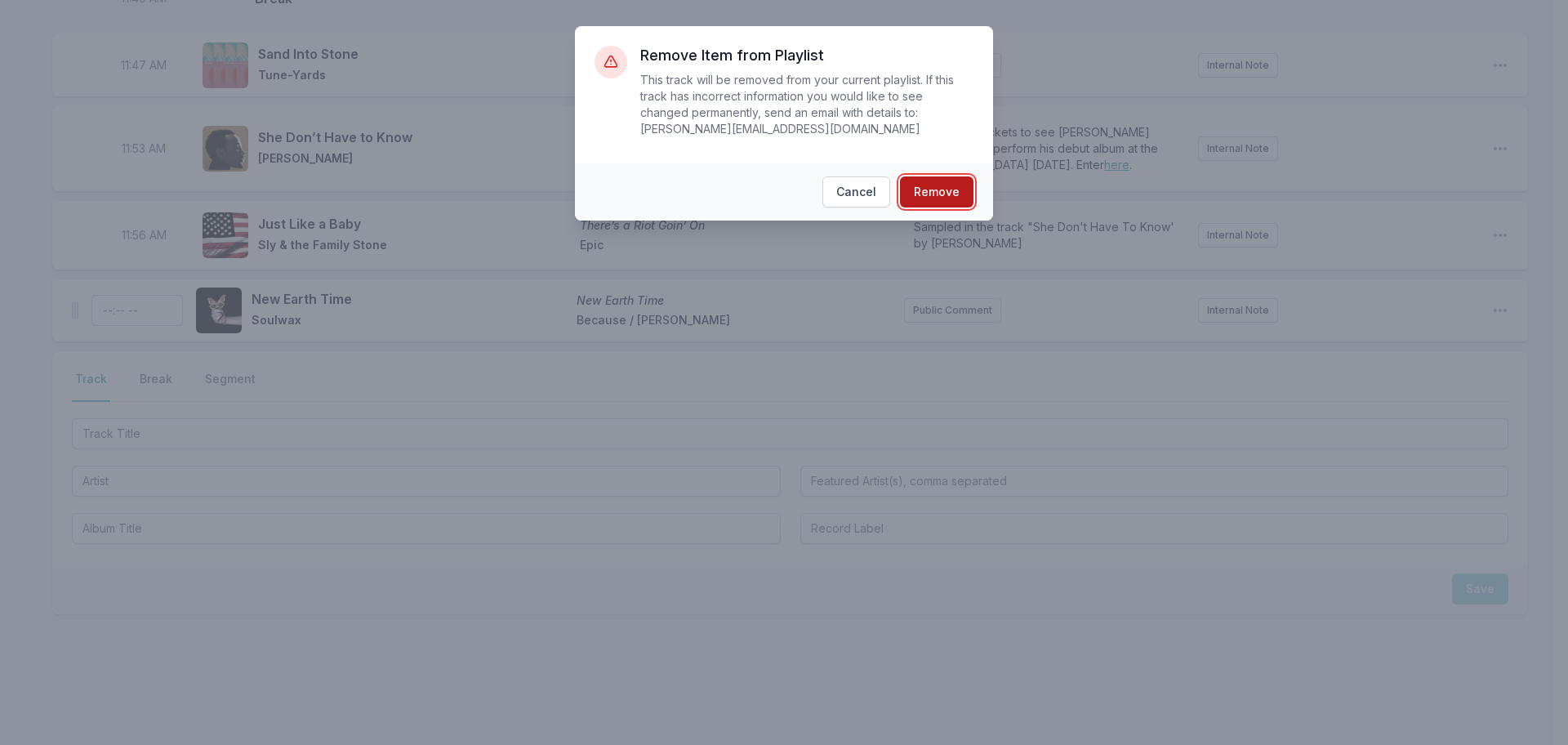
click at [925, 182] on button "Remove" at bounding box center [937, 192] width 73 height 31
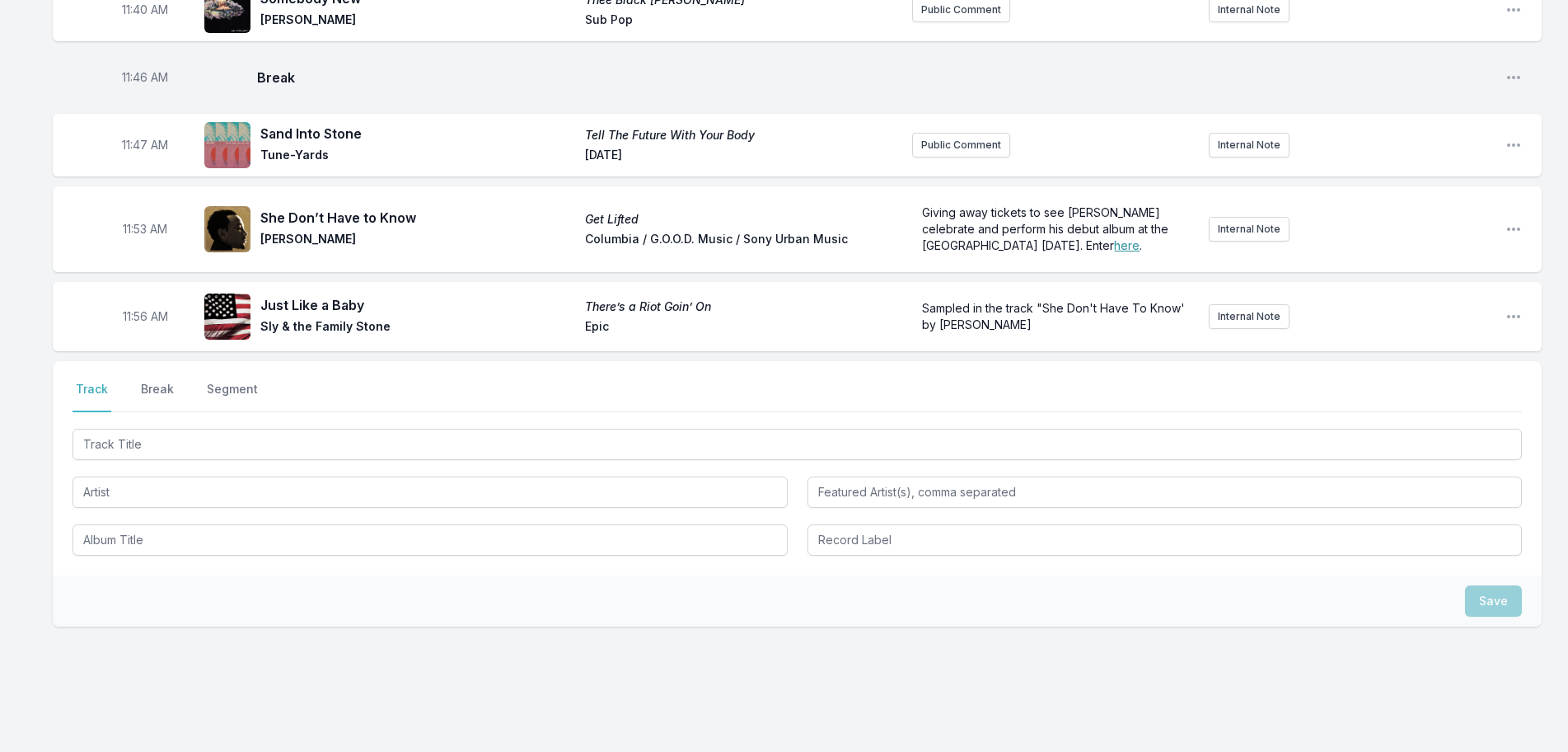
scroll to position [3981, 0]
